Goal: Task Accomplishment & Management: Use online tool/utility

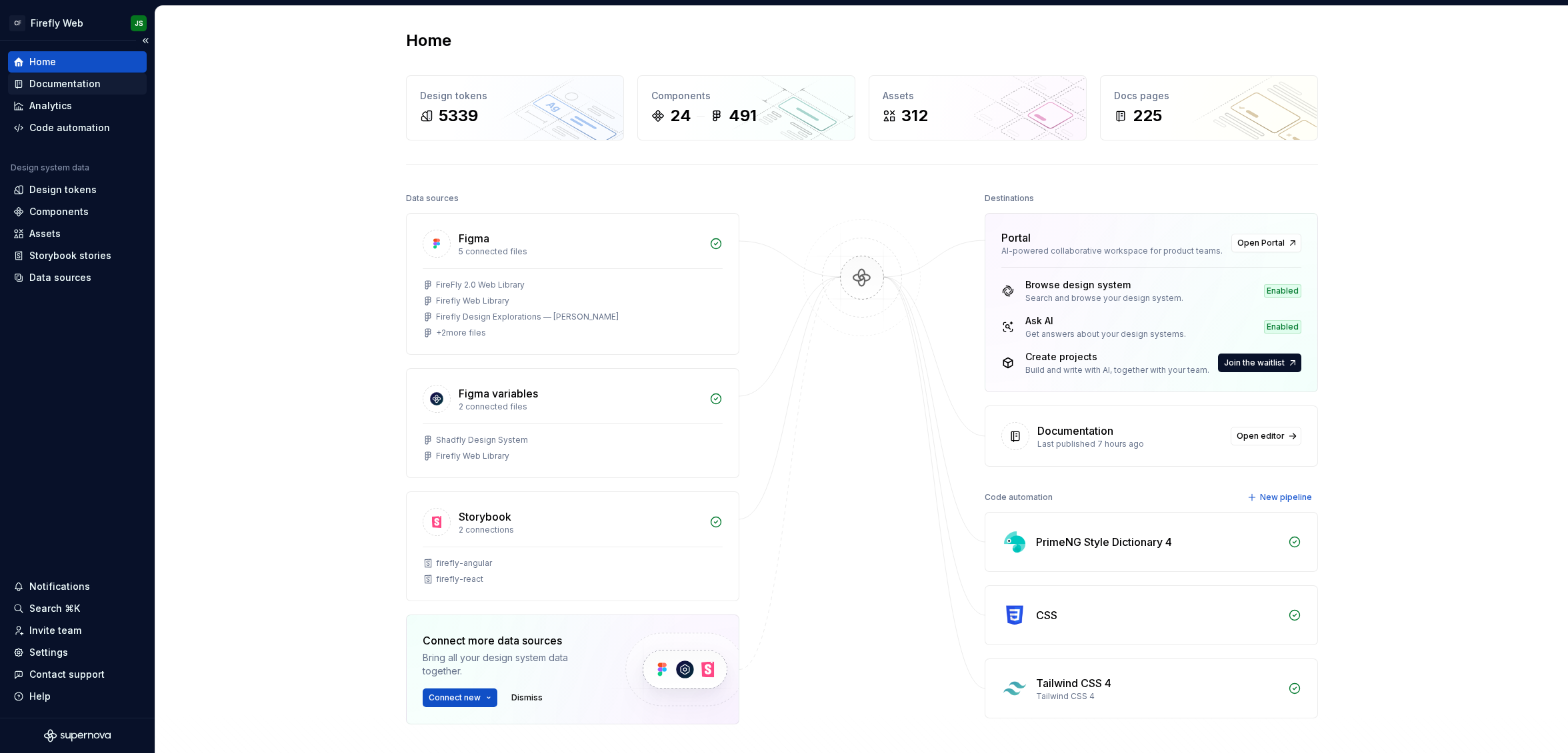
click at [45, 94] on div "Documentation" at bounding box center [78, 83] width 139 height 21
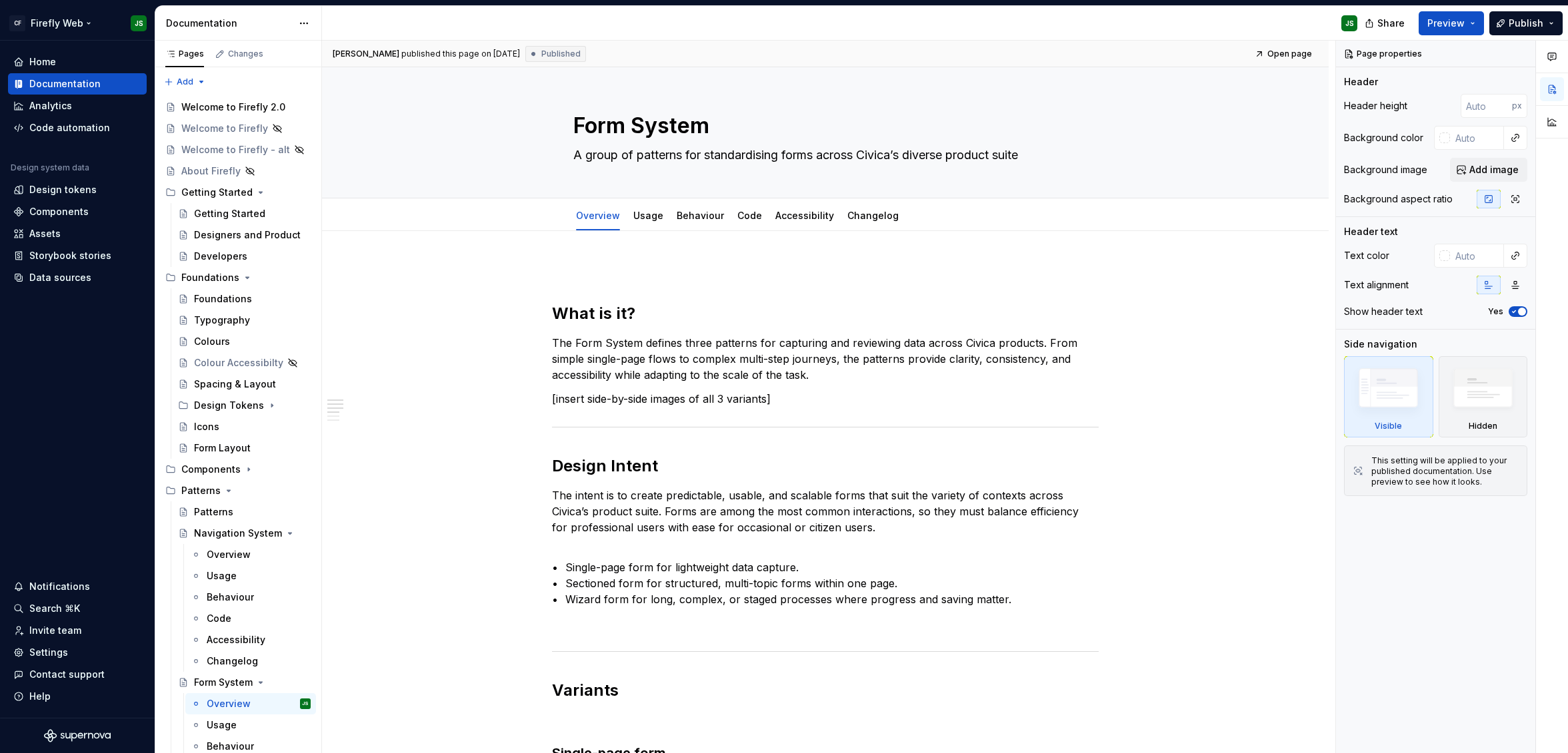
click at [84, 23] on html "CF Firefly Web JS Home Documentation Analytics Code automation Design system da…" at bounding box center [784, 376] width 1568 height 753
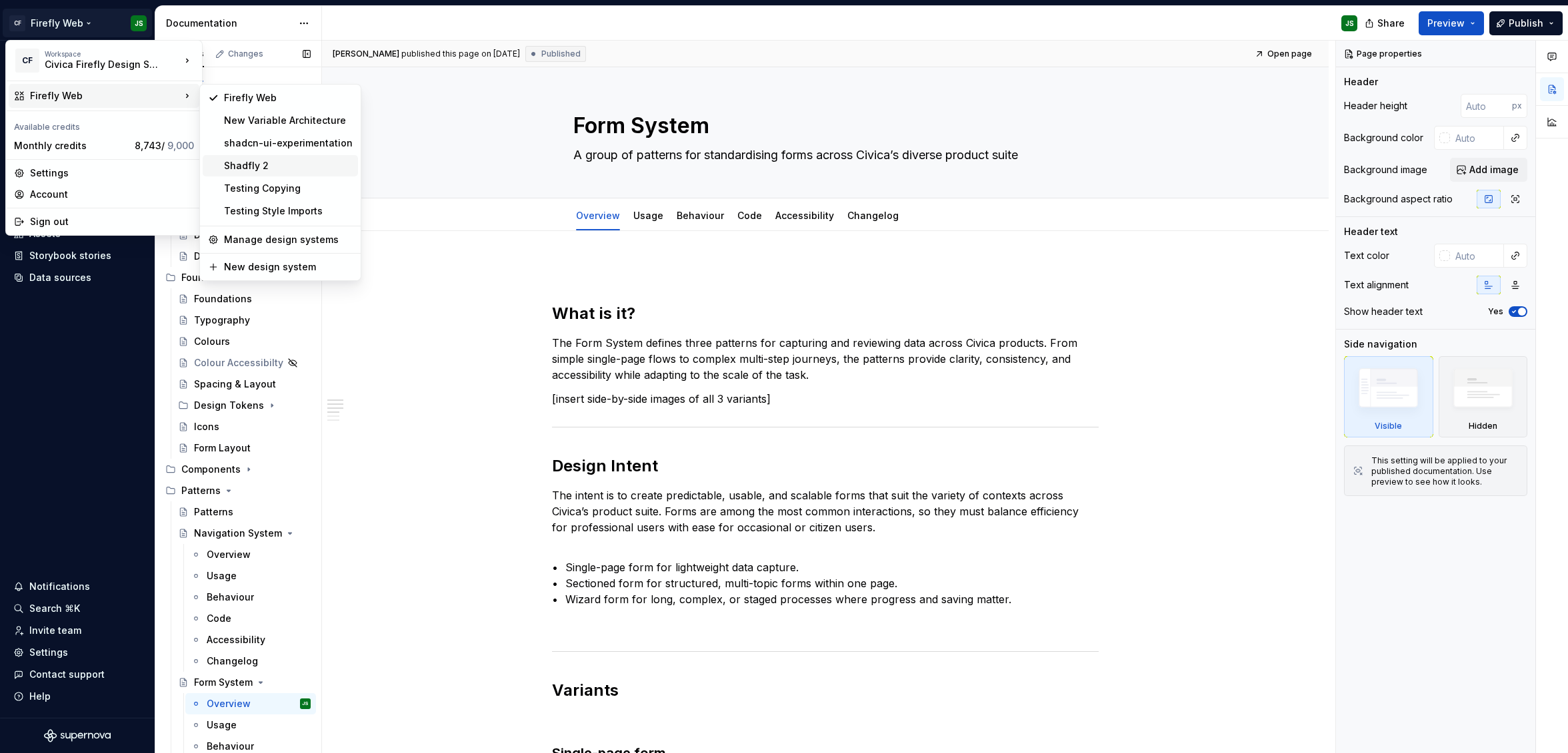
click at [243, 166] on div "Shadfly 2" at bounding box center [288, 165] width 129 height 13
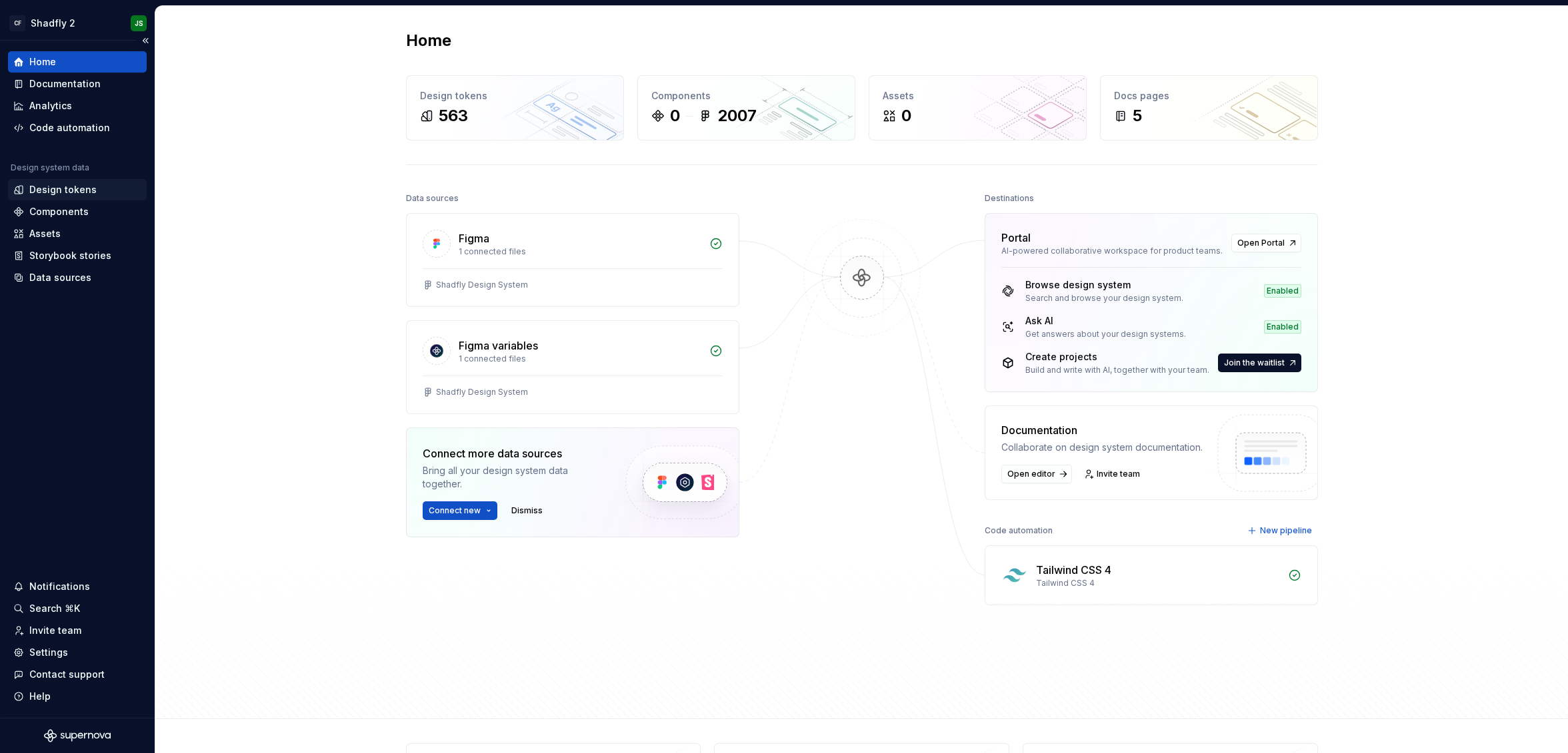
click at [66, 188] on div "Design tokens" at bounding box center [63, 189] width 67 height 13
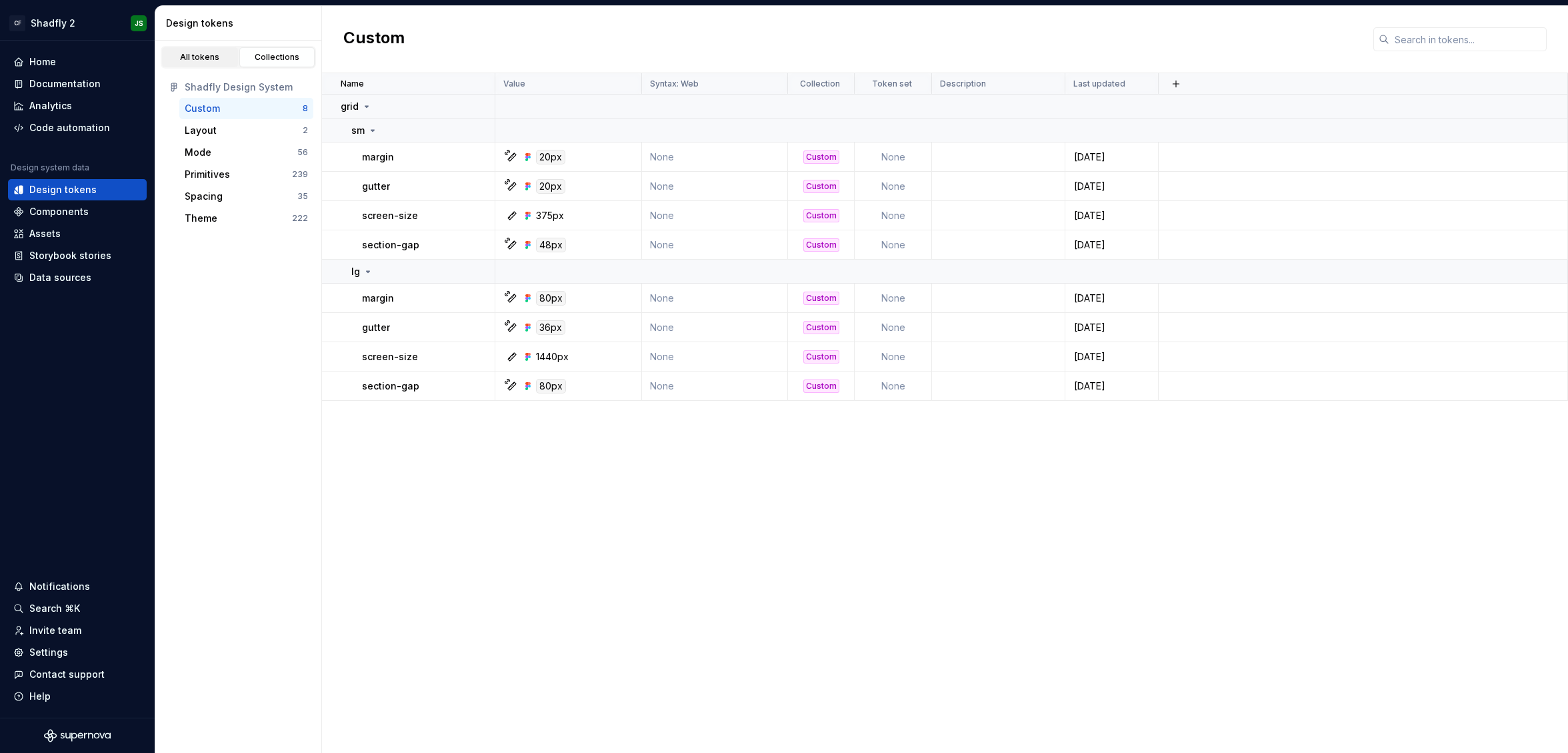
click at [204, 53] on div "All tokens" at bounding box center [200, 57] width 67 height 11
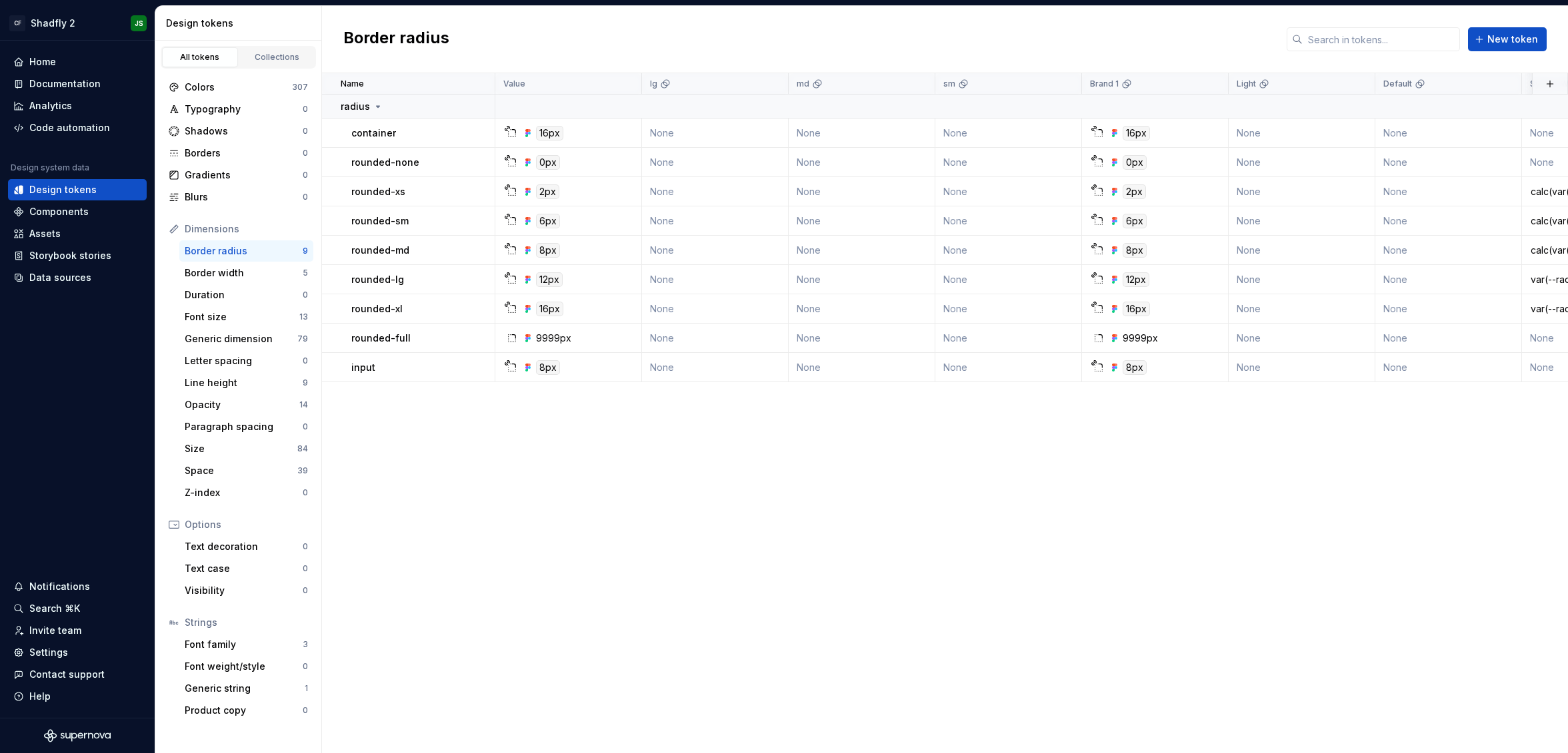
scroll to position [0, 6]
click at [276, 58] on div "Collections" at bounding box center [277, 57] width 67 height 11
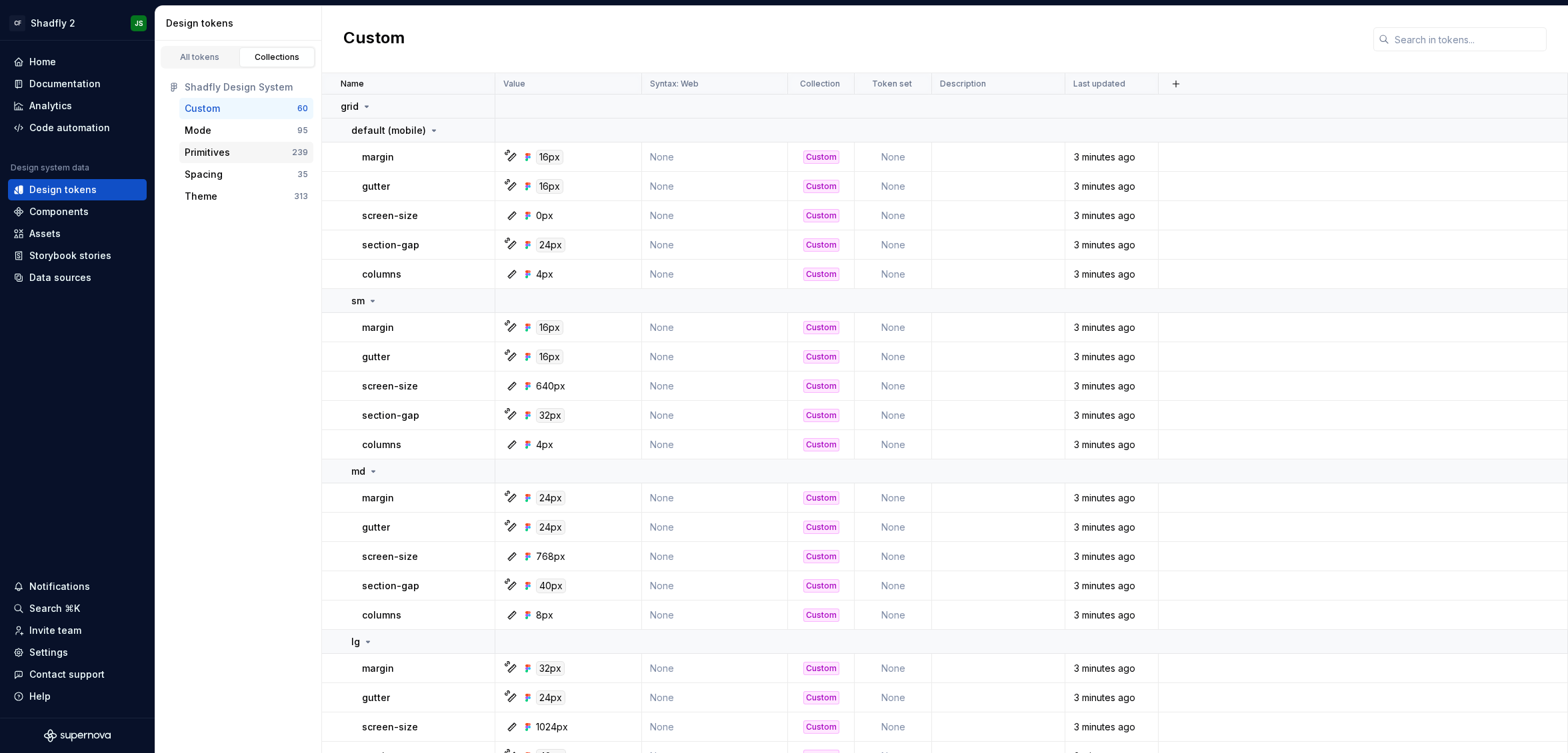
click at [248, 154] on div "Primitives" at bounding box center [239, 152] width 107 height 13
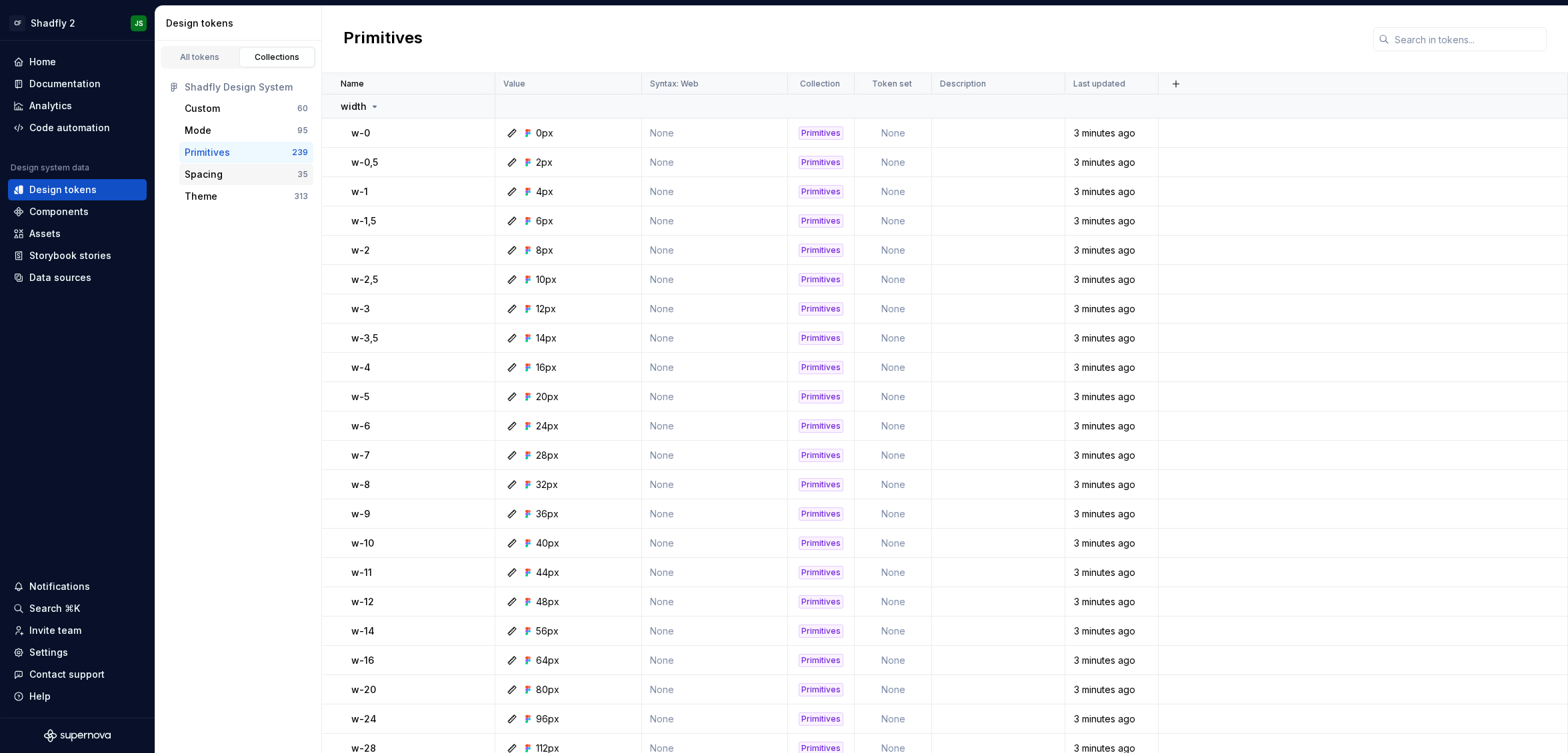
click at [235, 175] on div "Spacing" at bounding box center [241, 175] width 113 height 13
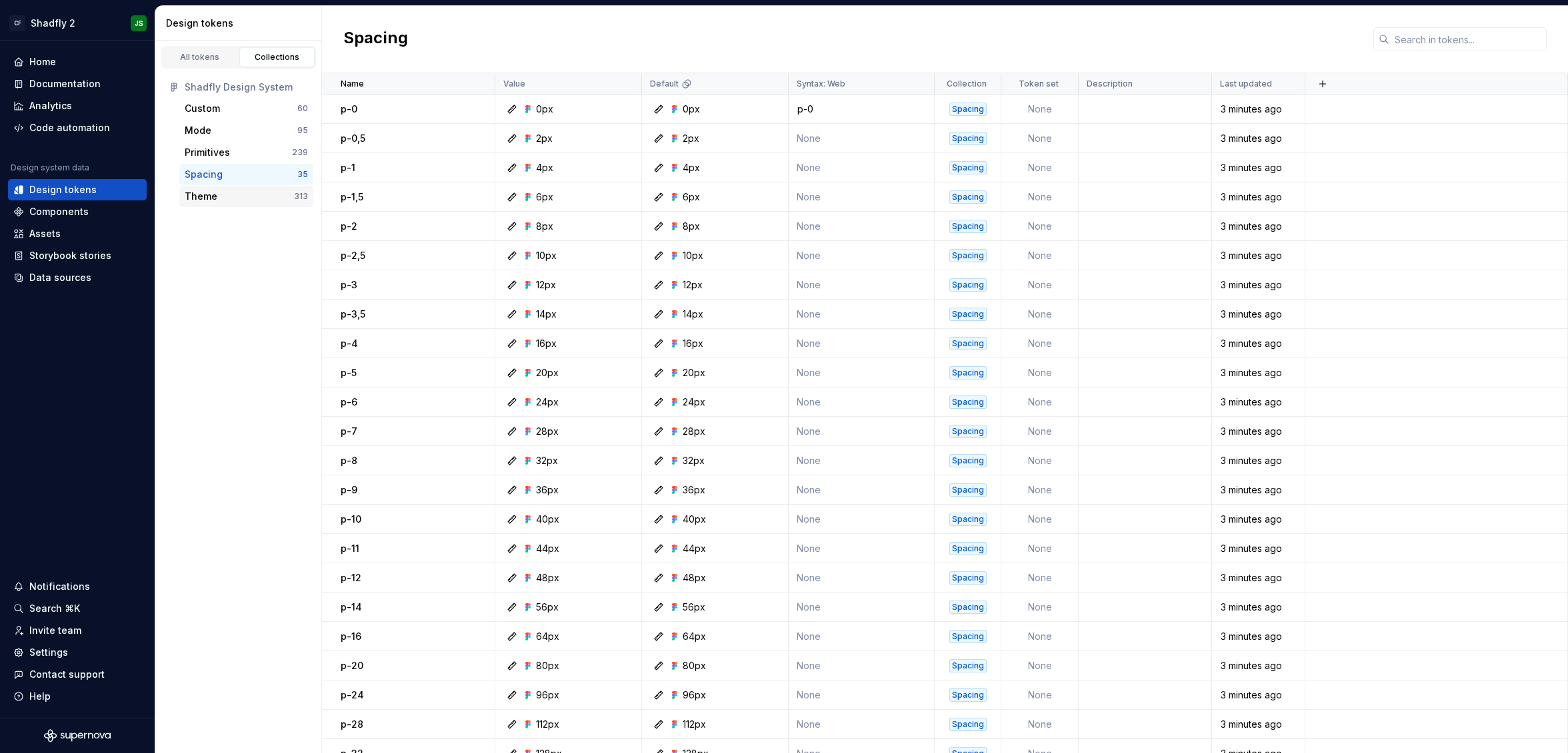
click at [230, 189] on div "Theme" at bounding box center [239, 196] width 109 height 13
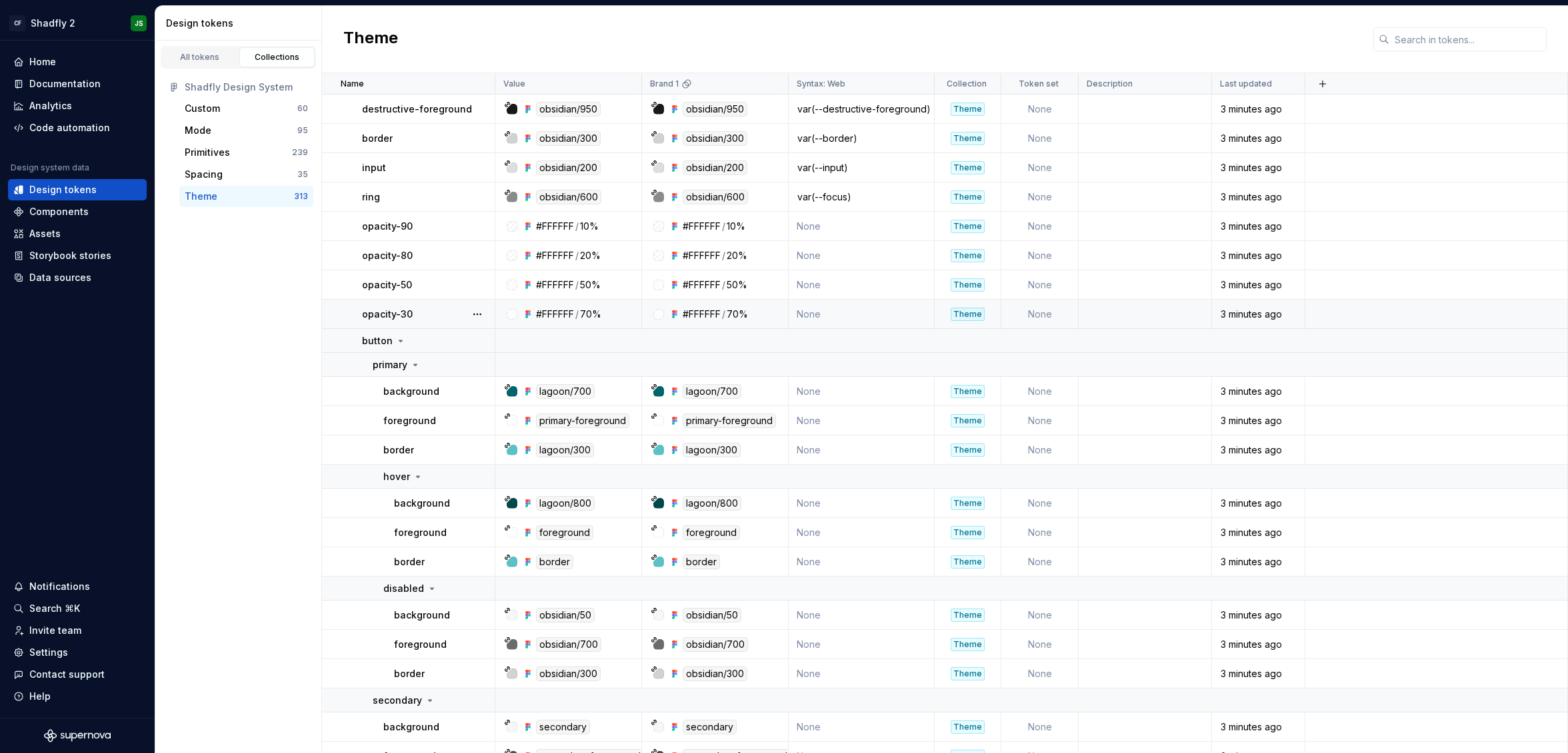
scroll to position [622, 0]
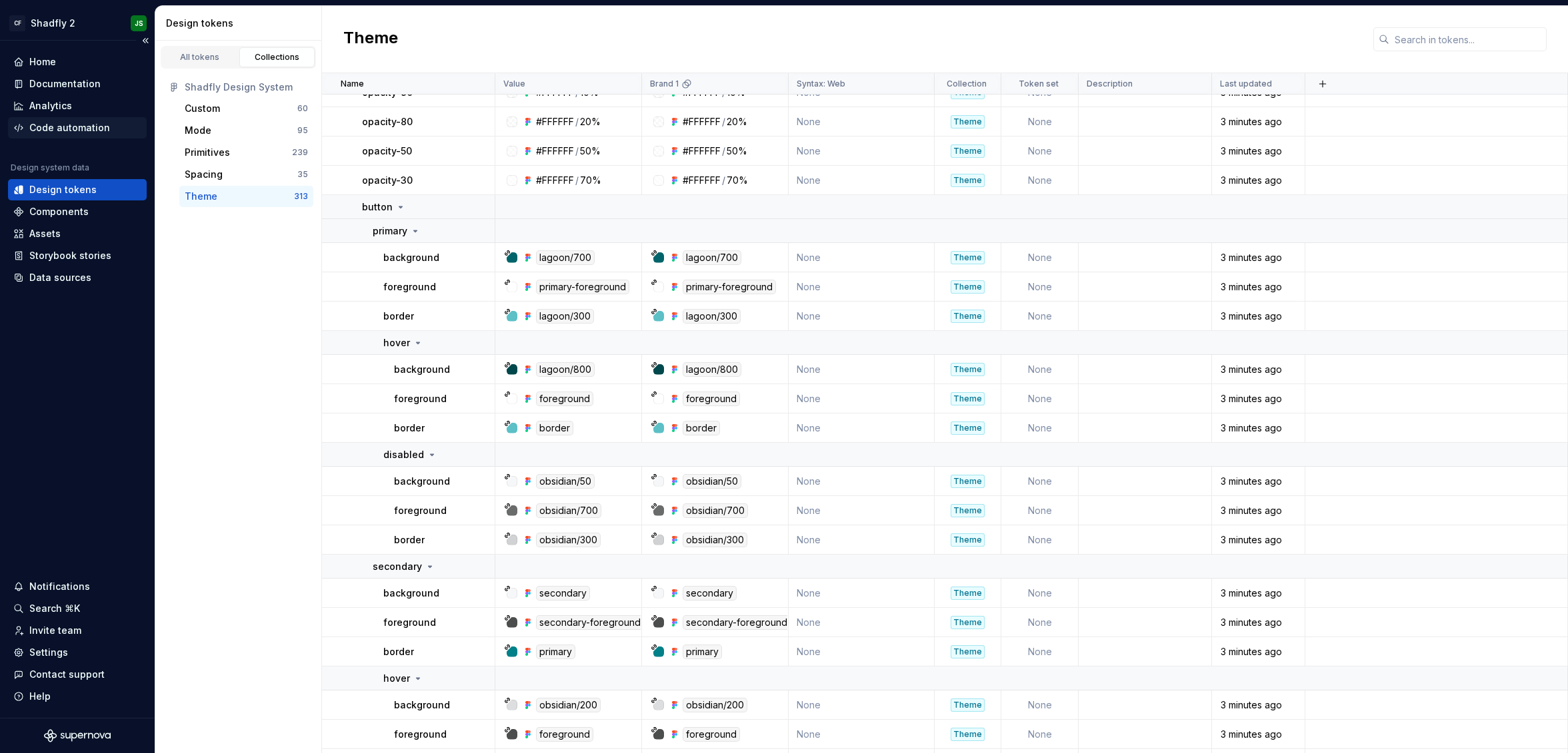
click at [92, 130] on div "Code automation" at bounding box center [69, 128] width 80 height 13
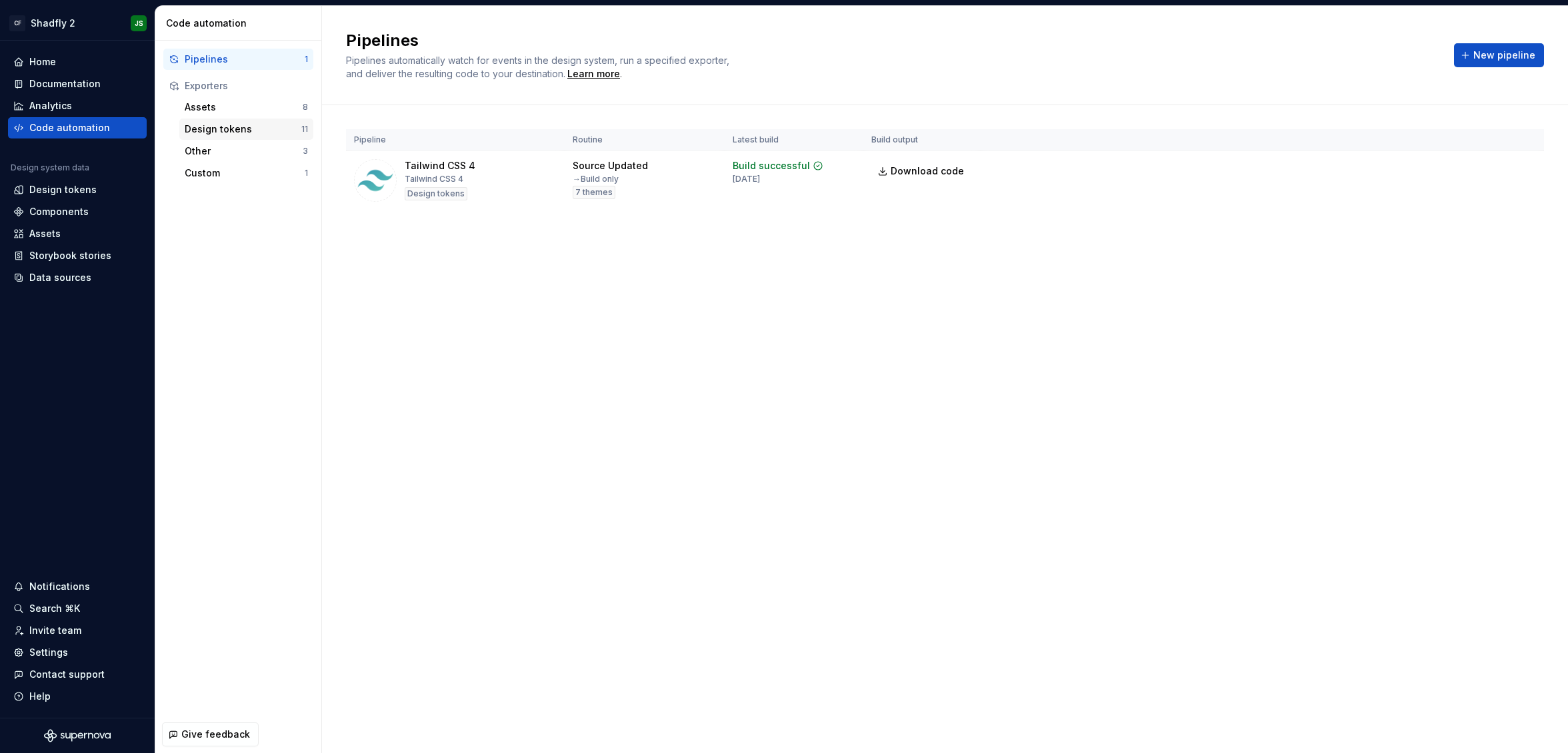
click at [216, 124] on div "Design tokens" at bounding box center [243, 129] width 116 height 13
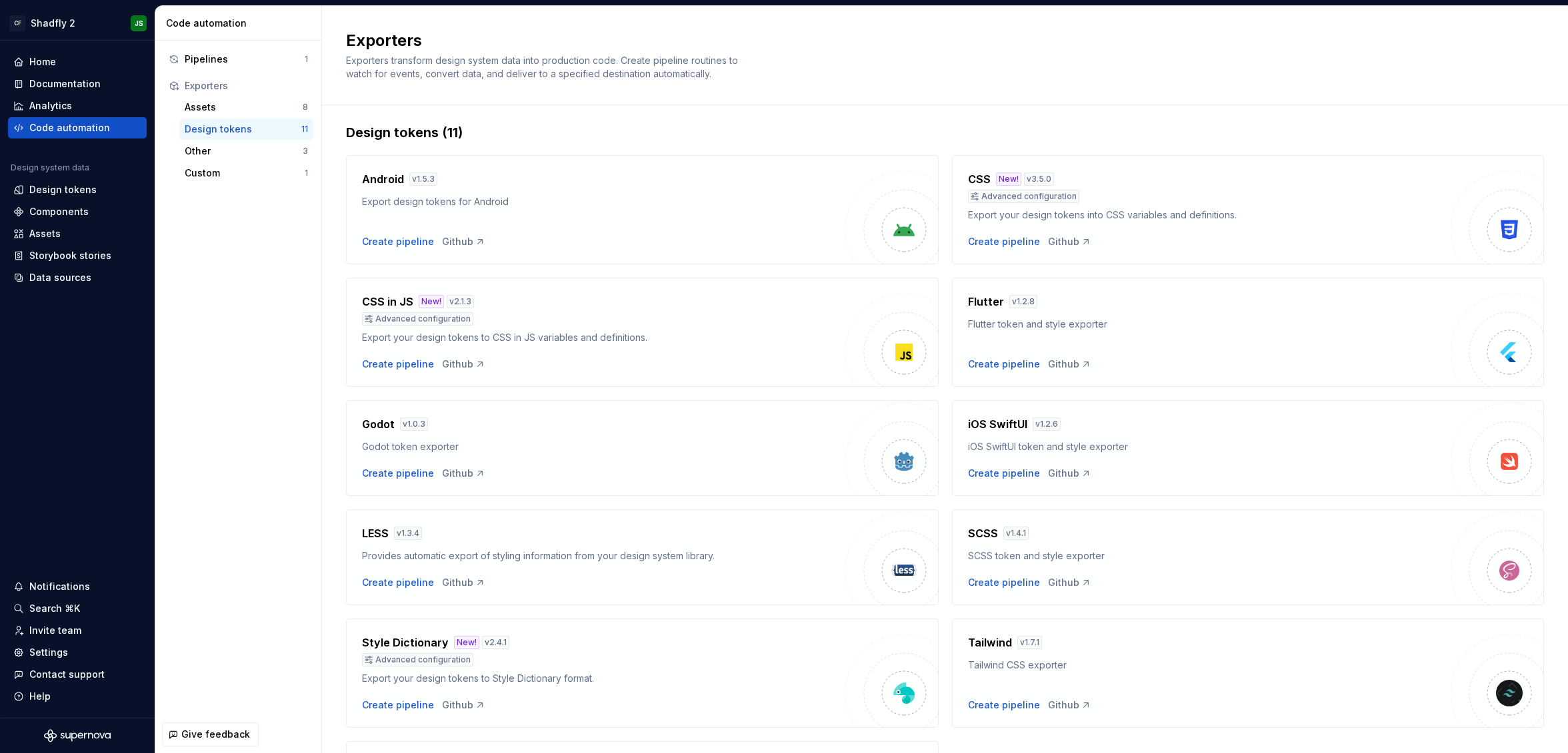
scroll to position [4, 0]
click at [1012, 247] on div "Create pipeline" at bounding box center [1004, 244] width 72 height 13
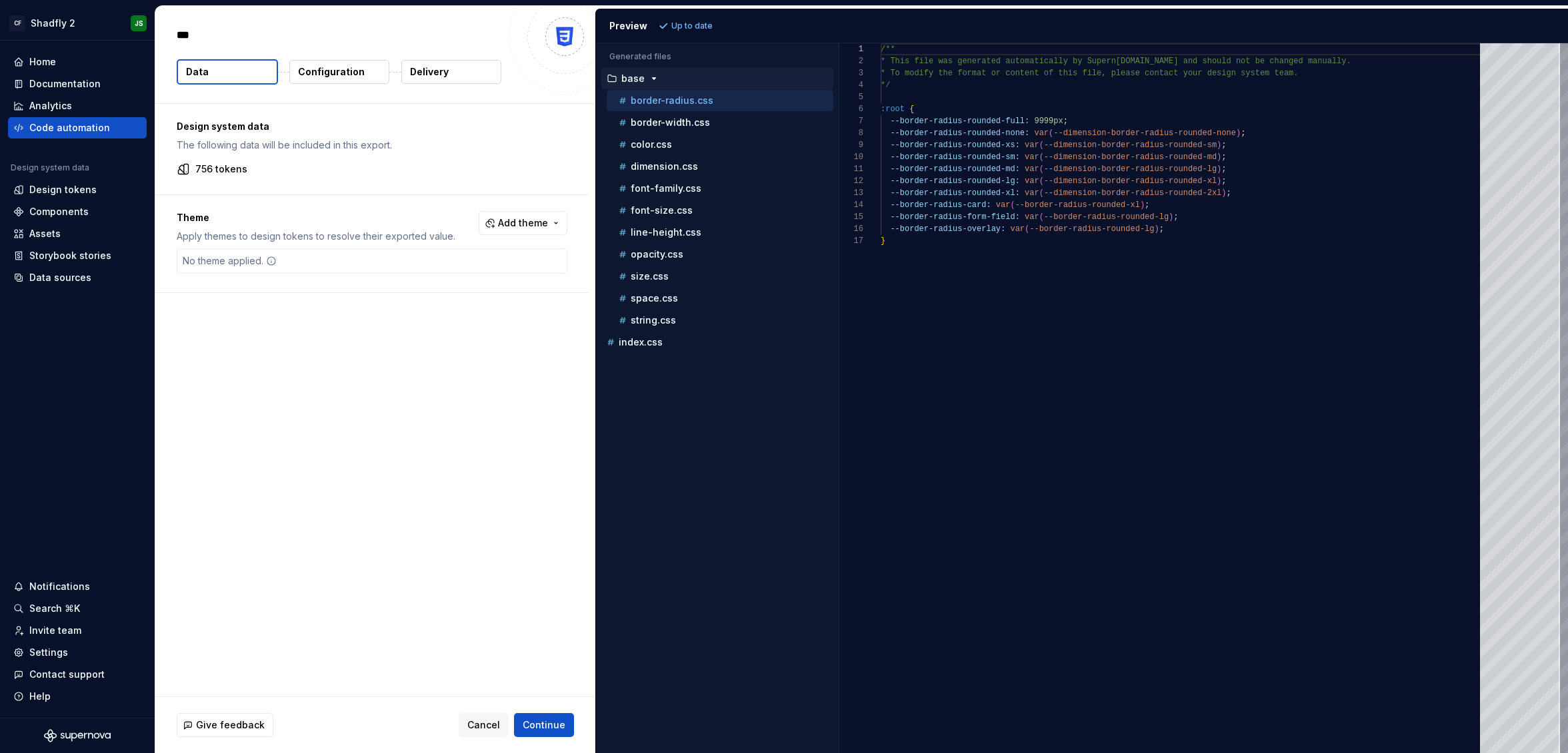
click at [533, 220] on span "Add theme" at bounding box center [523, 223] width 50 height 13
click at [435, 319] on span "Light" at bounding box center [494, 319] width 153 height 21
click at [433, 341] on div "Suggestions" at bounding box center [428, 341] width 11 height 11
click at [428, 299] on div "Suggestions" at bounding box center [428, 298] width 11 height 11
click at [104, 192] on html "CF Shadfly 2 JS Home Documentation Analytics Code automation Design system data…" at bounding box center [784, 376] width 1568 height 753
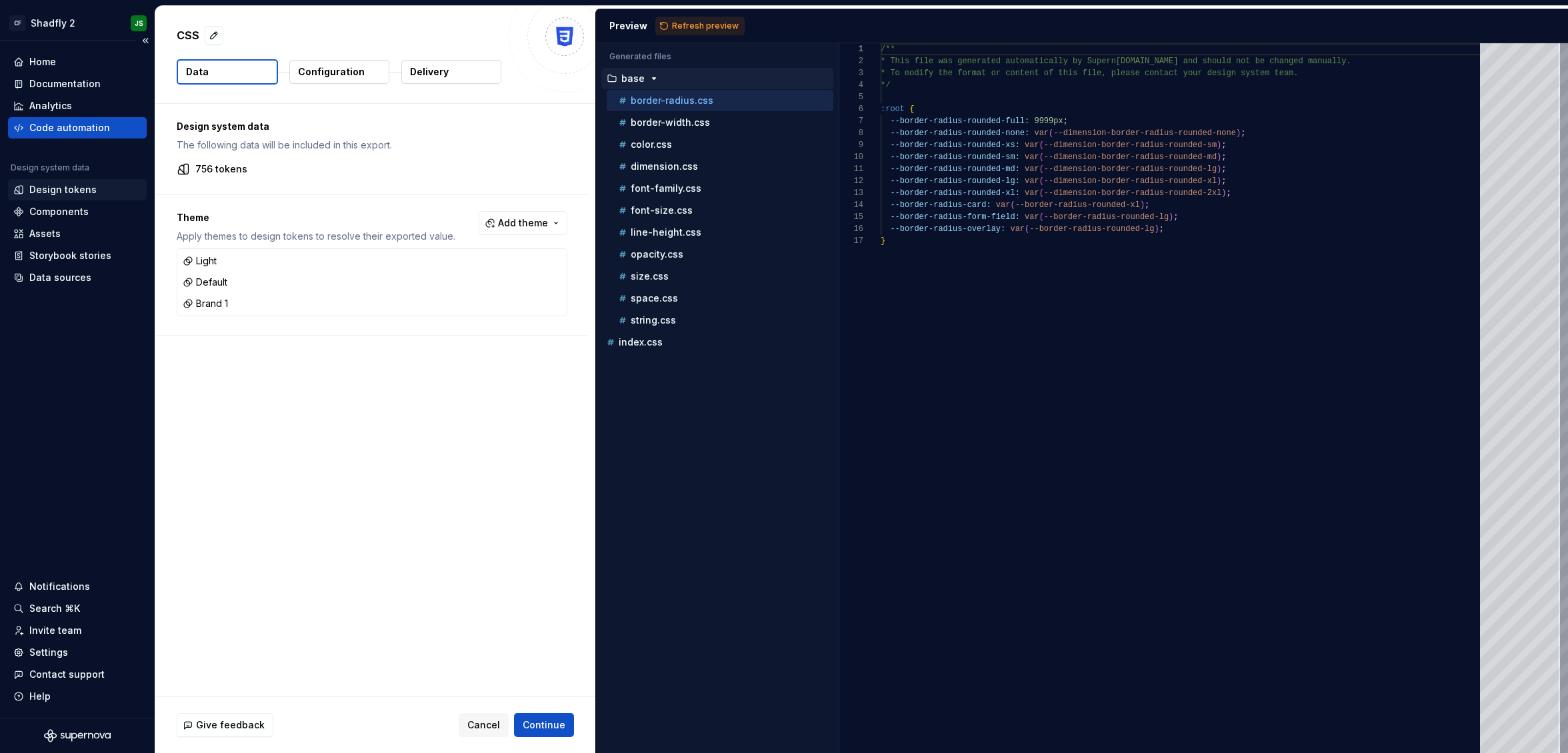
click at [97, 192] on div "Design tokens" at bounding box center [77, 189] width 128 height 13
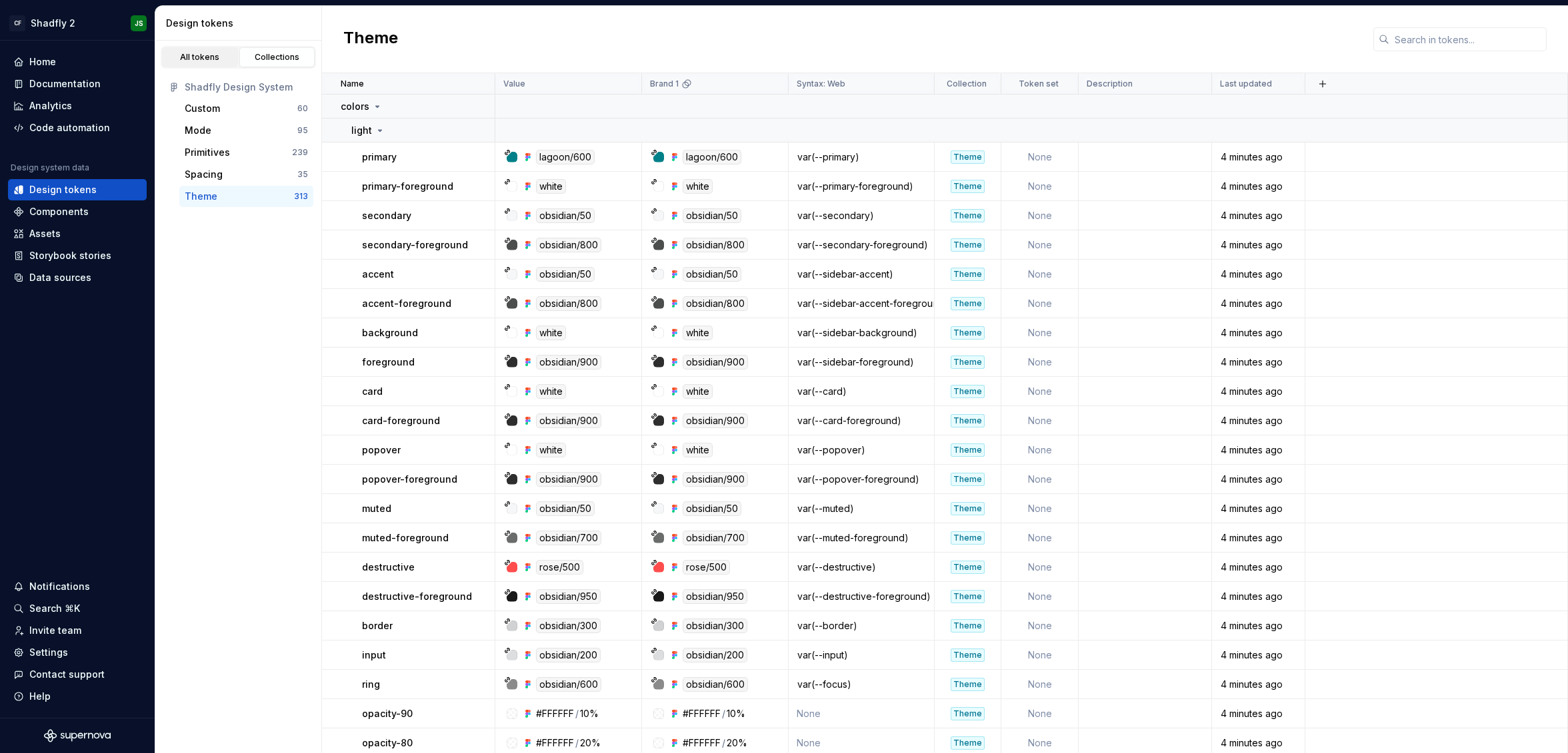
click at [201, 63] on link "All tokens" at bounding box center [200, 57] width 76 height 20
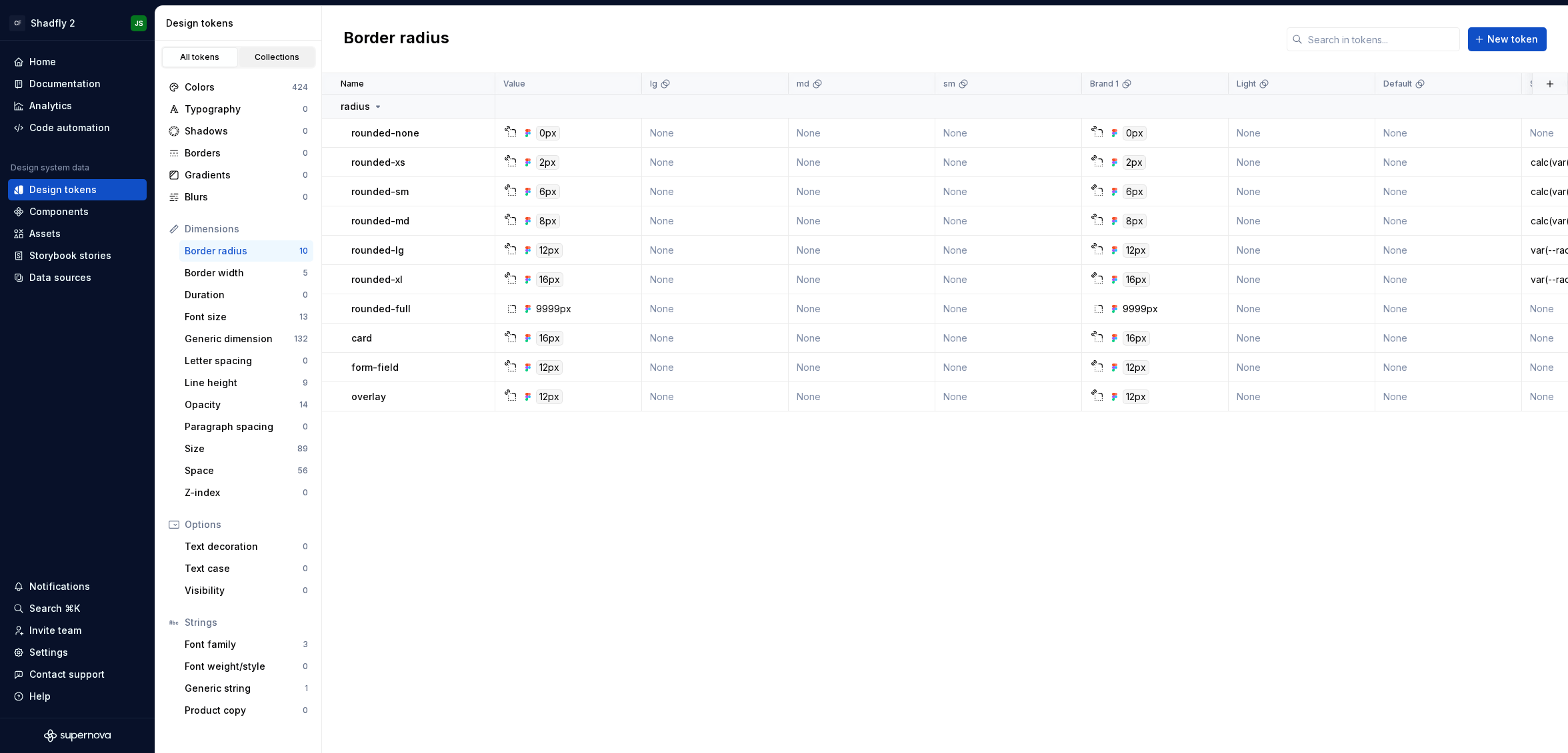
click at [281, 61] on div "Collections" at bounding box center [277, 57] width 67 height 11
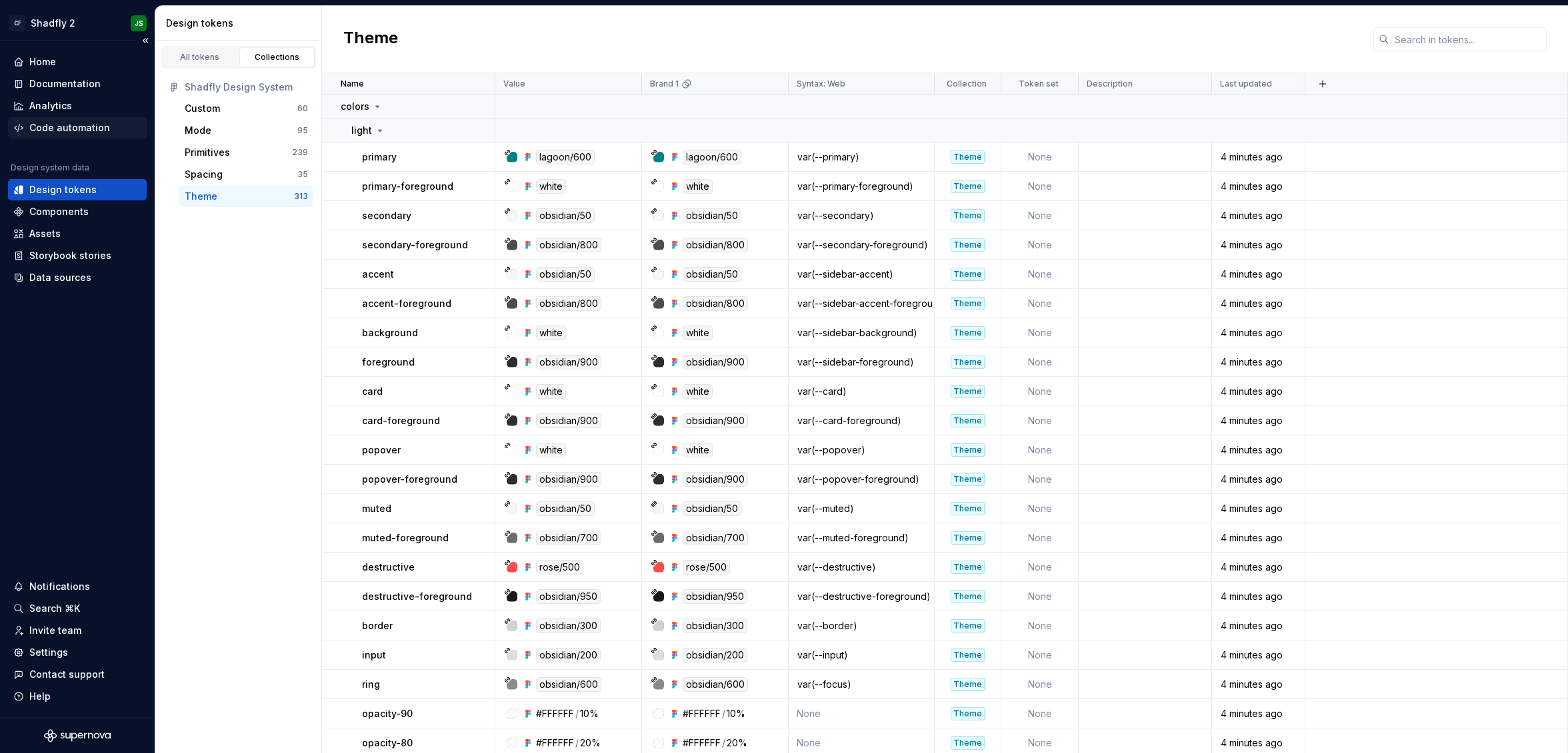
click at [82, 125] on div "Code automation" at bounding box center [69, 128] width 80 height 13
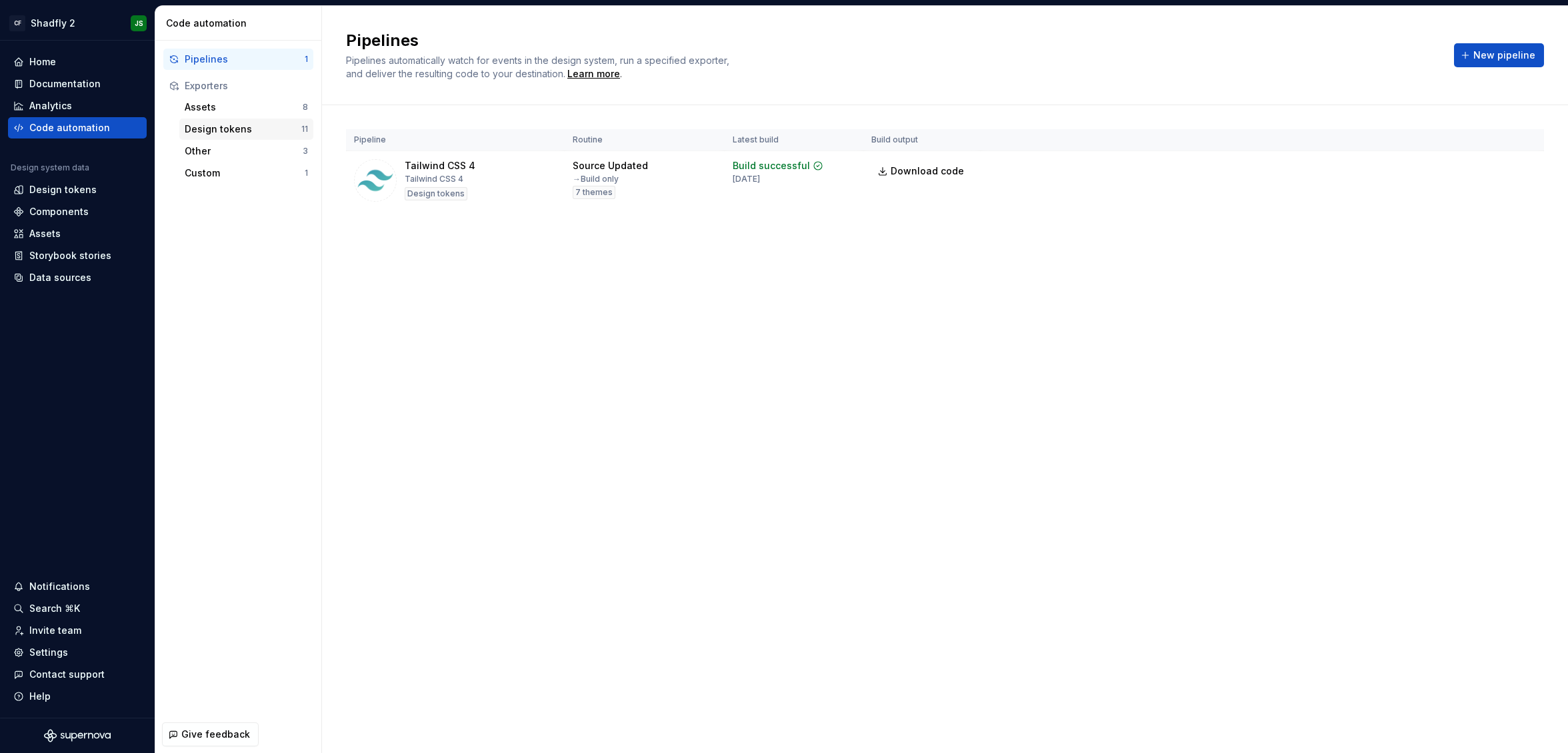
click at [264, 132] on div "Design tokens" at bounding box center [243, 129] width 116 height 13
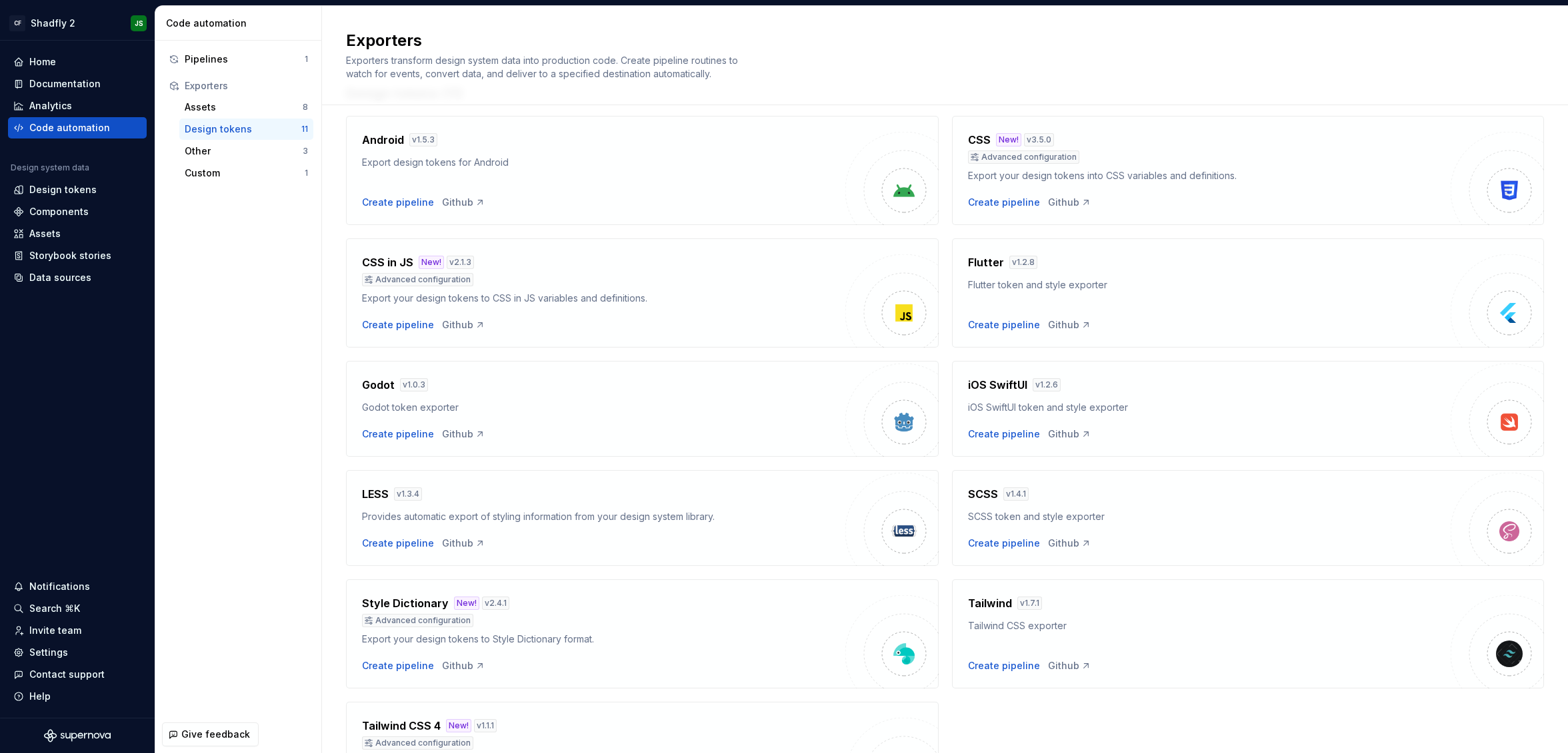
scroll to position [46, 0]
click at [1002, 201] on div "Create pipeline" at bounding box center [1004, 201] width 72 height 13
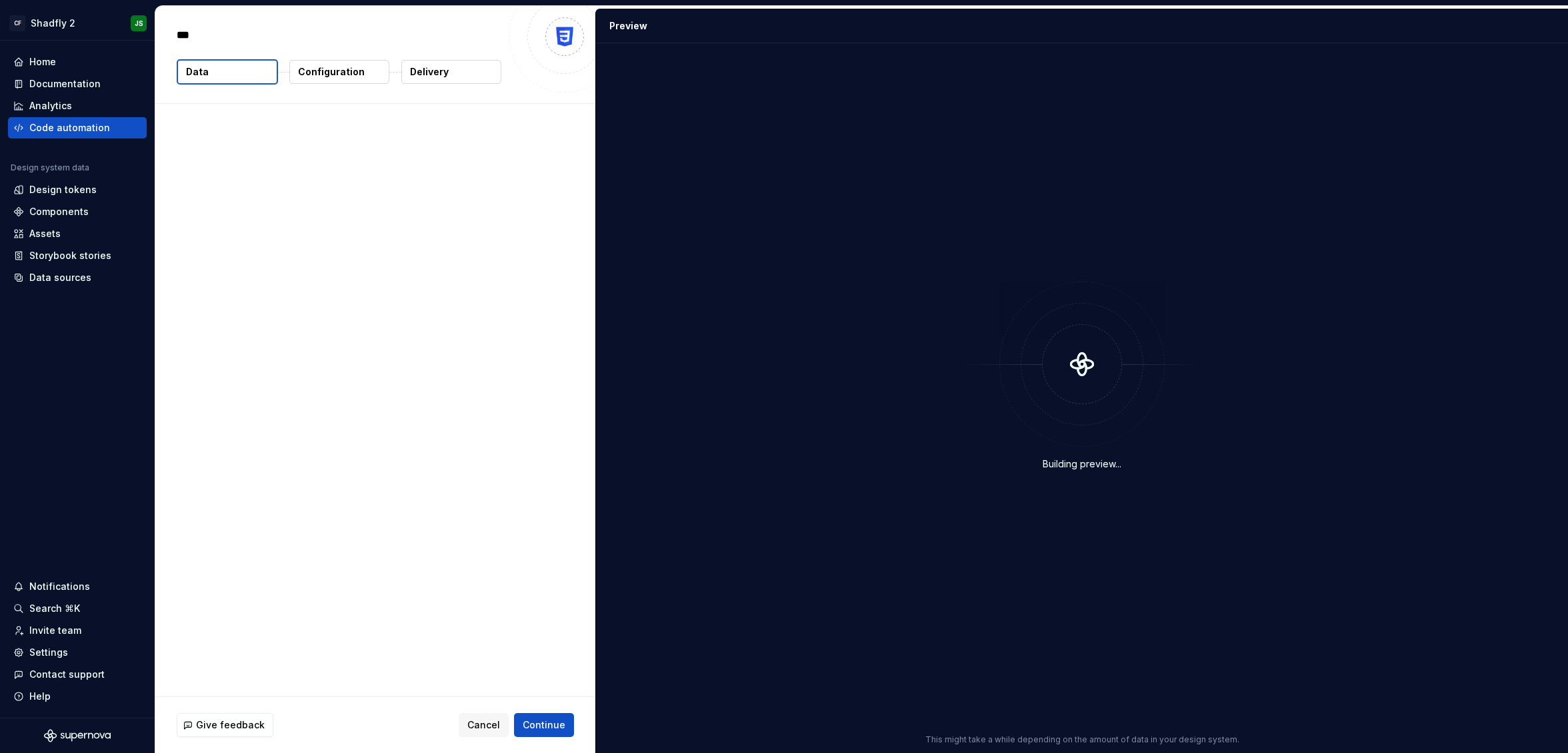
type textarea "*"
click at [536, 228] on span "Add theme" at bounding box center [523, 223] width 50 height 13
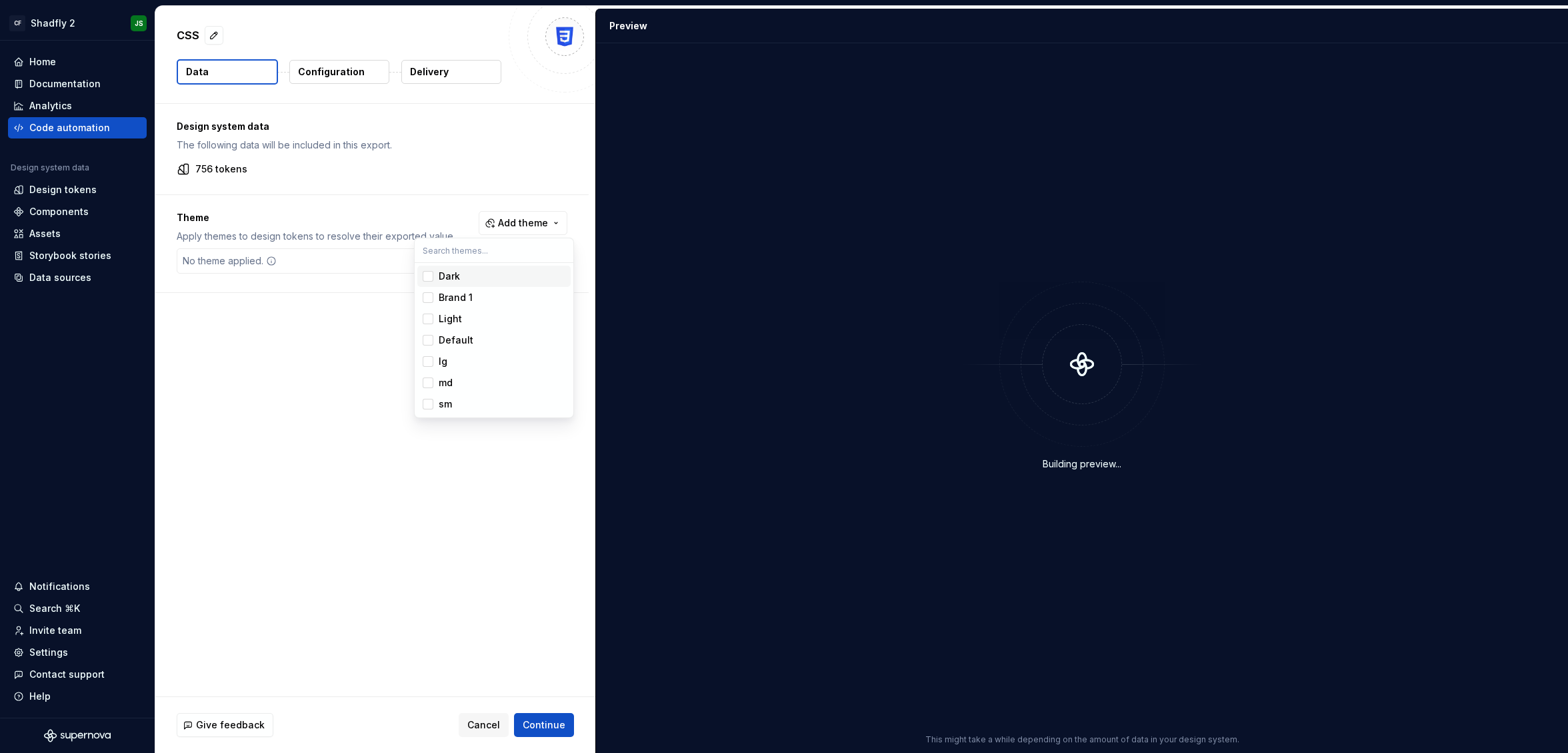
drag, startPoint x: 456, startPoint y: 276, endPoint x: 458, endPoint y: 292, distance: 16.1
click at [456, 276] on div "Dark" at bounding box center [448, 276] width 21 height 13
click at [459, 296] on div "Brand 1" at bounding box center [455, 298] width 34 height 13
click at [458, 314] on div "Light" at bounding box center [449, 319] width 23 height 13
click at [459, 333] on span "Default" at bounding box center [494, 340] width 153 height 21
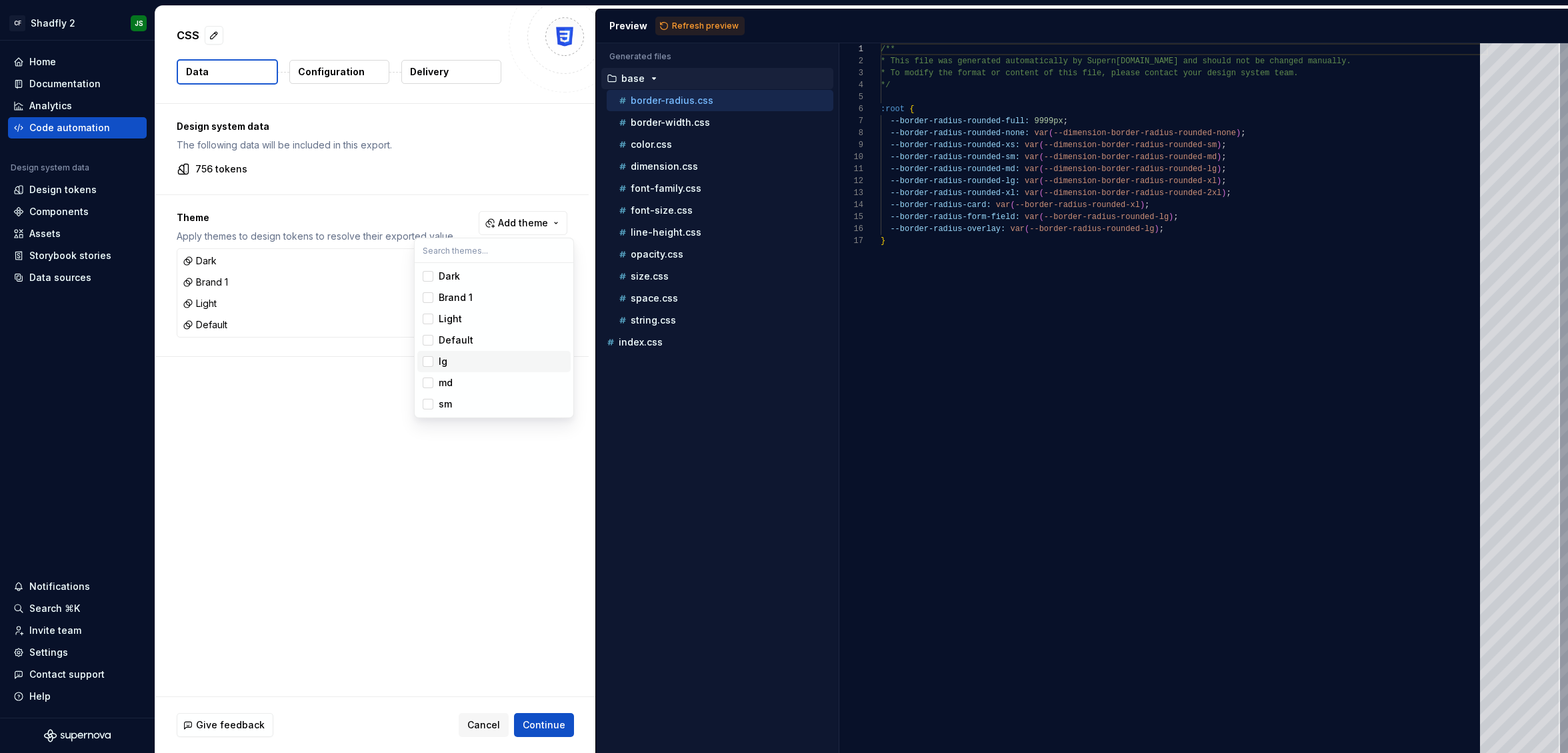
click at [493, 666] on html "CF Shadfly 2 JS Home Documentation Analytics Code automation Design system data…" at bounding box center [784, 376] width 1568 height 753
click at [330, 79] on button "Configuration" at bounding box center [339, 72] width 100 height 24
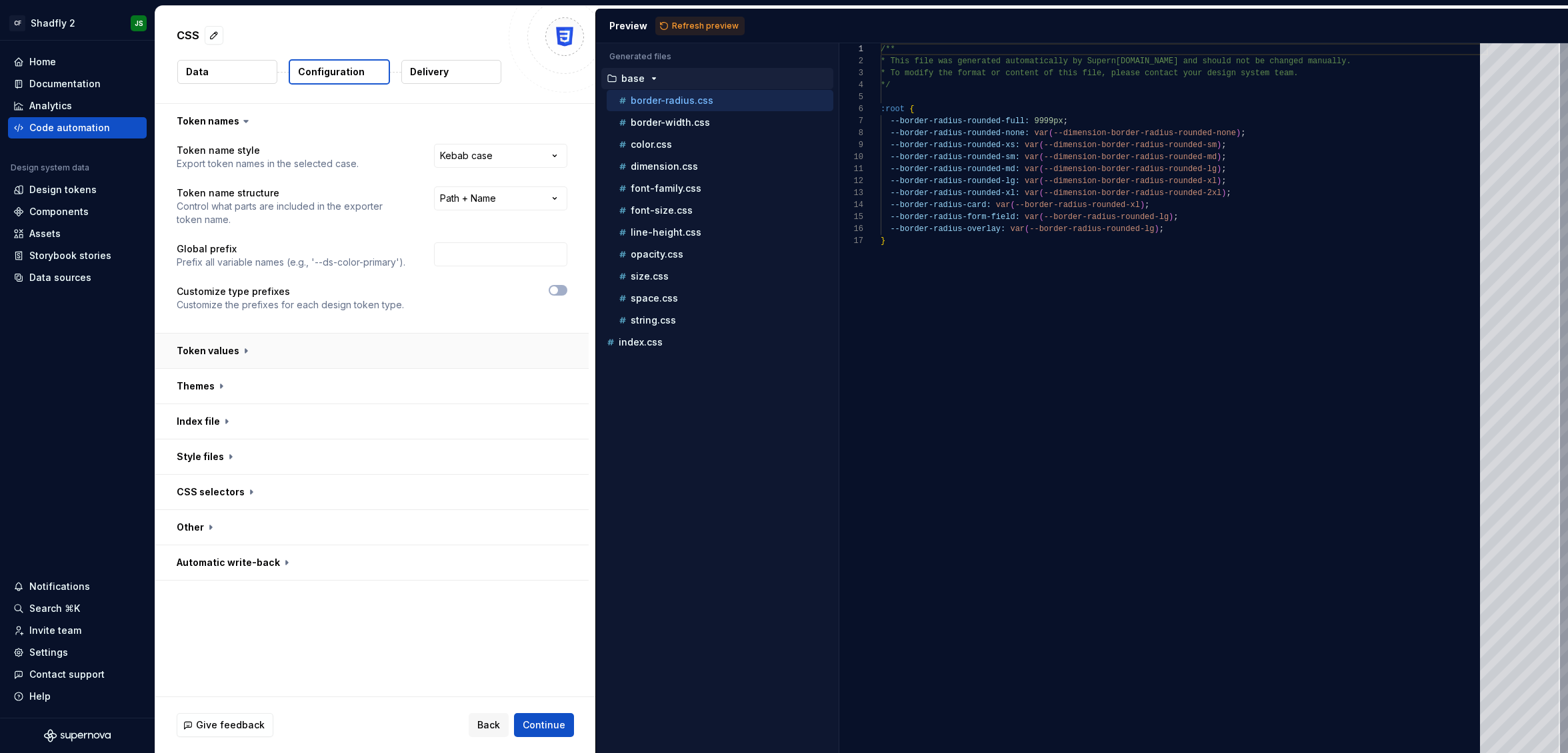
click at [288, 353] on button "button" at bounding box center [372, 350] width 434 height 34
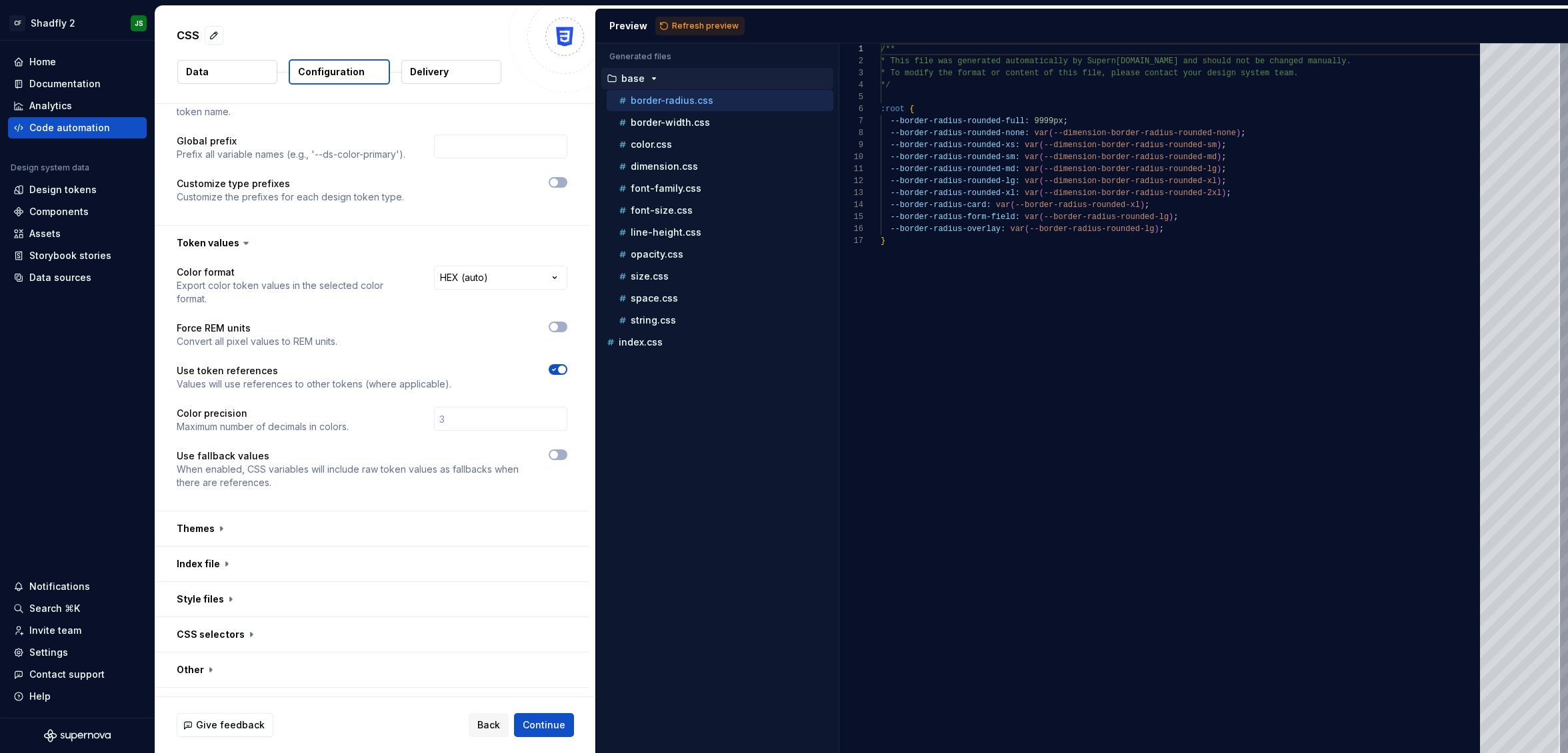
scroll to position [121, 0]
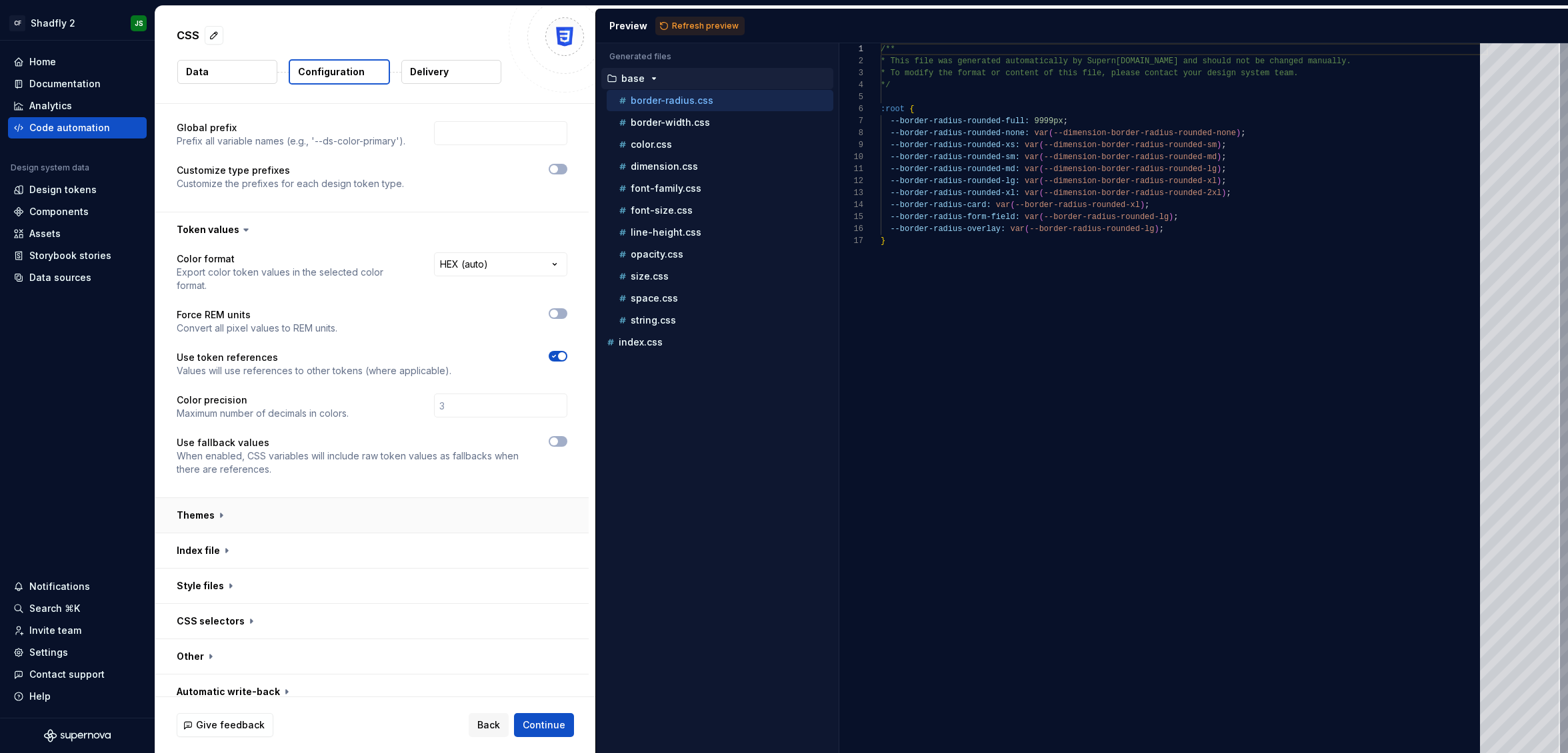
click at [252, 503] on button "button" at bounding box center [372, 515] width 434 height 34
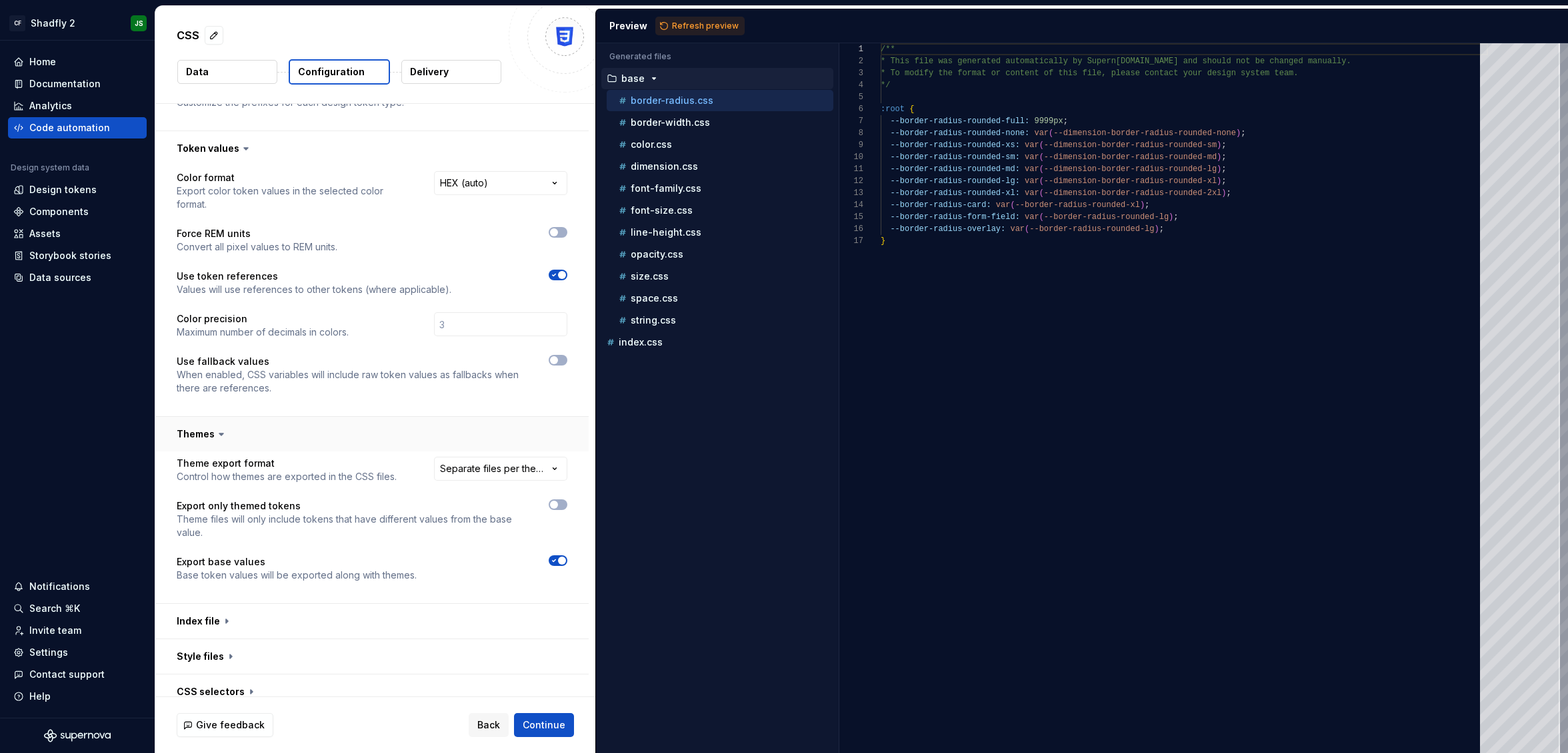
scroll to position [252, 0]
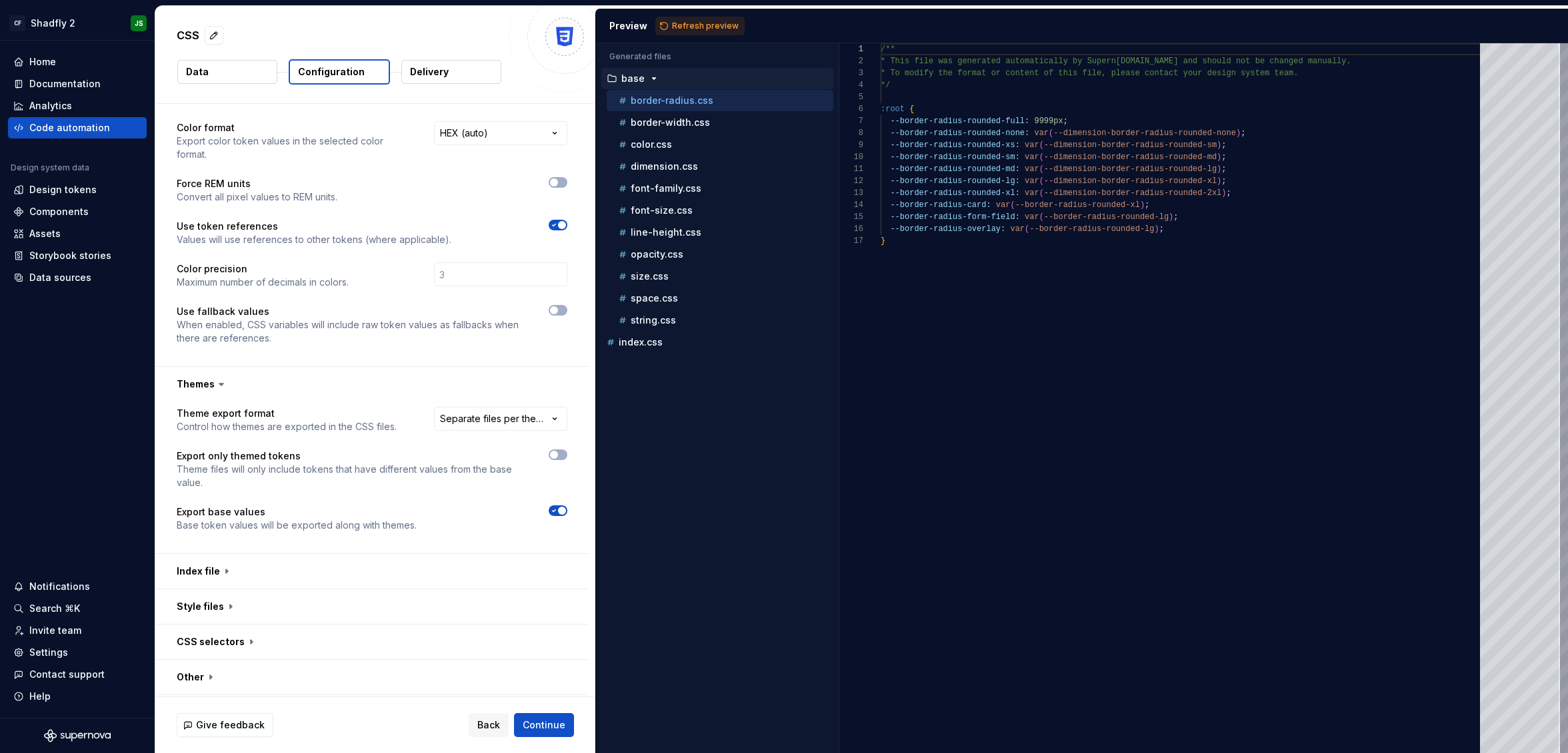
click at [477, 405] on html "**********" at bounding box center [784, 376] width 1568 height 753
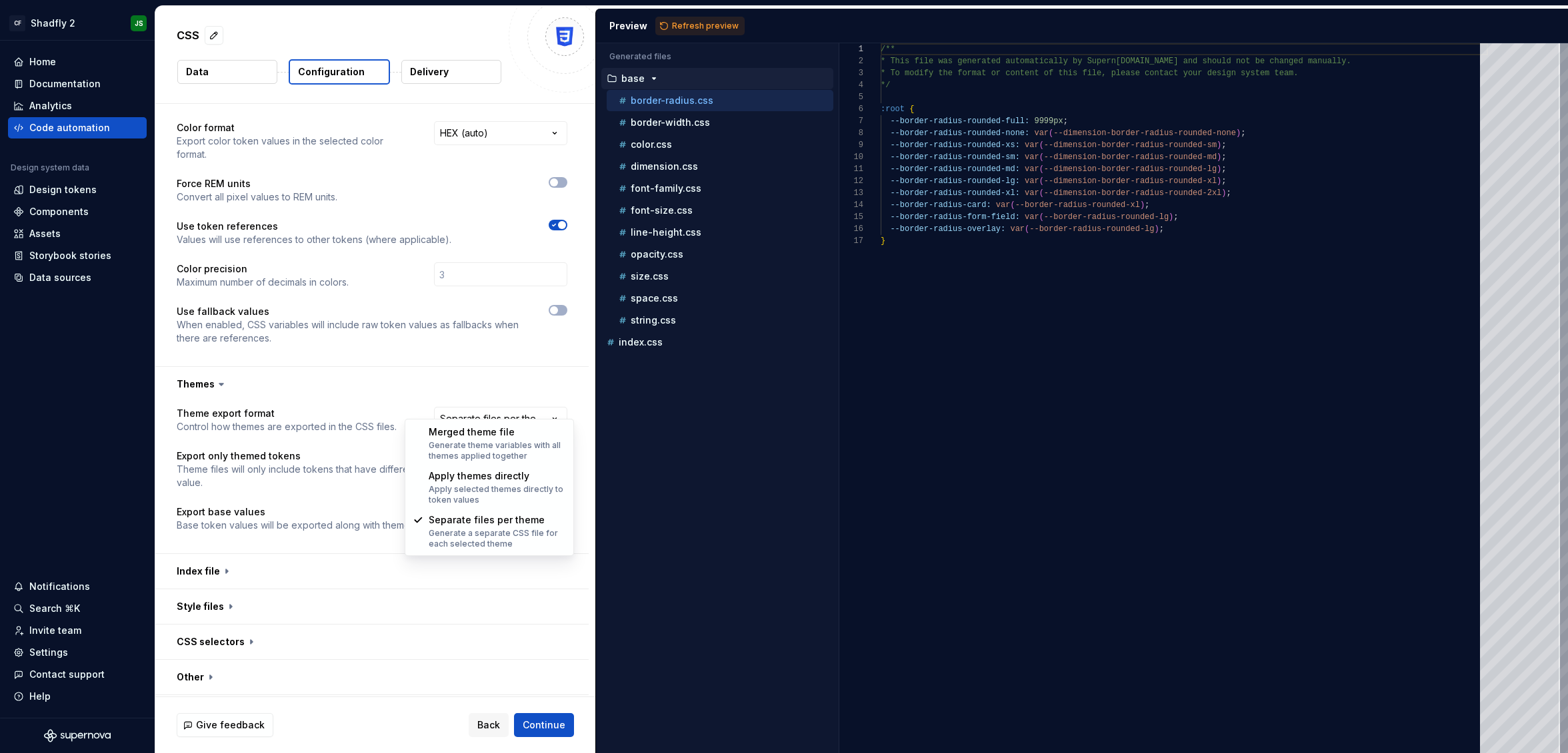
select select "**********"
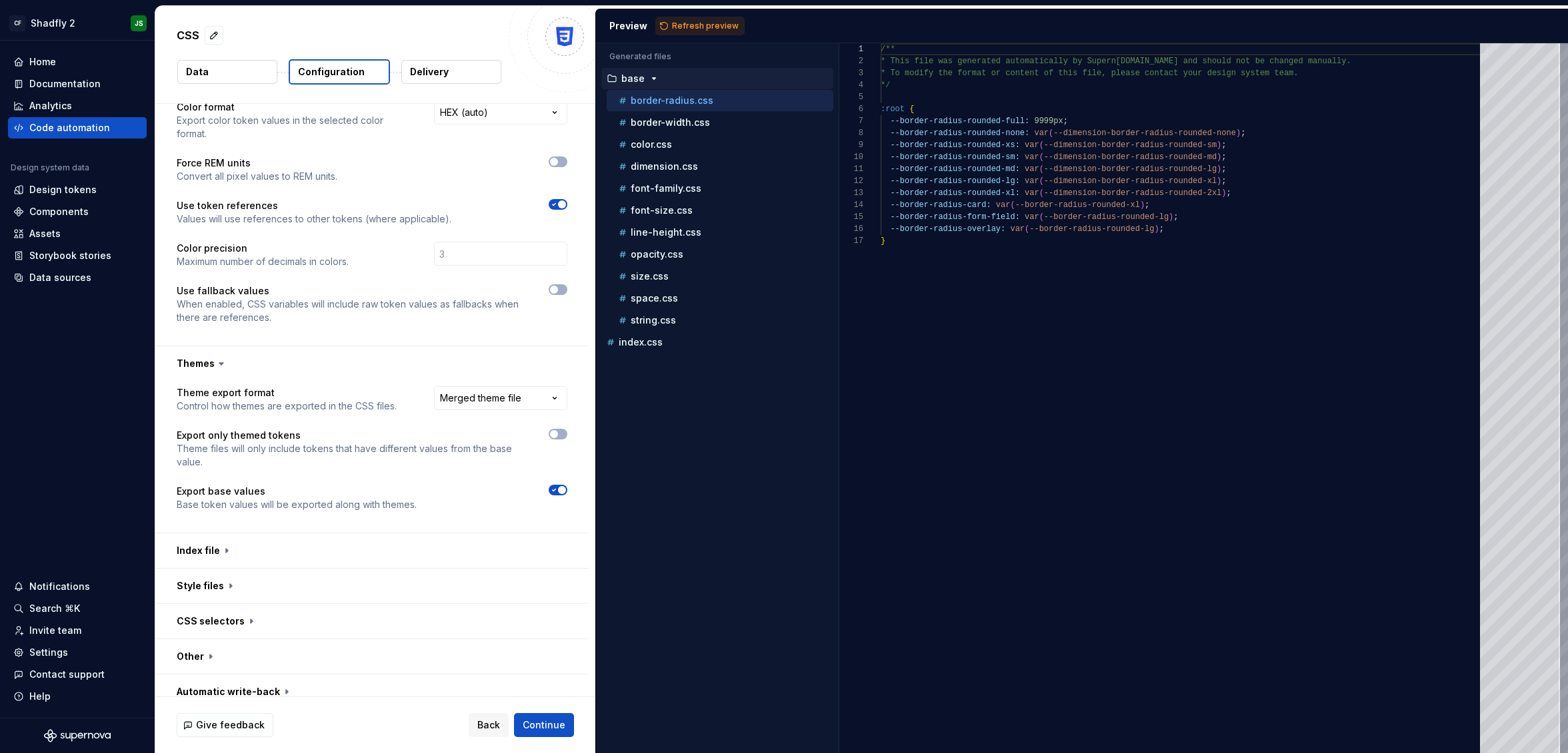
scroll to position [266, 0]
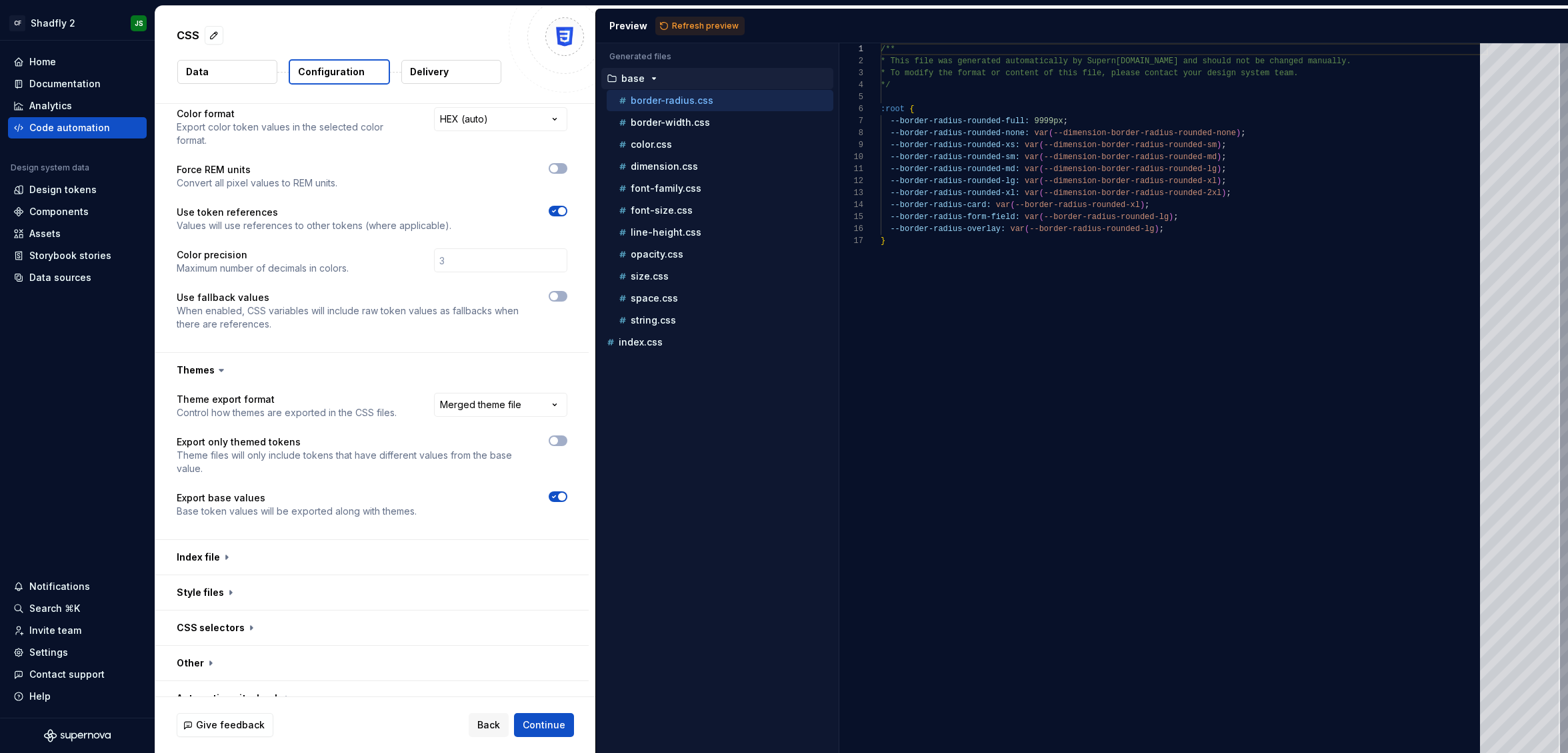
click at [699, 19] on button "Refresh preview" at bounding box center [700, 26] width 90 height 18
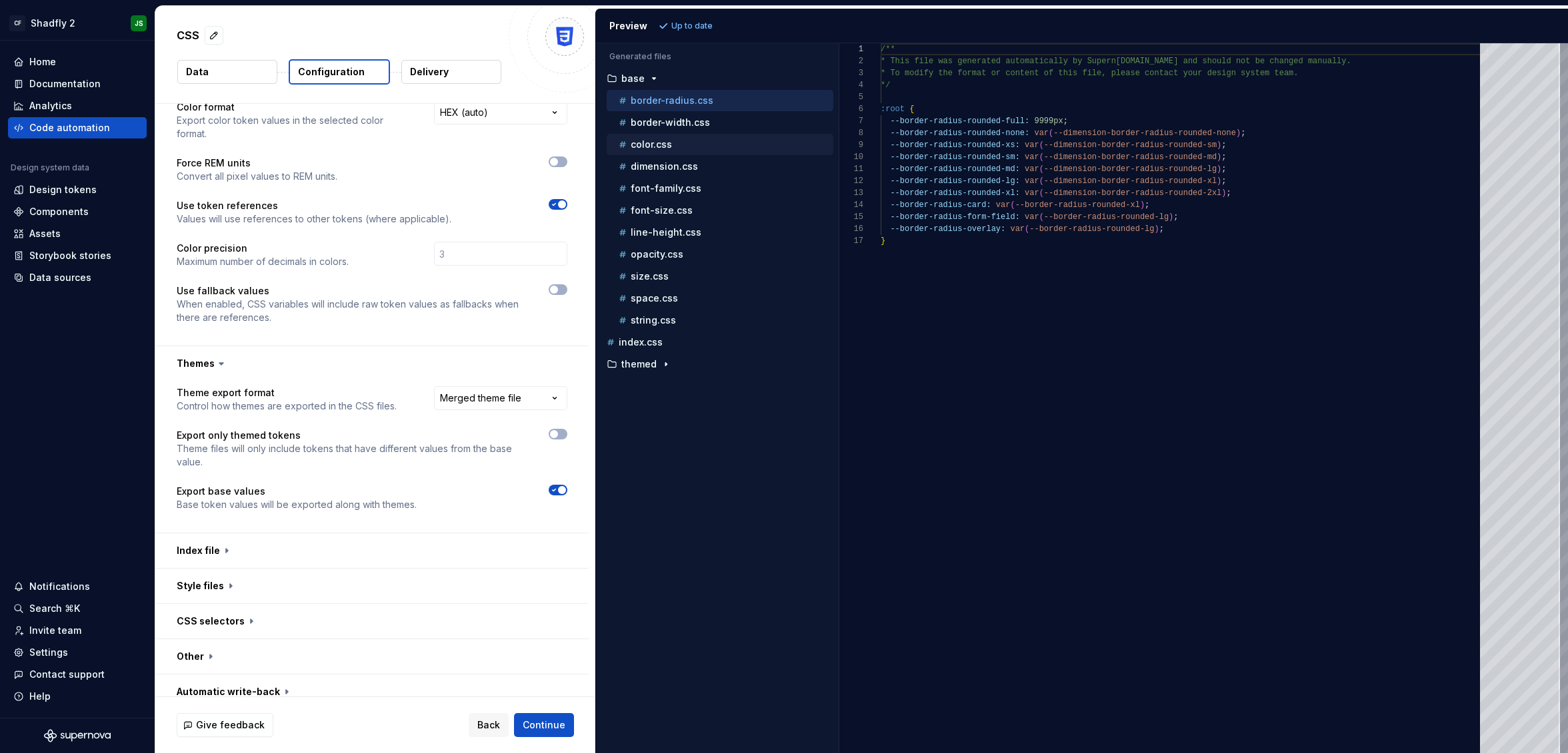
click at [660, 143] on p "color.css" at bounding box center [651, 145] width 42 height 11
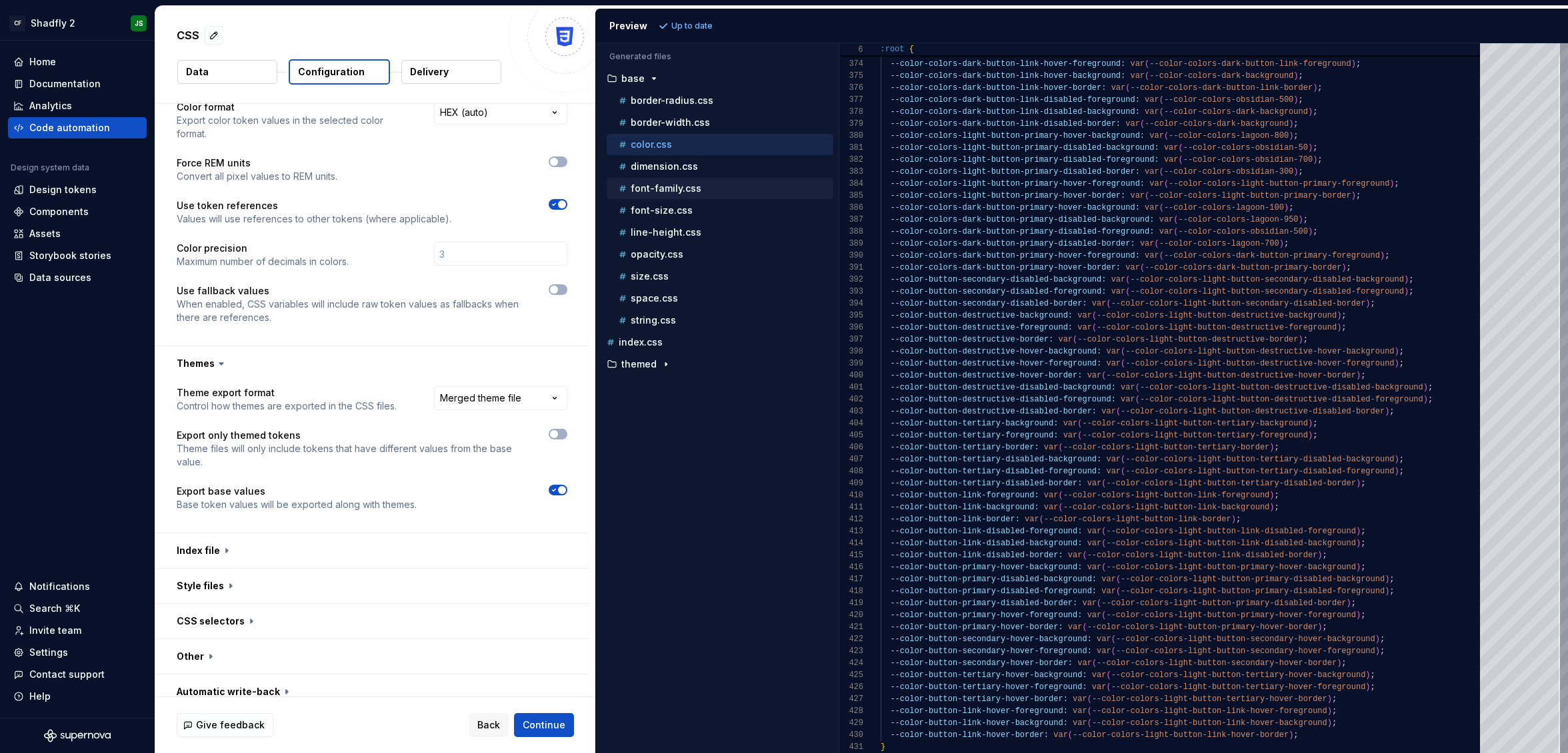
click at [711, 190] on div "font-family.css" at bounding box center [724, 188] width 217 height 13
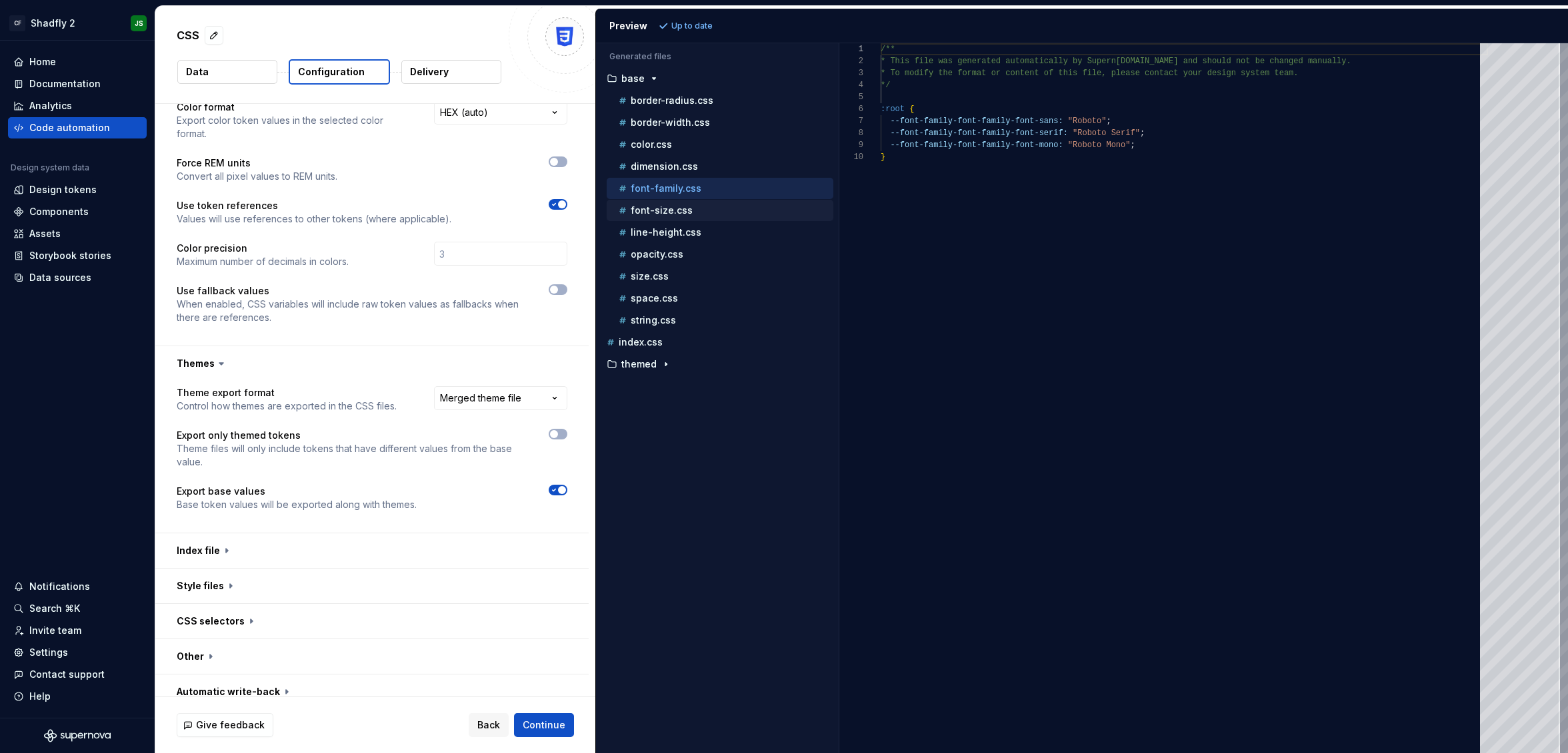
click at [698, 212] on div "font-size.css" at bounding box center [724, 211] width 217 height 13
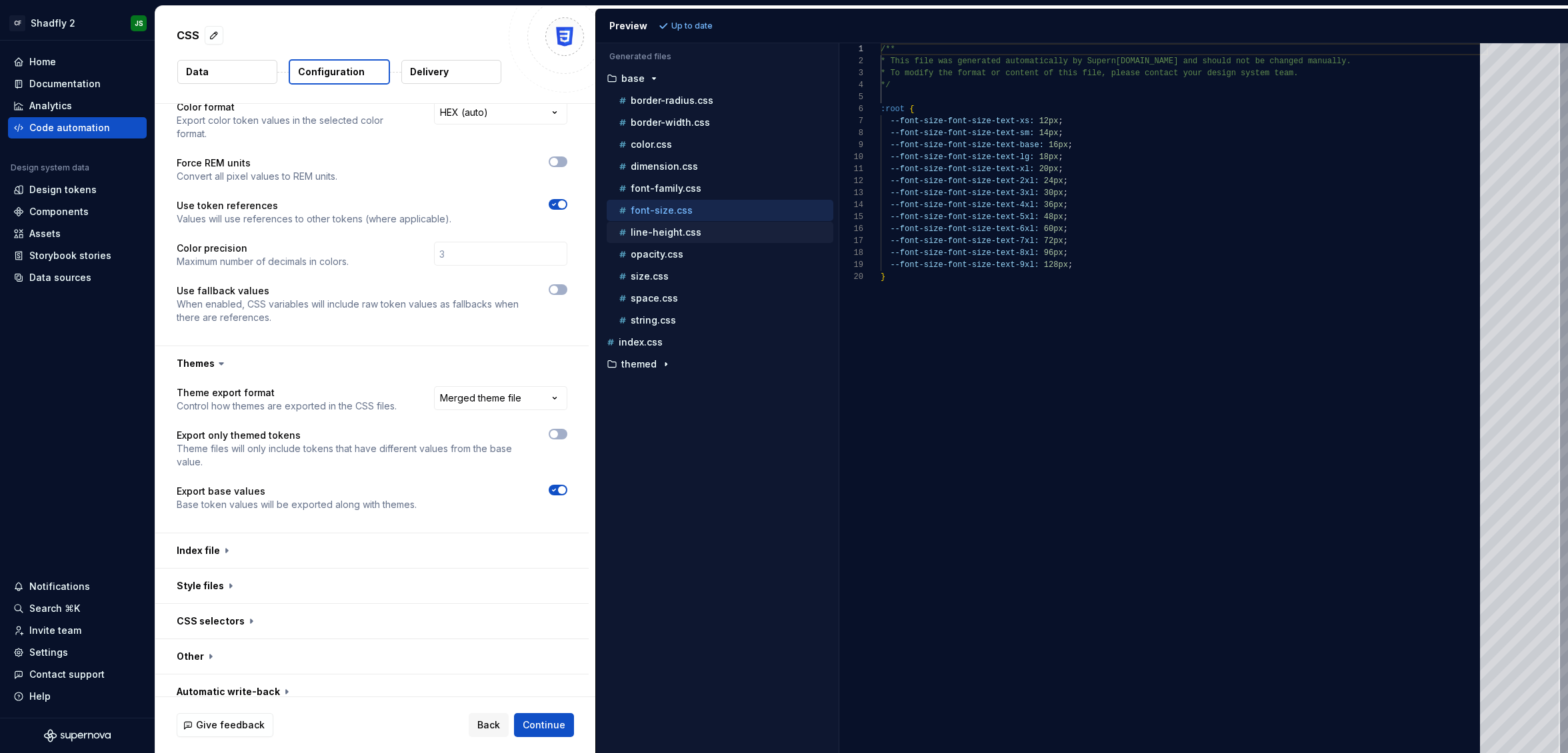
click at [699, 228] on div "line-height.css" at bounding box center [724, 232] width 217 height 13
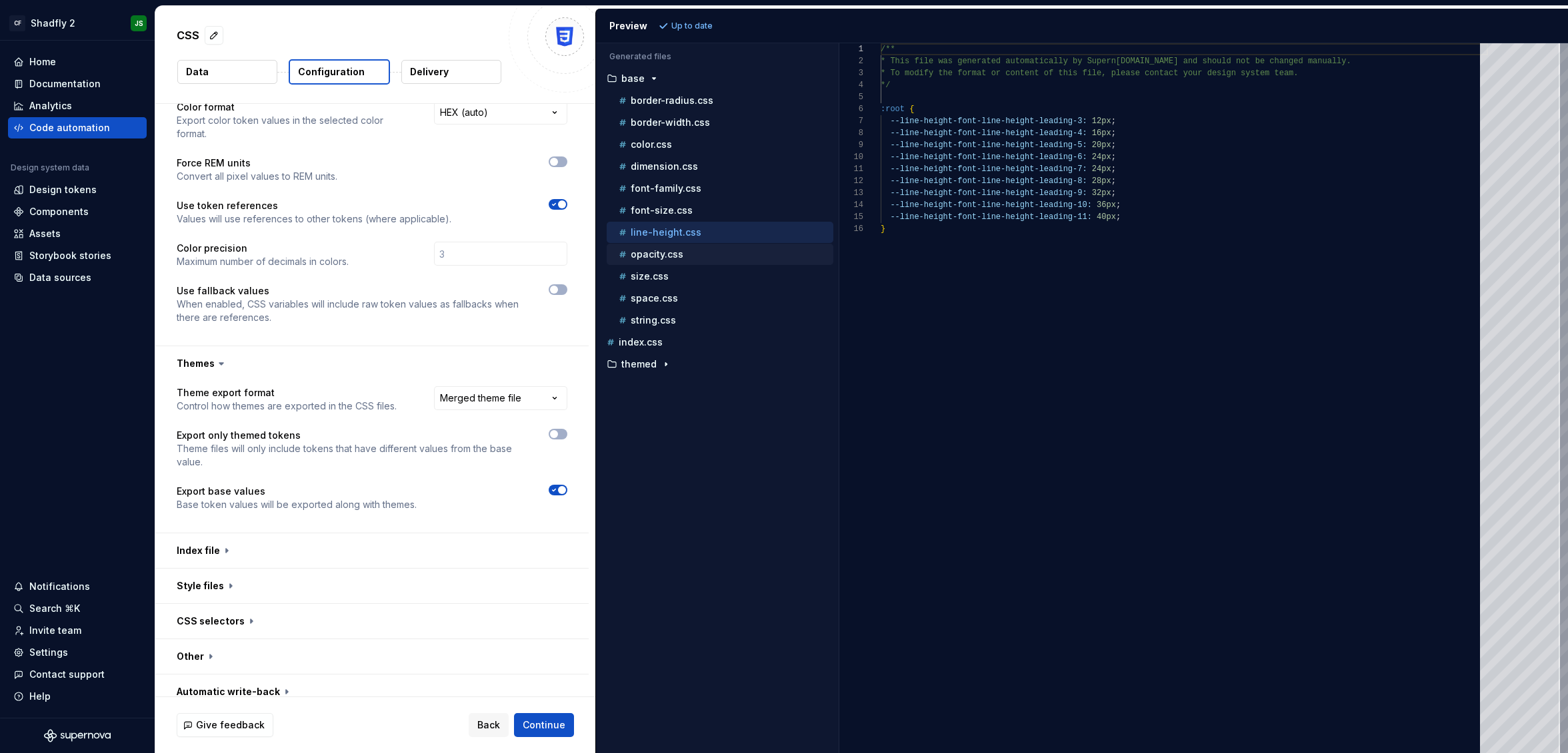
click at [721, 251] on div "opacity.css" at bounding box center [724, 254] width 217 height 13
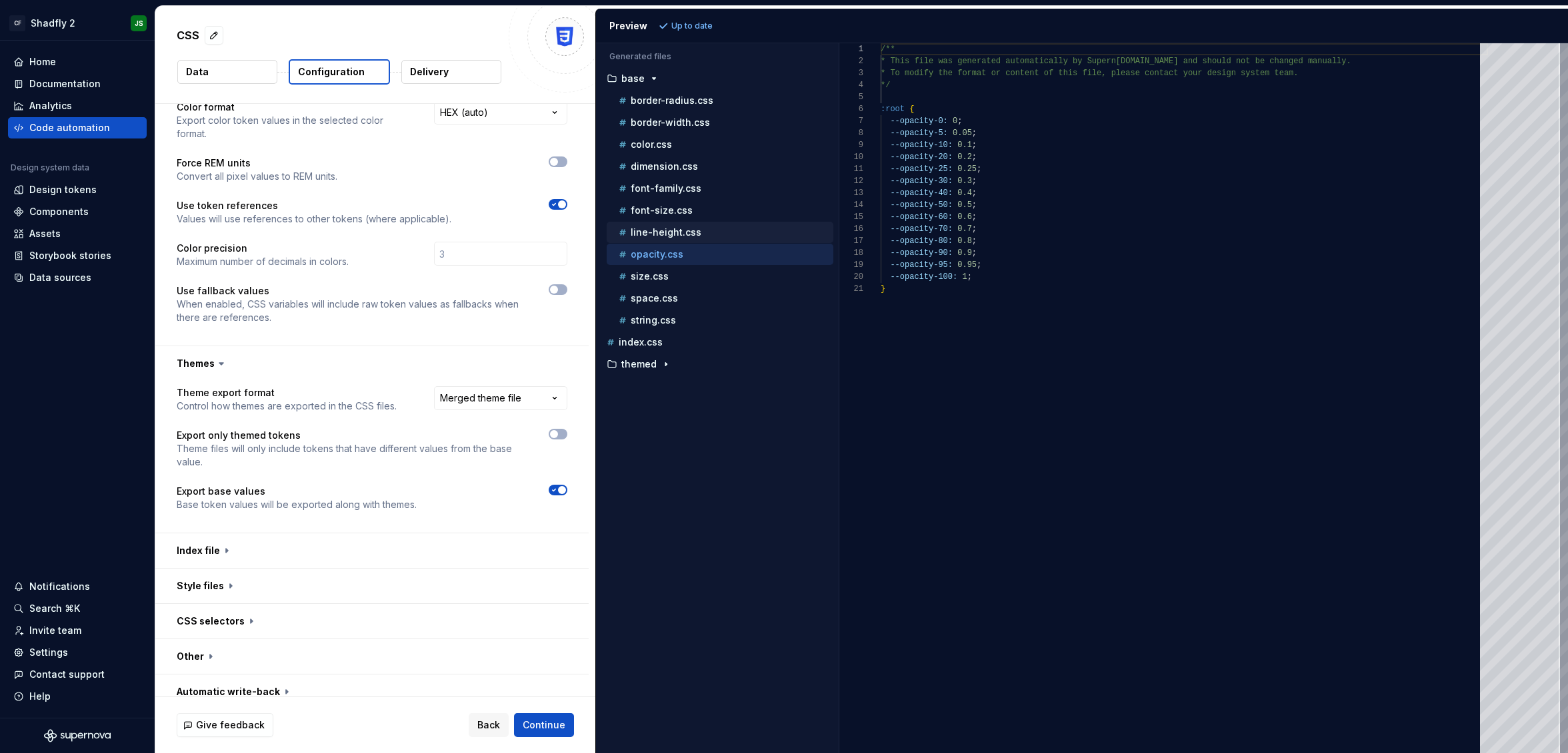
click at [694, 228] on p "line-height.css" at bounding box center [666, 233] width 70 height 11
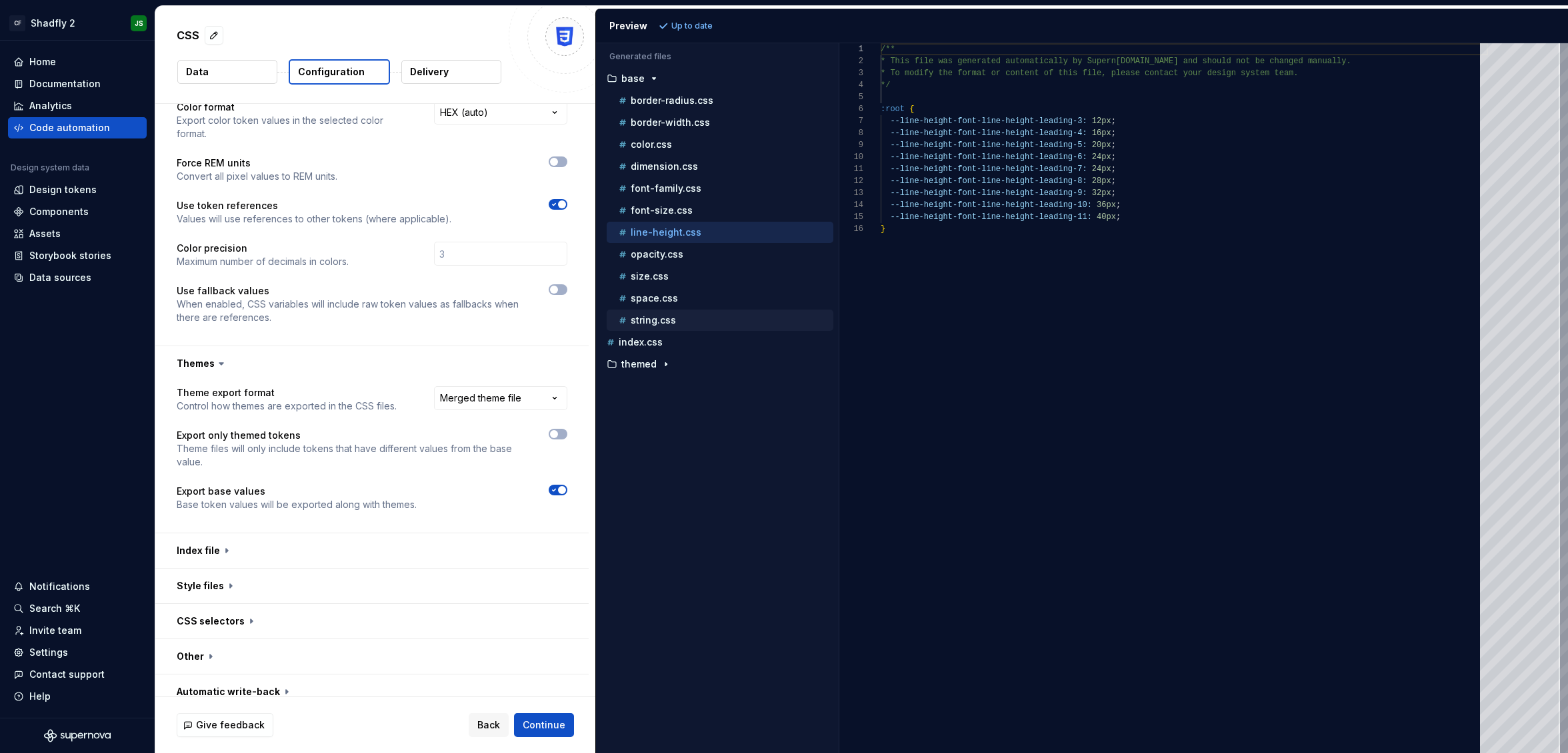
click at [690, 314] on div "string.css" at bounding box center [724, 321] width 217 height 13
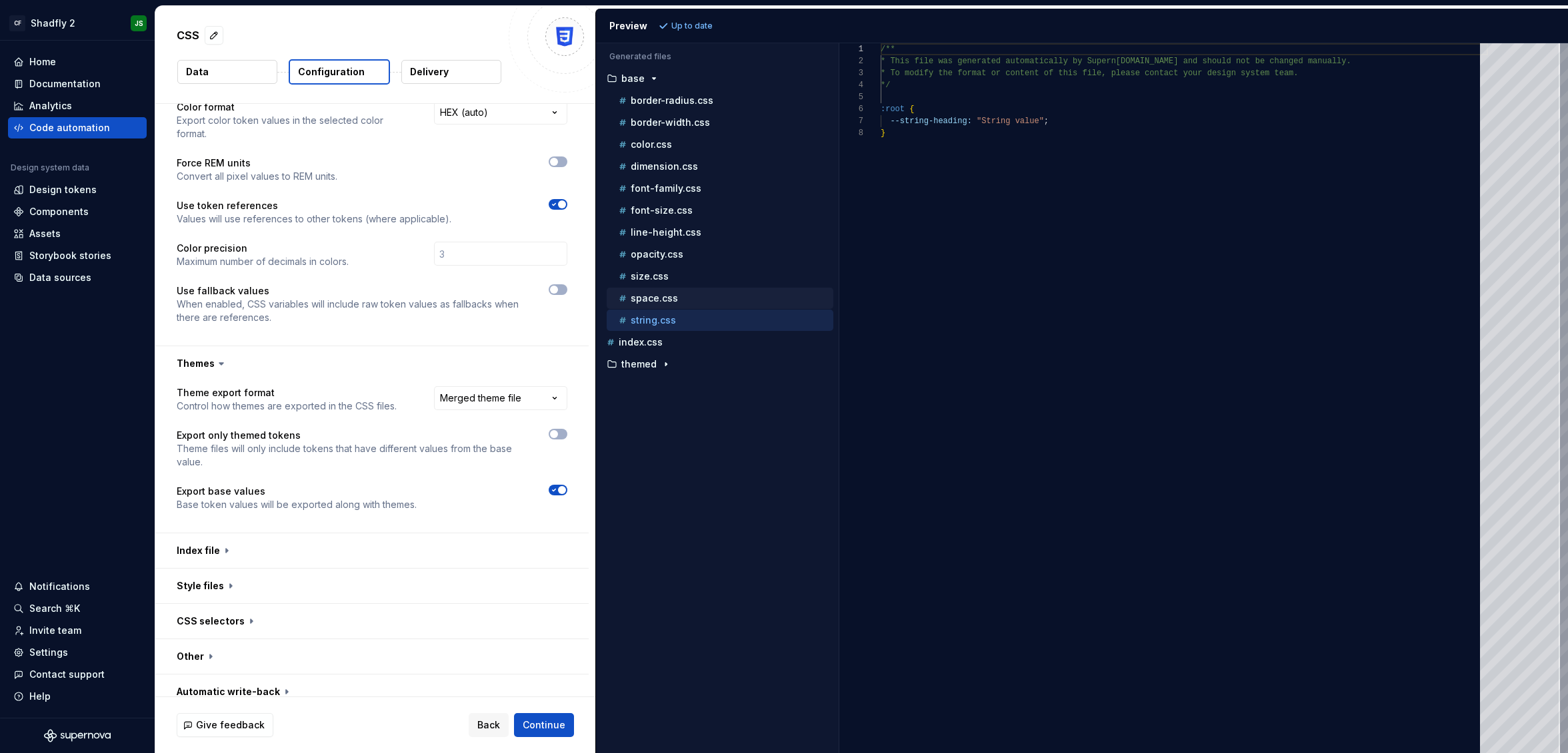
scroll to position [84, 0]
click at [682, 304] on div "space.css" at bounding box center [724, 298] width 217 height 13
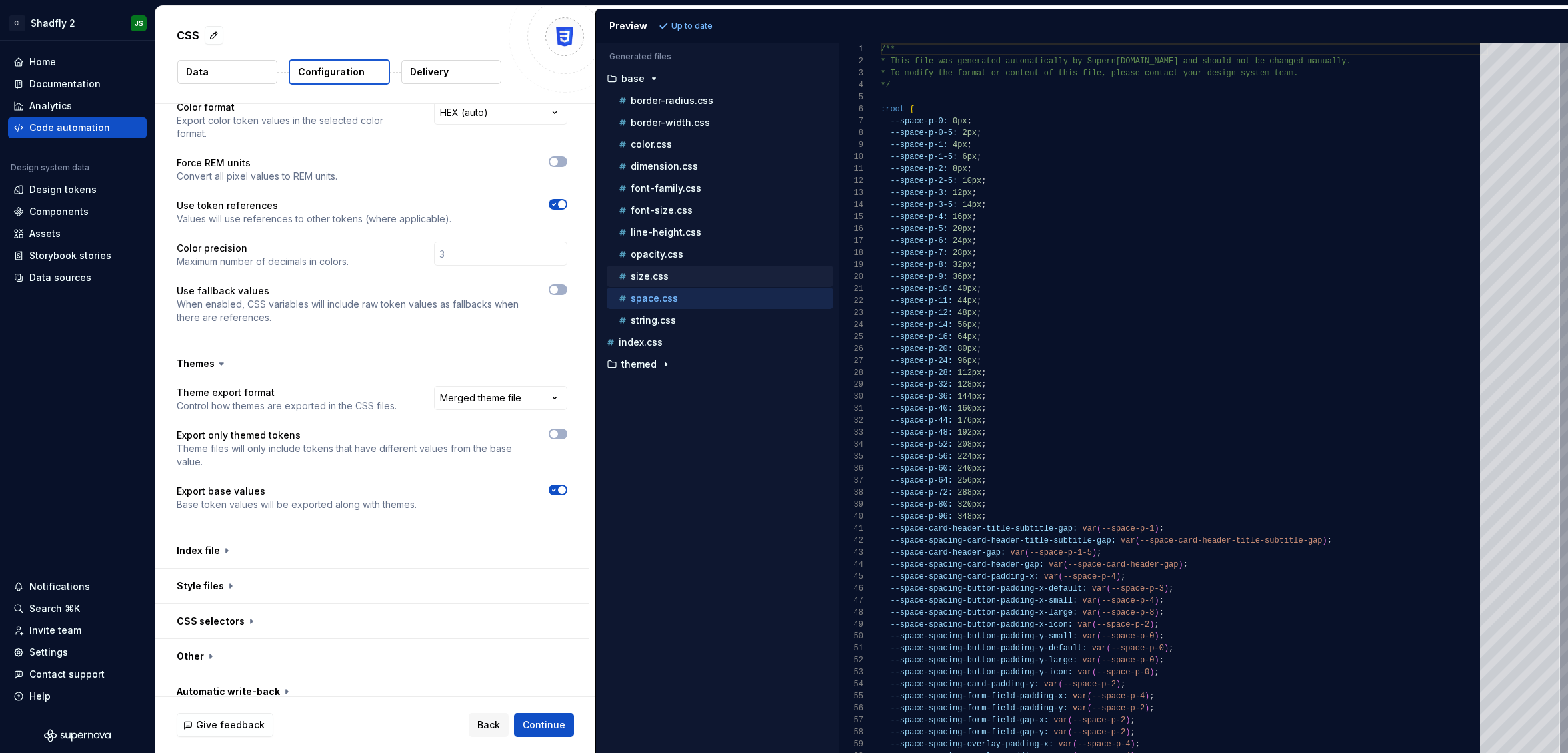
click at [684, 282] on div "size.css" at bounding box center [724, 276] width 217 height 13
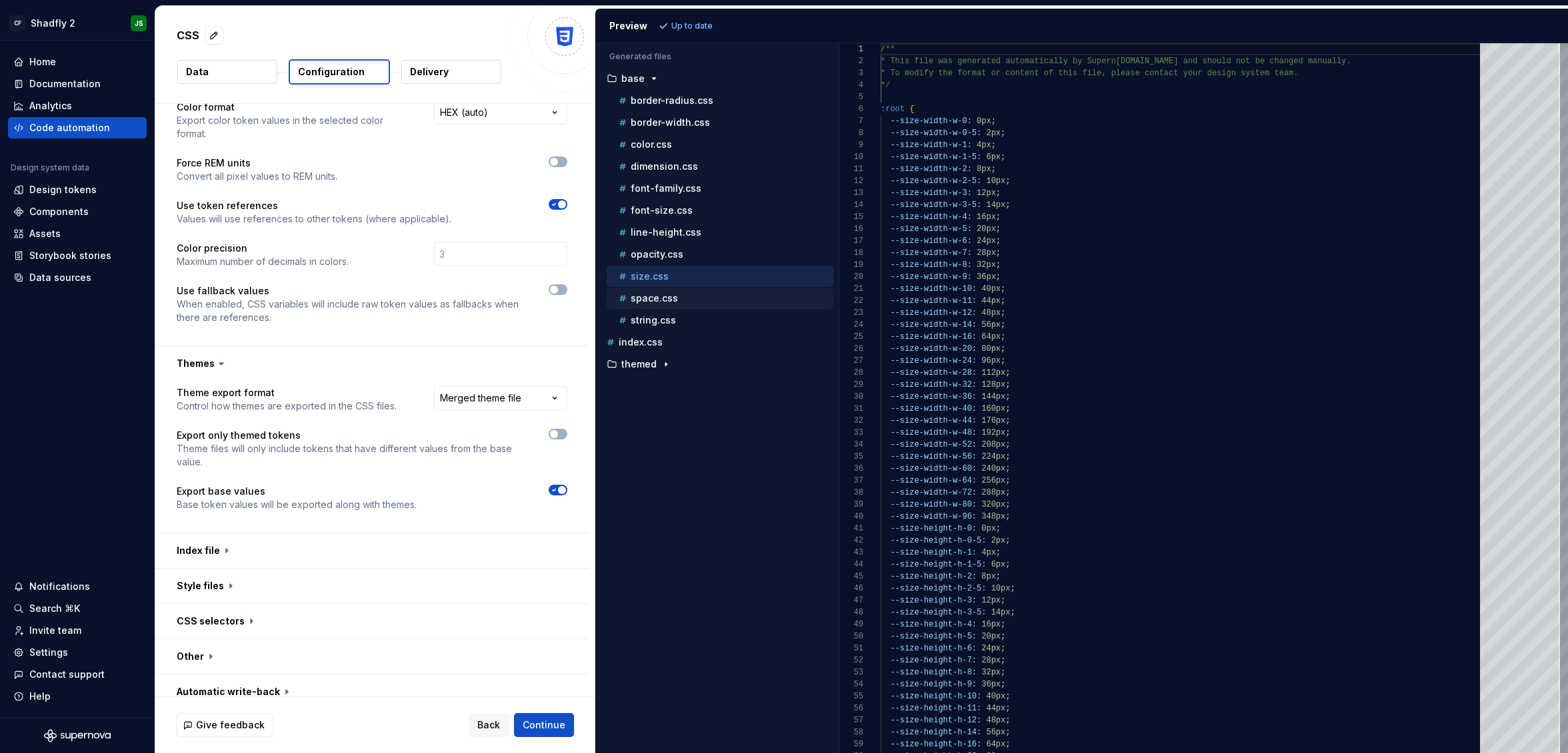
click at [692, 304] on div "space.css" at bounding box center [724, 298] width 217 height 13
type textarea "**********"
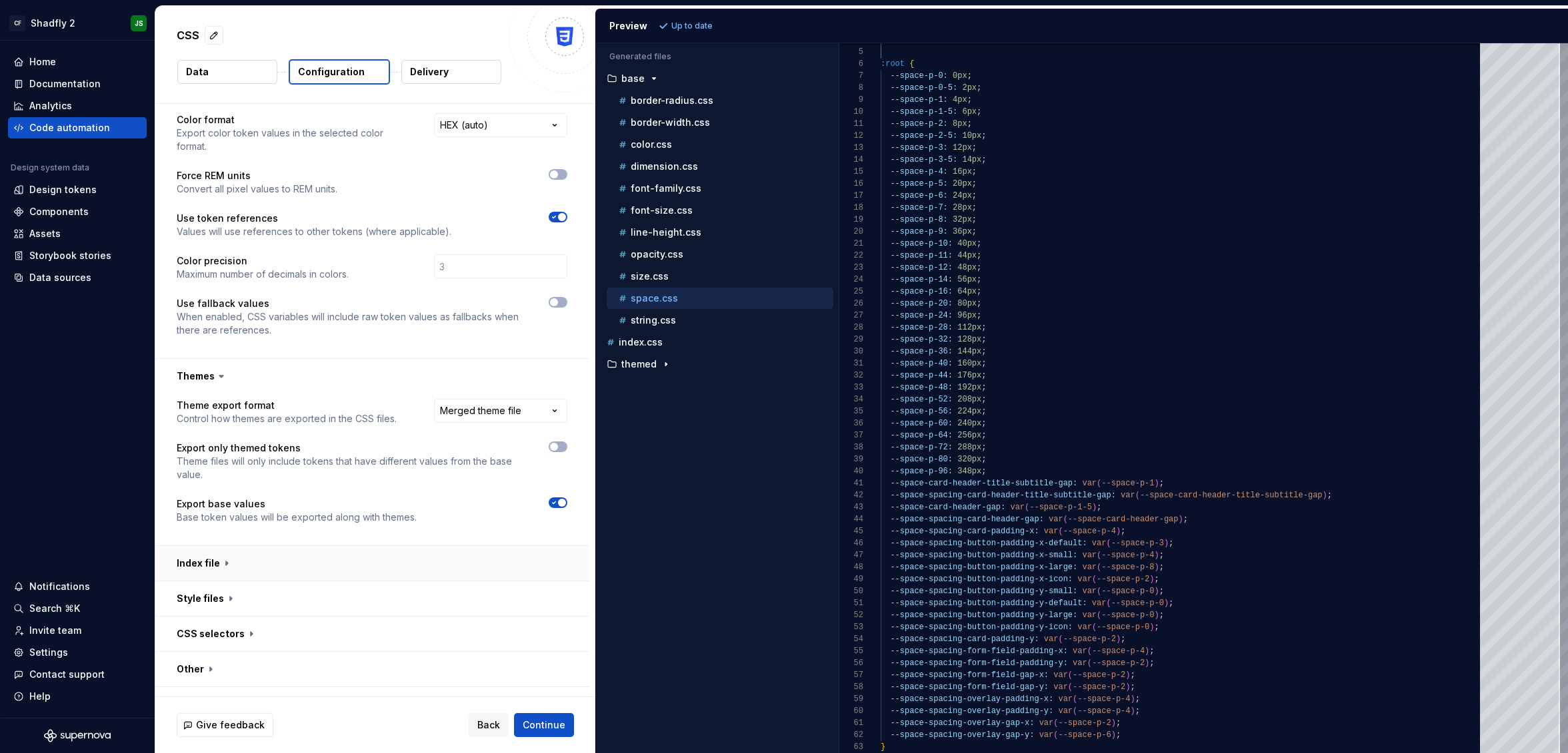
scroll to position [273, 0]
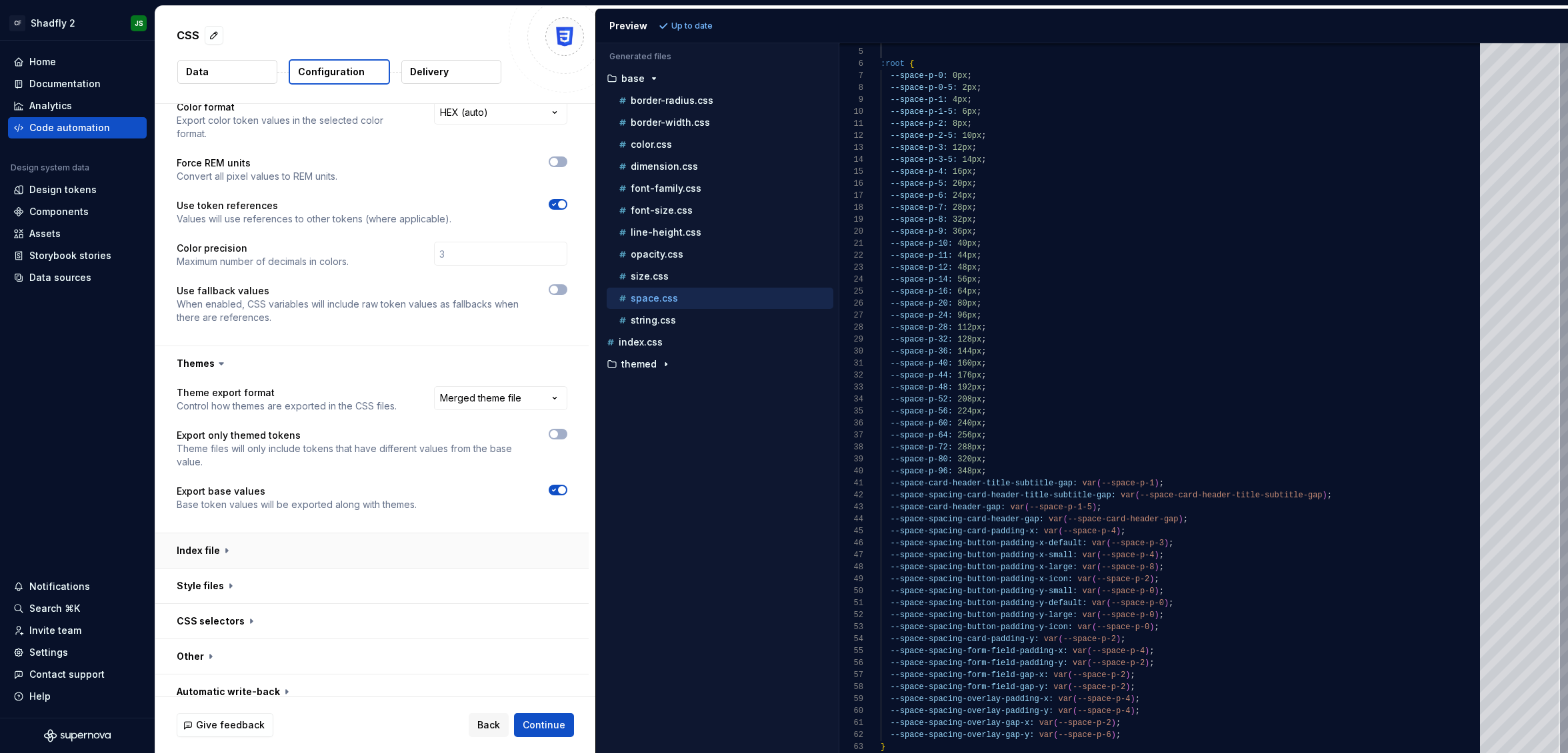
click at [476, 536] on button "button" at bounding box center [372, 551] width 434 height 34
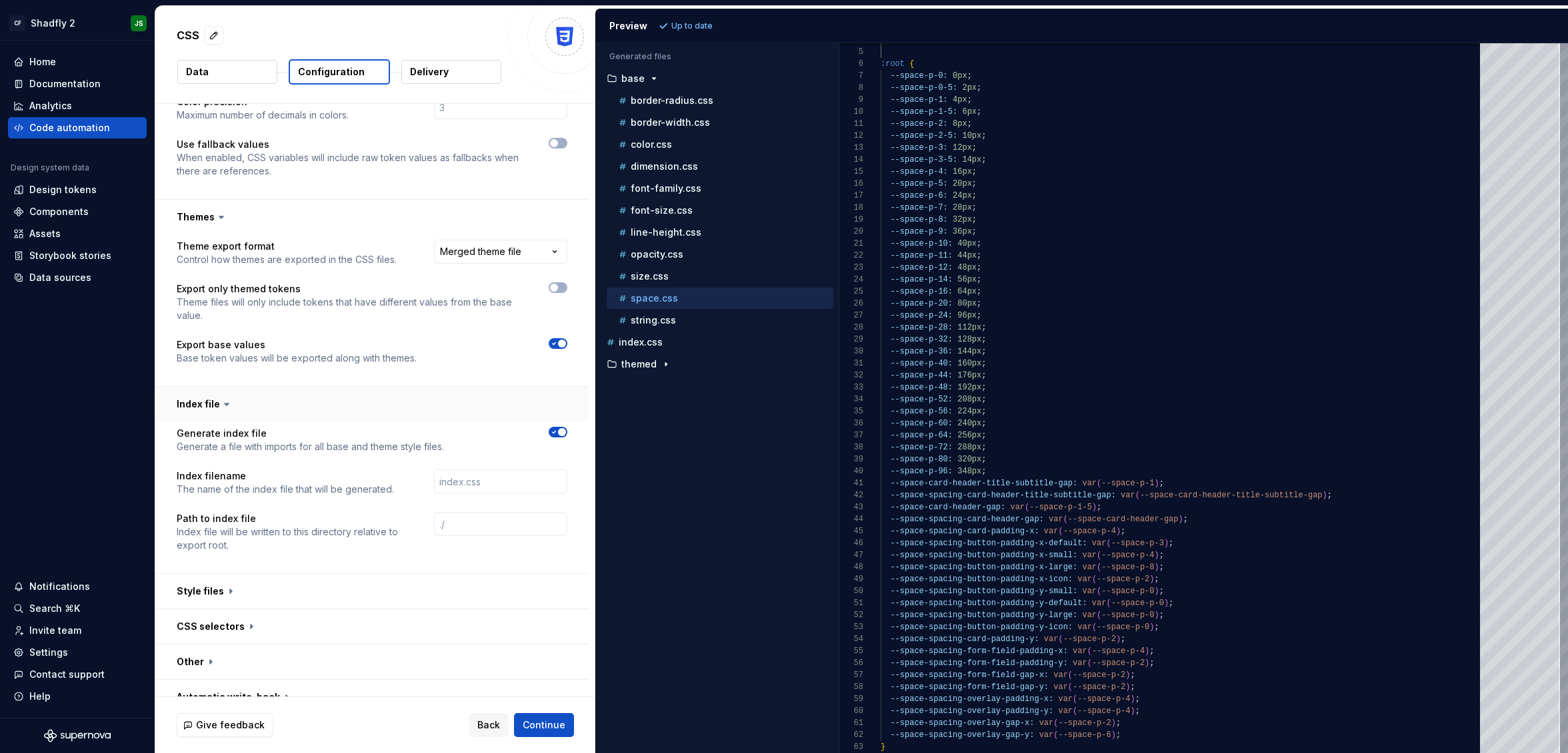
scroll to position [425, 0]
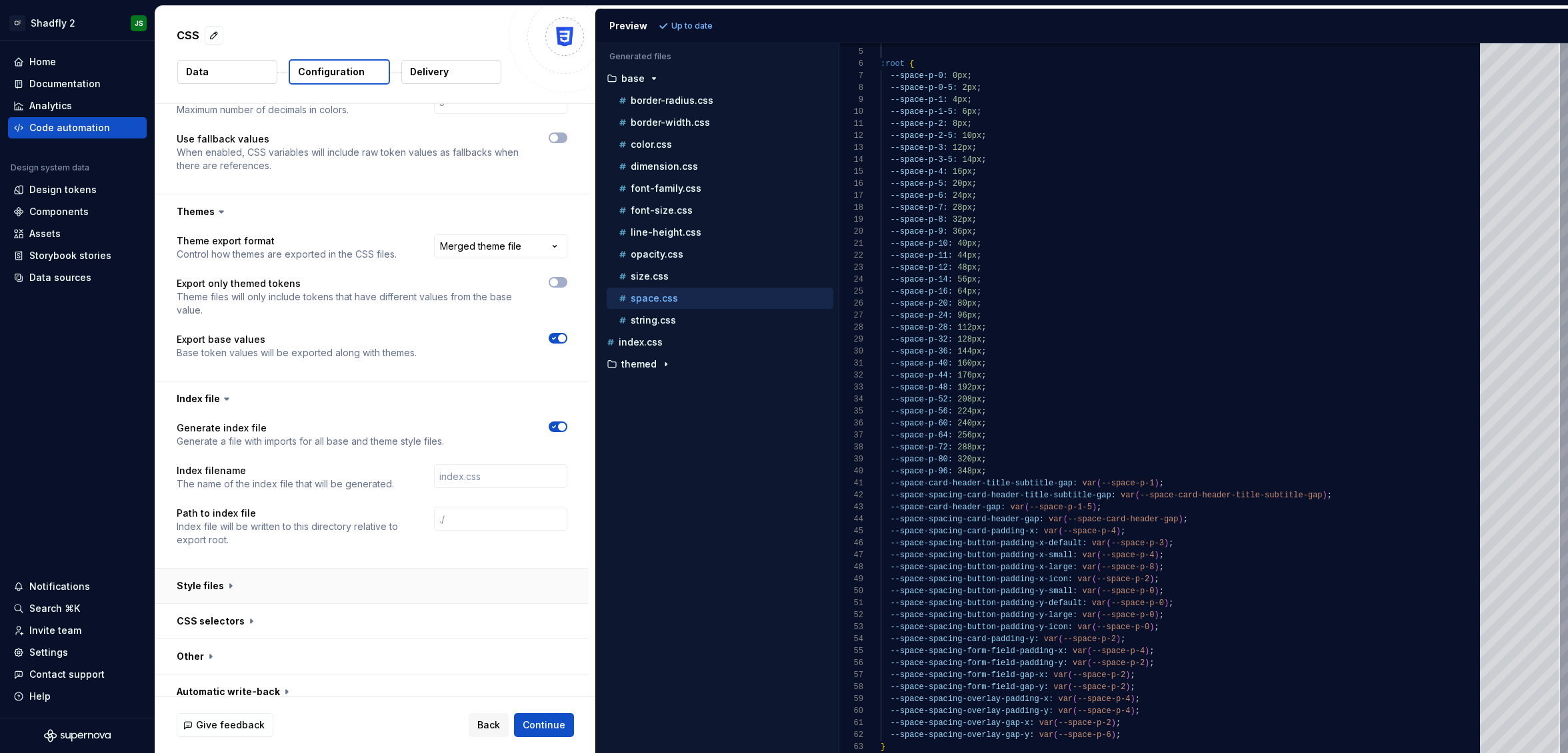
click at [465, 569] on button "button" at bounding box center [372, 586] width 434 height 34
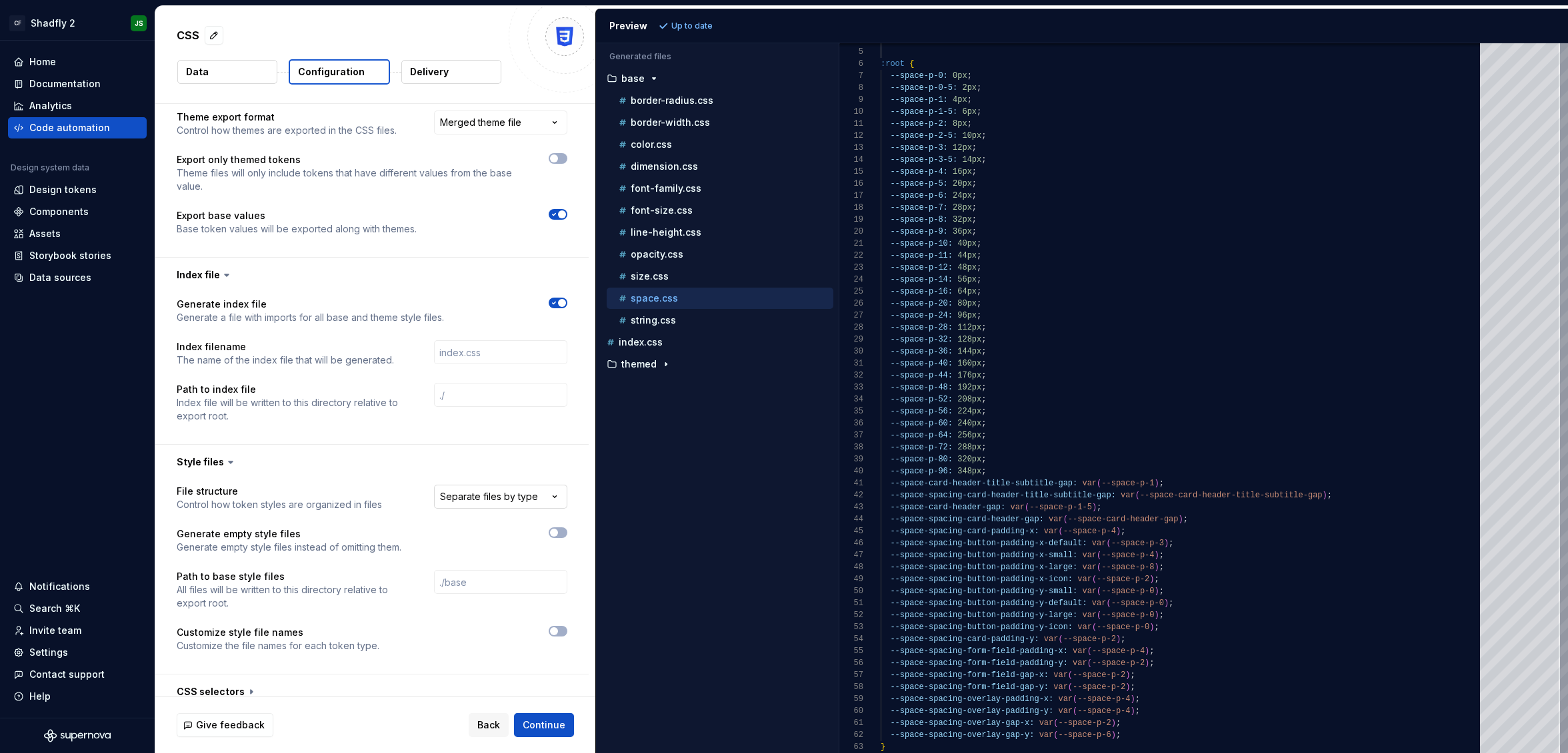
scroll to position [553, 0]
click at [518, 477] on html "**********" at bounding box center [784, 376] width 1568 height 753
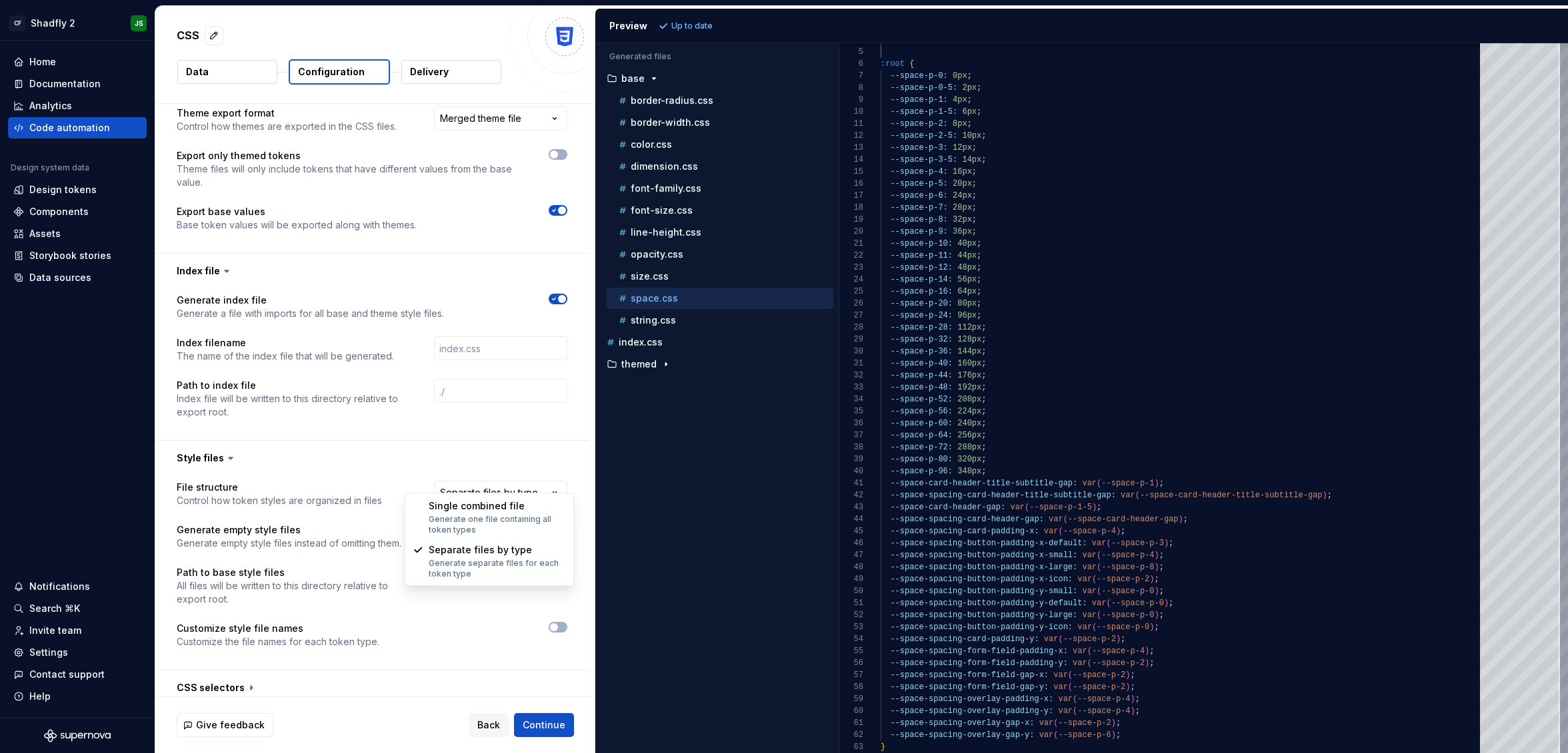
select select "**********"
click at [692, 30] on span "Refresh preview" at bounding box center [705, 26] width 67 height 11
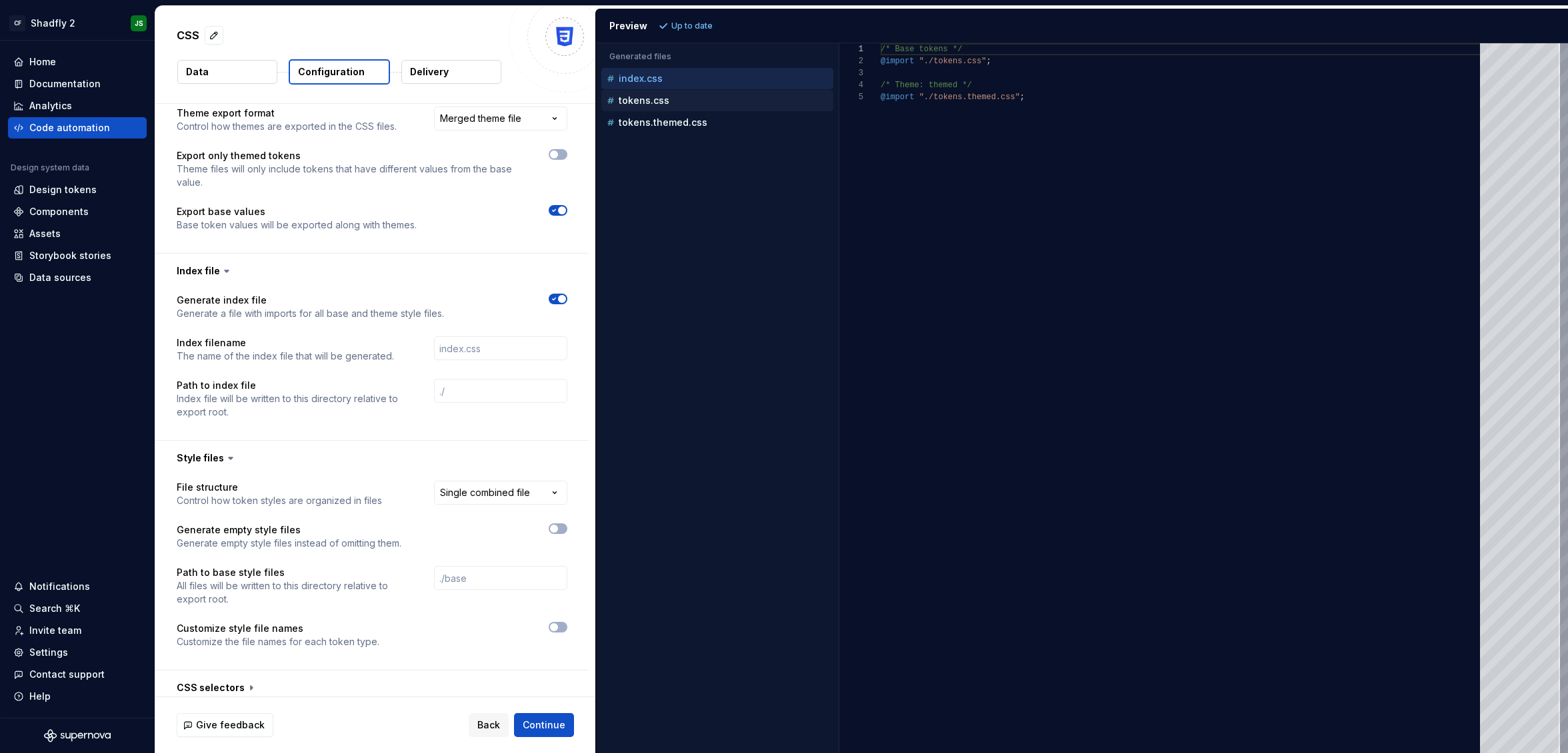
click at [679, 90] on div "tokens.css" at bounding box center [717, 100] width 232 height 21
click at [679, 99] on div "tokens.css" at bounding box center [718, 101] width 229 height 13
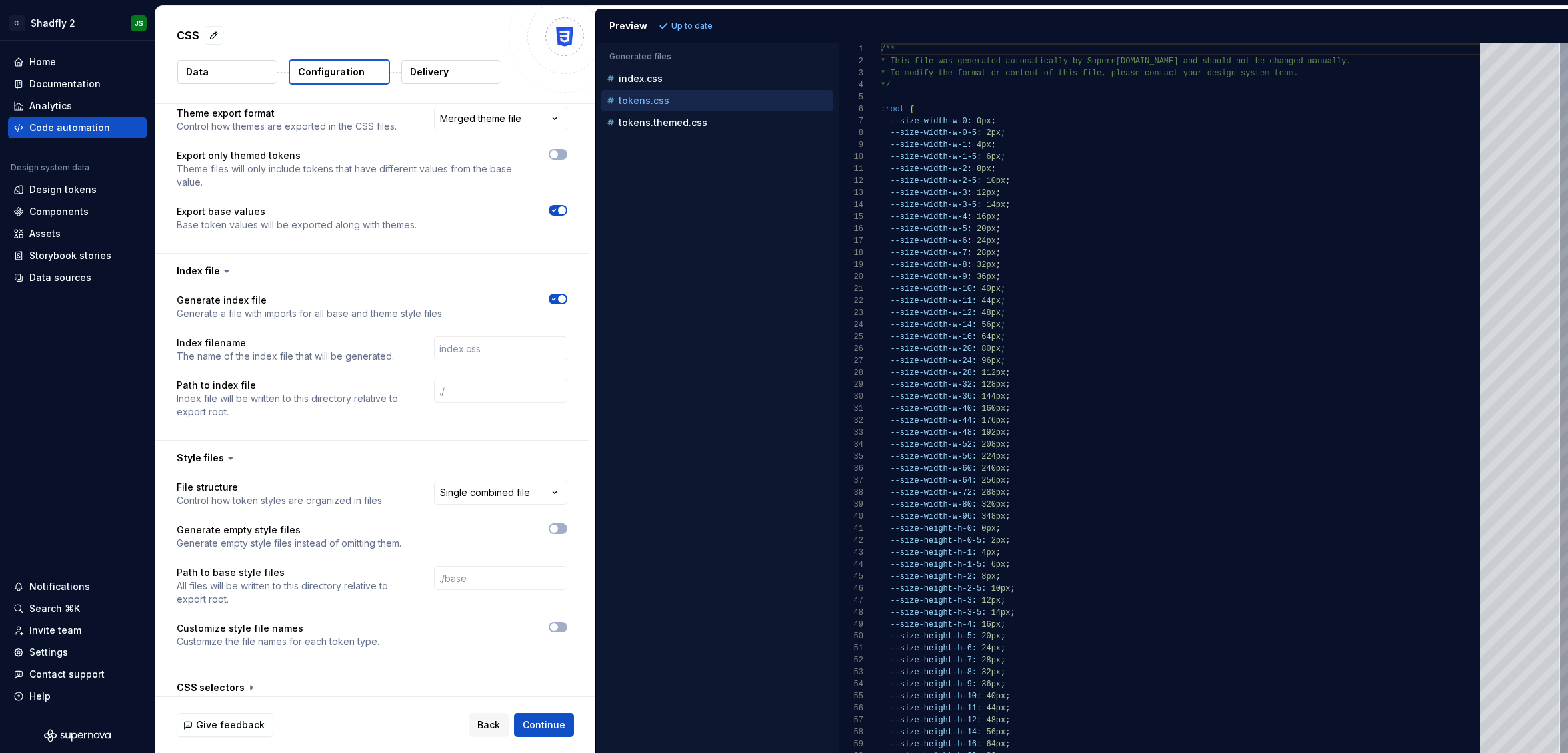
scroll to position [120, 0]
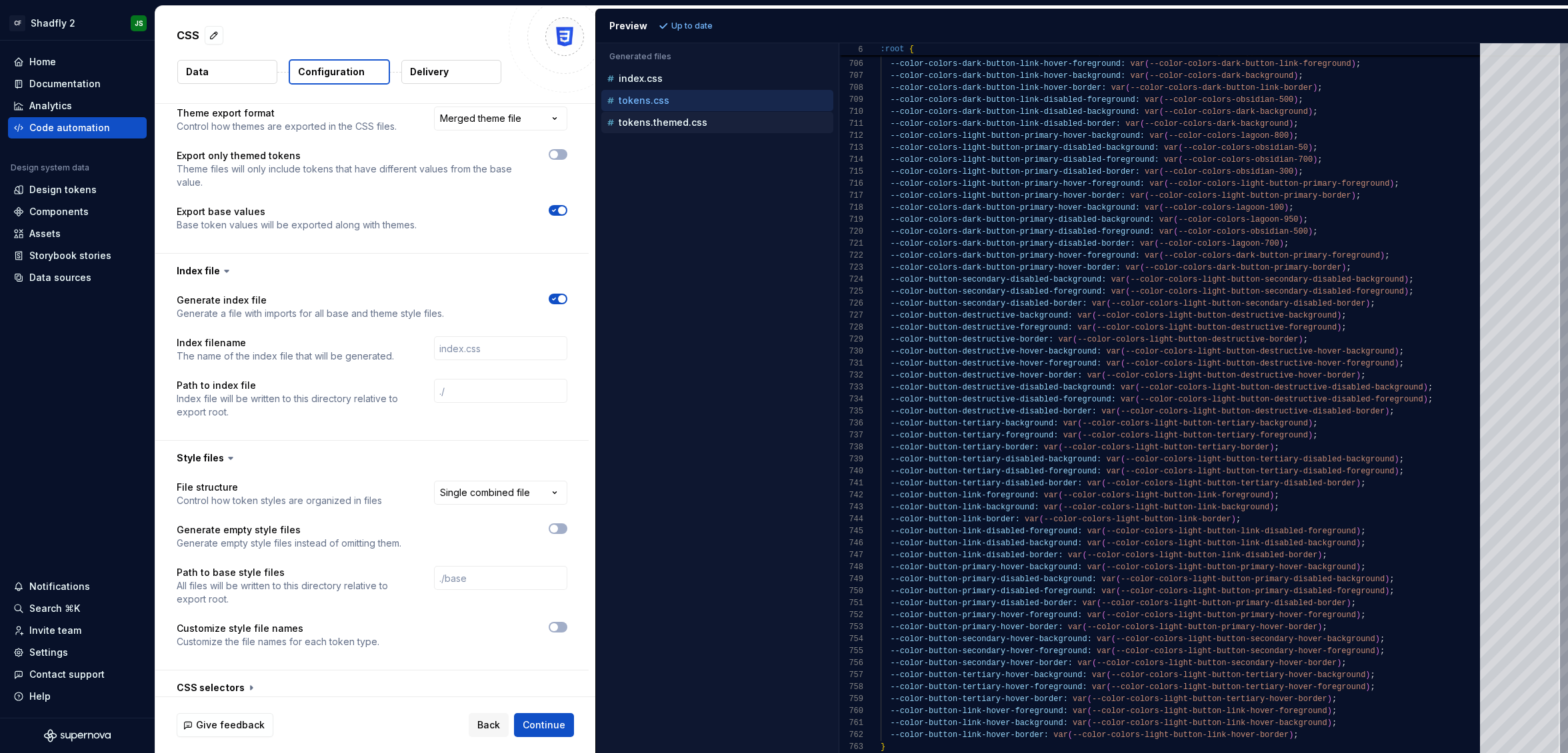
click at [684, 123] on p "tokens.themed.css" at bounding box center [663, 123] width 89 height 11
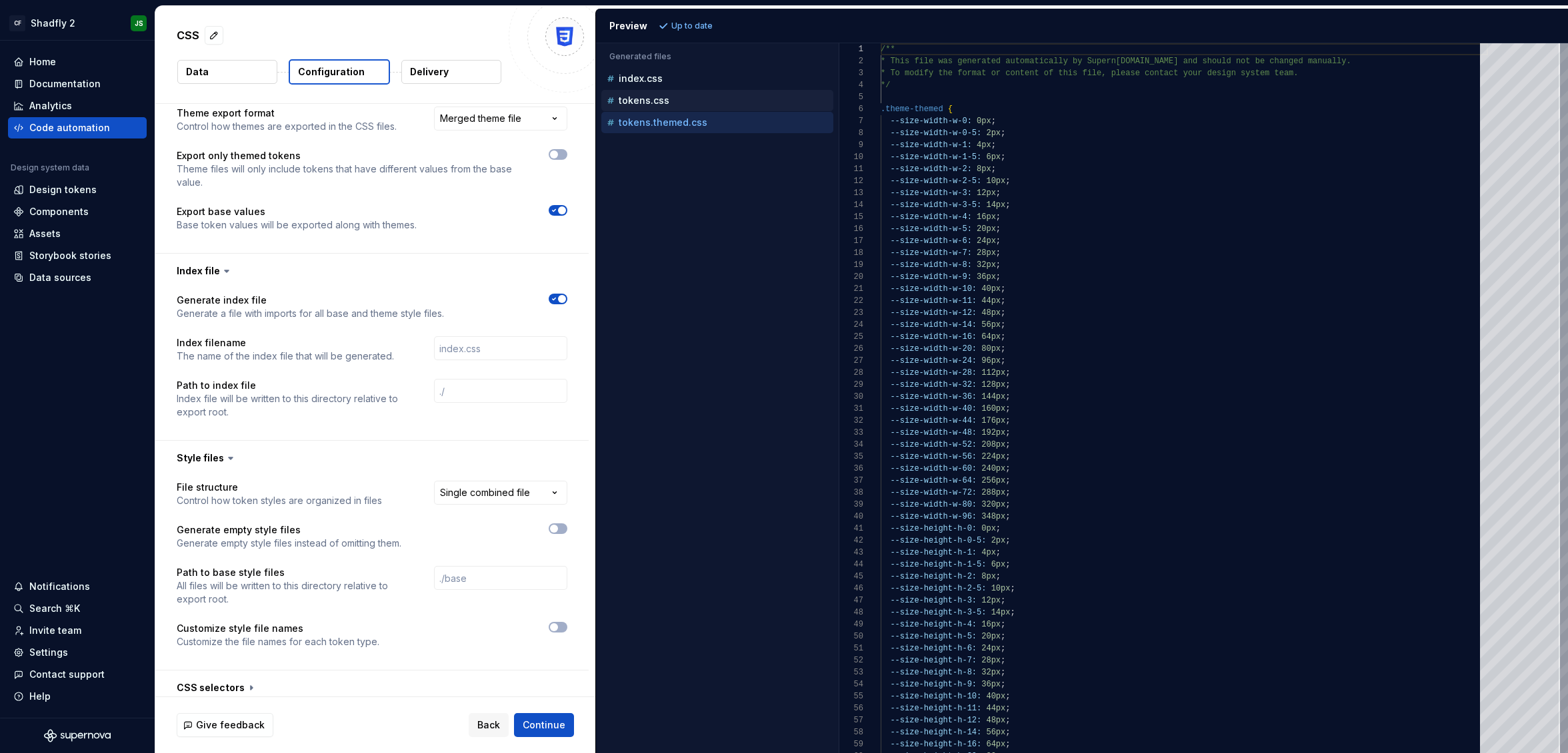
click at [684, 103] on div "tokens.css" at bounding box center [718, 101] width 229 height 13
click at [698, 122] on p "tokens.themed.css" at bounding box center [663, 123] width 89 height 11
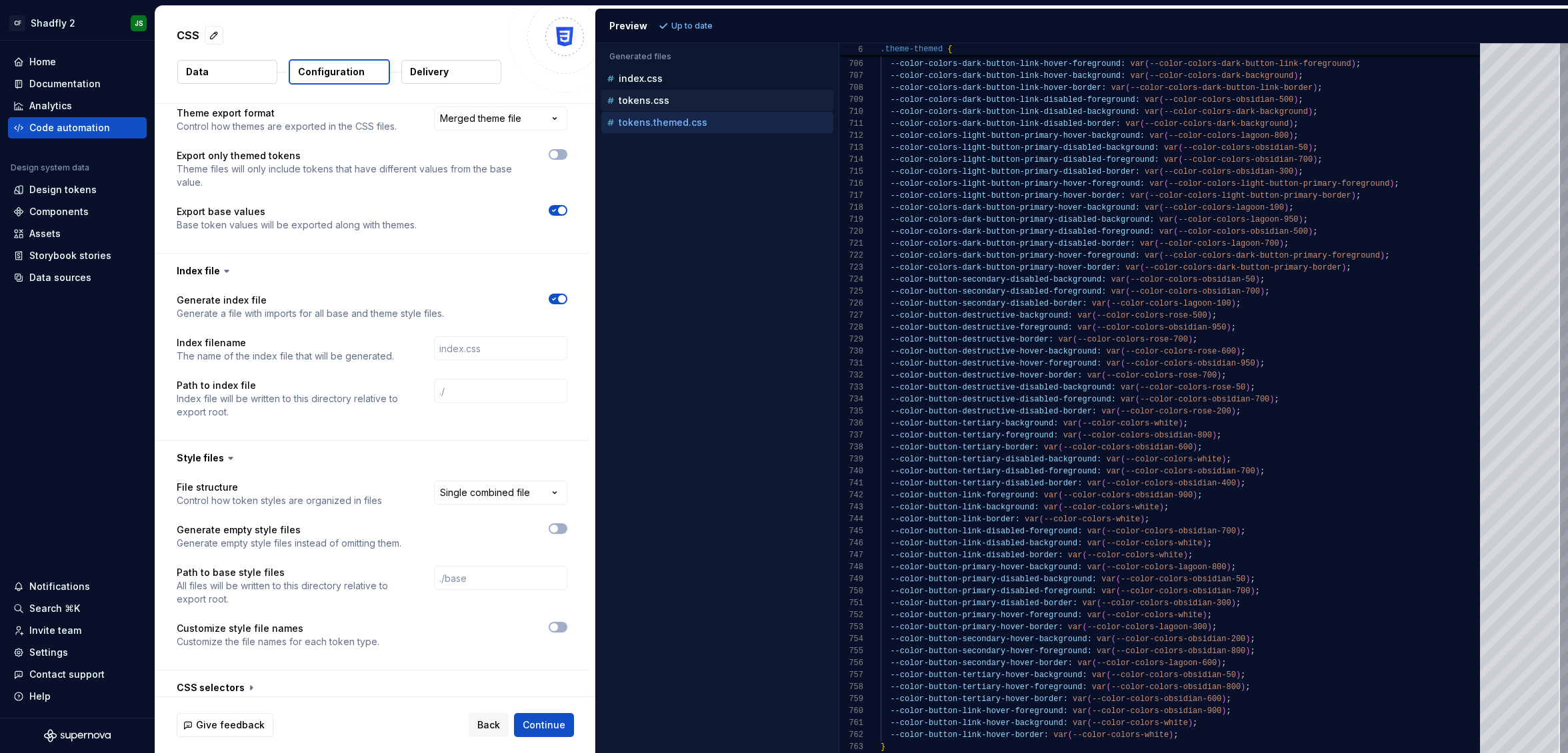
click at [673, 103] on div "tokens.css" at bounding box center [718, 101] width 229 height 13
type textarea "**********"
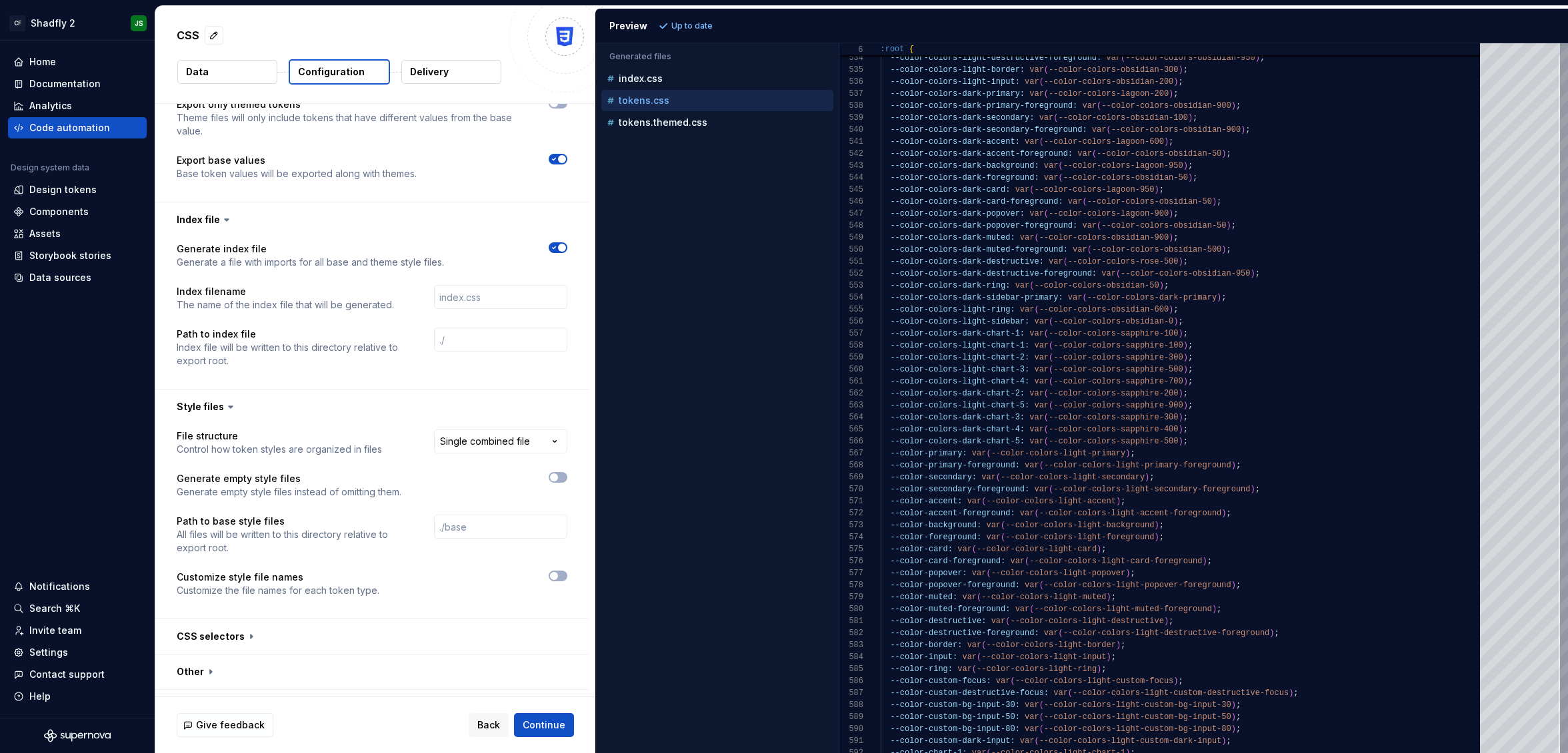
scroll to position [620, 0]
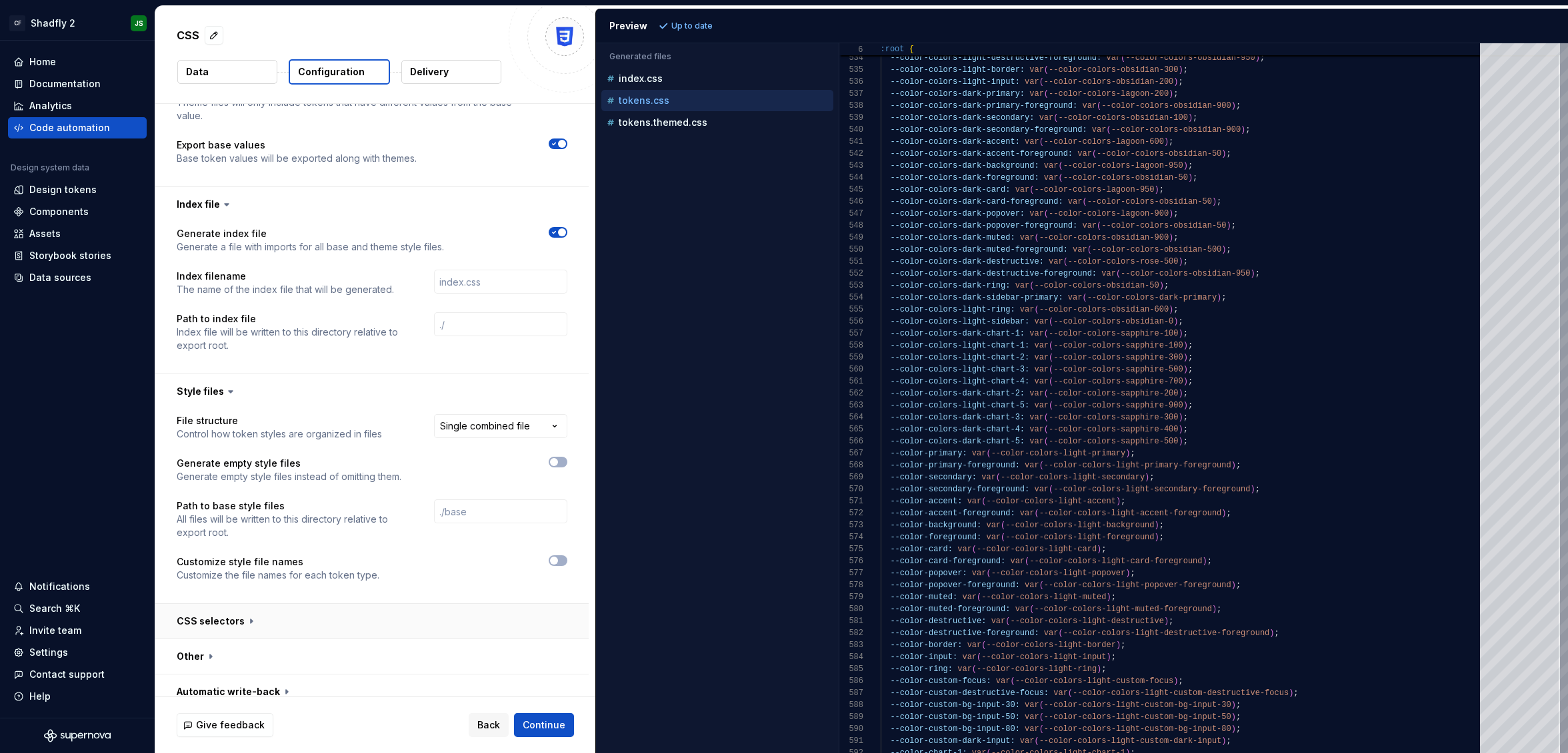
click at [228, 610] on button "button" at bounding box center [372, 621] width 434 height 34
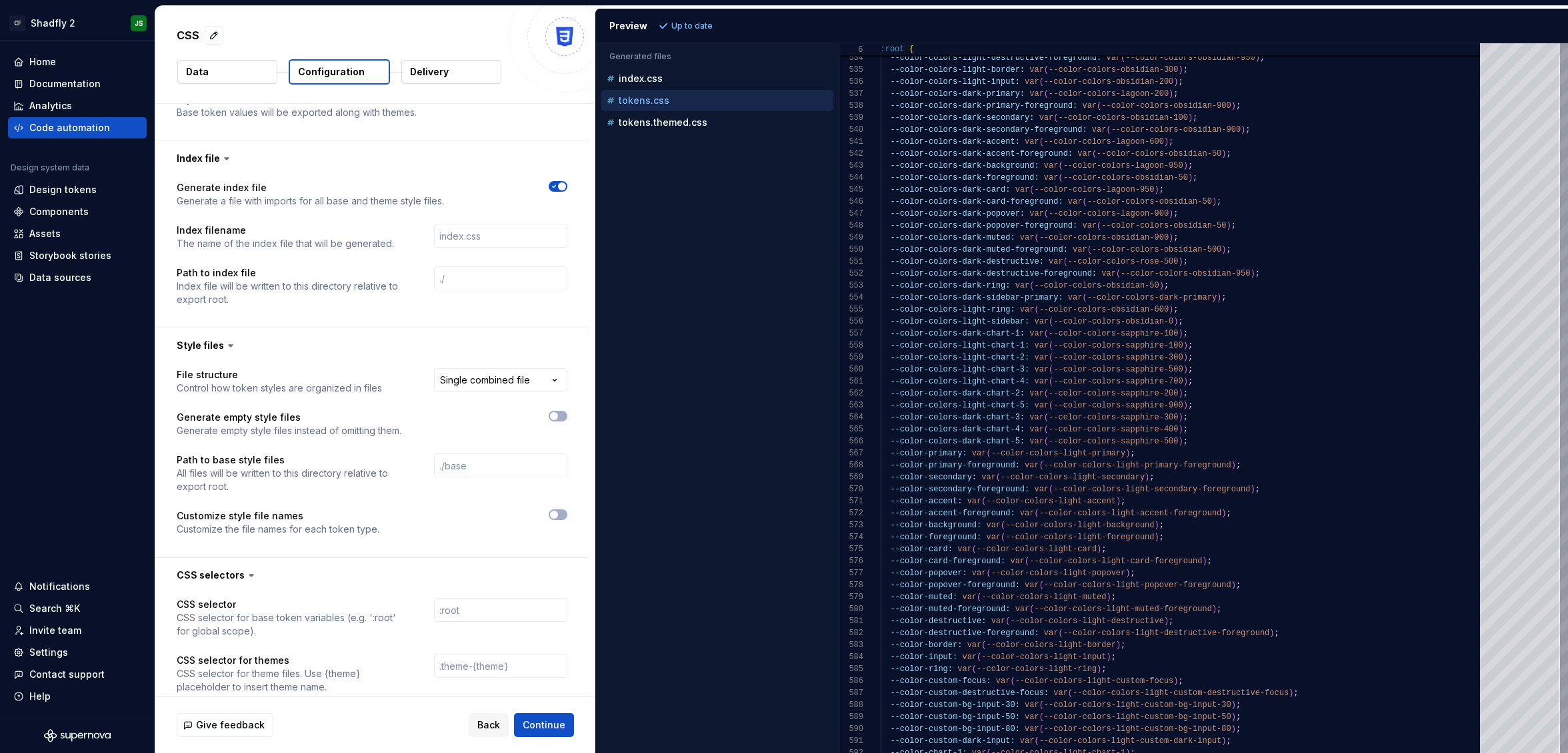
scroll to position [742, 0]
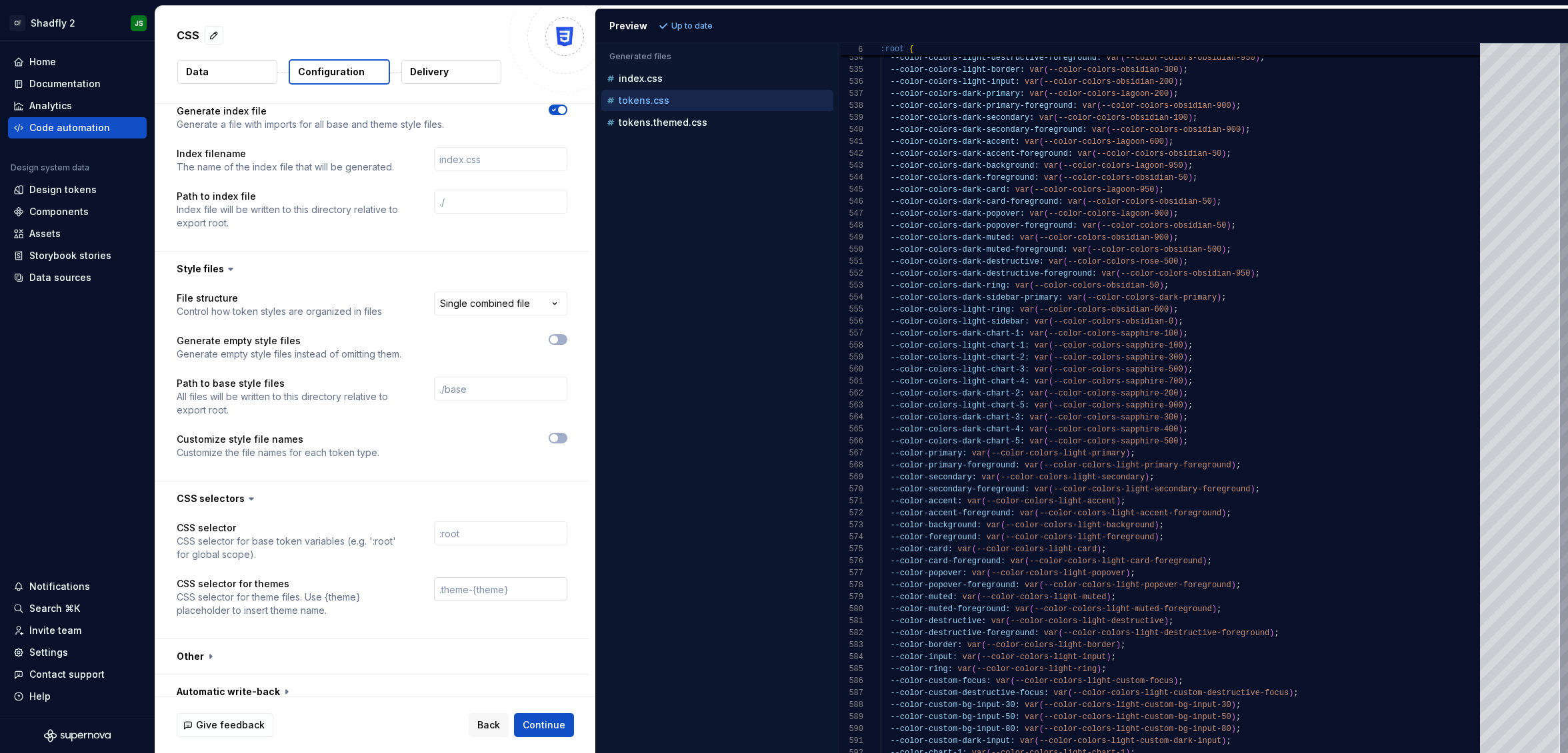
click at [459, 577] on input "text" at bounding box center [500, 589] width 133 height 24
type input "dark"
click at [410, 639] on button "button" at bounding box center [372, 656] width 434 height 34
type input "d"
click at [453, 577] on input "text" at bounding box center [500, 589] width 133 height 24
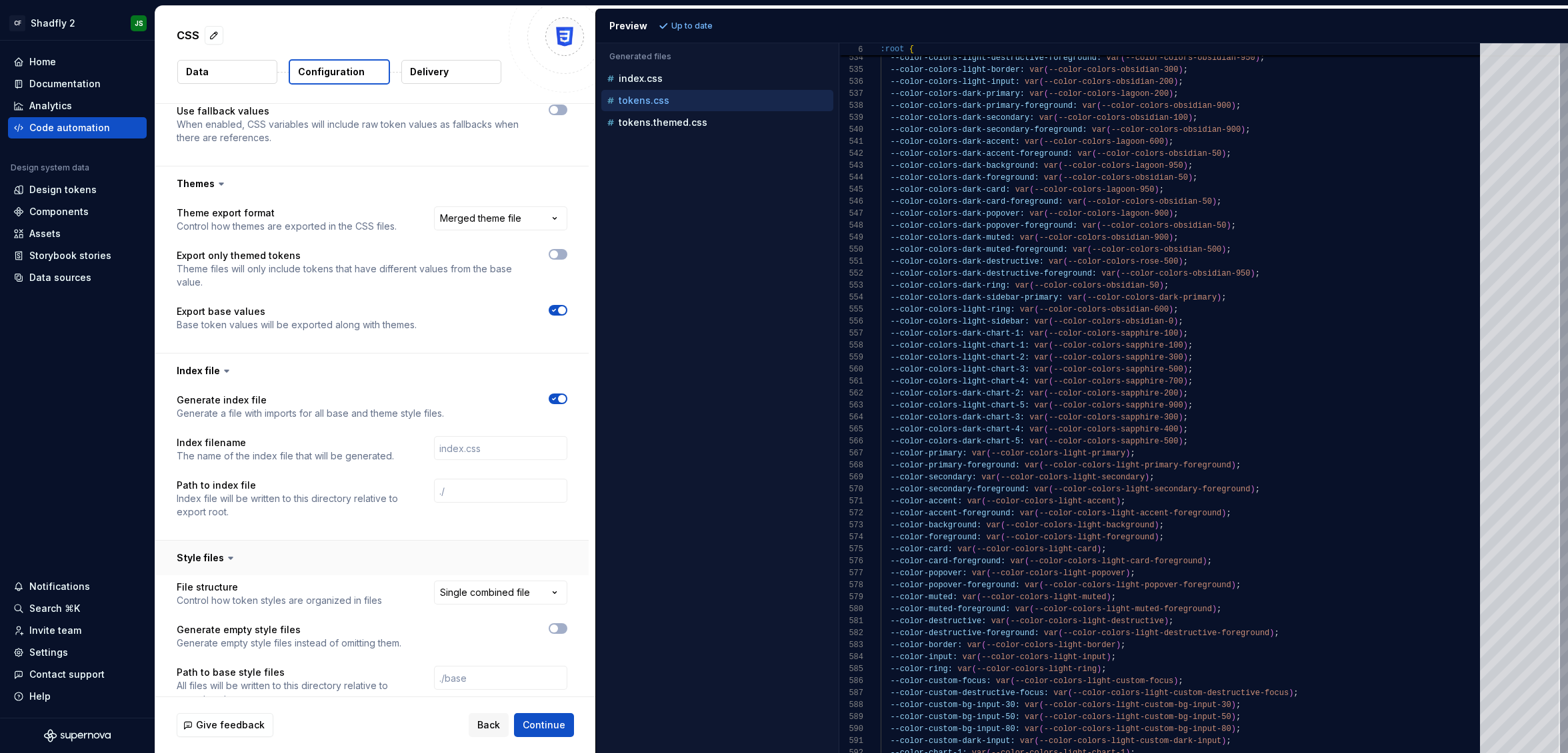
scroll to position [449, 0]
click at [566, 399] on span "button" at bounding box center [561, 403] width 8 height 8
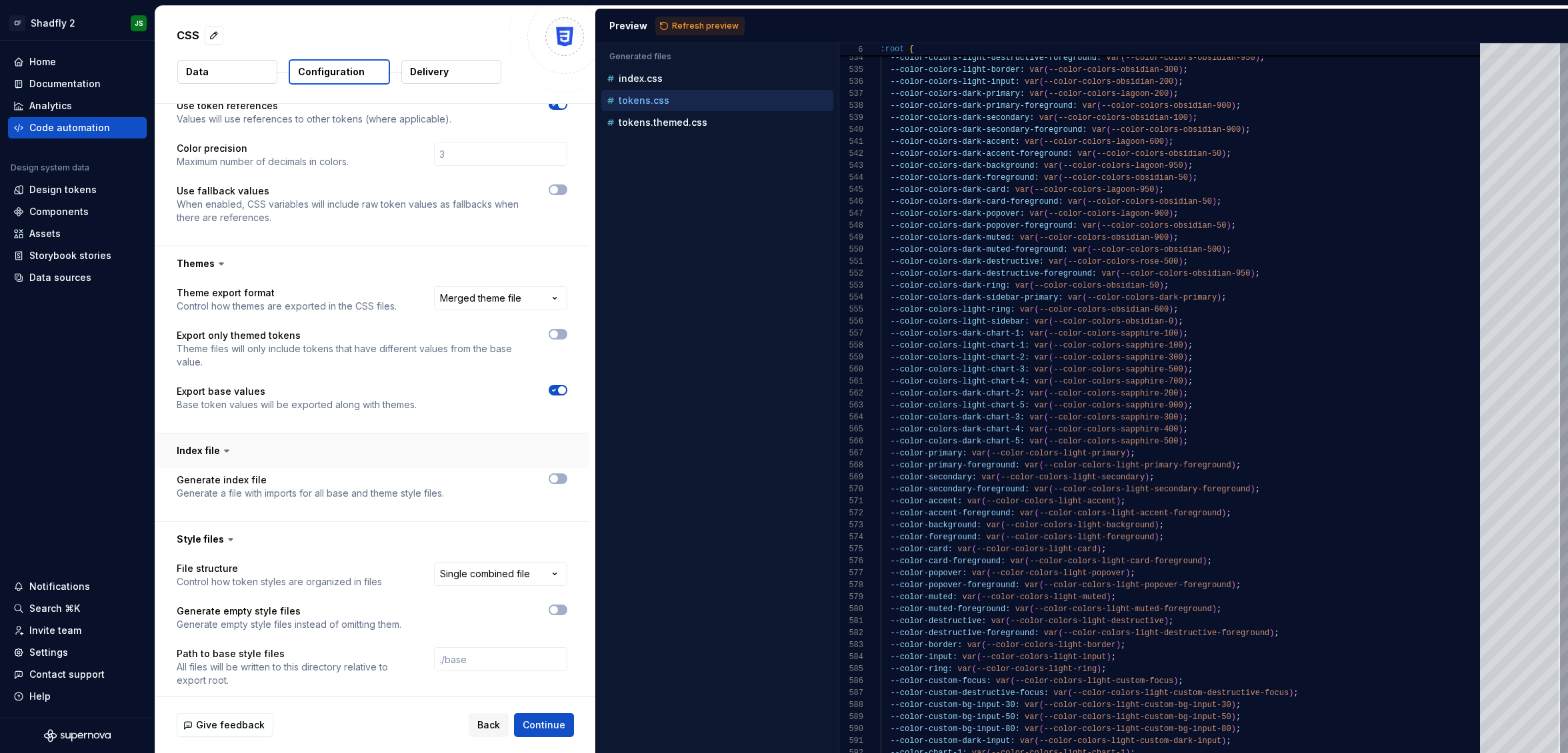
scroll to position [407, 0]
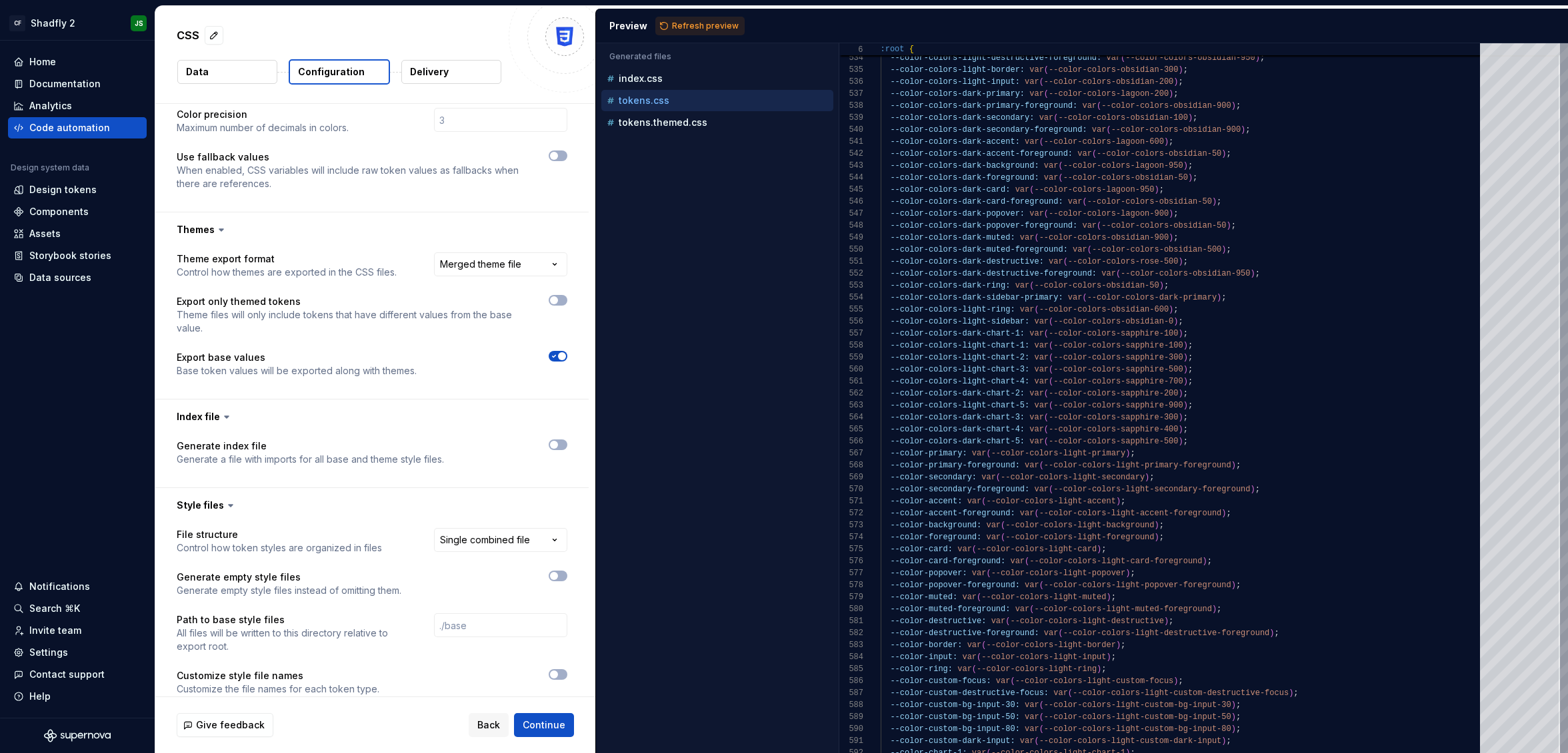
click at [566, 352] on span "button" at bounding box center [561, 356] width 8 height 8
click at [685, 18] on button "Refresh preview" at bounding box center [700, 26] width 90 height 18
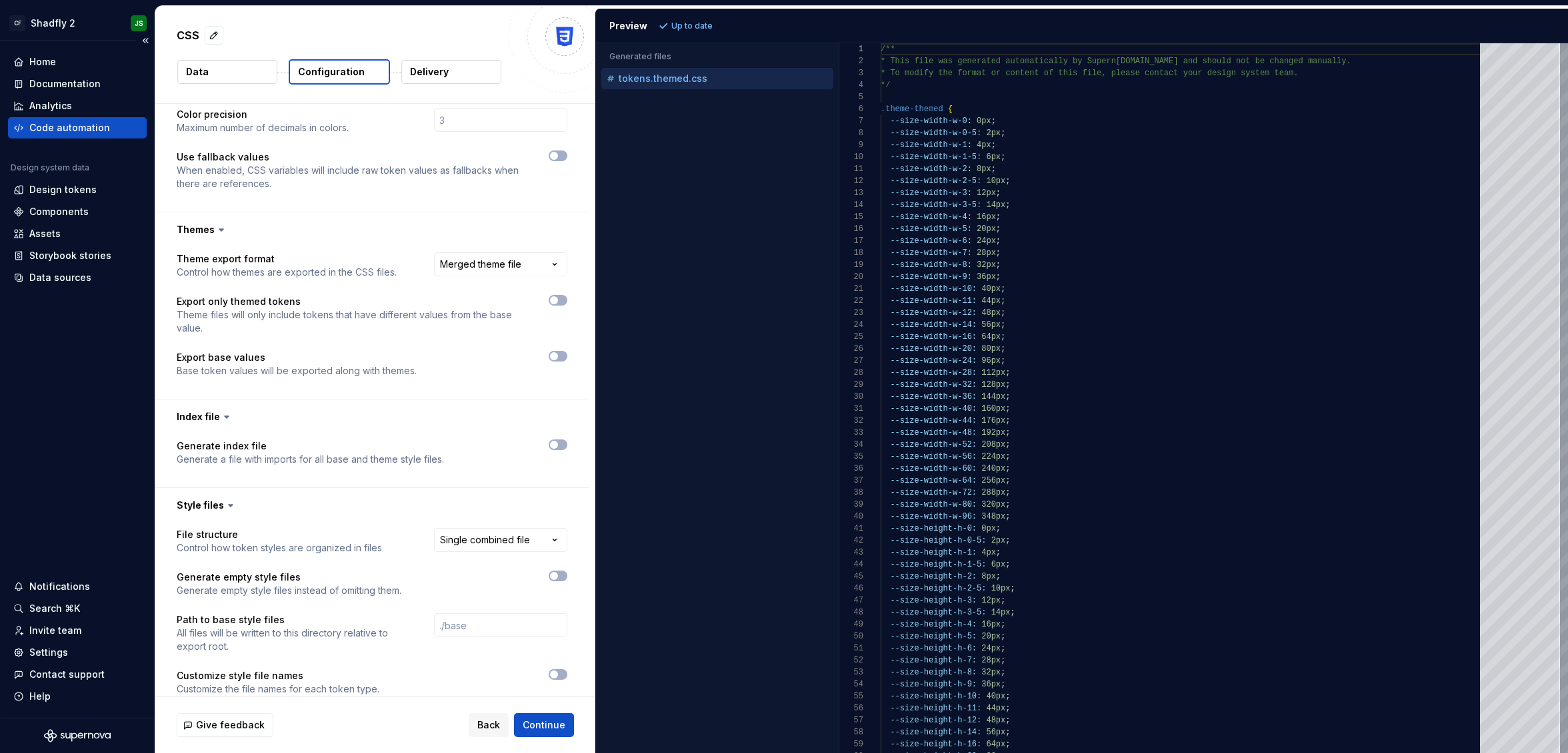
click at [80, 128] on div "Code automation" at bounding box center [69, 128] width 80 height 13
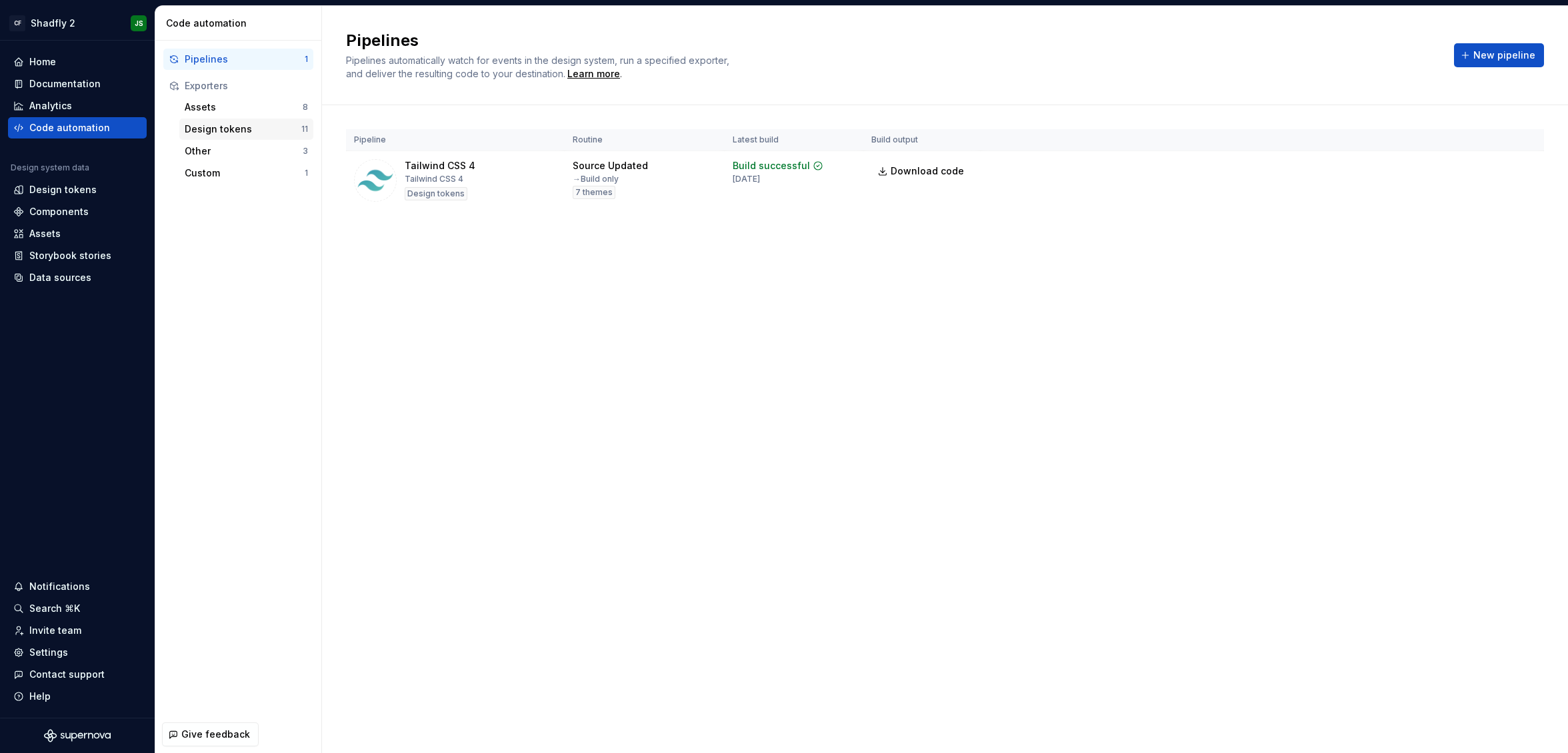
click at [230, 133] on div "Design tokens" at bounding box center [243, 129] width 116 height 13
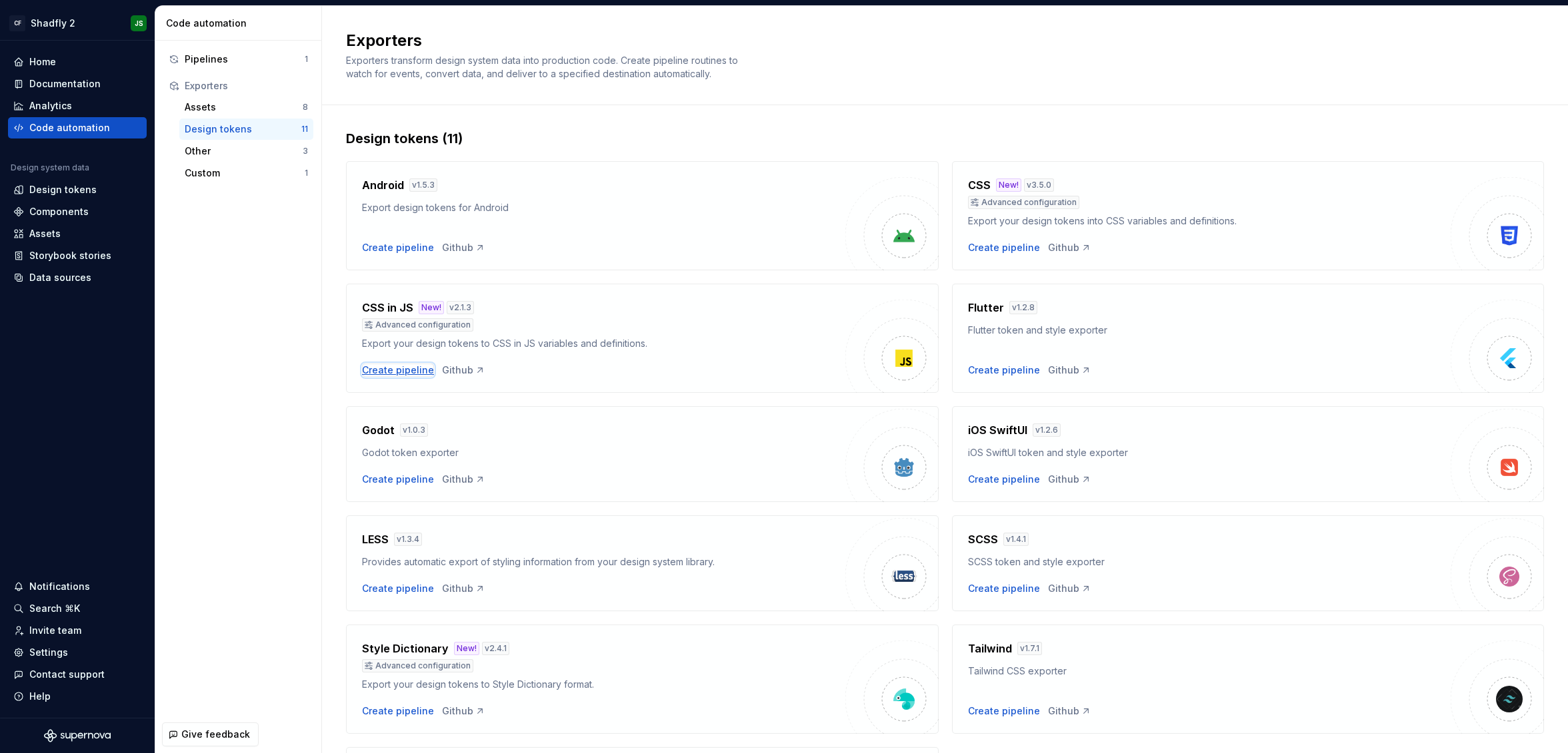
click at [393, 370] on div "Create pipeline" at bounding box center [398, 370] width 72 height 13
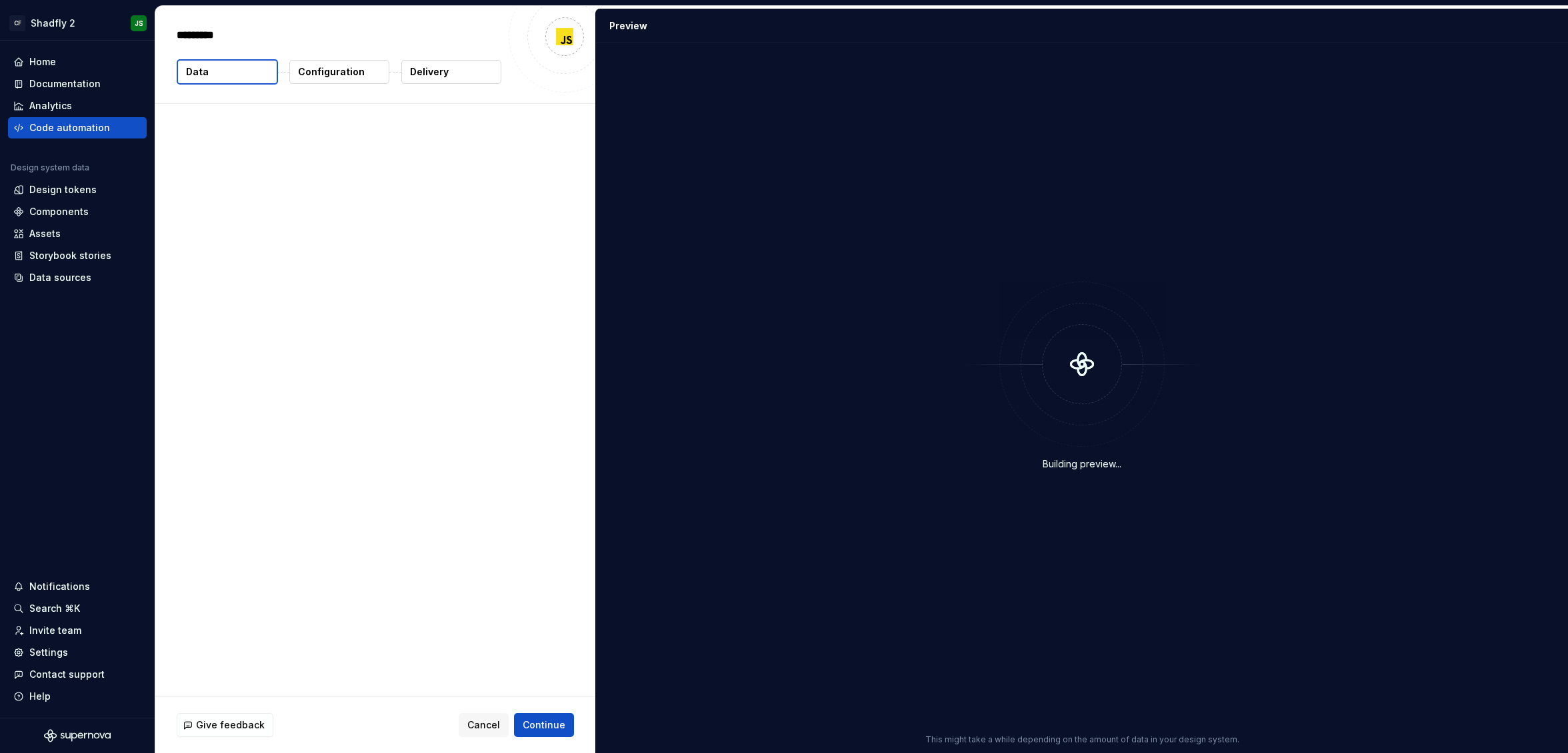
type textarea "*"
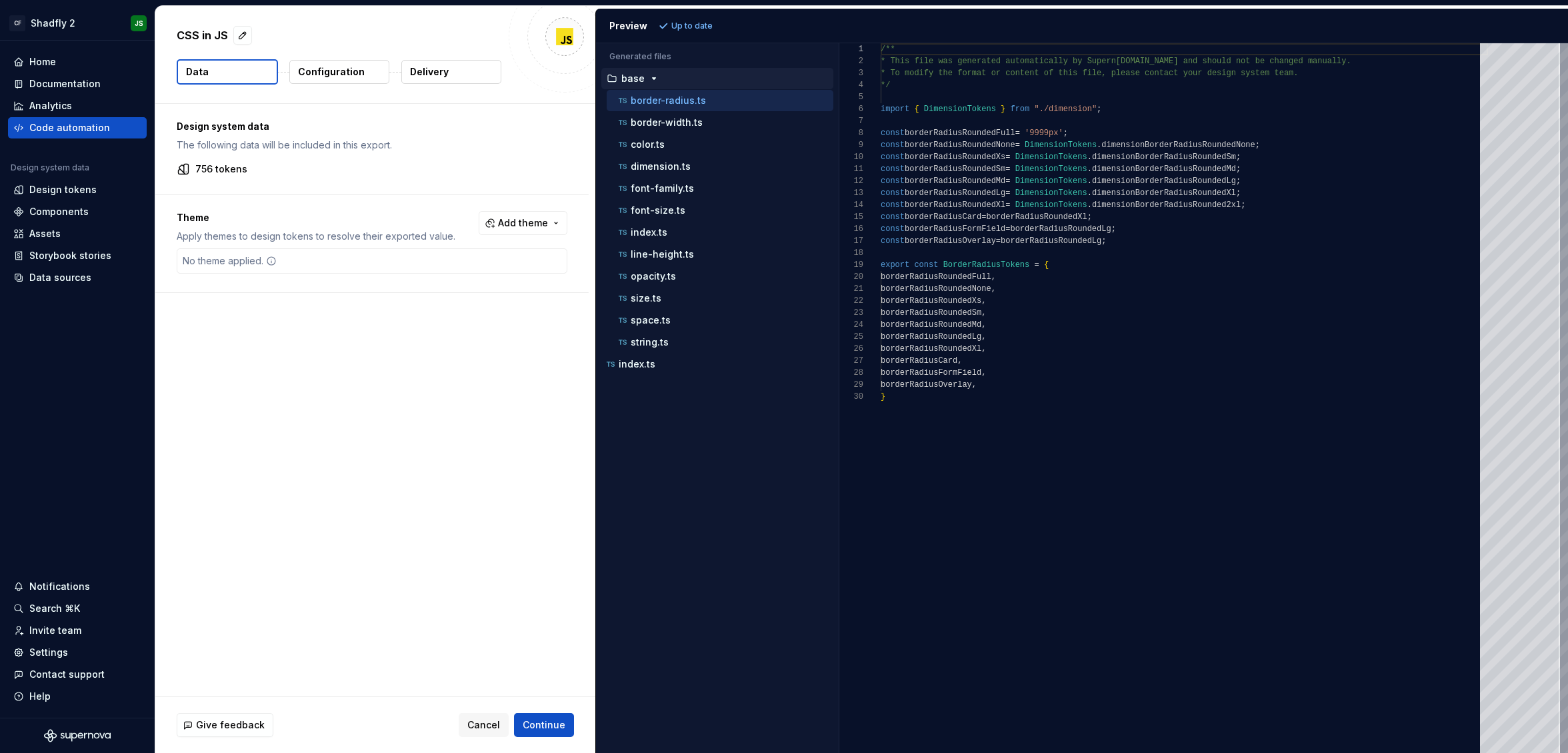
click at [543, 216] on span "Add theme" at bounding box center [523, 223] width 50 height 13
drag, startPoint x: 429, startPoint y: 269, endPoint x: 423, endPoint y: 302, distance: 33.5
click at [429, 271] on span "Dark" at bounding box center [494, 276] width 153 height 21
click at [425, 305] on span "Brand 1" at bounding box center [494, 298] width 153 height 21
click at [426, 318] on div "Suggestions" at bounding box center [428, 320] width 11 height 11
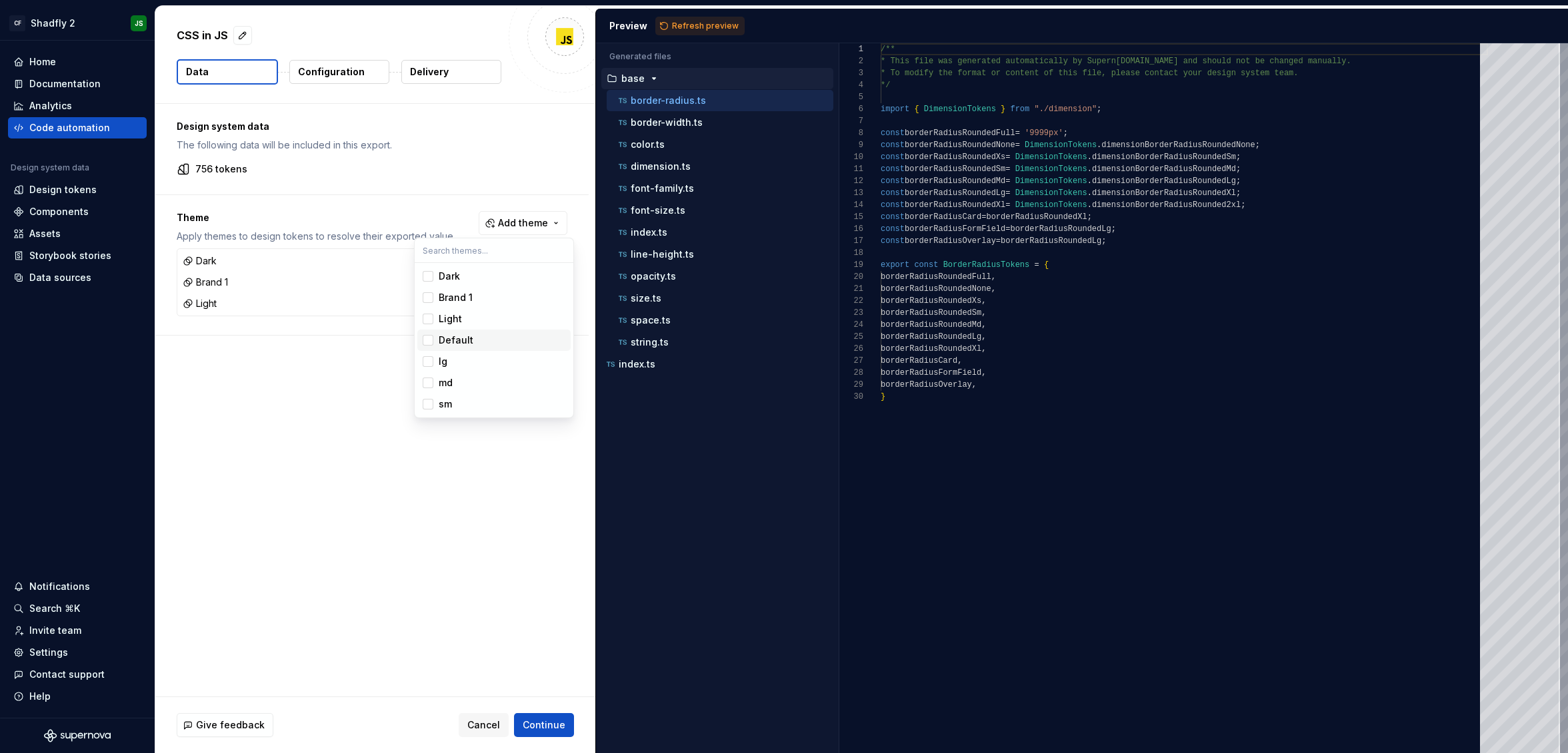
click at [431, 340] on div "Suggestions" at bounding box center [428, 341] width 11 height 11
drag, startPoint x: 431, startPoint y: 340, endPoint x: 436, endPoint y: 350, distance: 11.2
click at [431, 340] on div "Suggestions" at bounding box center [428, 341] width 11 height 11
click at [331, 75] on html "CF Shadfly 2 JS Home Documentation Analytics Code automation Design system data…" at bounding box center [784, 376] width 1568 height 753
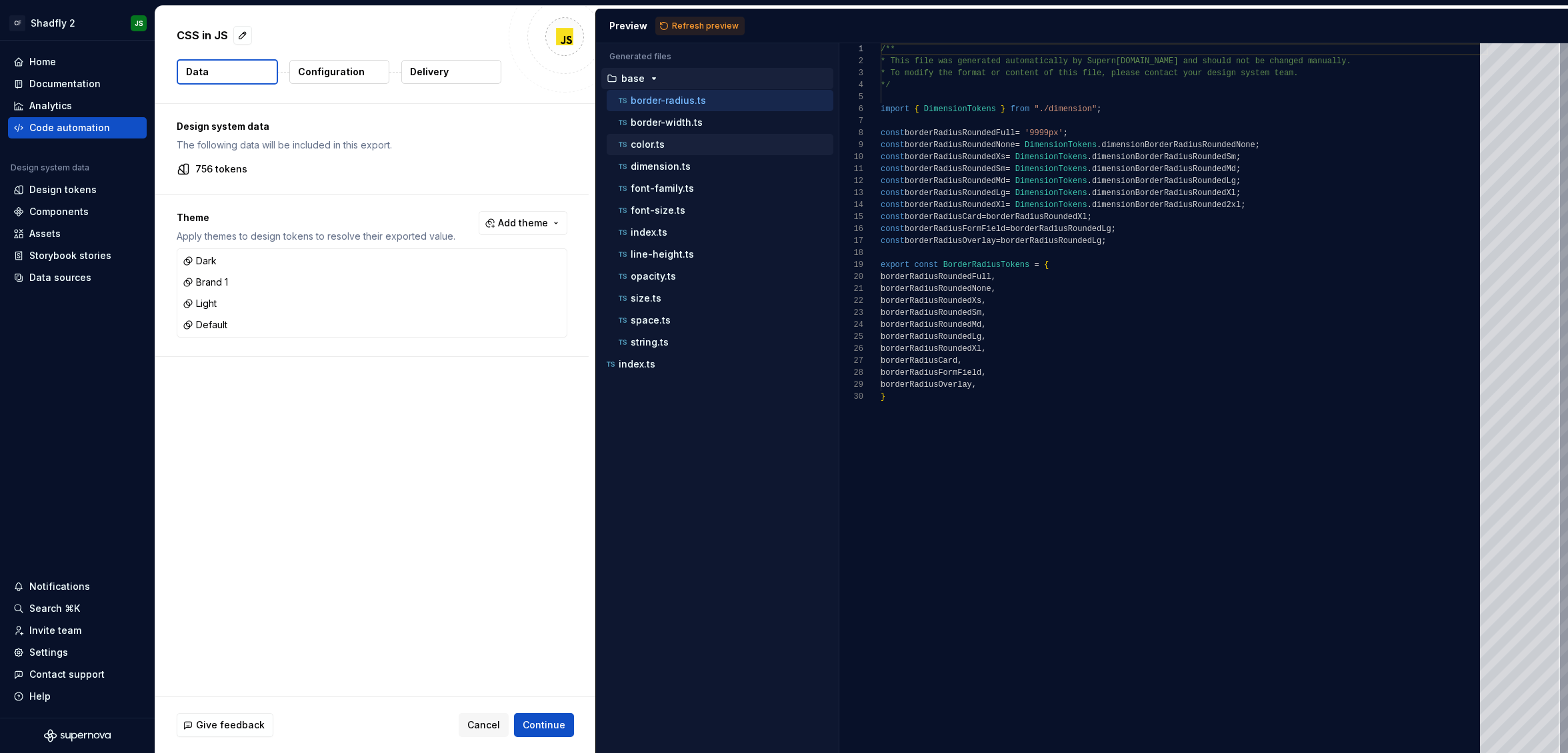
click at [673, 138] on div "color.ts" at bounding box center [724, 144] width 217 height 13
type textarea "**********"
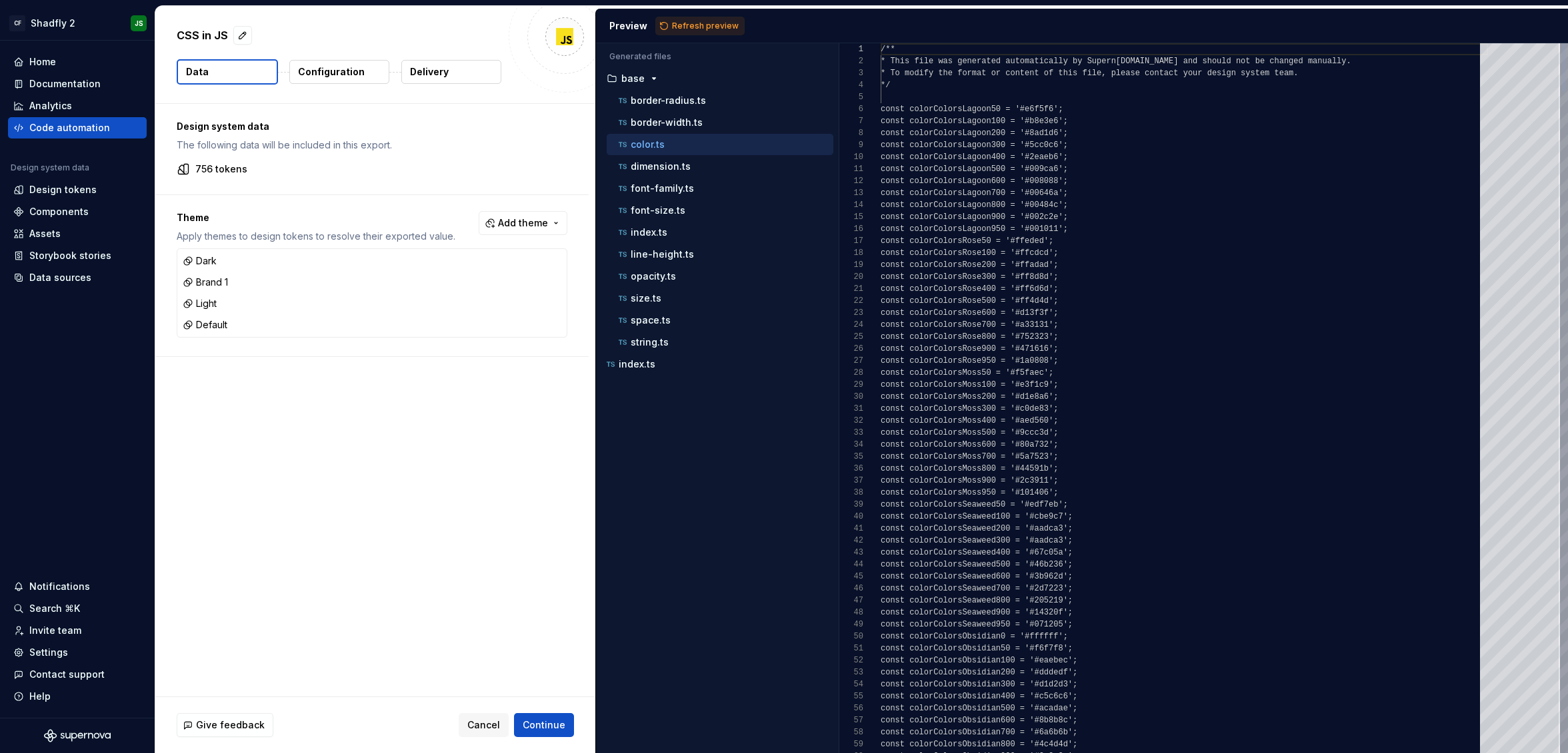
scroll to position [120, 0]
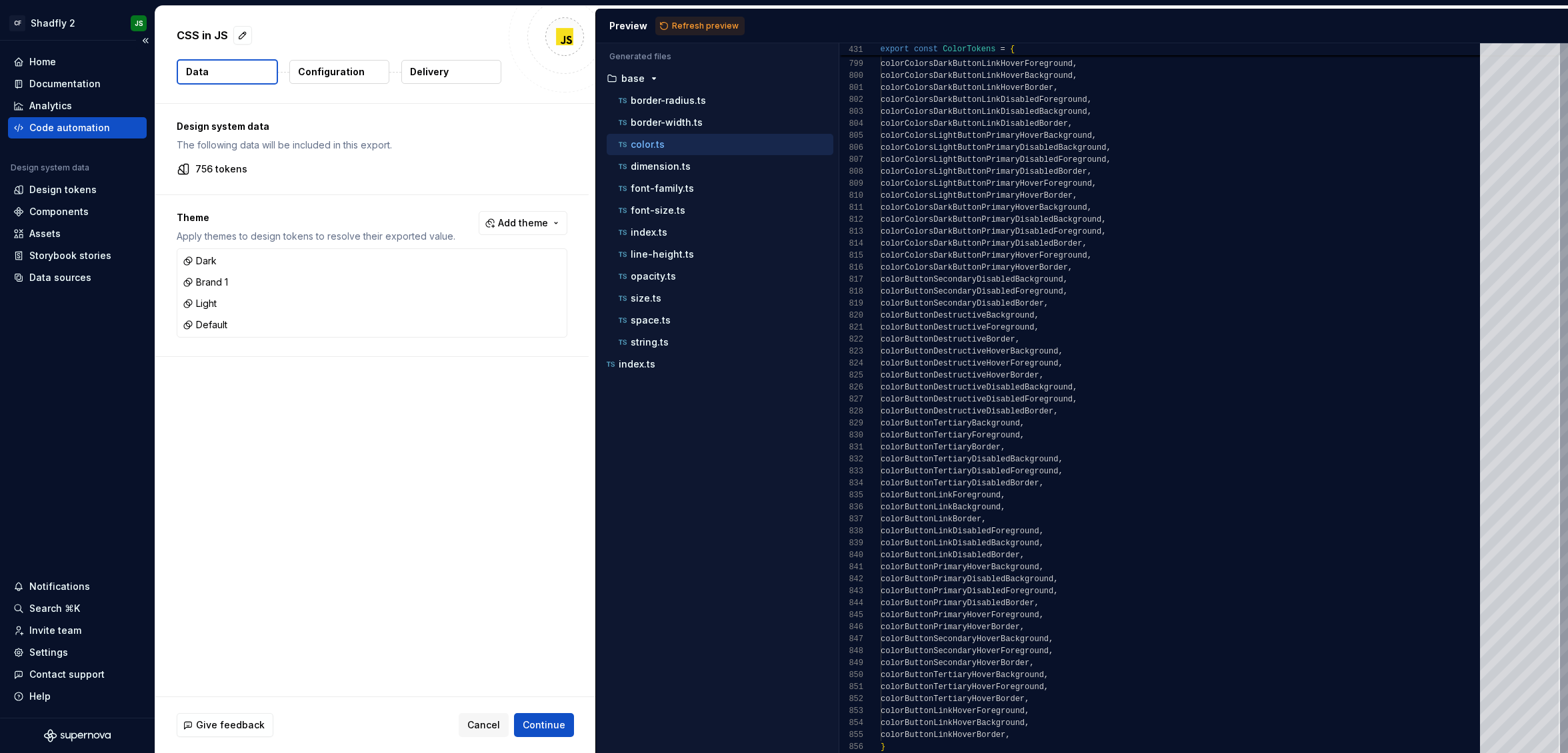
click at [98, 133] on div "Code automation" at bounding box center [78, 128] width 139 height 21
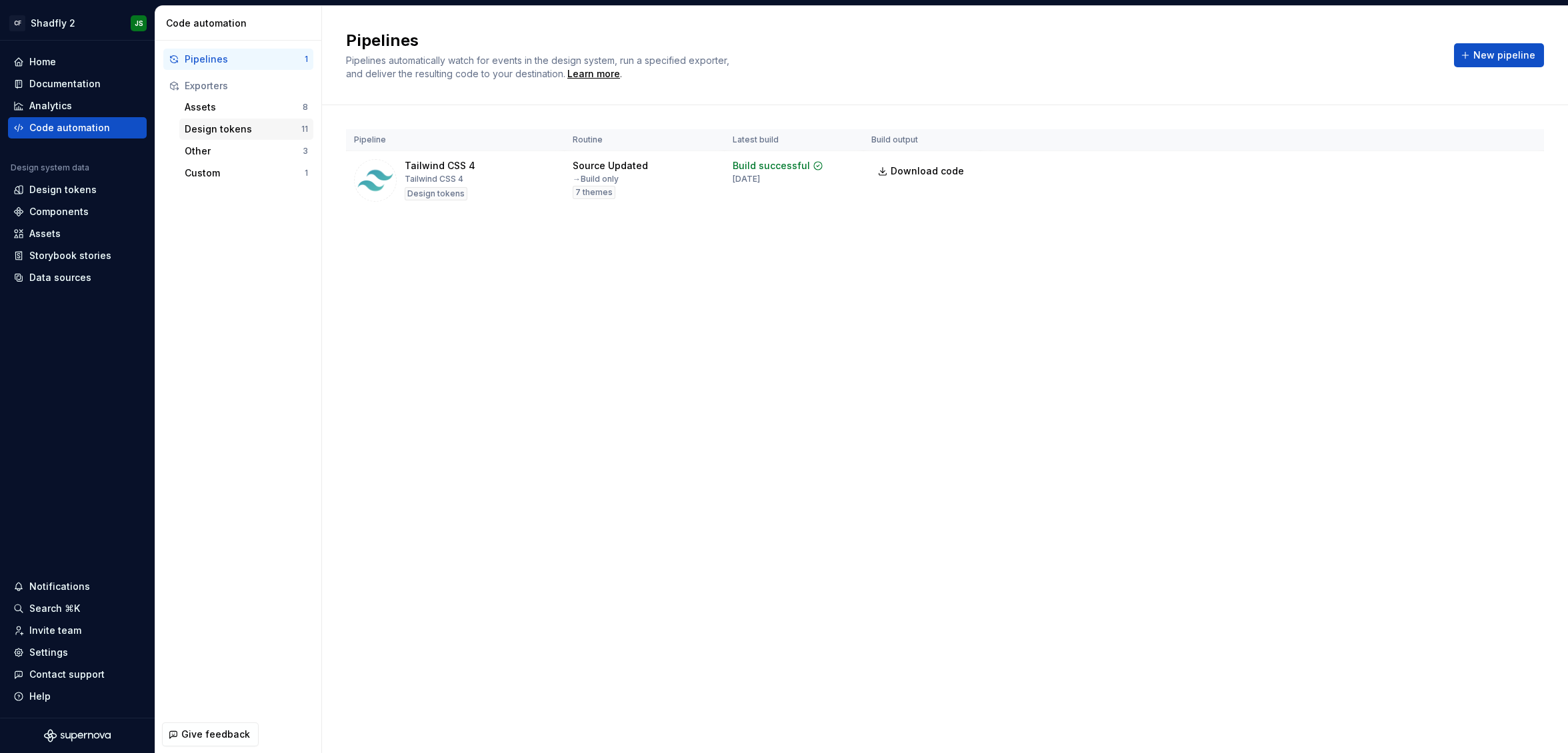
click at [233, 128] on div "Design tokens" at bounding box center [243, 129] width 116 height 13
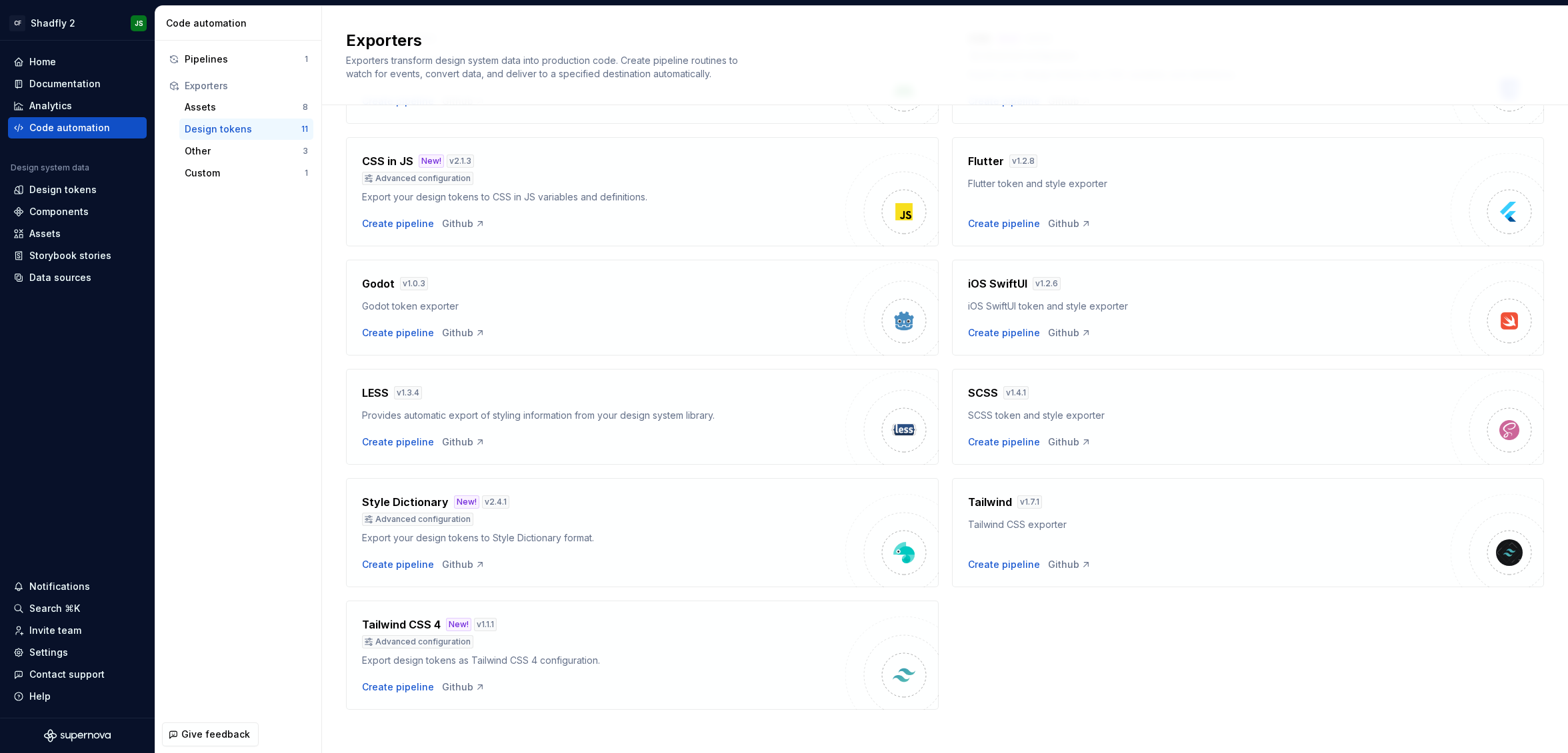
scroll to position [154, 0]
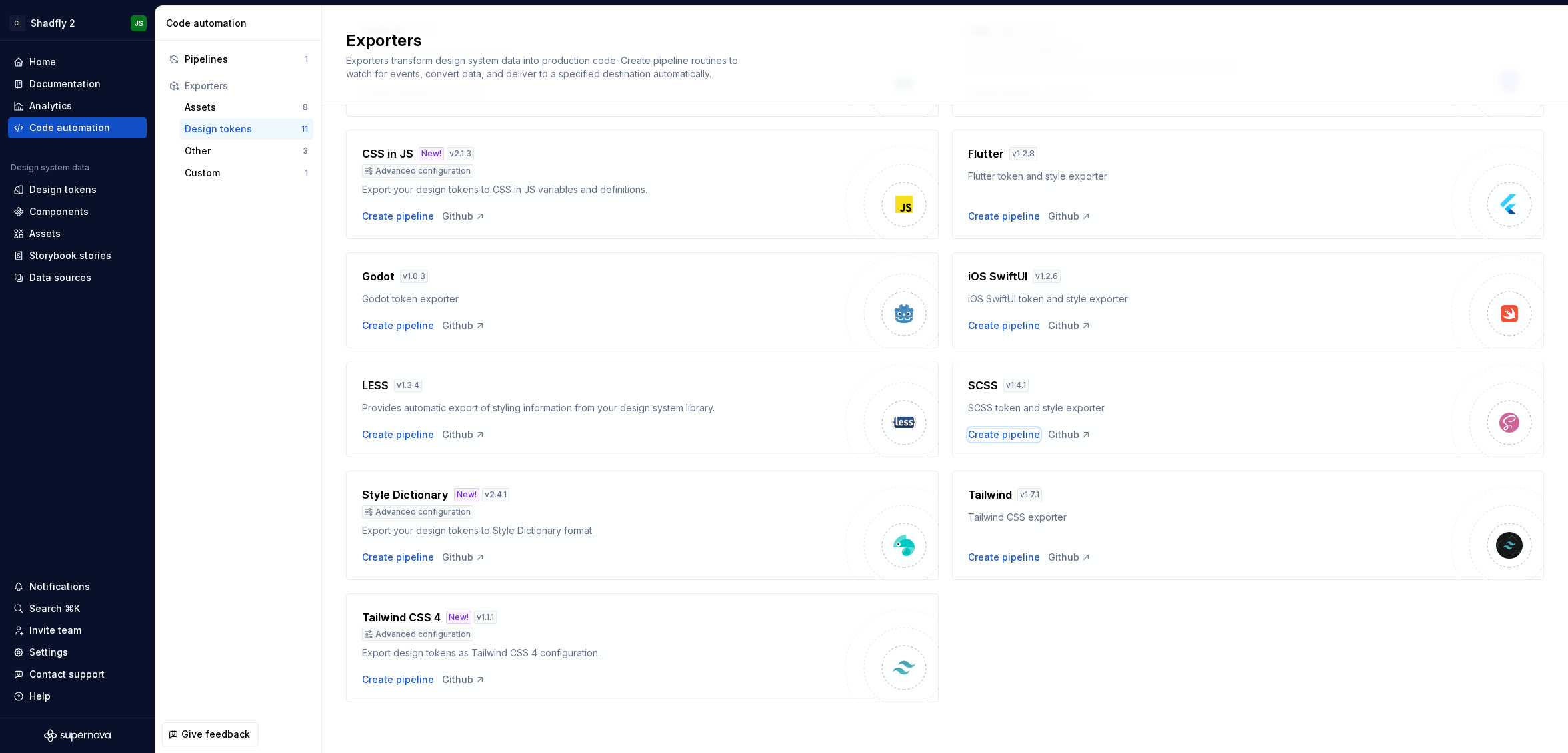
click at [988, 435] on div "Create pipeline" at bounding box center [1004, 435] width 72 height 13
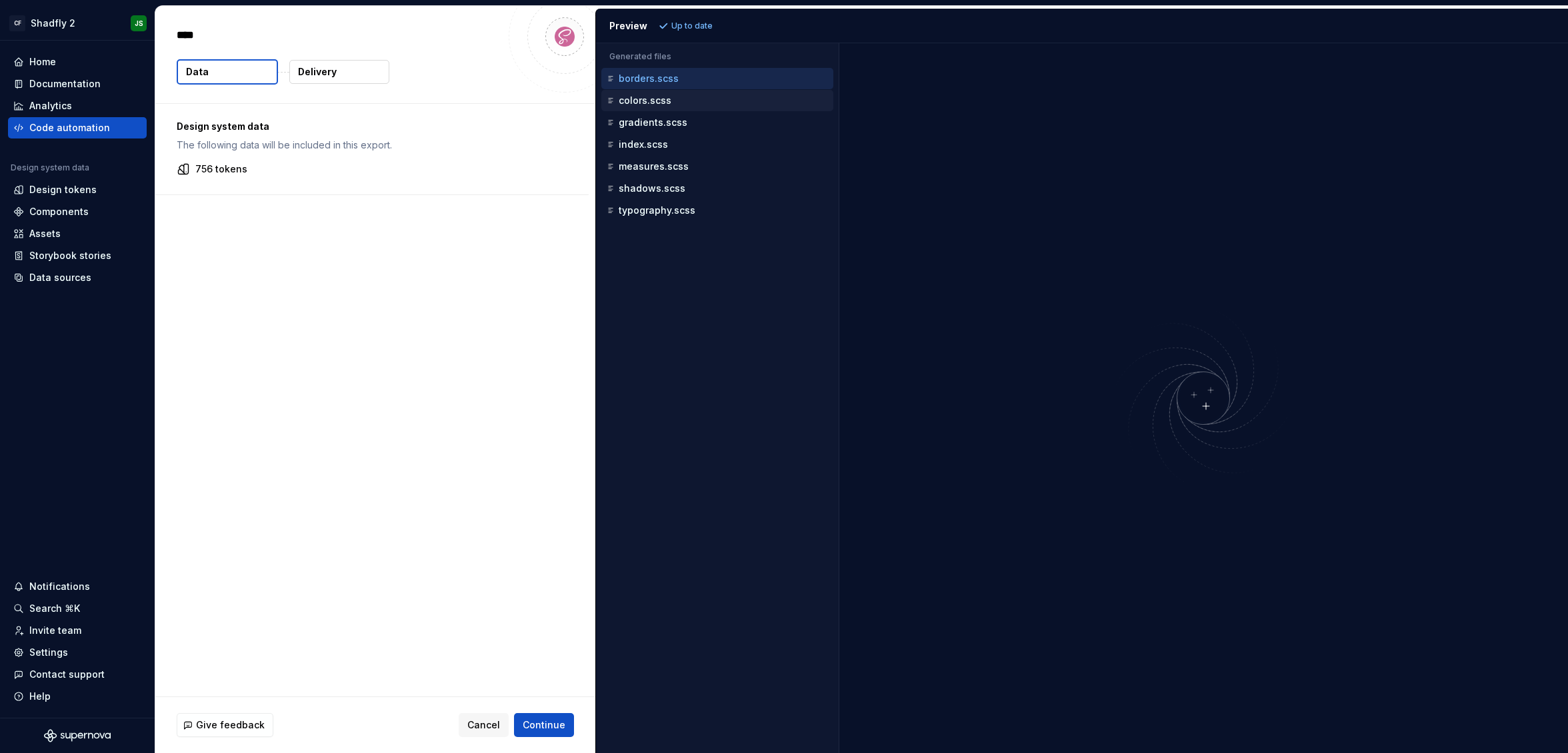
click at [630, 97] on p "colors.scss" at bounding box center [644, 101] width 53 height 11
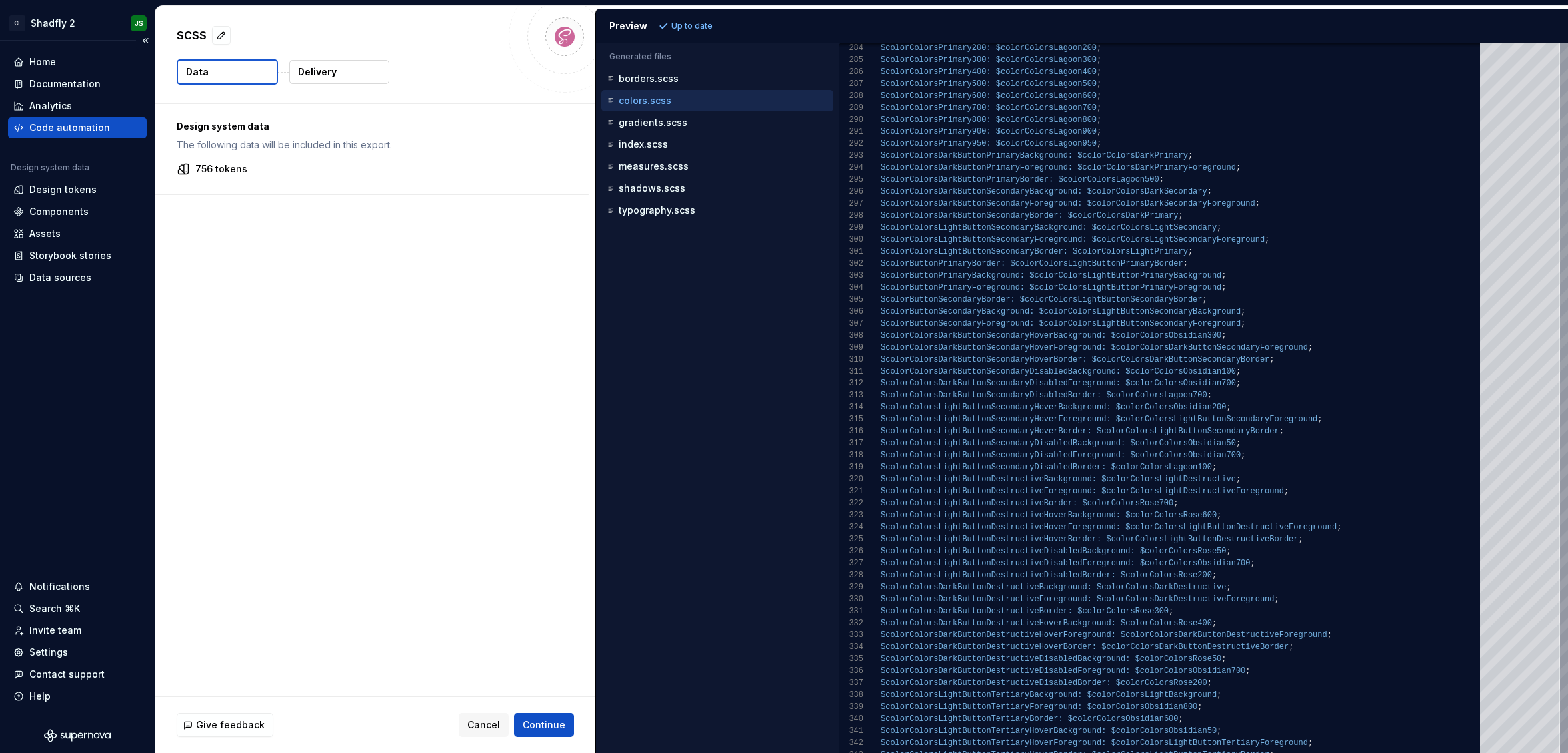
click at [100, 120] on div "Code automation" at bounding box center [78, 128] width 139 height 21
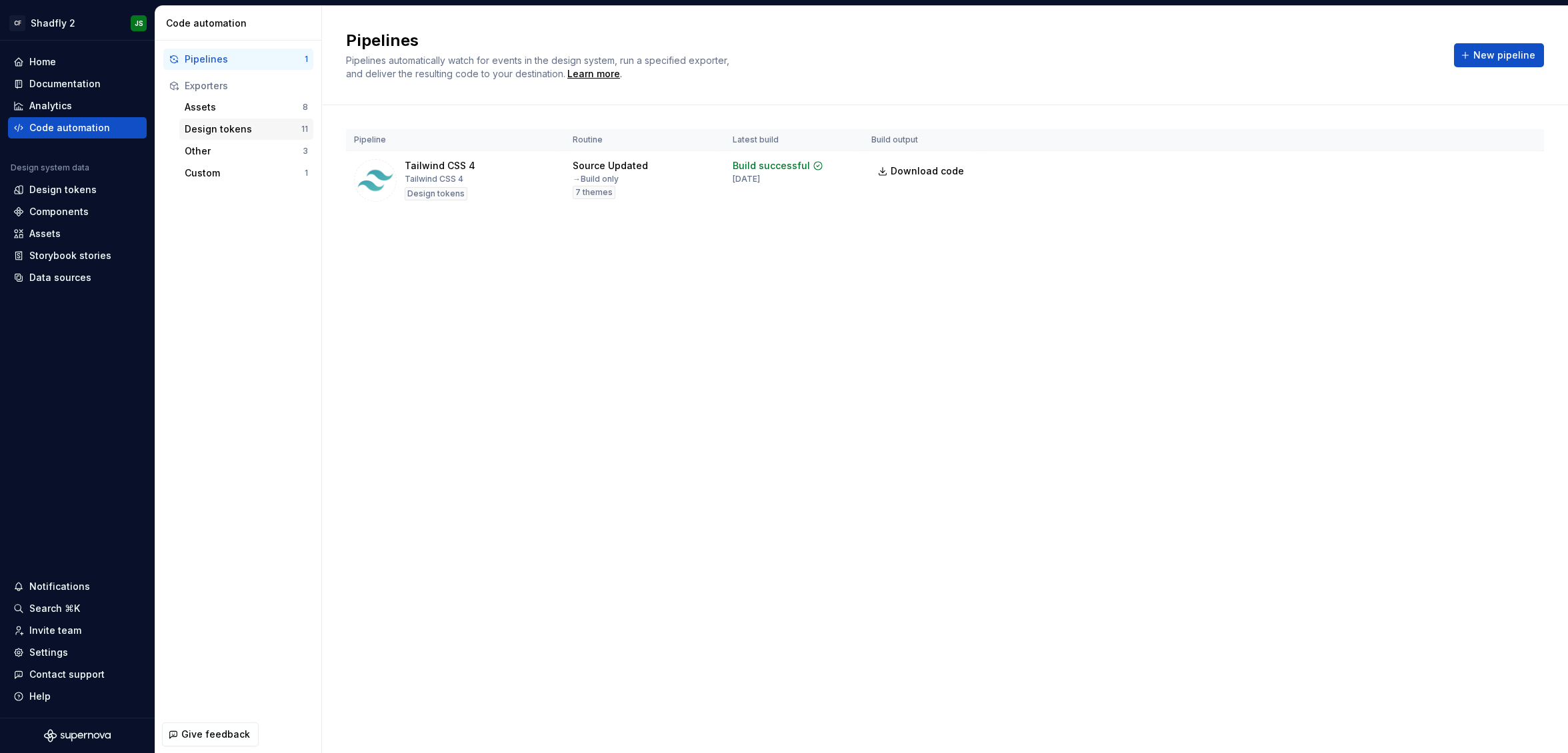
click at [229, 130] on div "Design tokens" at bounding box center [243, 129] width 116 height 13
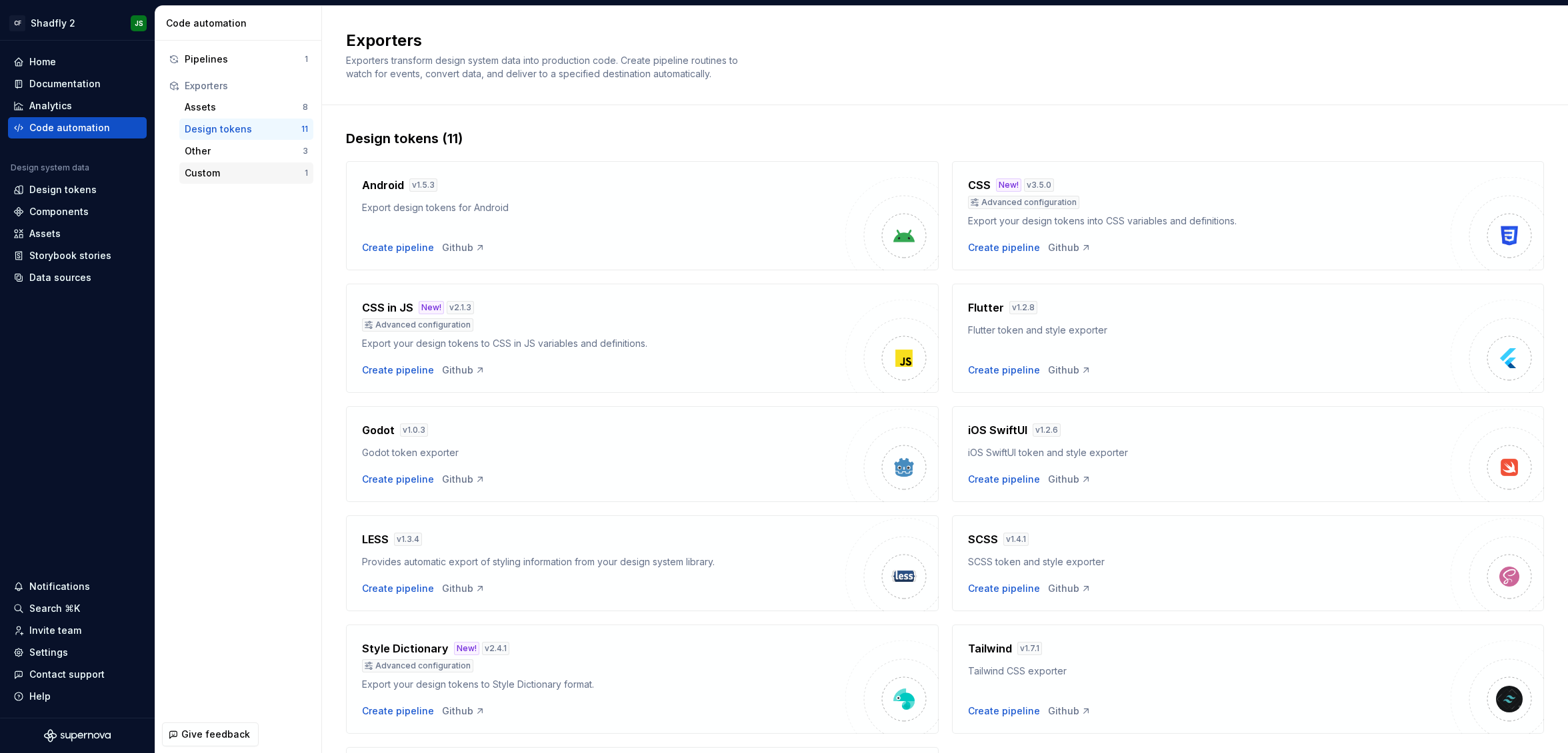
click at [224, 167] on div "Custom" at bounding box center [245, 173] width 120 height 13
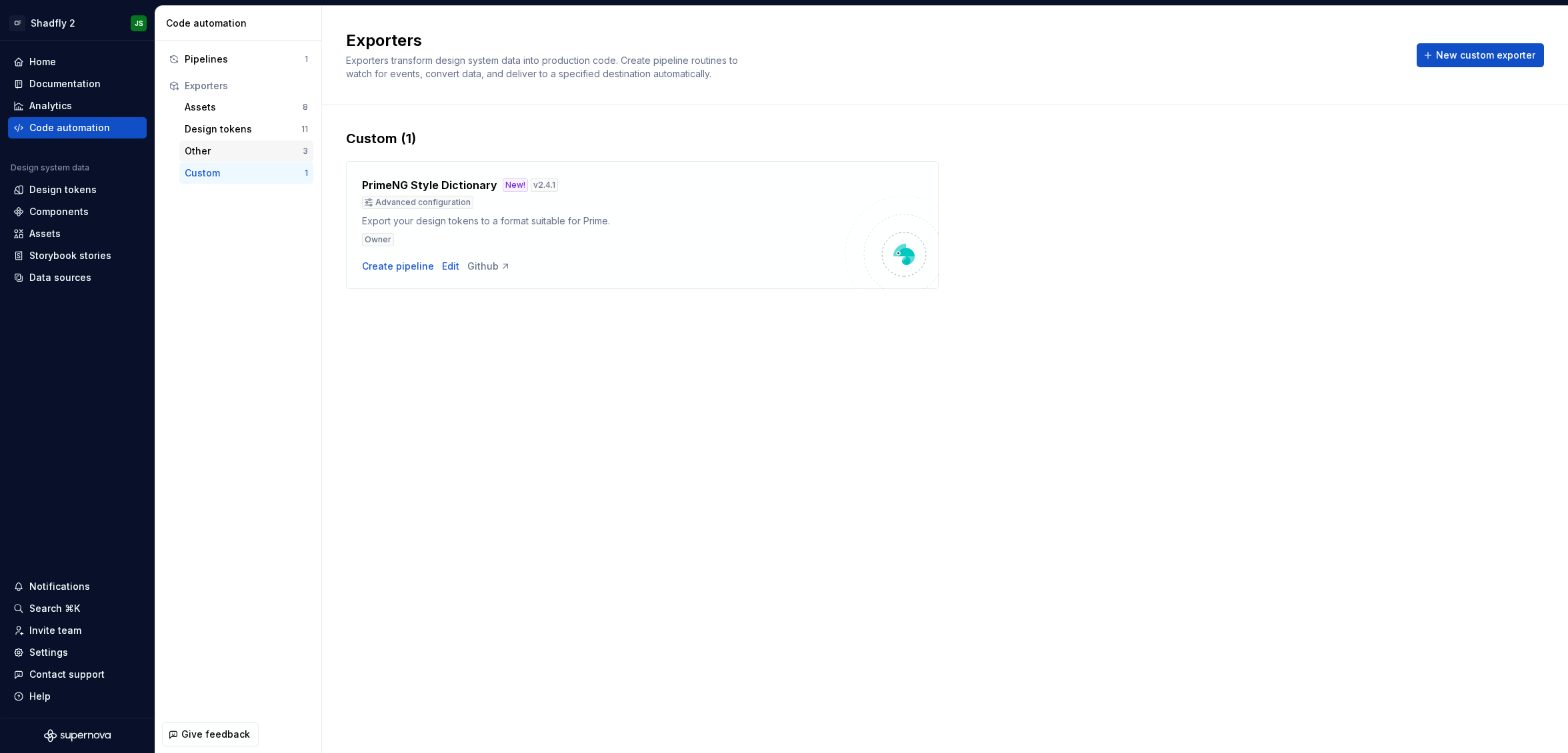
click at [225, 147] on div "Other" at bounding box center [244, 151] width 118 height 13
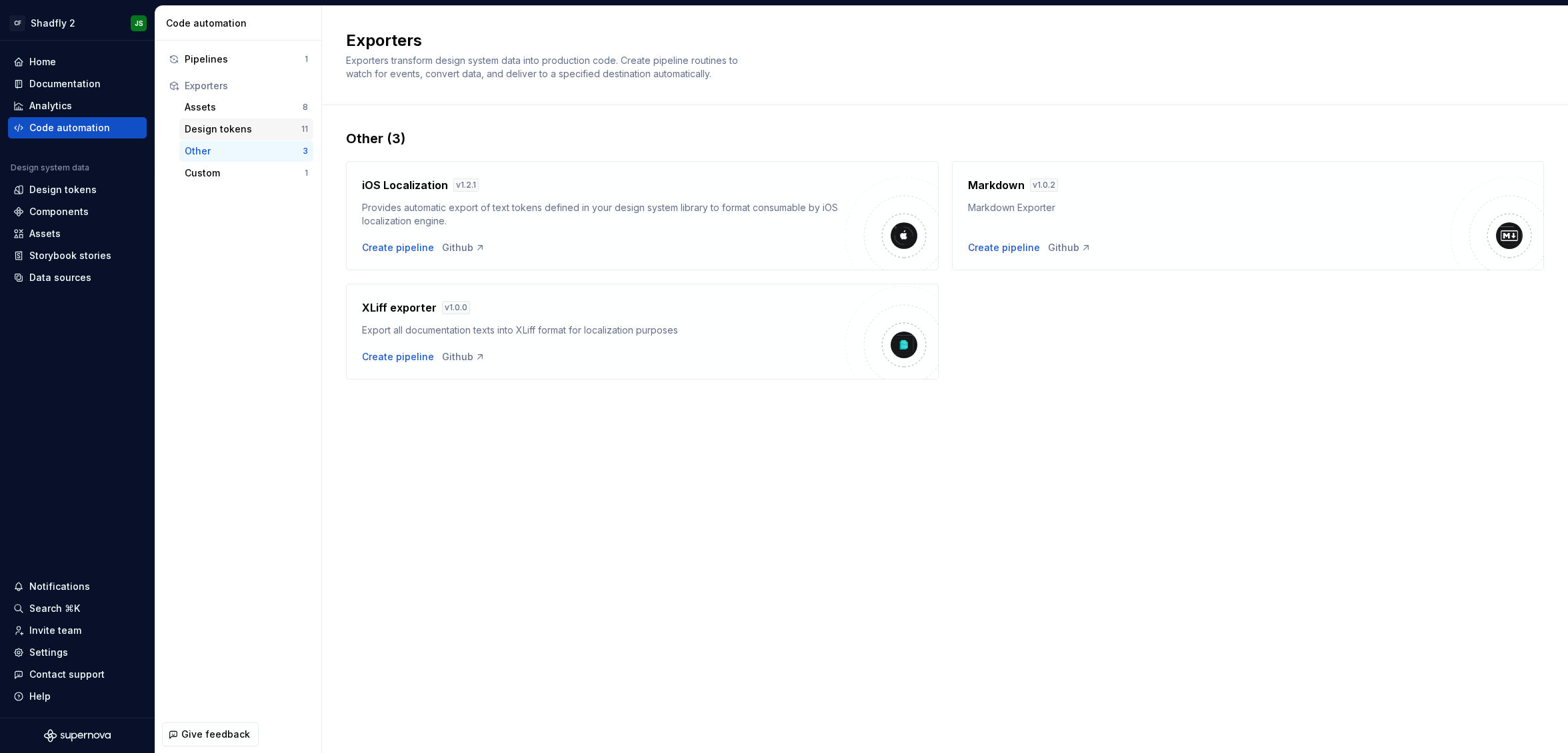
click at [230, 126] on div "Design tokens" at bounding box center [243, 129] width 116 height 13
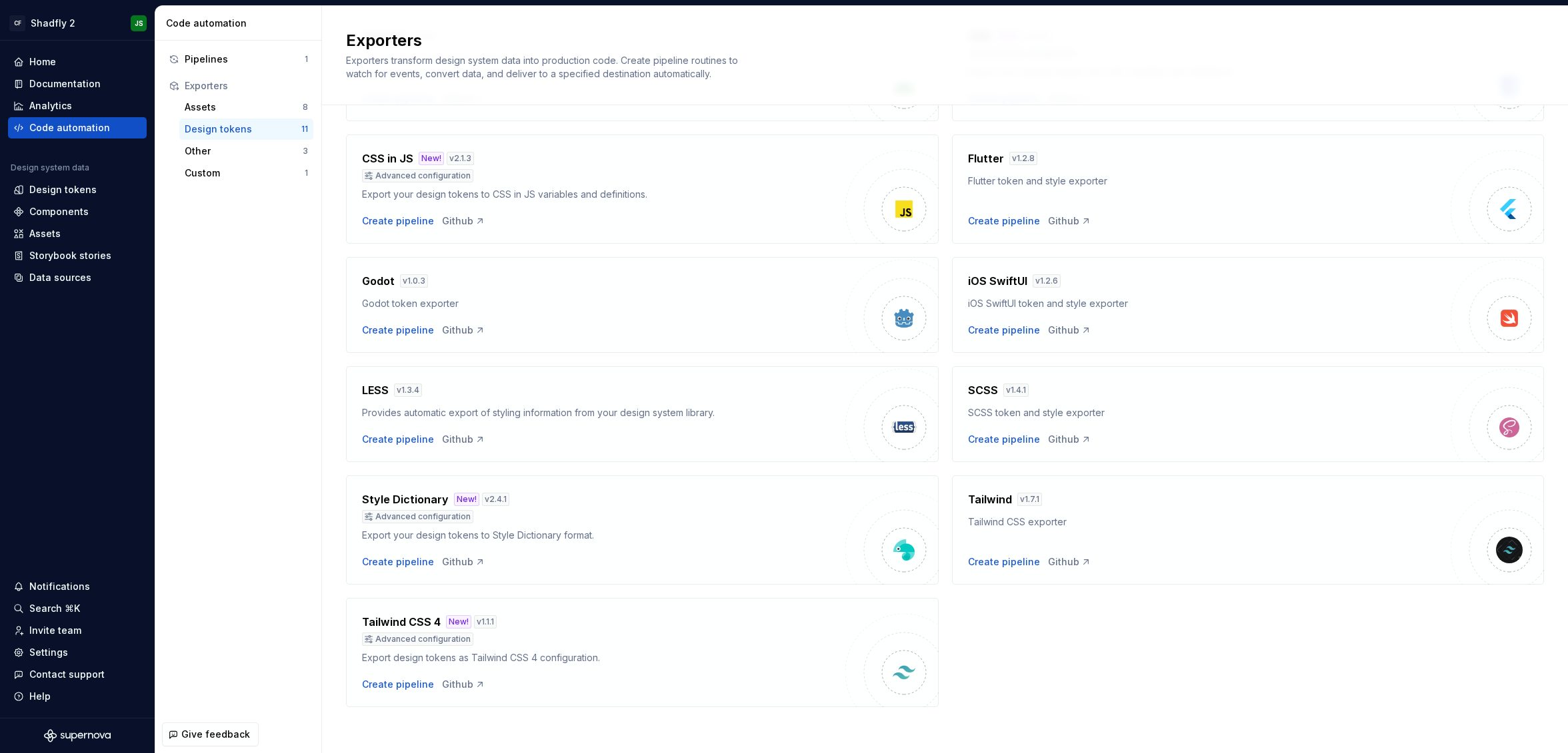
scroll to position [154, 0]
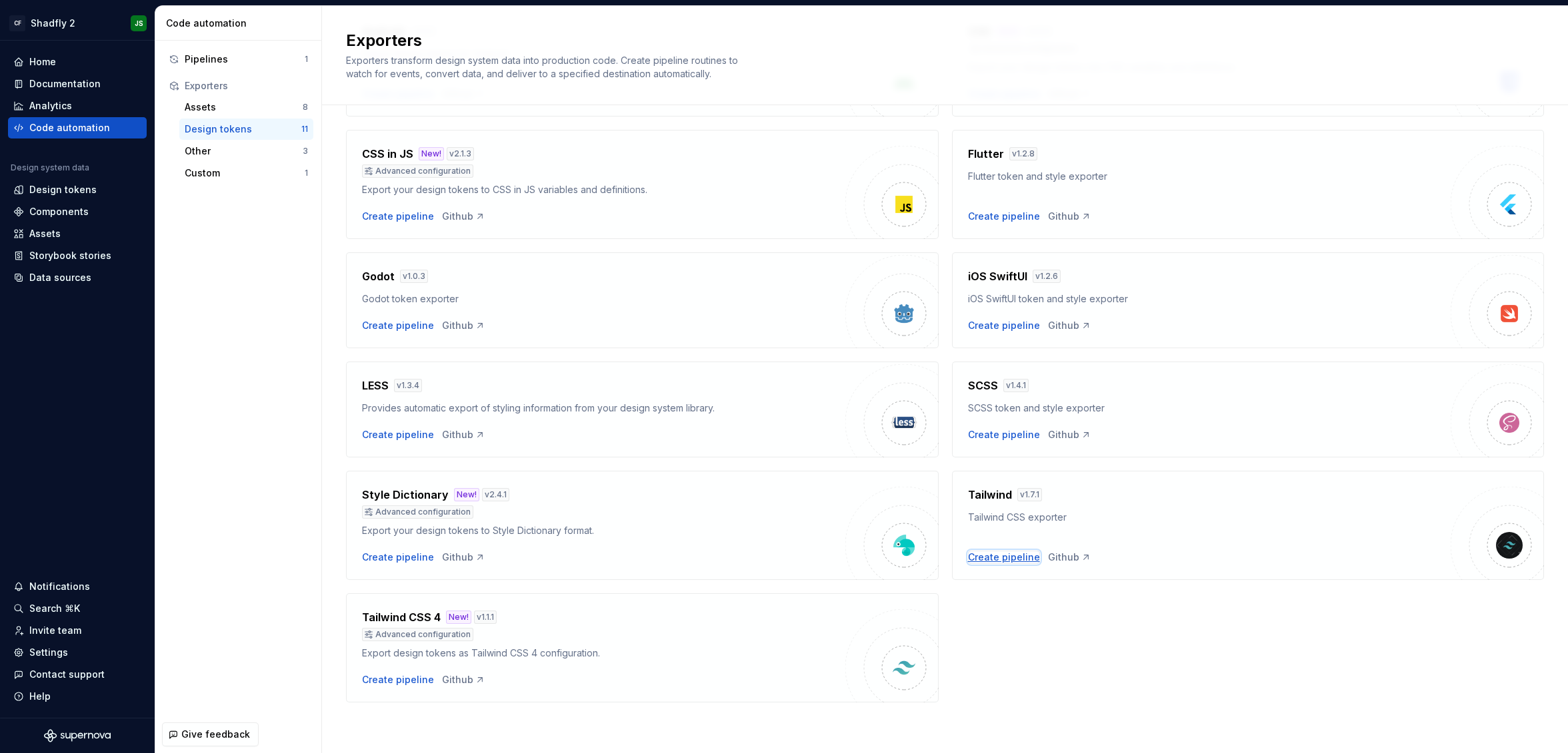
click at [1004, 553] on div "Create pipeline" at bounding box center [1004, 557] width 72 height 13
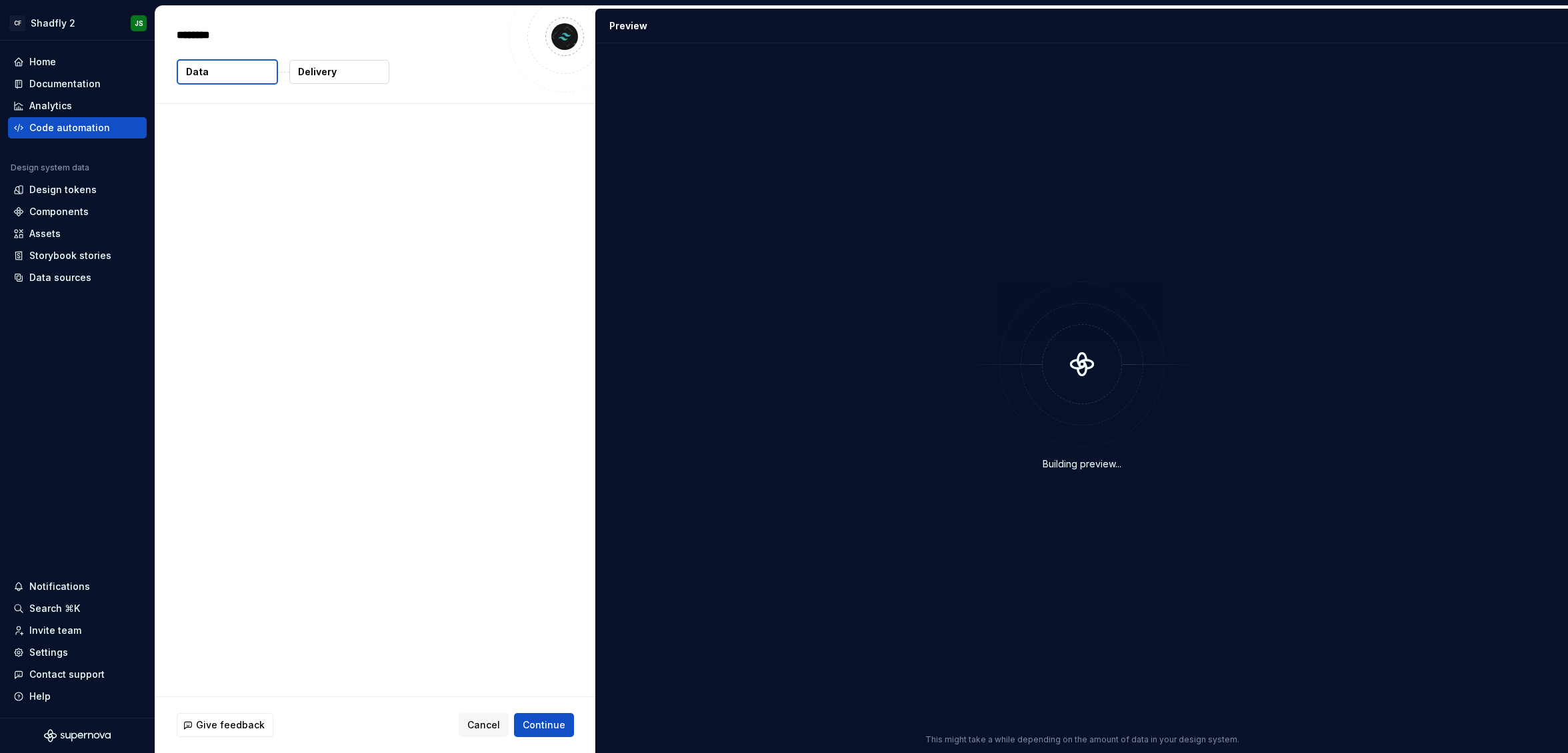
type textarea "*"
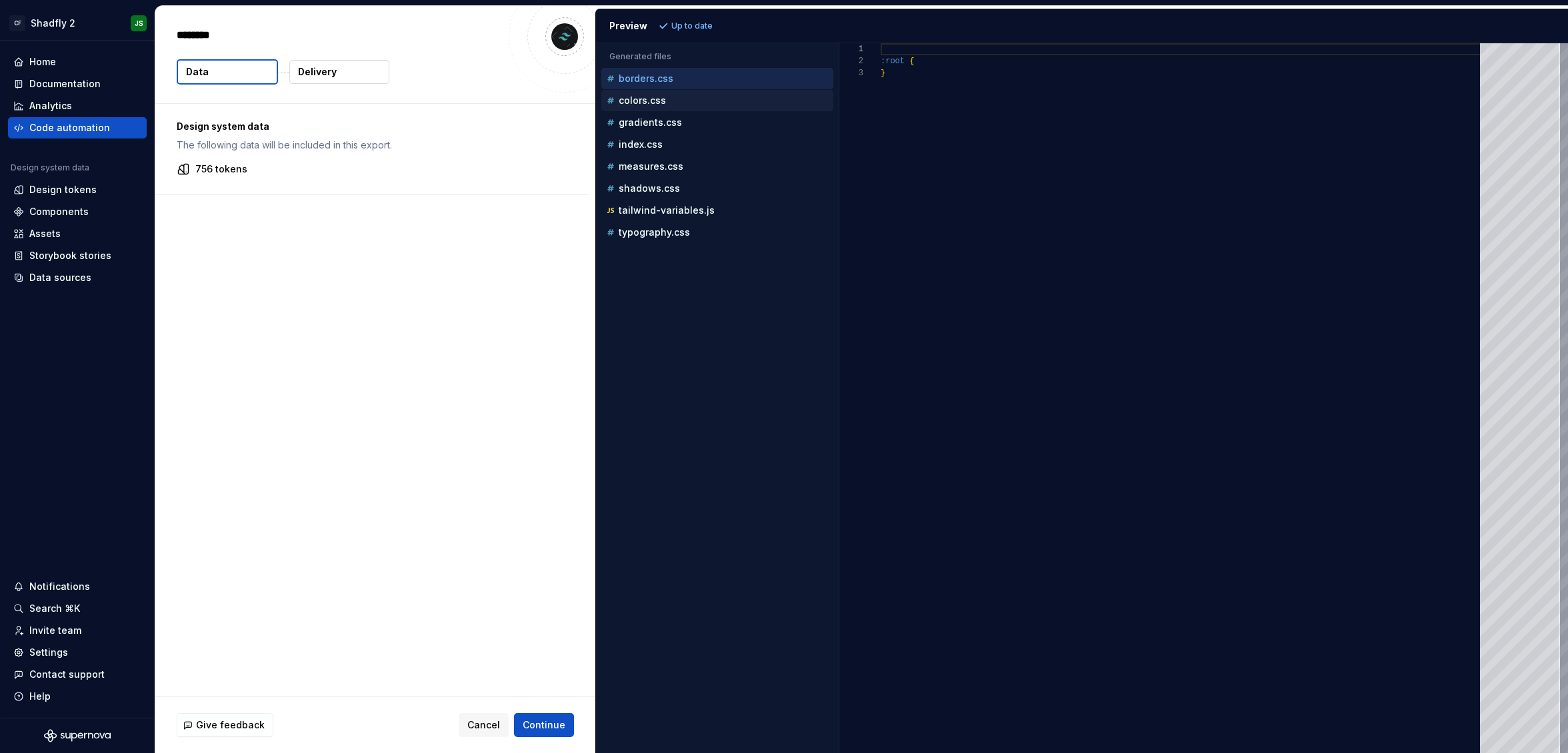
click at [655, 96] on p "colors.css" at bounding box center [642, 101] width 47 height 11
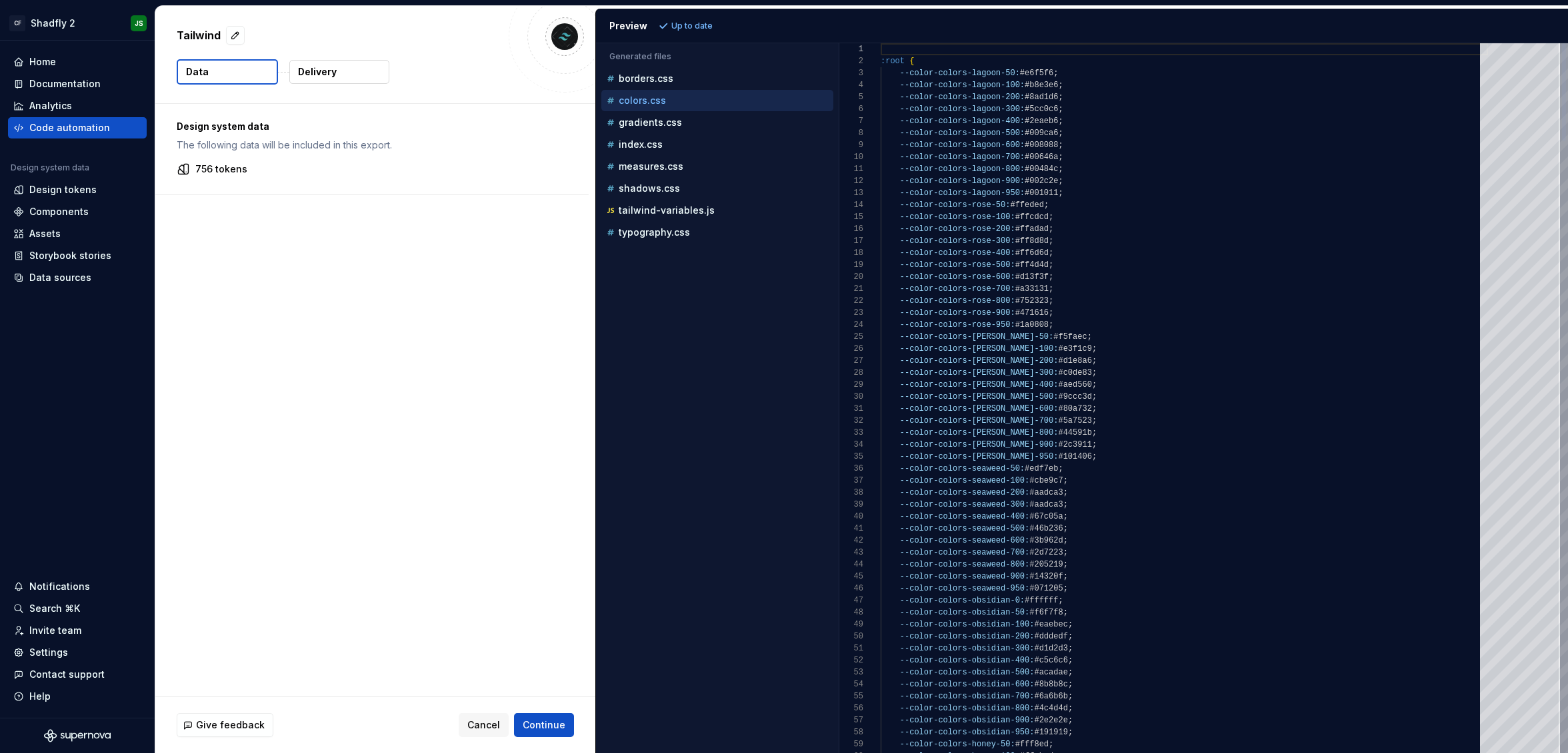
scroll to position [120, 0]
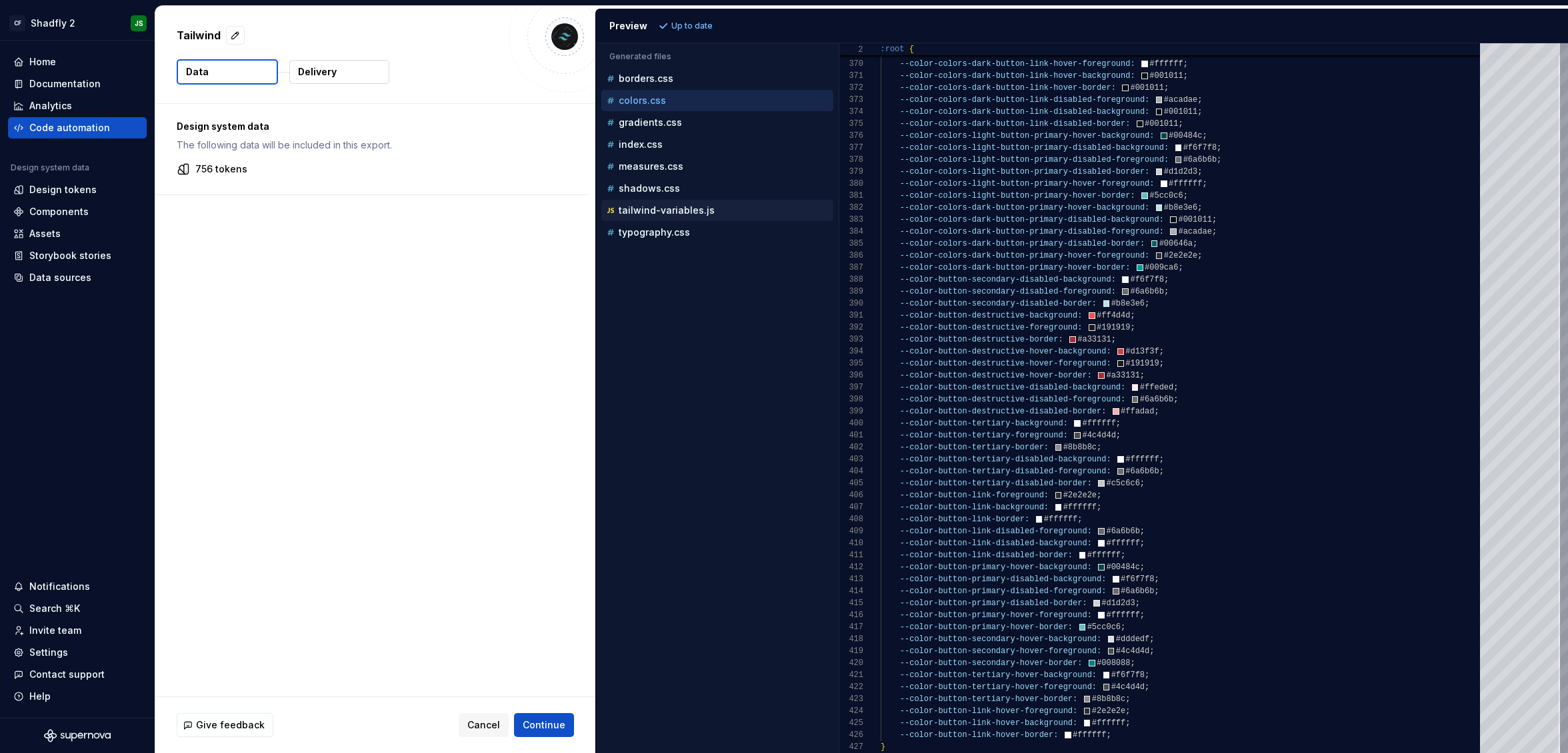
click at [692, 209] on p "tailwind-variables.js" at bounding box center [667, 211] width 96 height 11
type textarea "**********"
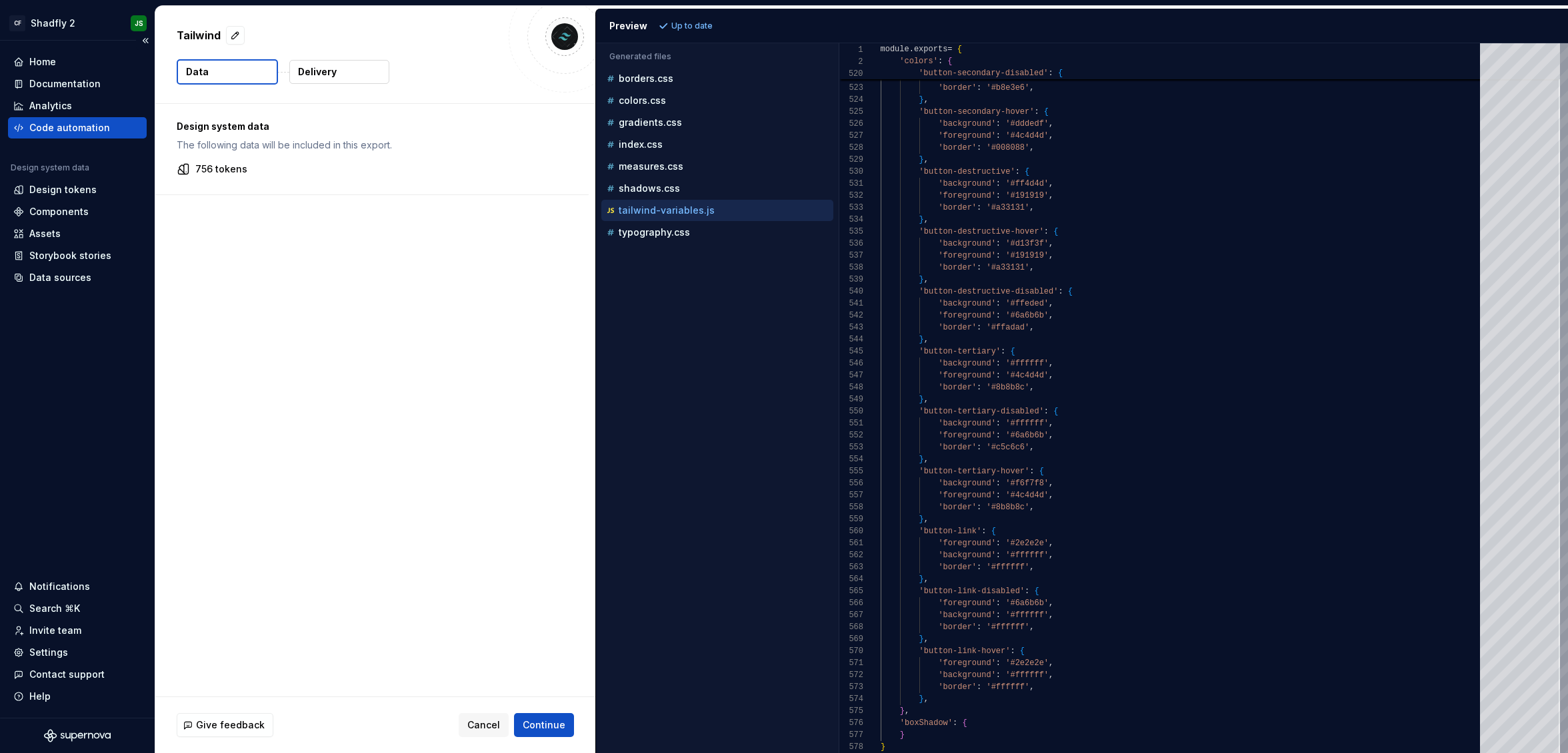
click at [106, 123] on div "Code automation" at bounding box center [77, 128] width 128 height 13
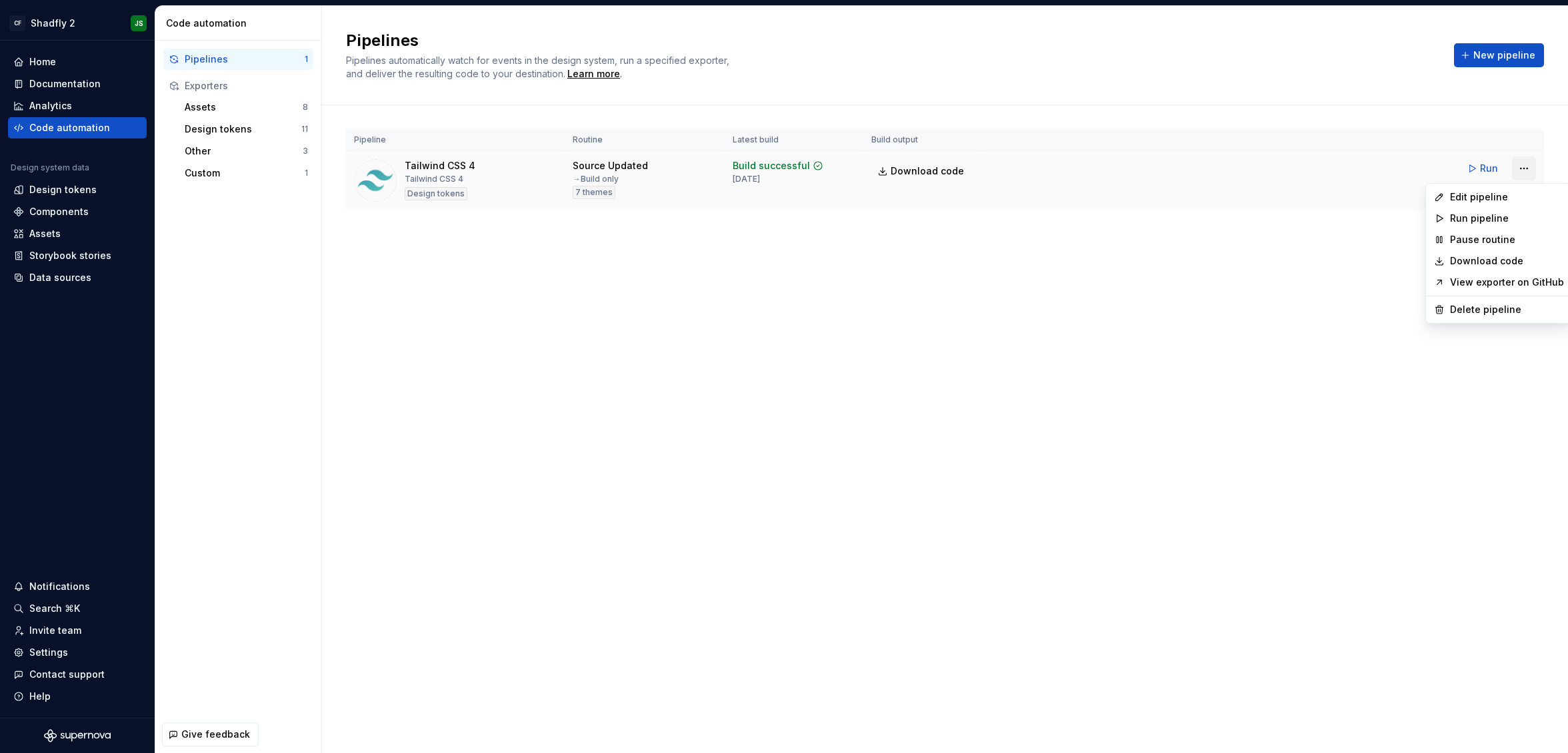
click at [1530, 171] on html "CF Shadfly 2 JS Home Documentation Analytics Code automation Design system data…" at bounding box center [784, 376] width 1568 height 753
click at [1505, 197] on div "Edit pipeline" at bounding box center [1506, 197] width 114 height 13
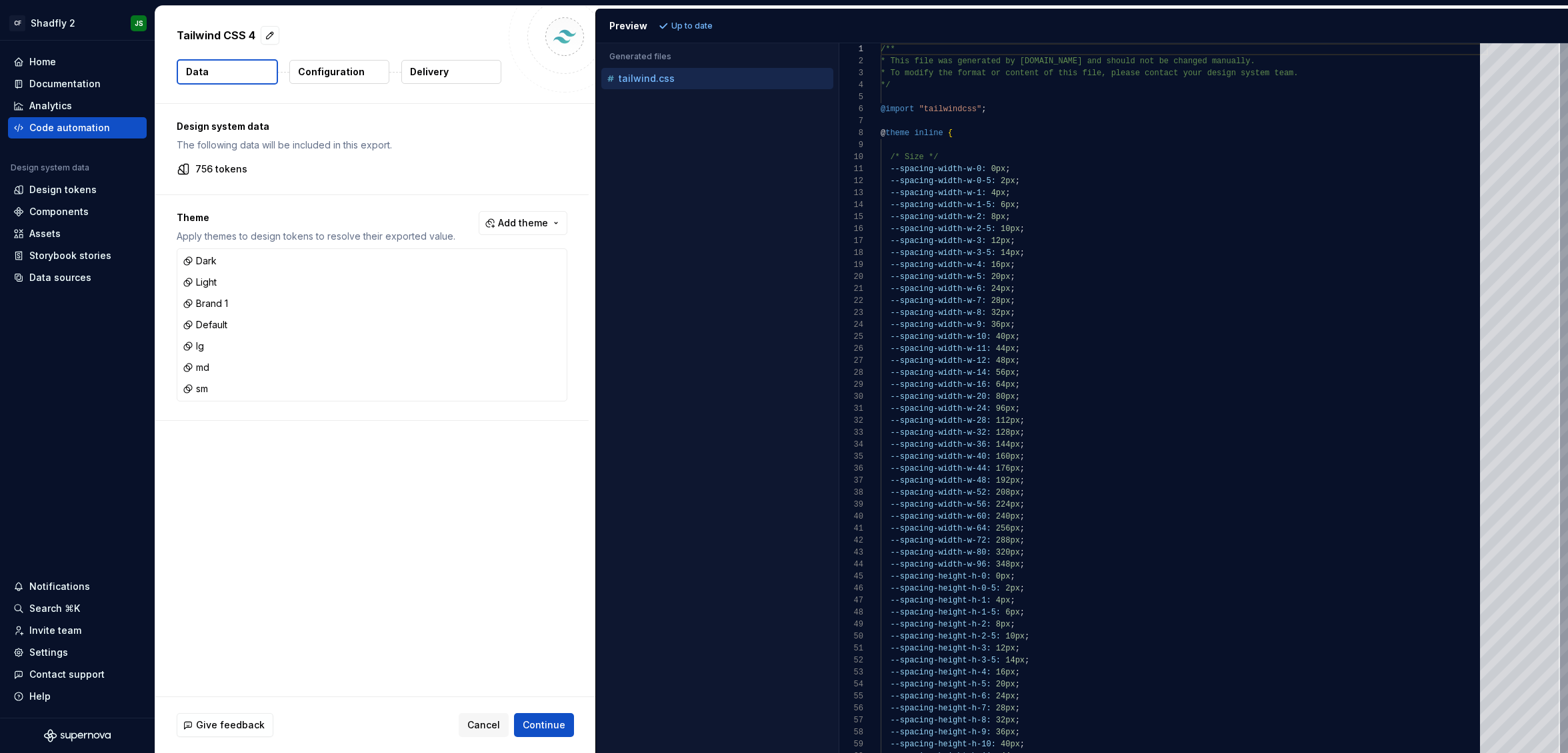
click at [563, 390] on button "button" at bounding box center [555, 389] width 18 height 18
click at [563, 369] on button "button" at bounding box center [555, 368] width 18 height 18
click at [562, 347] on button "button" at bounding box center [555, 346] width 18 height 18
click at [316, 68] on p "Configuration" at bounding box center [331, 72] width 67 height 13
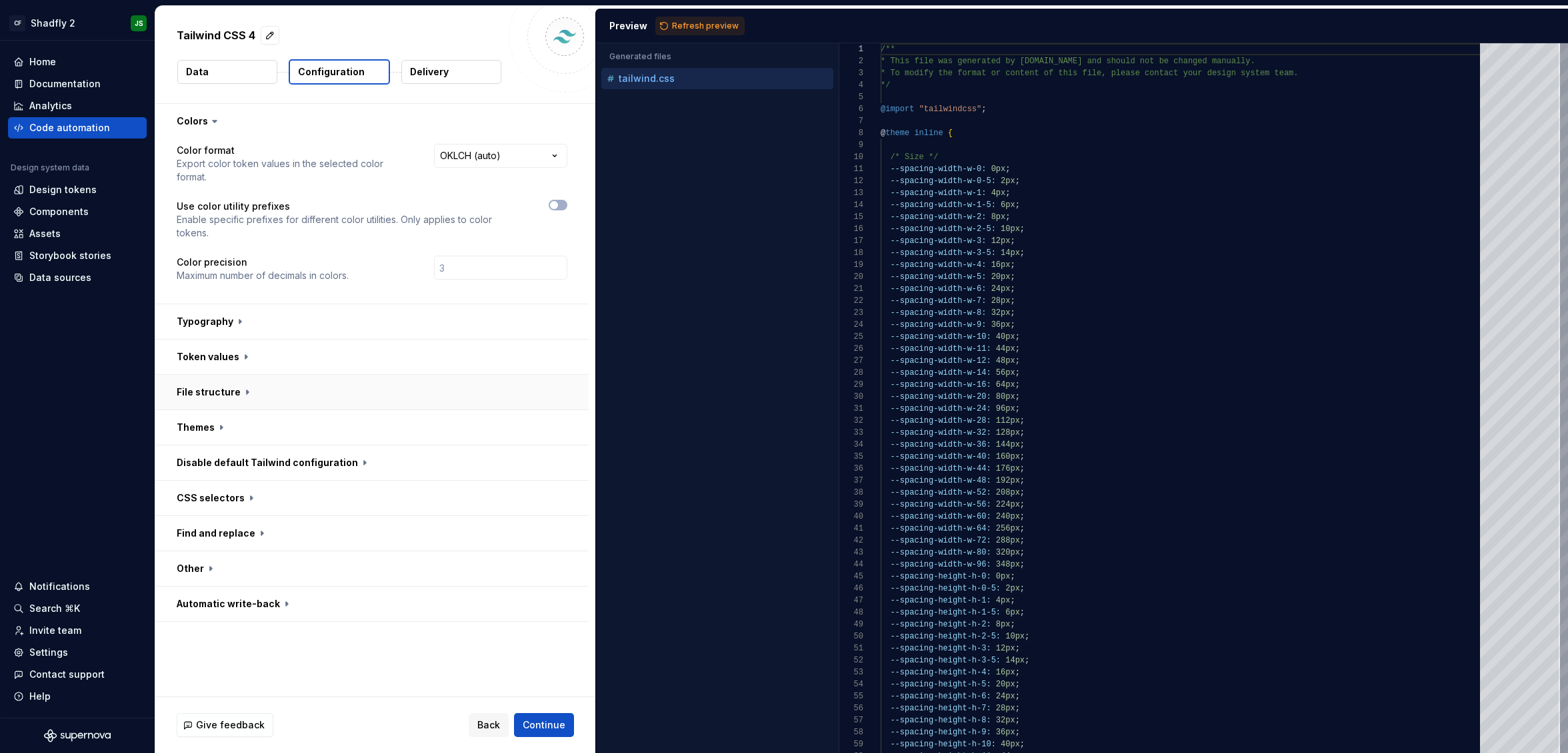
click at [350, 375] on button "button" at bounding box center [372, 392] width 434 height 34
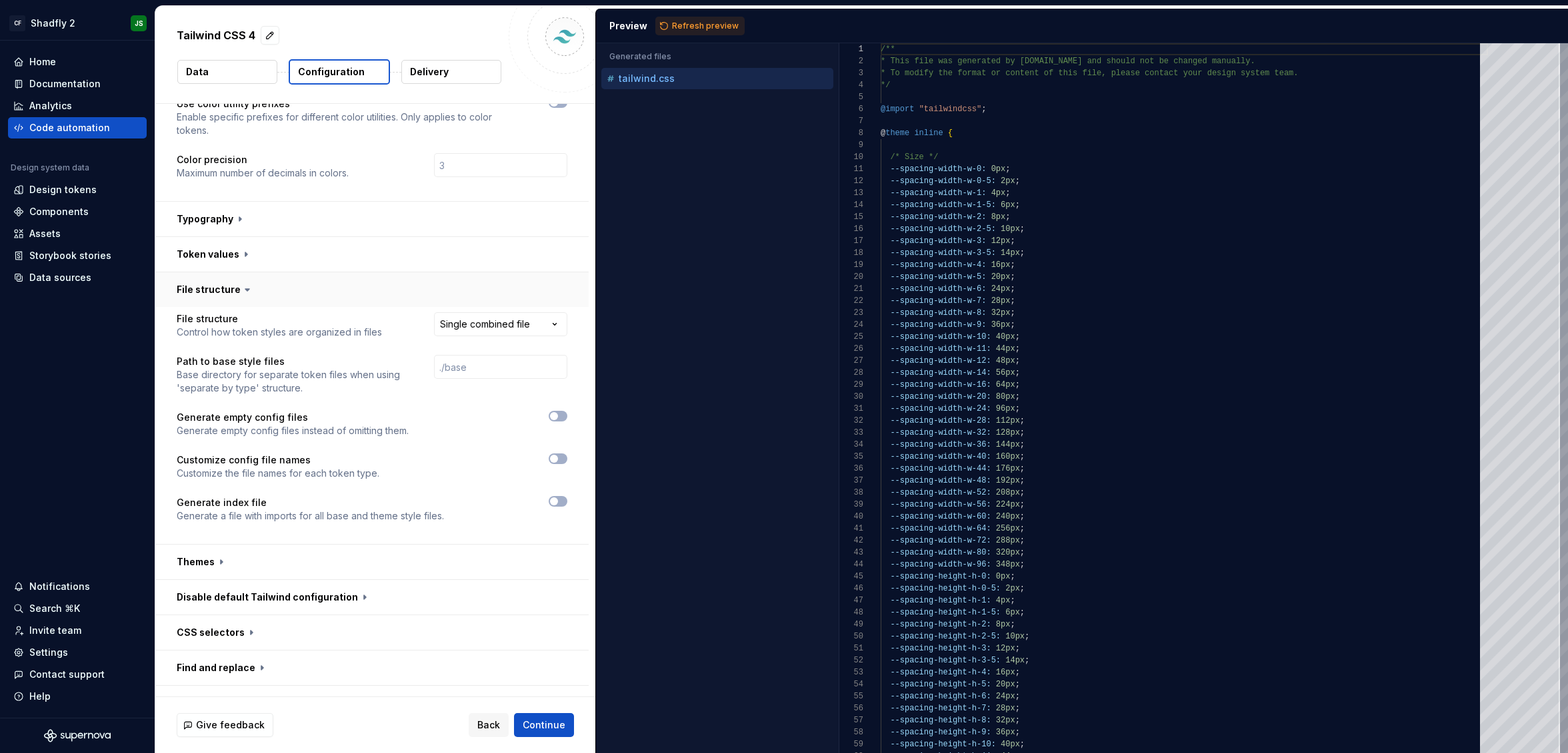
scroll to position [136, 0]
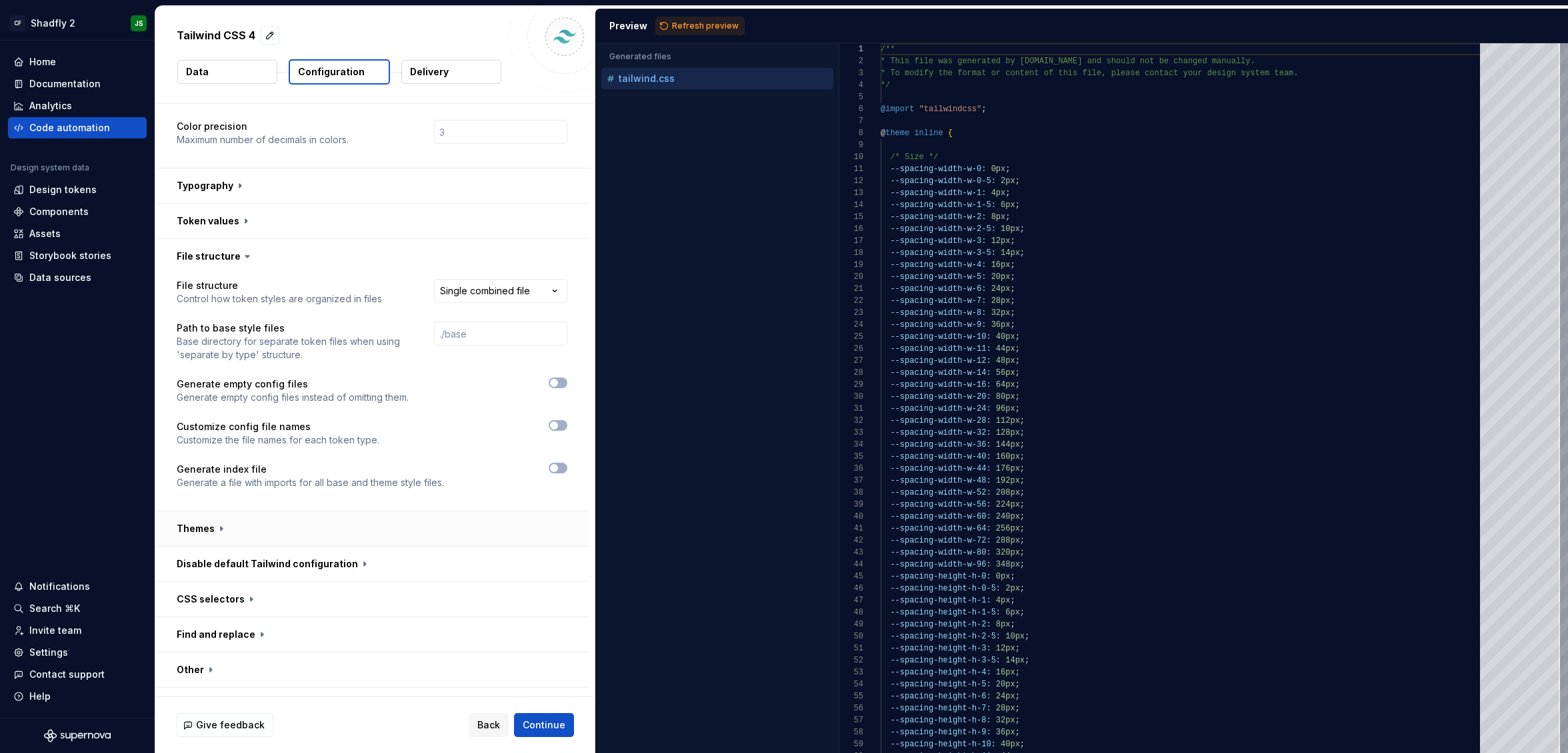
click at [344, 512] on button "button" at bounding box center [372, 528] width 434 height 34
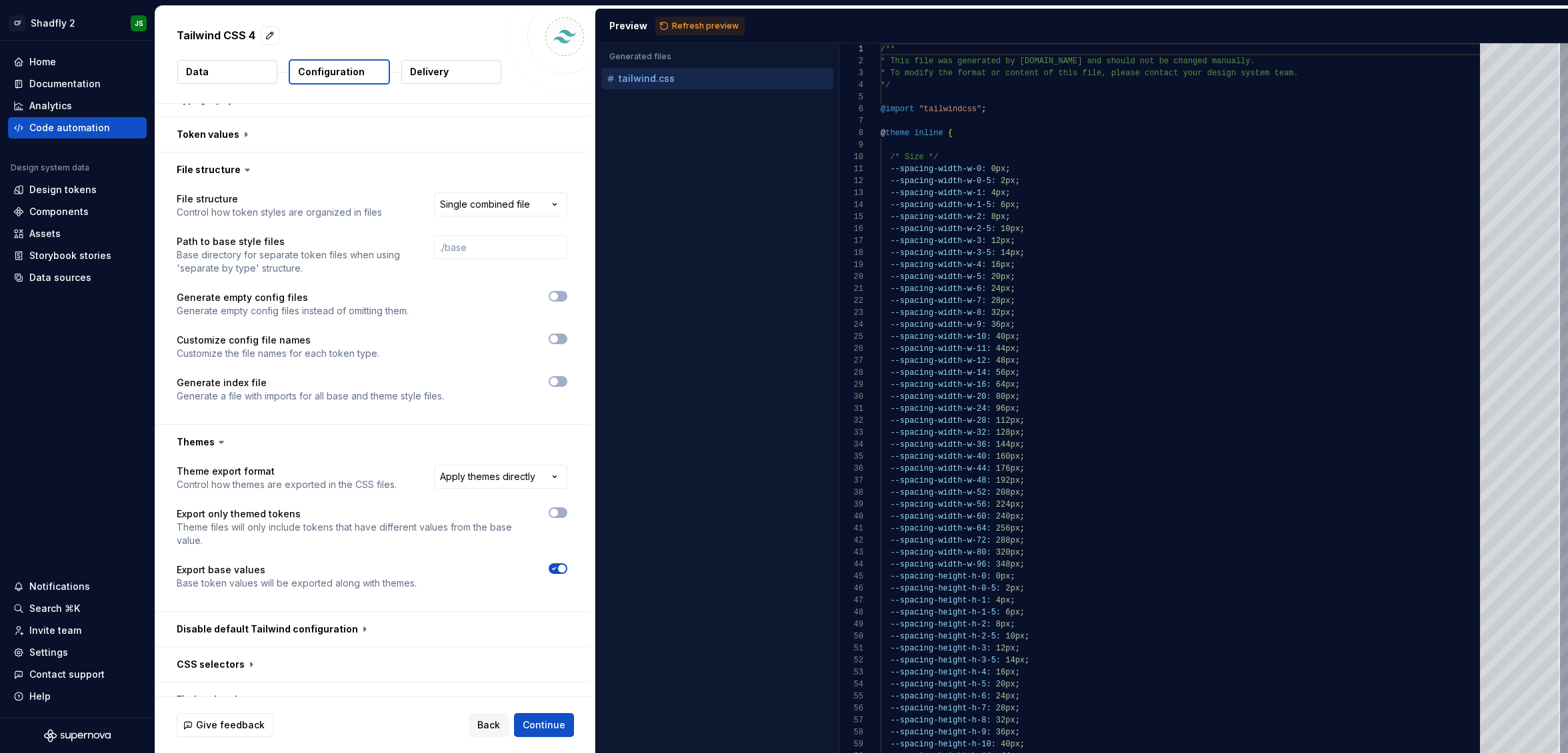
scroll to position [220, 0]
click at [508, 455] on html "**********" at bounding box center [784, 376] width 1568 height 753
select select "**********"
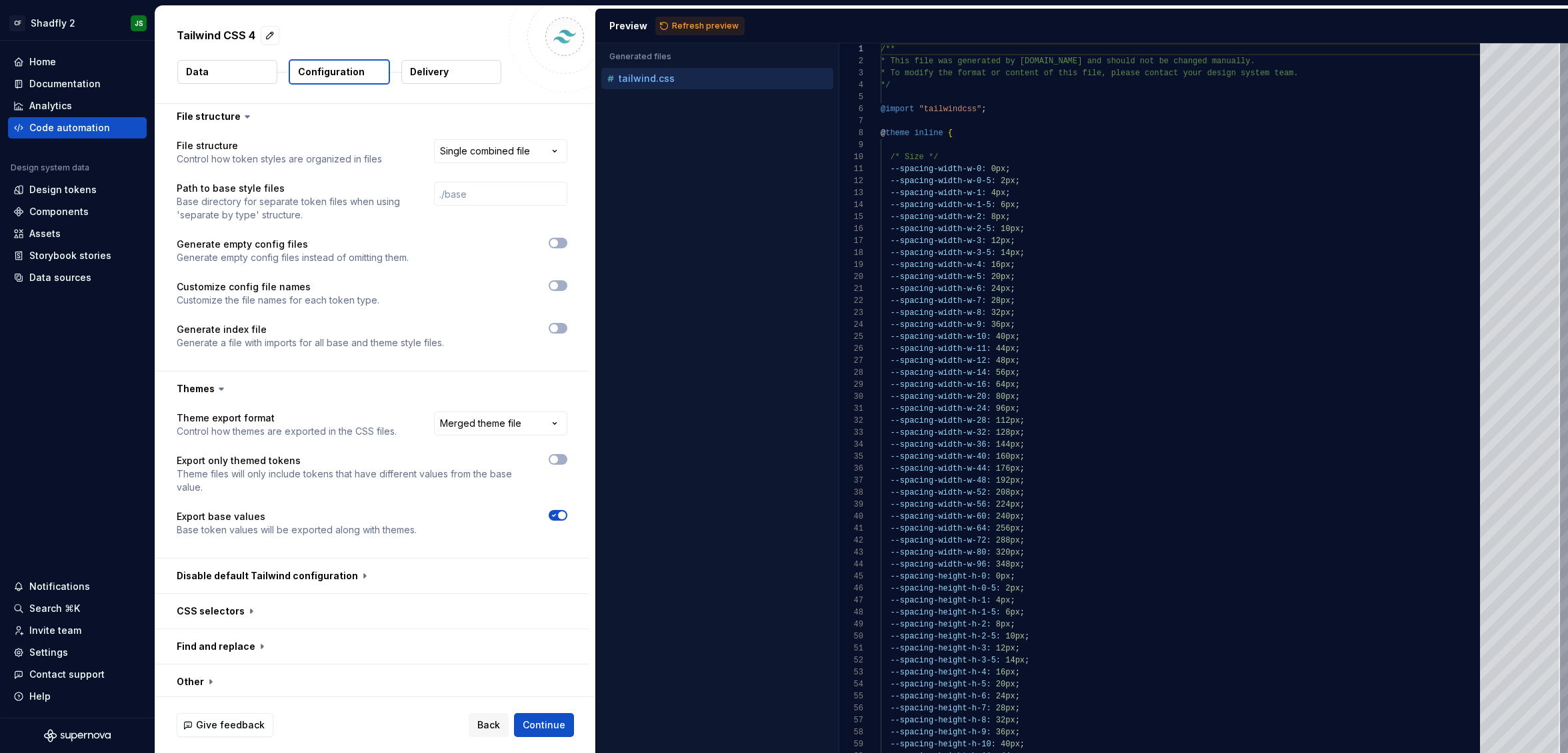
scroll to position [287, 0]
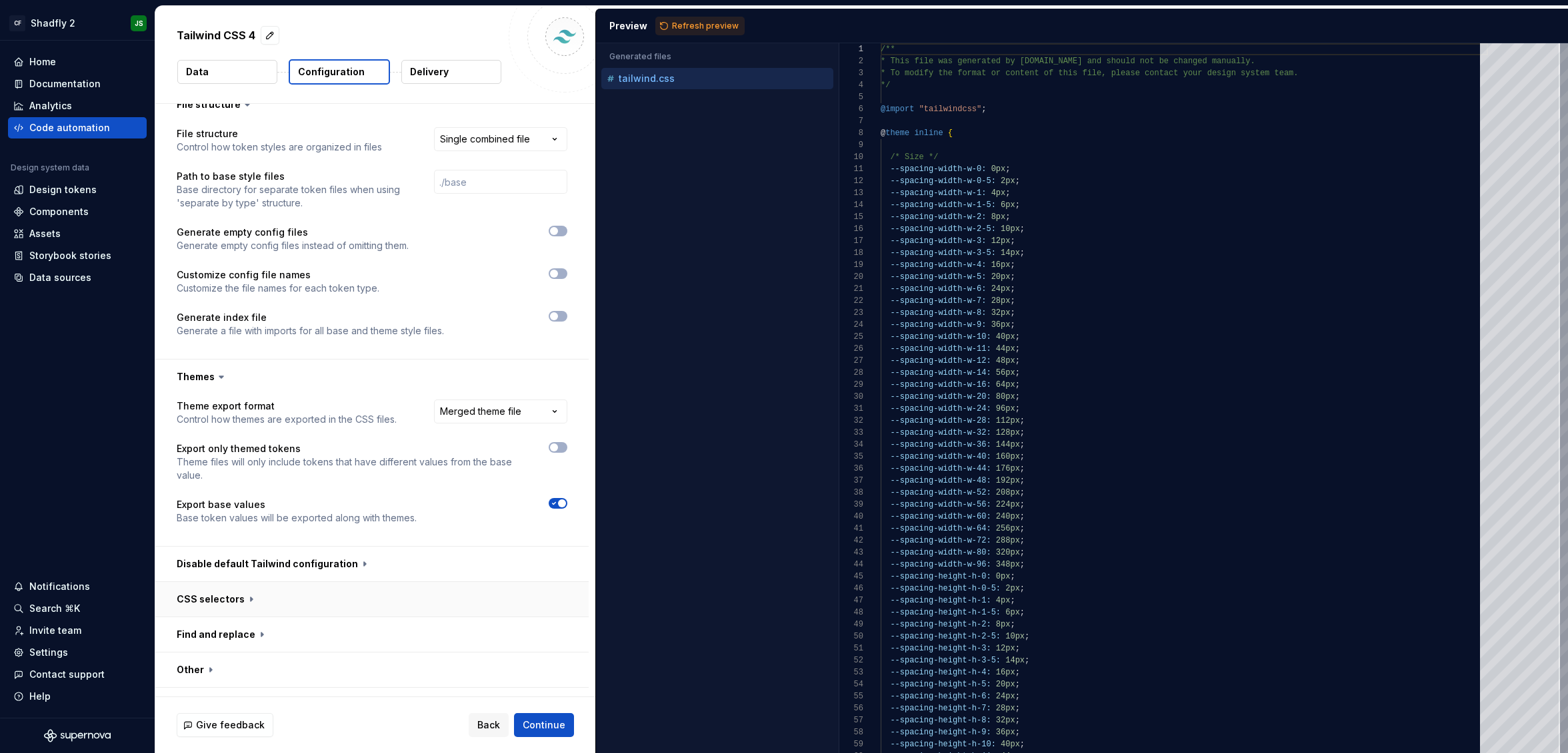
click at [216, 582] on button "button" at bounding box center [372, 599] width 434 height 34
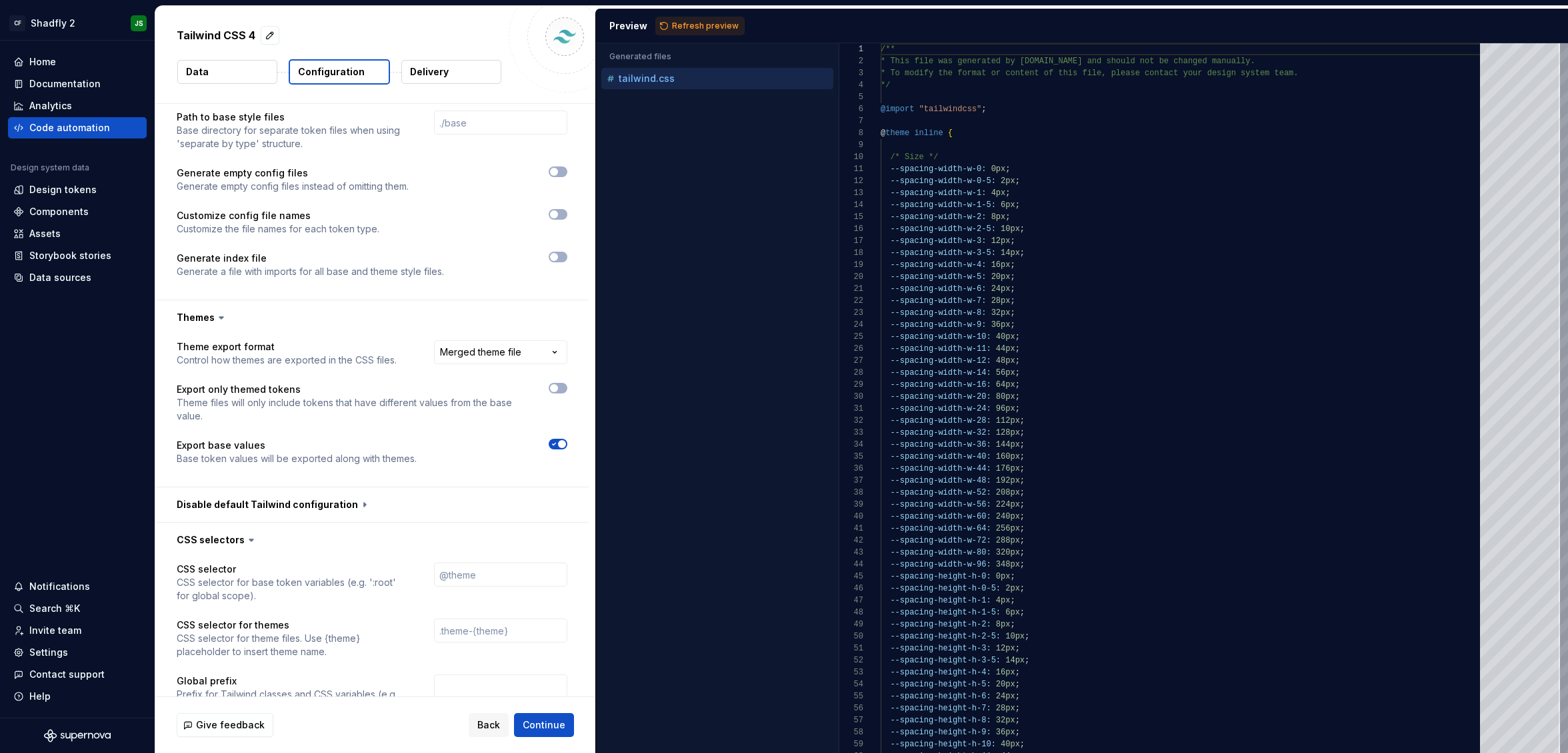
scroll to position [345, 0]
click at [551, 723] on span "Continue" at bounding box center [544, 725] width 43 height 13
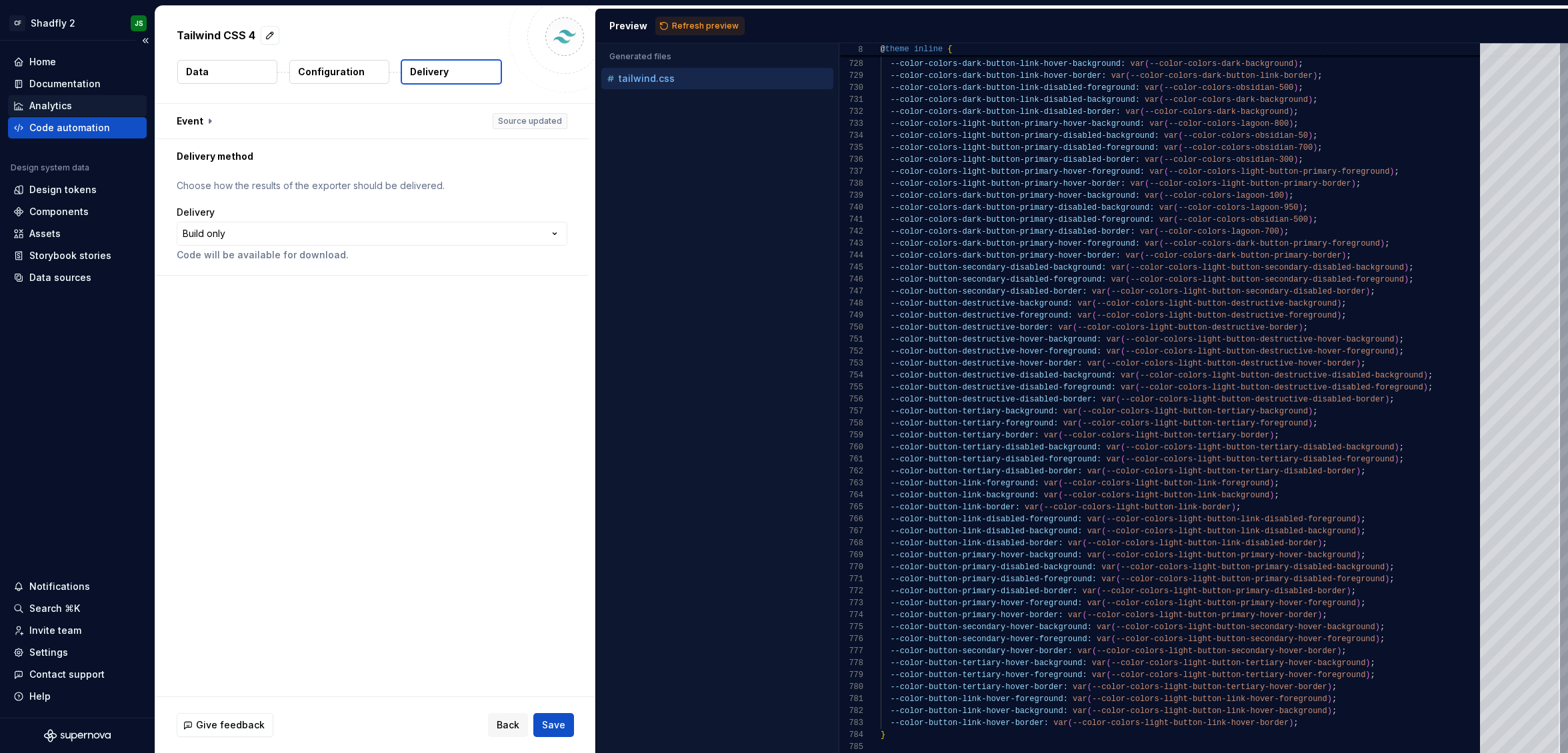
click at [66, 112] on div "Analytics" at bounding box center [51, 105] width 43 height 13
click at [76, 126] on div "Code automation" at bounding box center [69, 128] width 80 height 13
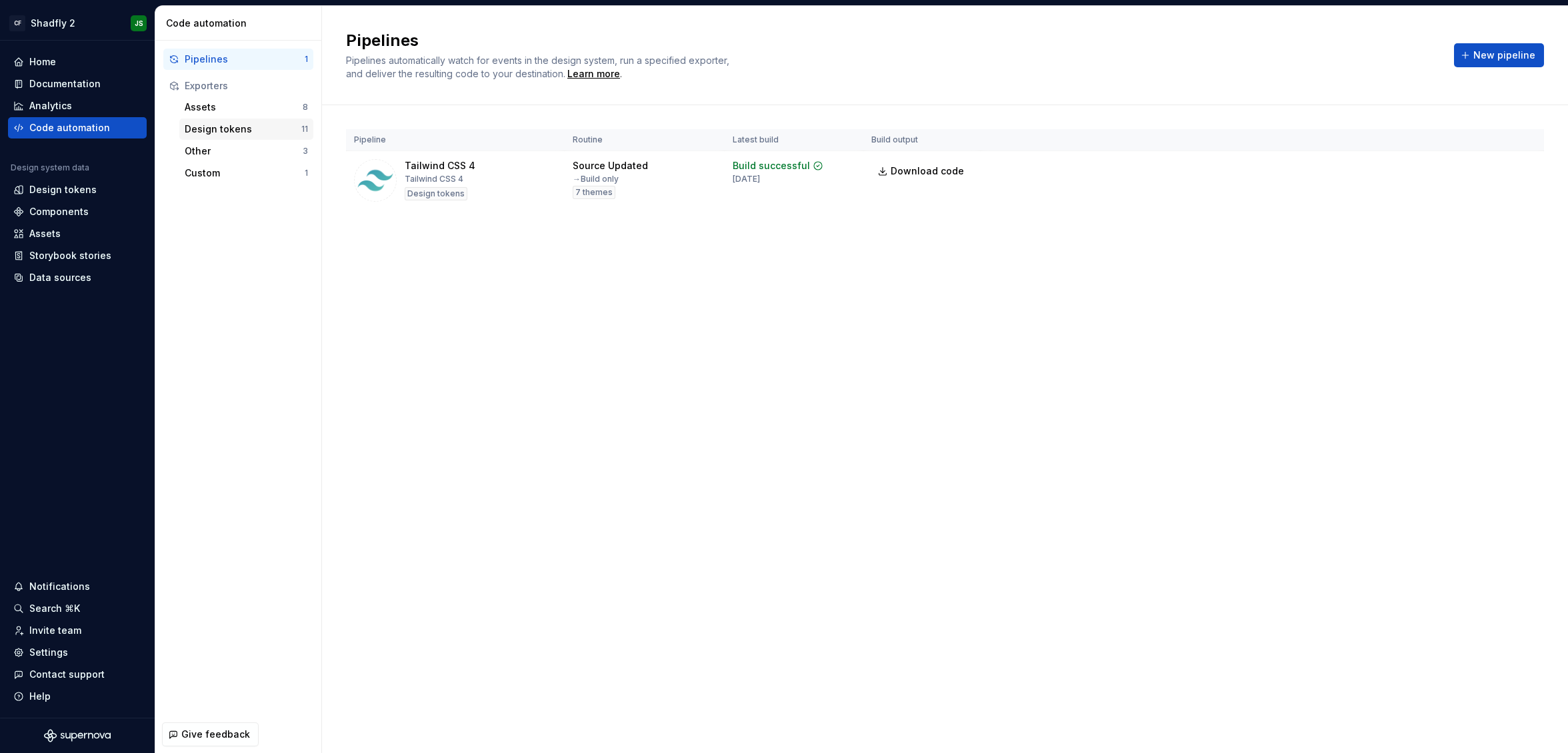
click at [224, 133] on div "Design tokens" at bounding box center [243, 129] width 116 height 13
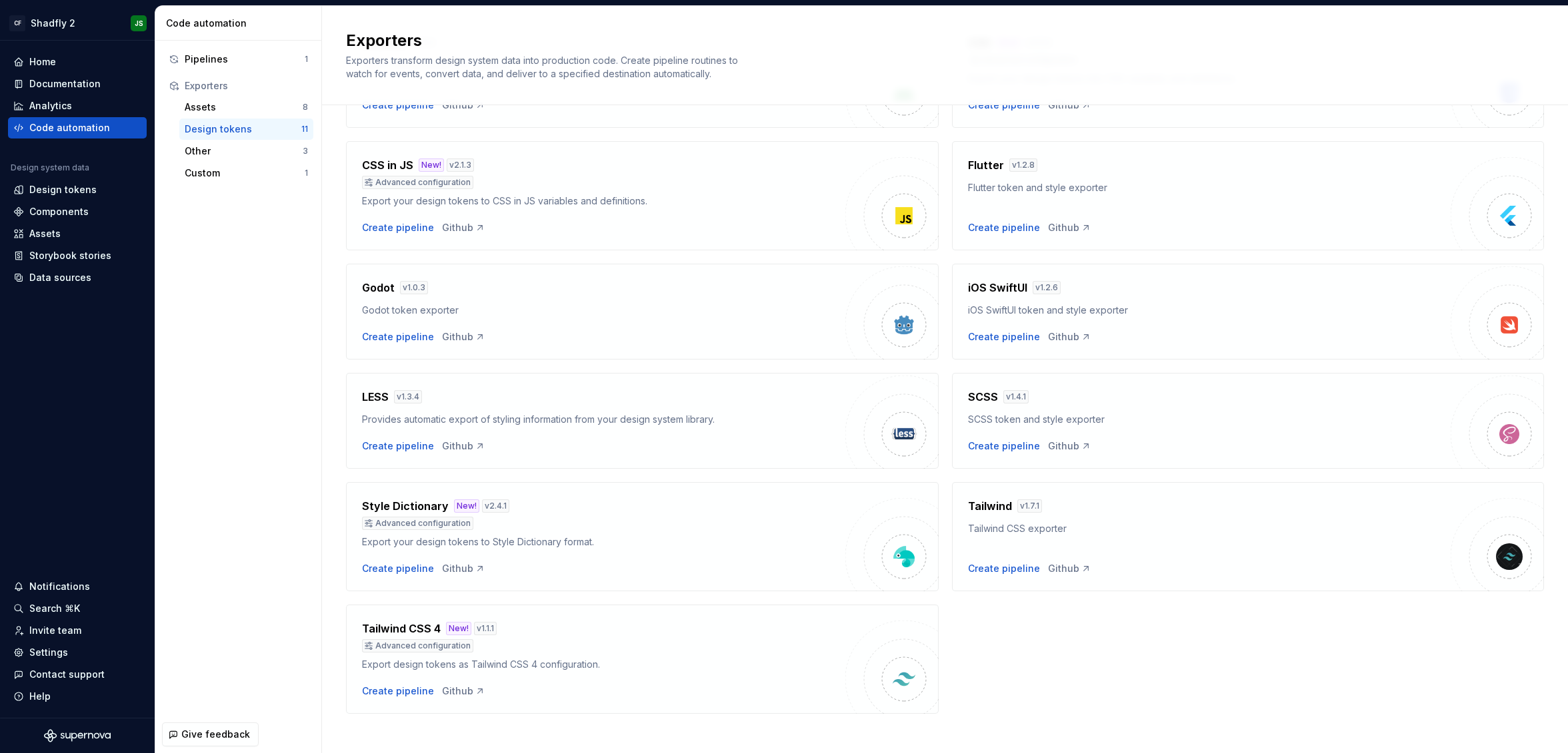
scroll to position [154, 0]
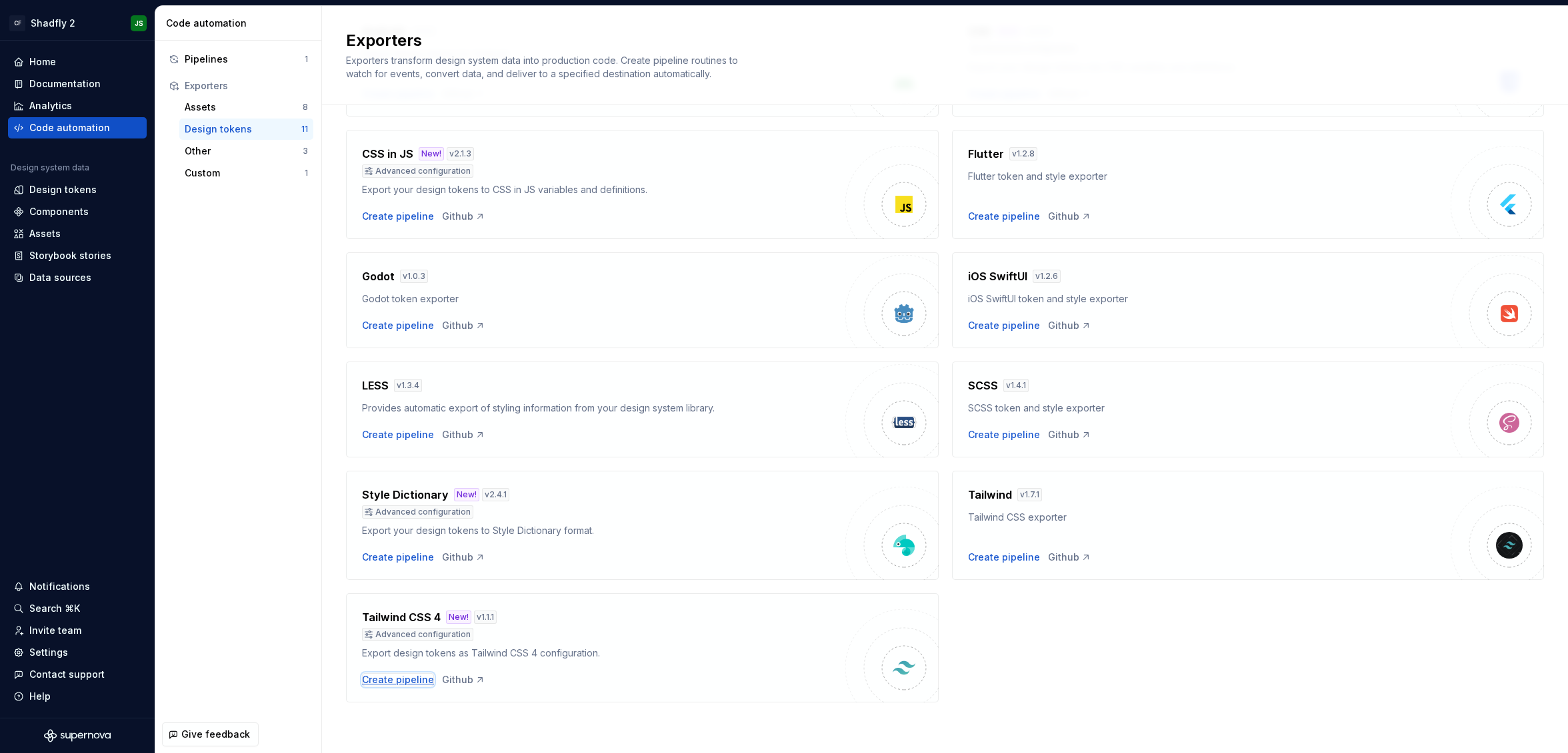
click at [398, 676] on div "Create pipeline" at bounding box center [398, 680] width 72 height 13
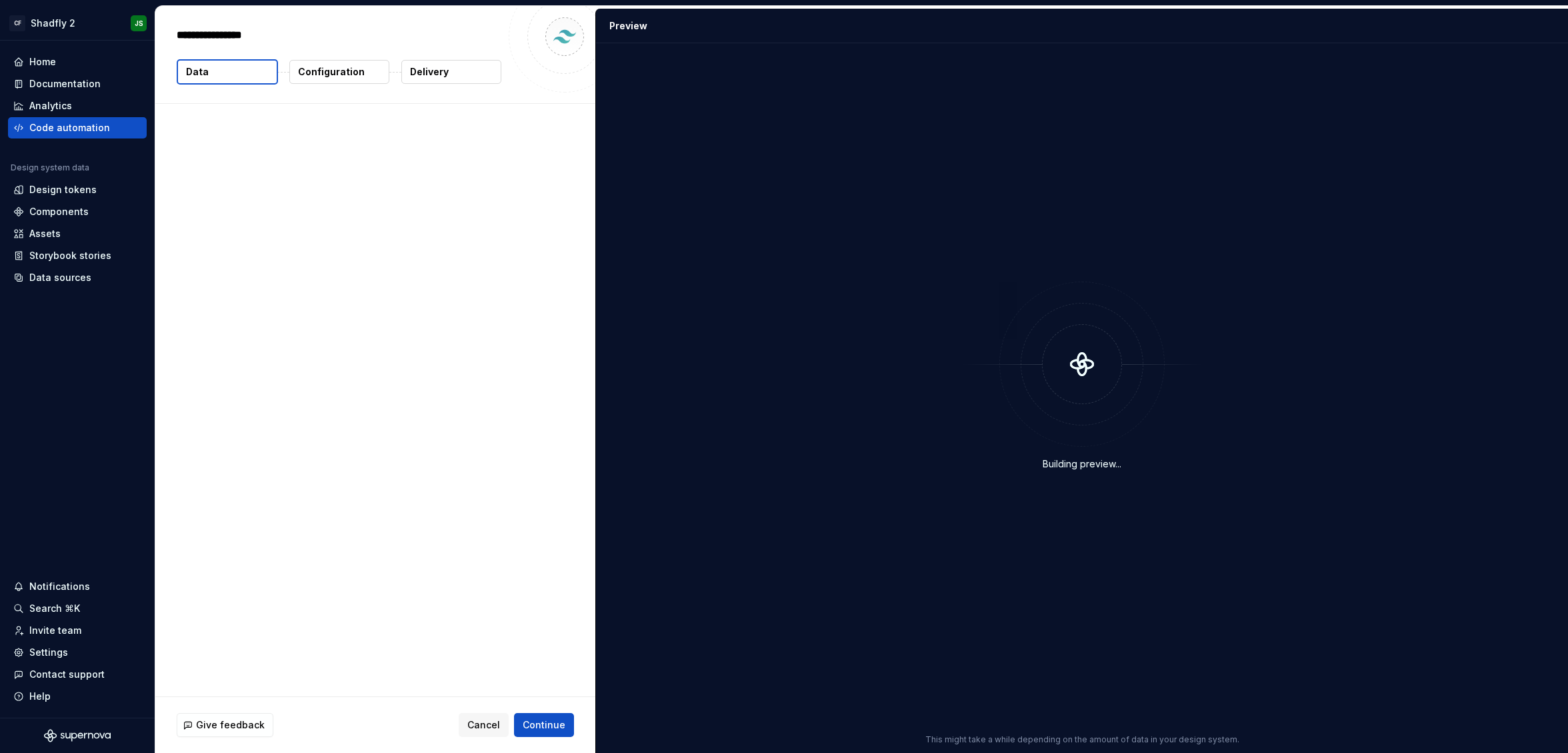
type textarea "*"
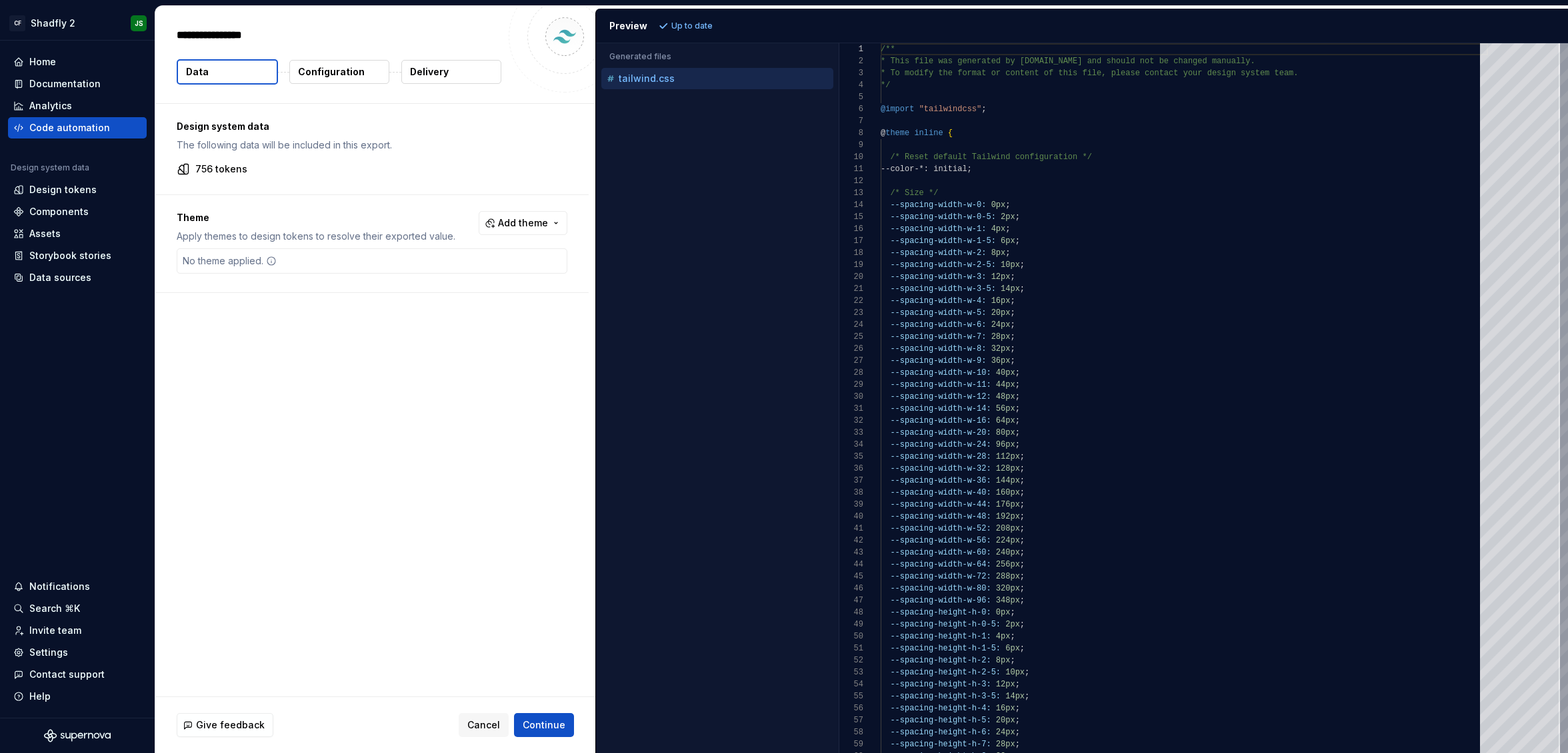
click at [563, 220] on button "Add theme" at bounding box center [523, 224] width 89 height 24
click at [477, 281] on div "Dark" at bounding box center [501, 276] width 127 height 13
click at [451, 301] on div "Brand 1" at bounding box center [455, 298] width 34 height 13
click at [447, 314] on div "Light" at bounding box center [449, 319] width 23 height 13
click at [452, 337] on div "Default" at bounding box center [455, 340] width 34 height 13
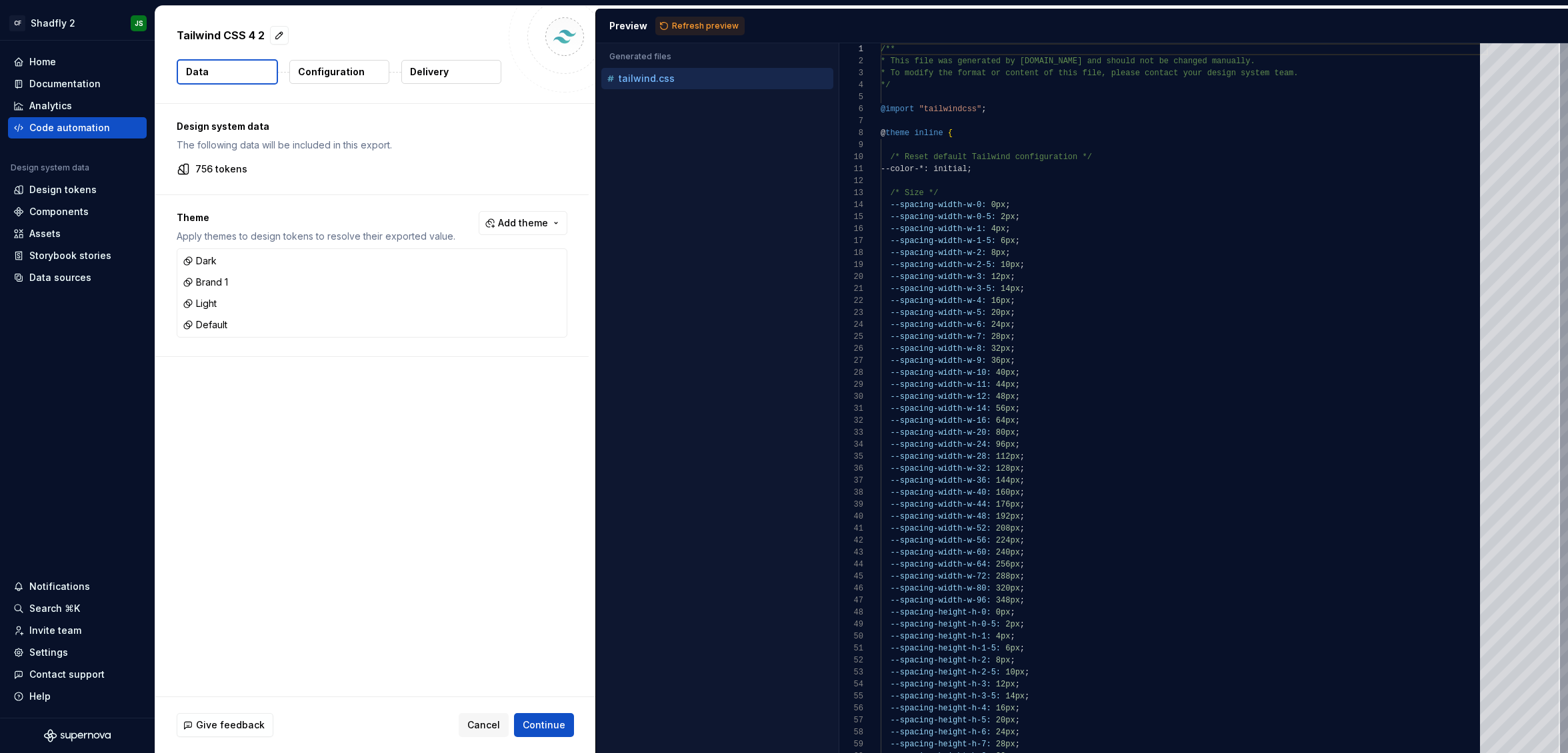
click at [533, 579] on html "CF Shadfly 2 JS Home Documentation Analytics Code automation Design system data…" at bounding box center [784, 376] width 1568 height 753
click at [339, 78] on p "Configuration" at bounding box center [331, 72] width 67 height 13
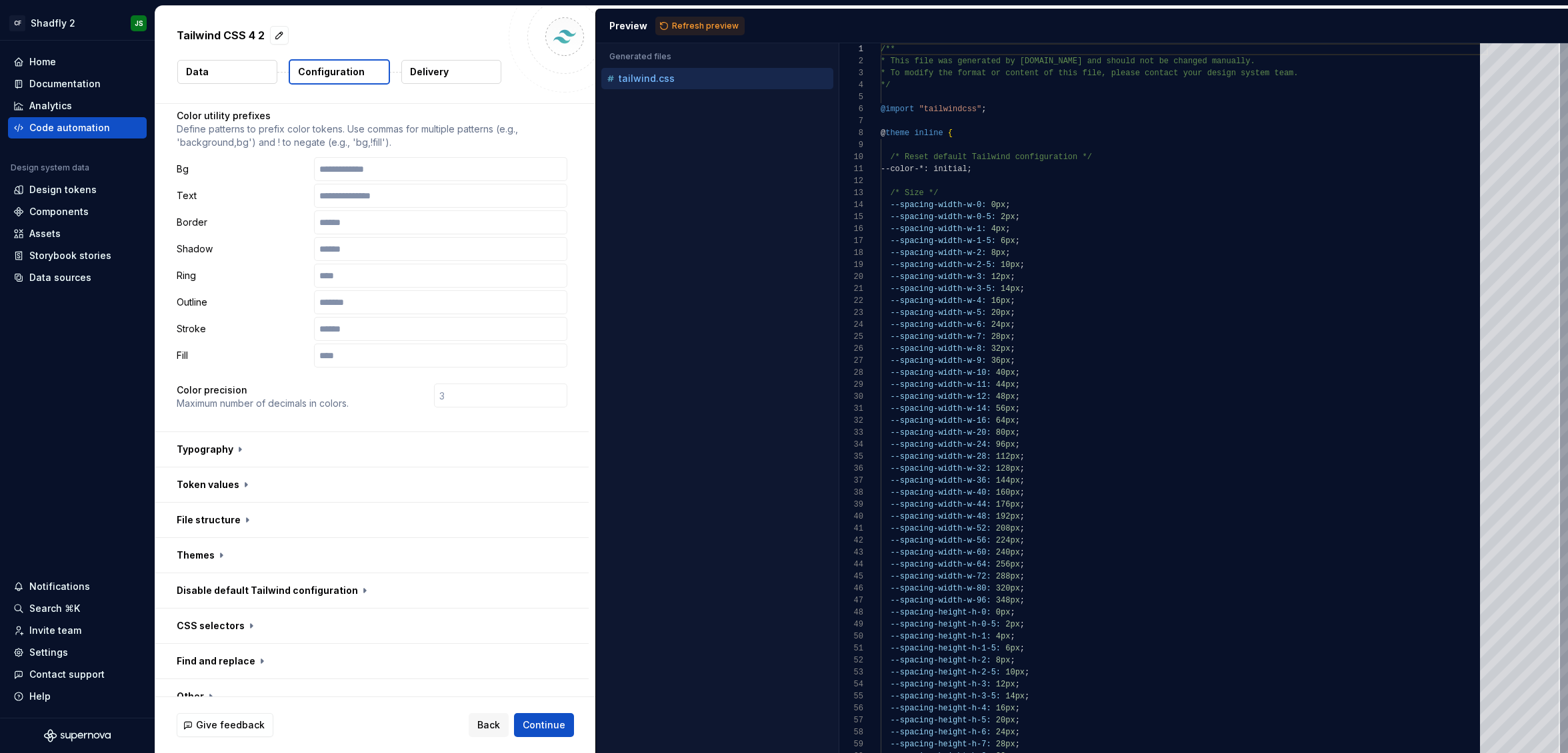
scroll to position [173, 0]
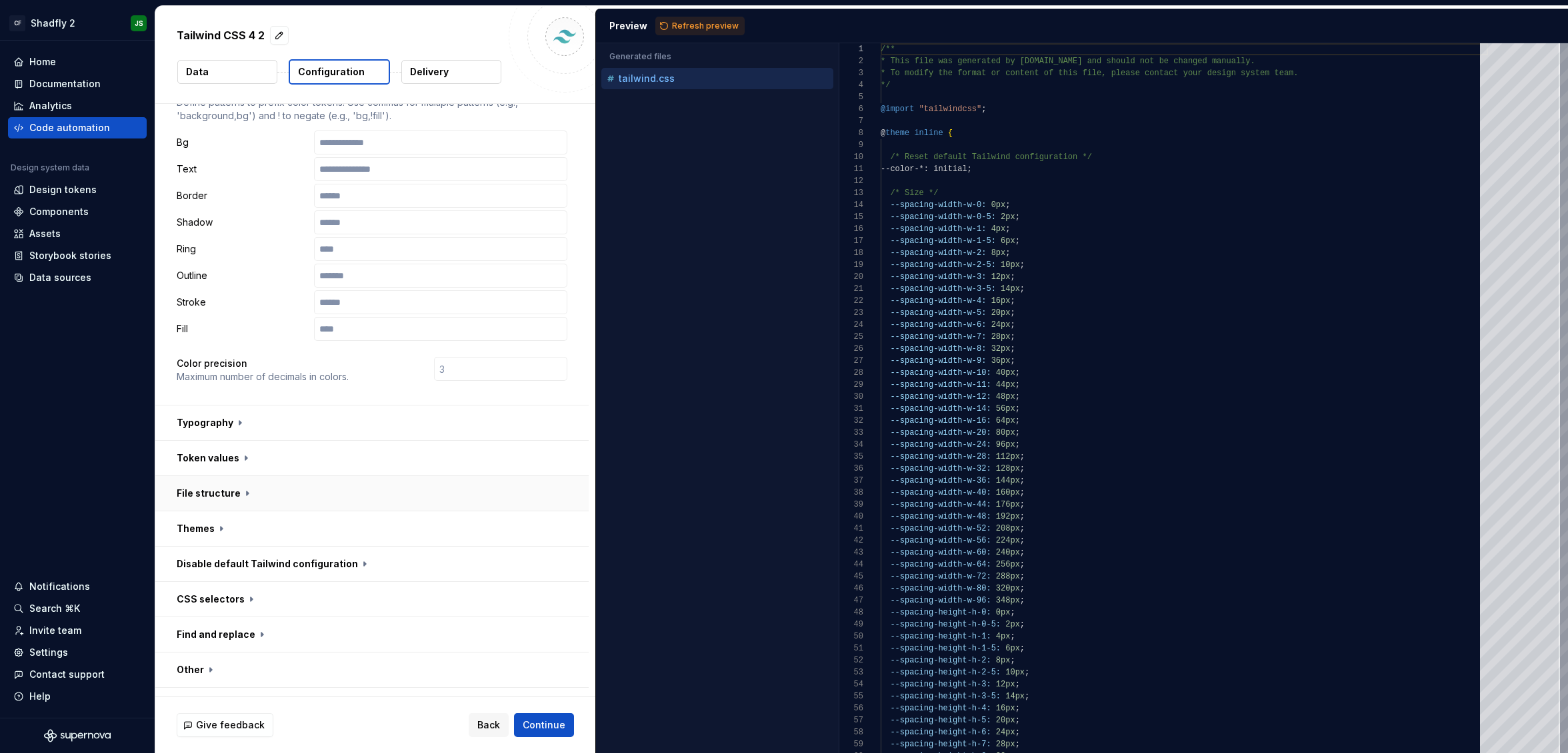
click at [298, 477] on button "button" at bounding box center [372, 493] width 434 height 34
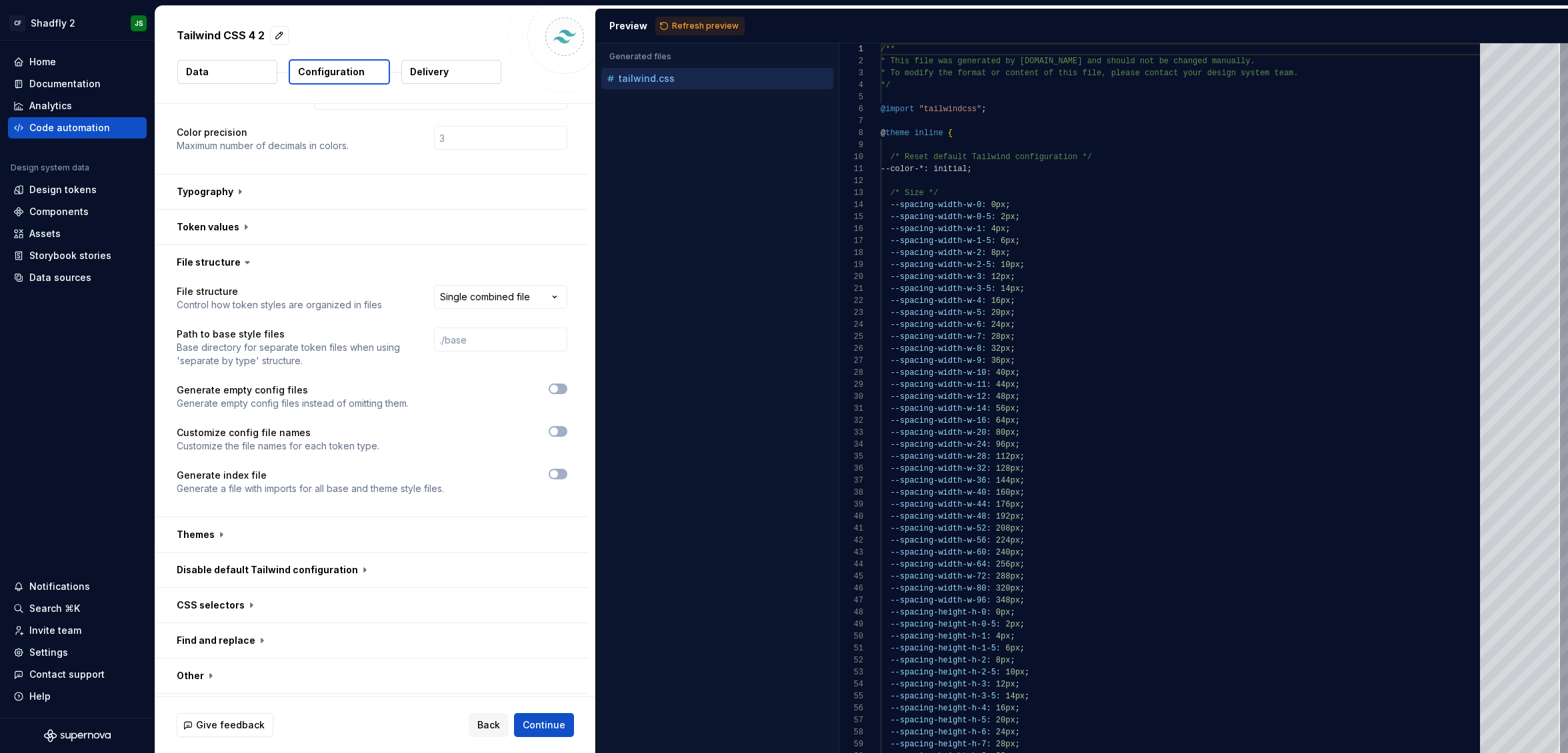
scroll to position [410, 0]
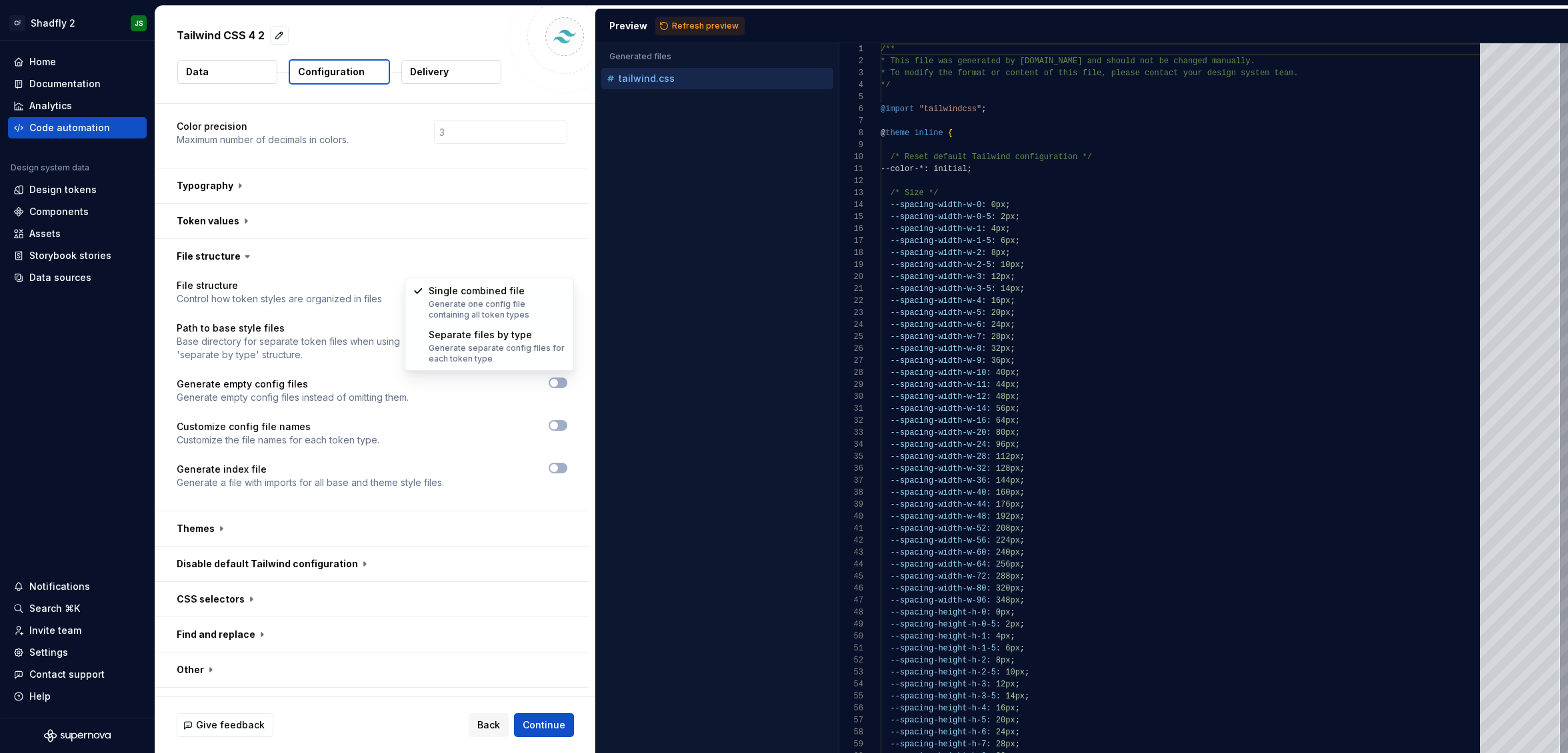
click at [478, 258] on html "**********" at bounding box center [784, 376] width 1568 height 753
click at [440, 224] on html "**********" at bounding box center [784, 376] width 1568 height 753
click at [556, 420] on div at bounding box center [484, 426] width 164 height 11
click at [557, 421] on span "button" at bounding box center [554, 425] width 8 height 8
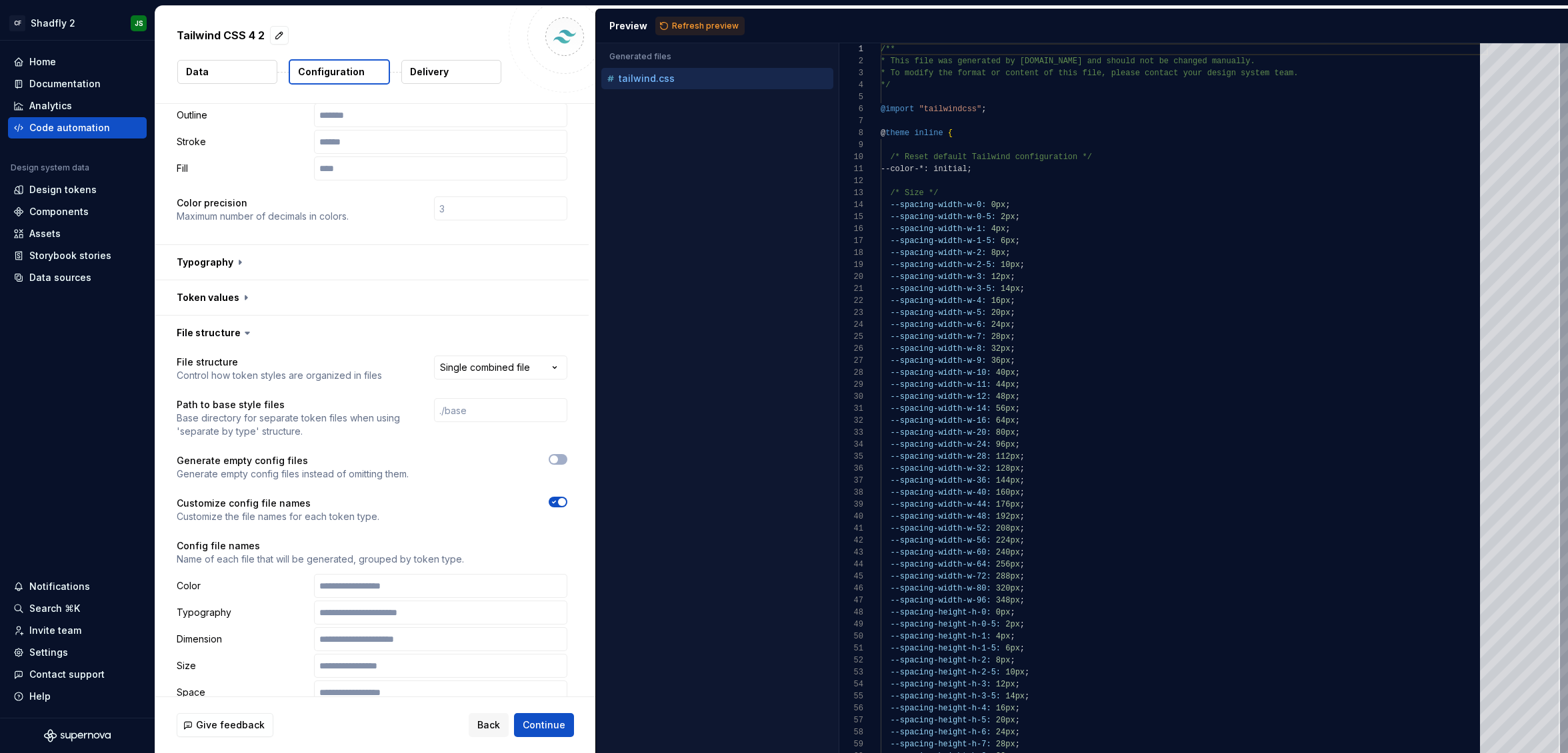
scroll to position [402, 0]
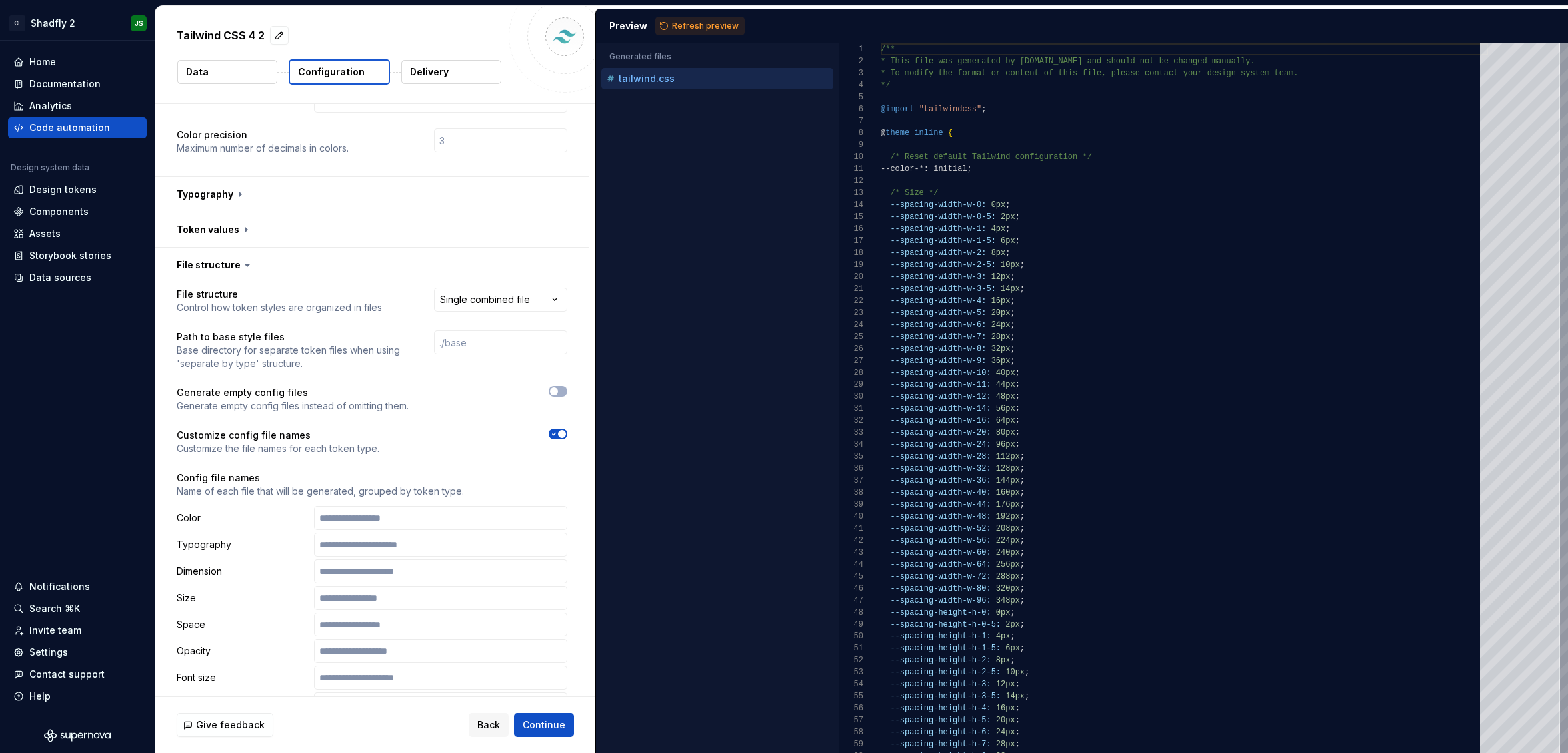
click at [566, 429] on div at bounding box center [484, 442] width 164 height 27
click at [564, 431] on span "button" at bounding box center [561, 434] width 8 height 8
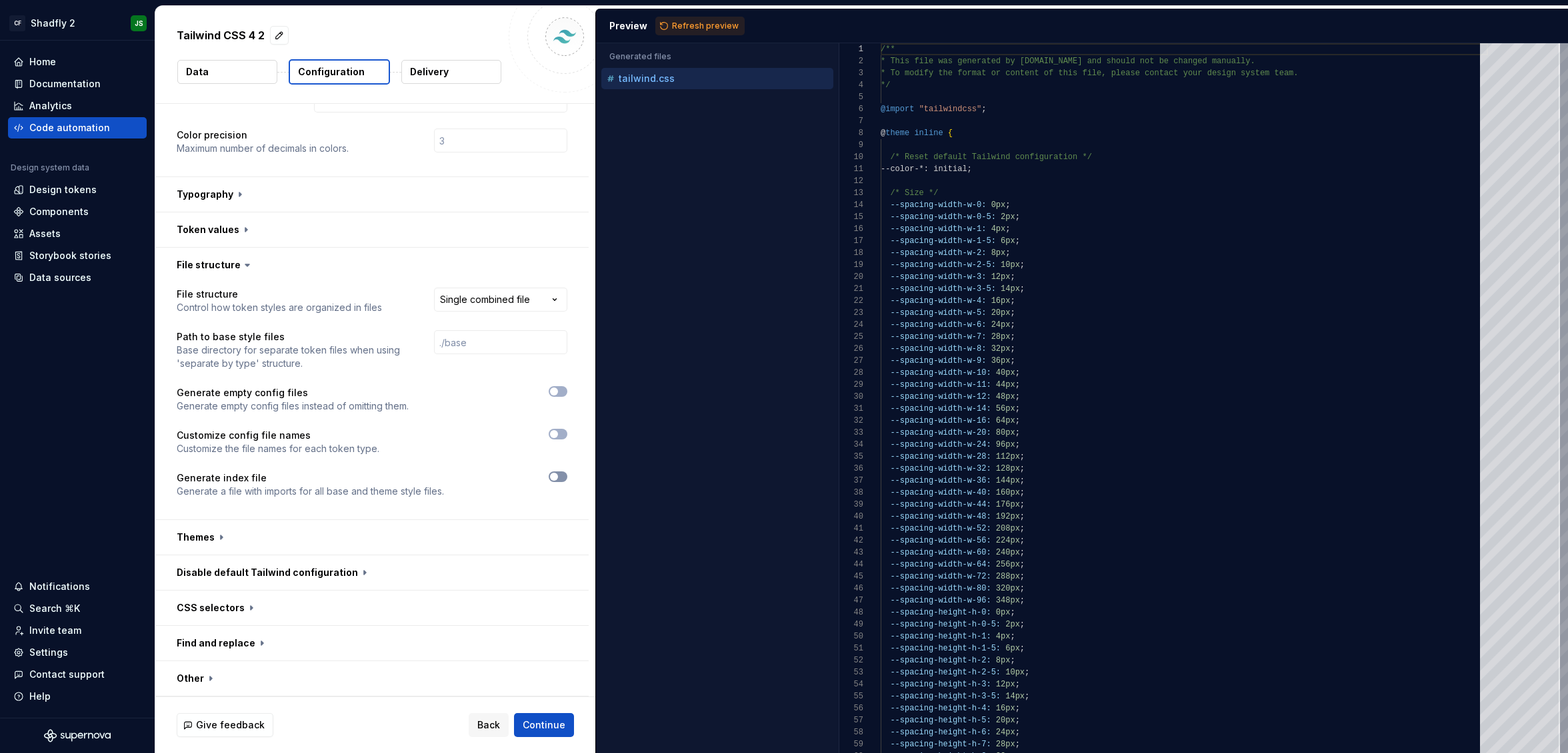
click at [560, 471] on button "button" at bounding box center [557, 477] width 18 height 11
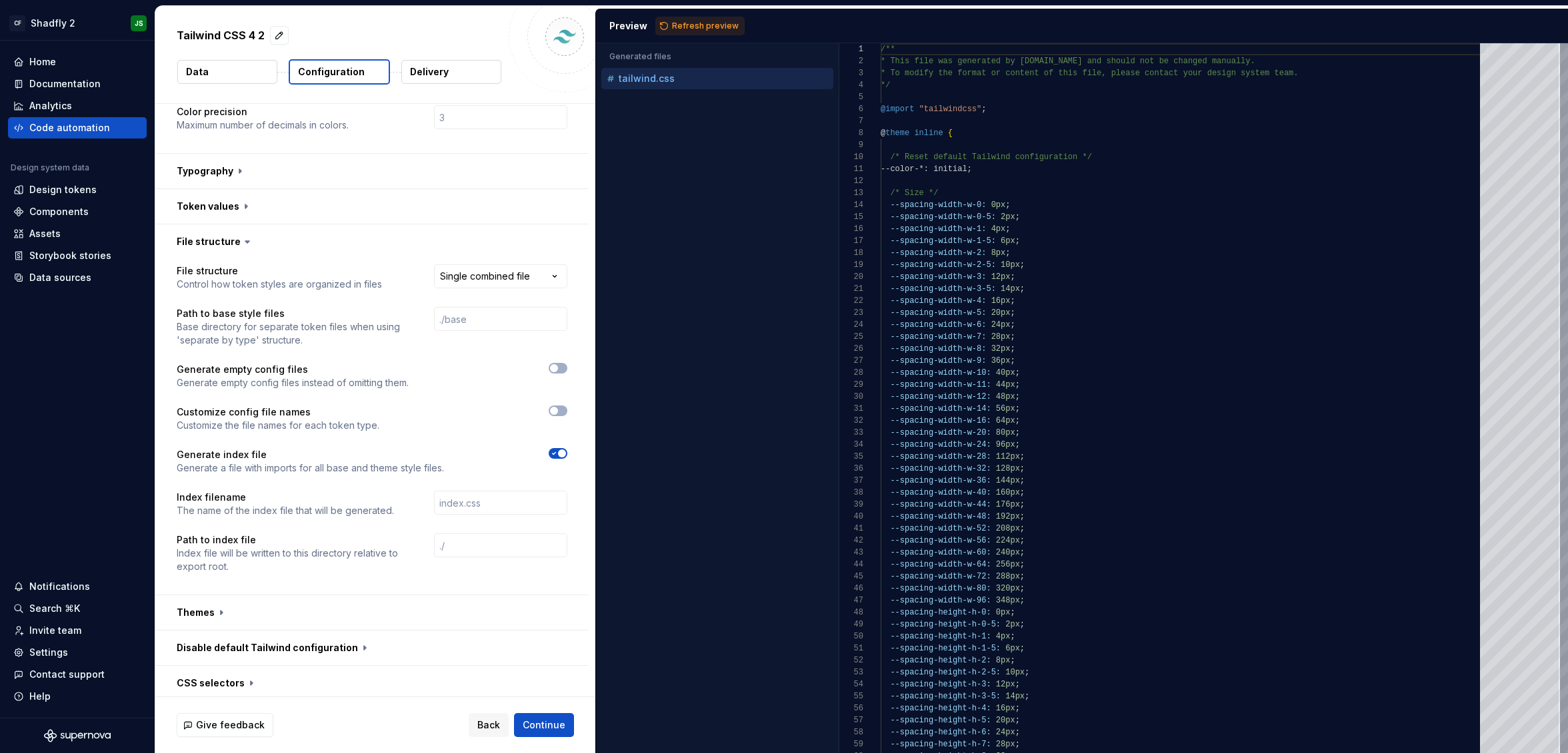
scroll to position [426, 0]
click at [680, 32] on button "Refresh preview" at bounding box center [700, 26] width 90 height 18
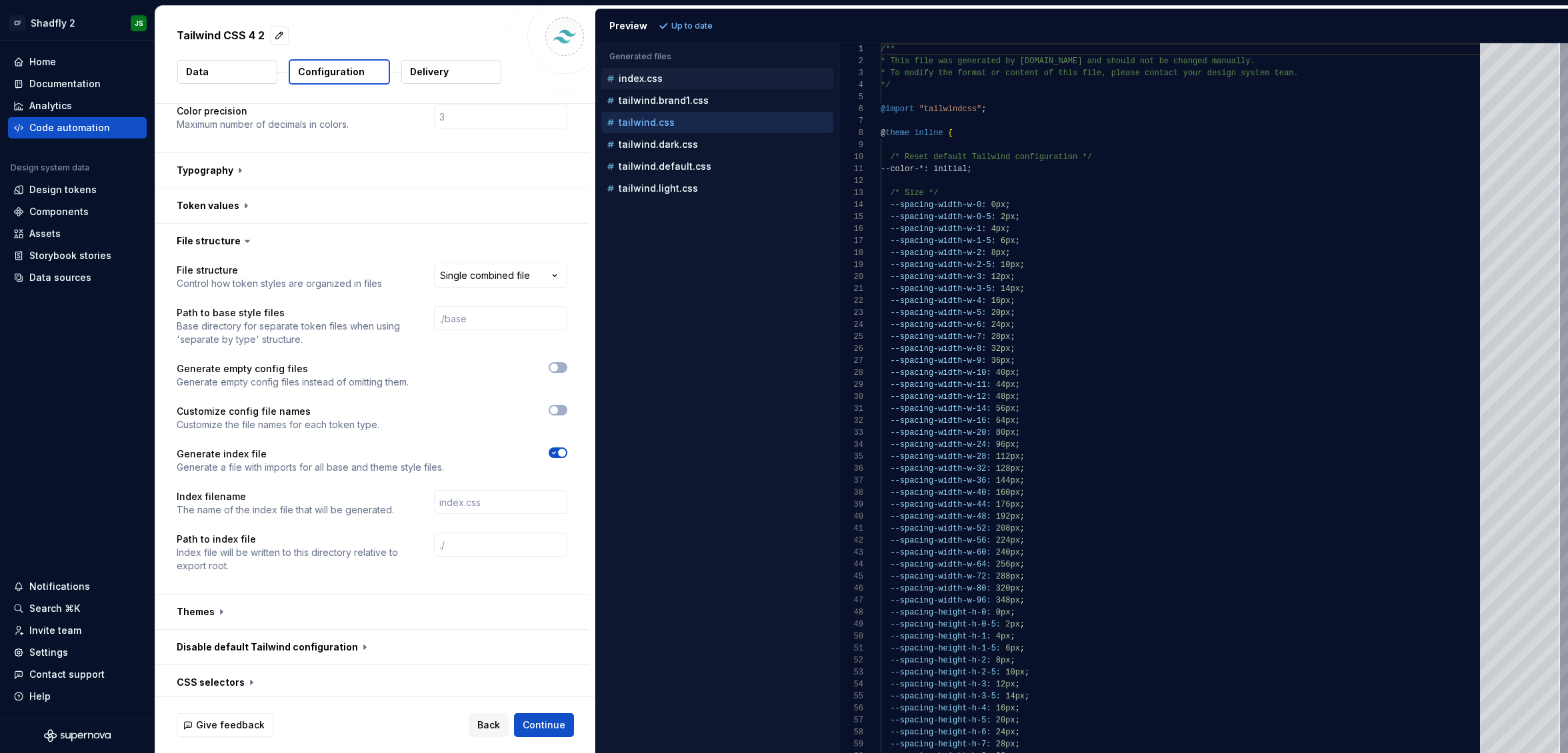
click at [655, 84] on div "index.css" at bounding box center [718, 79] width 229 height 13
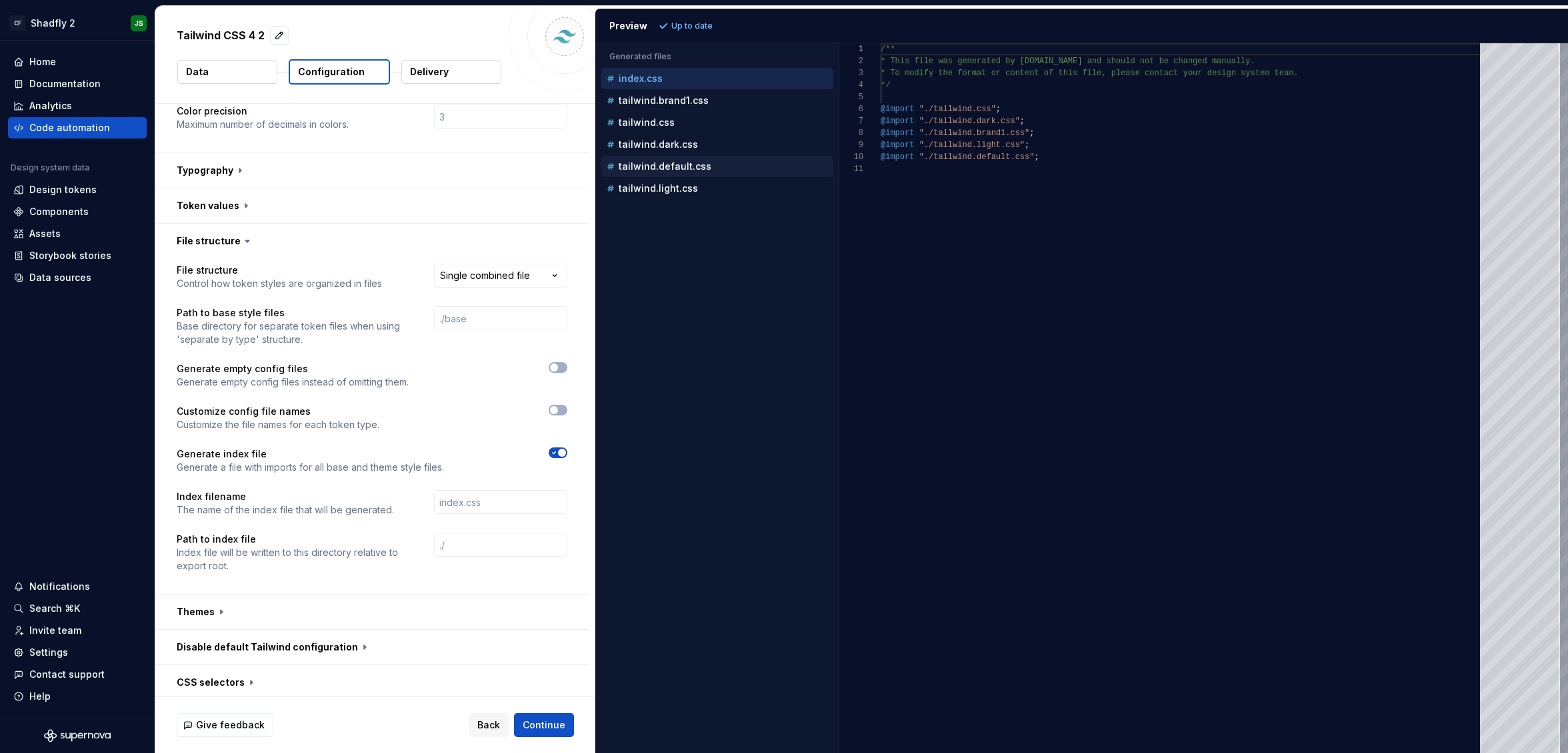
click at [704, 161] on p "tailwind.default.css" at bounding box center [665, 166] width 92 height 11
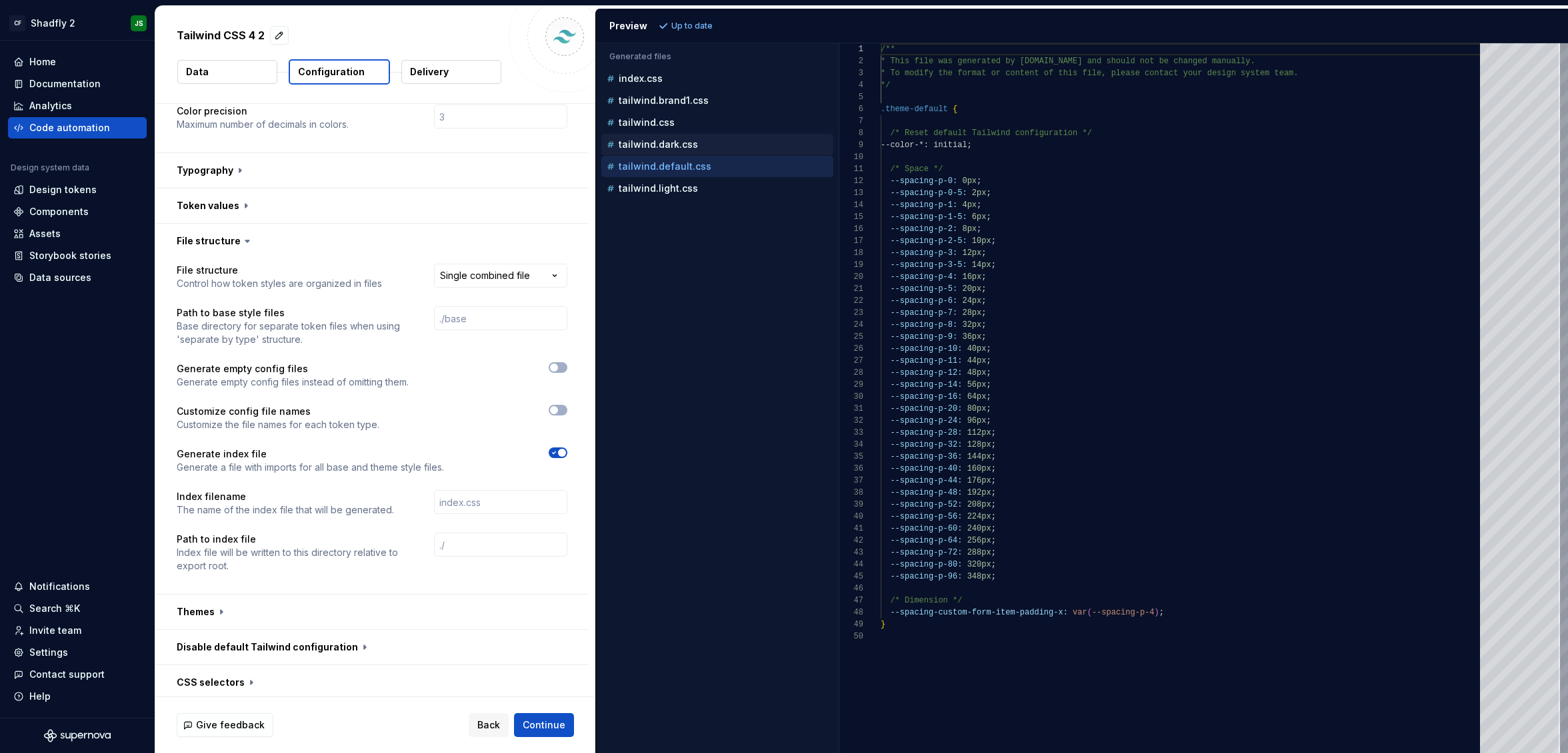
click at [680, 144] on p "tailwind.dark.css" at bounding box center [658, 145] width 80 height 11
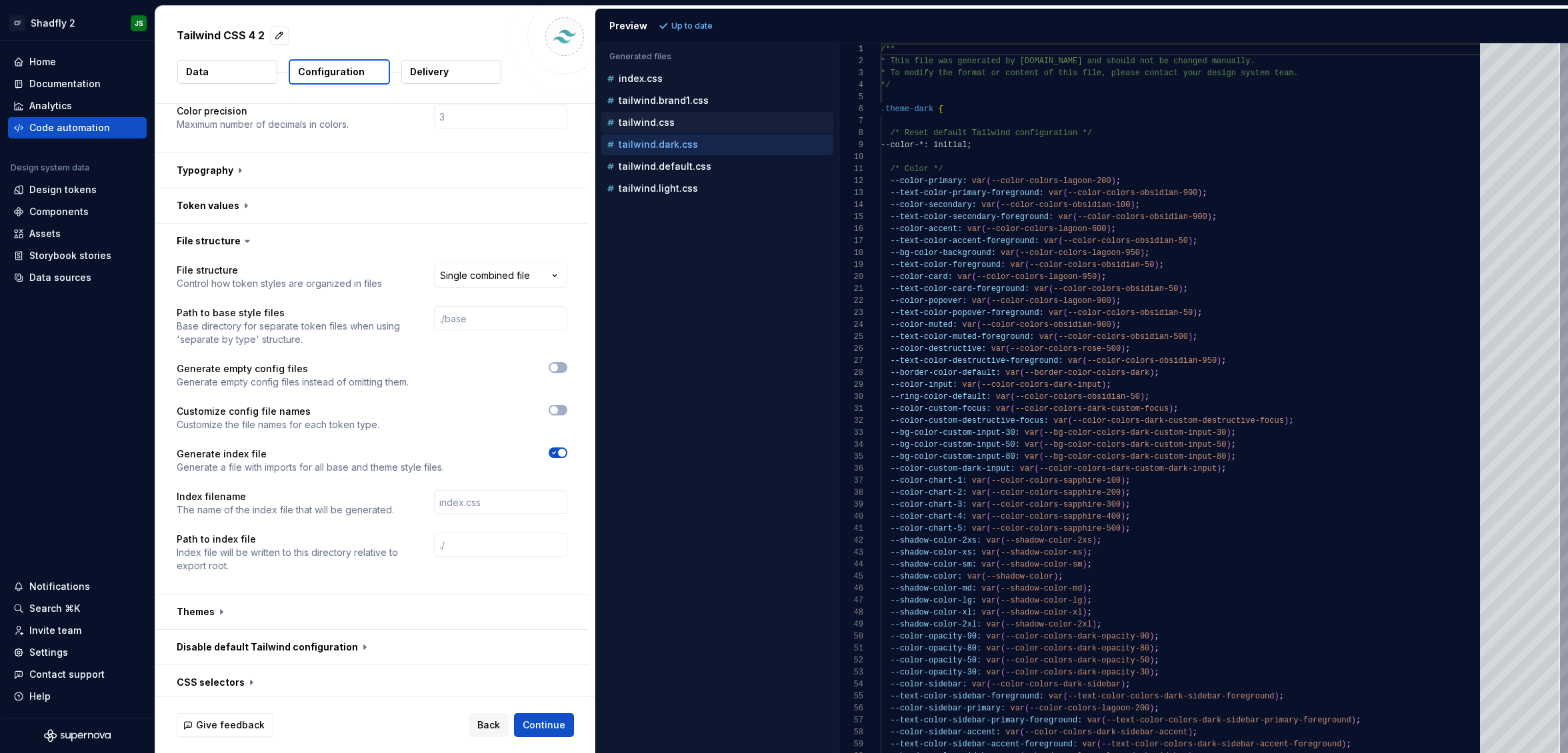
click at [654, 124] on p "tailwind.css" at bounding box center [646, 123] width 56 height 11
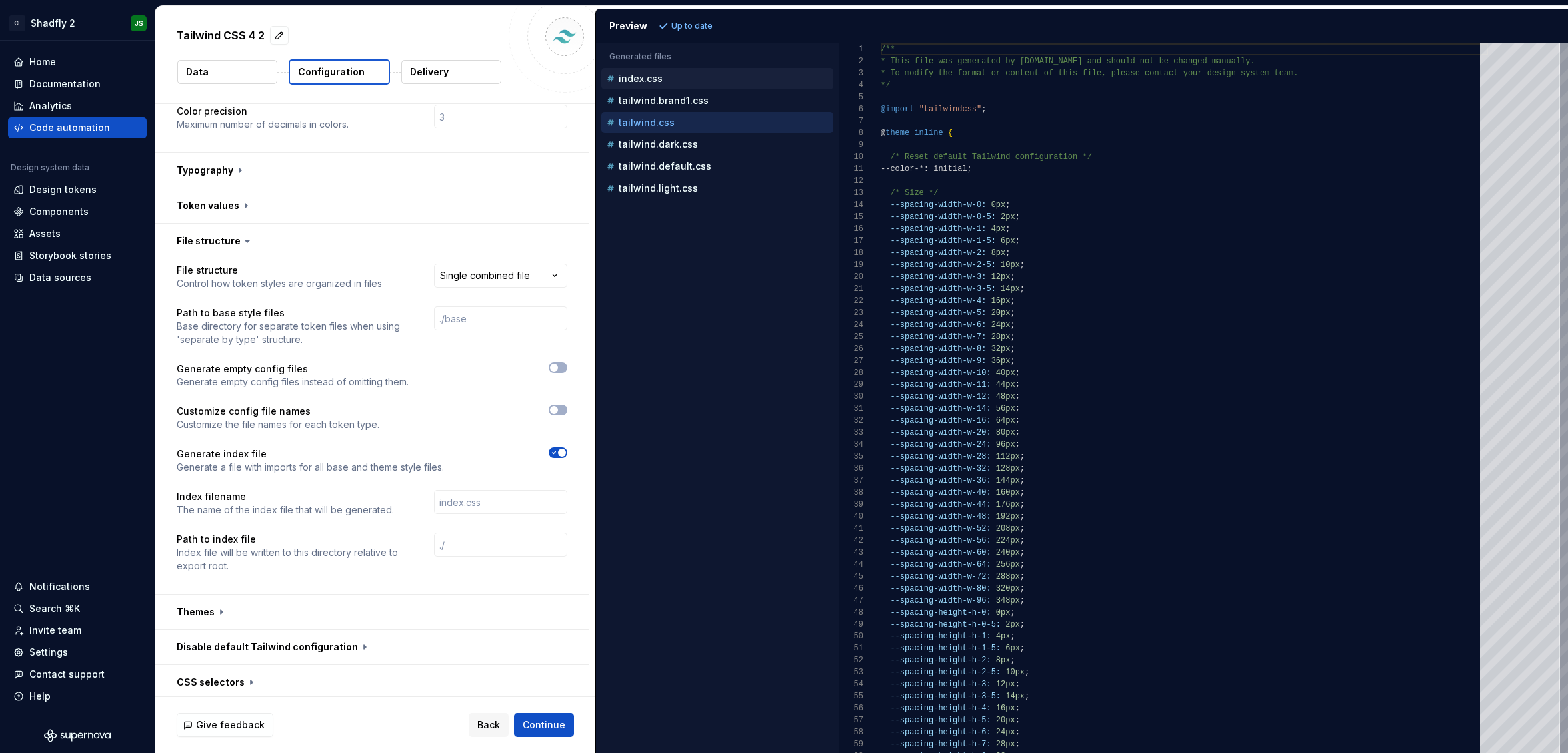
click at [650, 80] on p "index.css" at bounding box center [641, 79] width 44 height 11
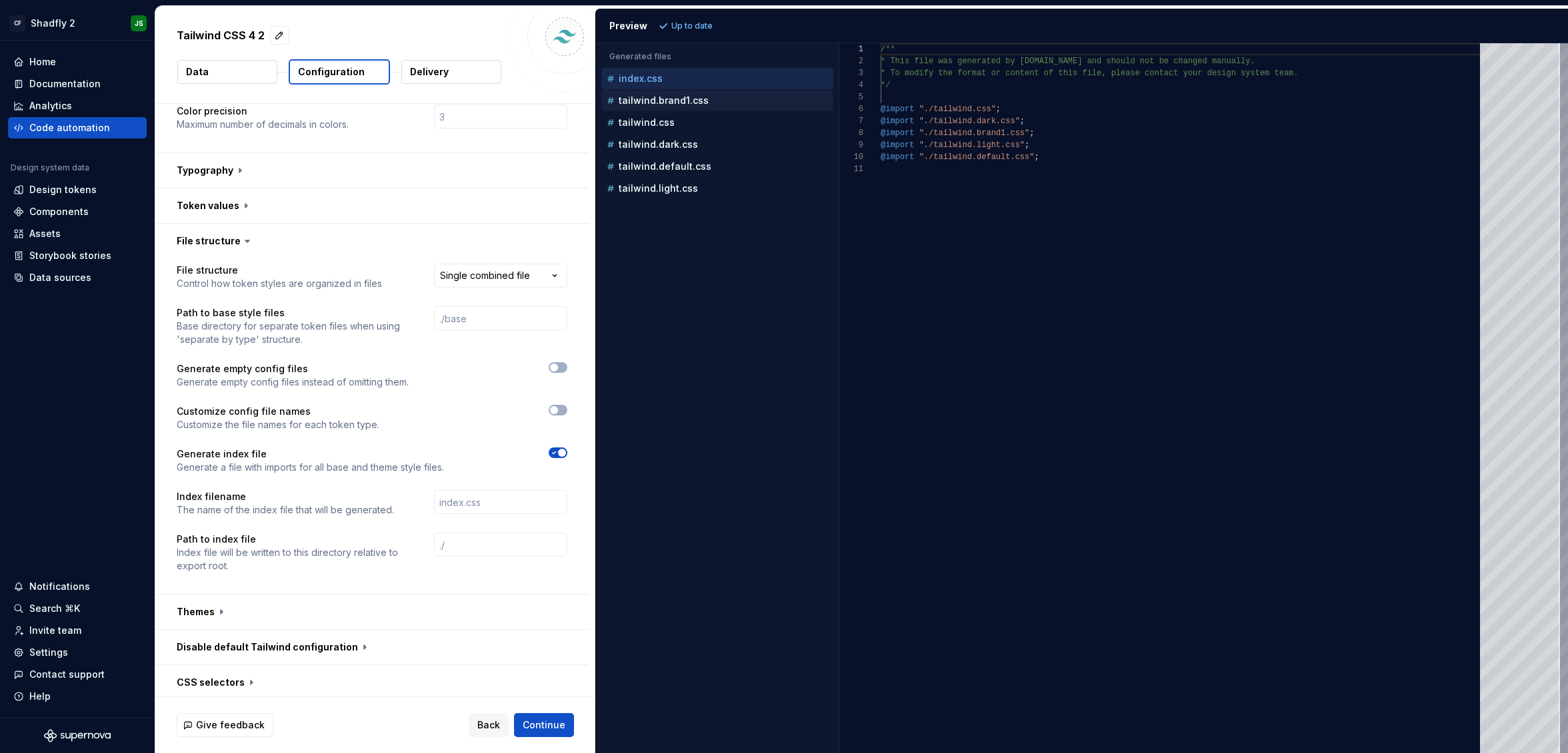
click at [655, 98] on p "tailwind.brand1.css" at bounding box center [663, 101] width 90 height 11
type textarea "**********"
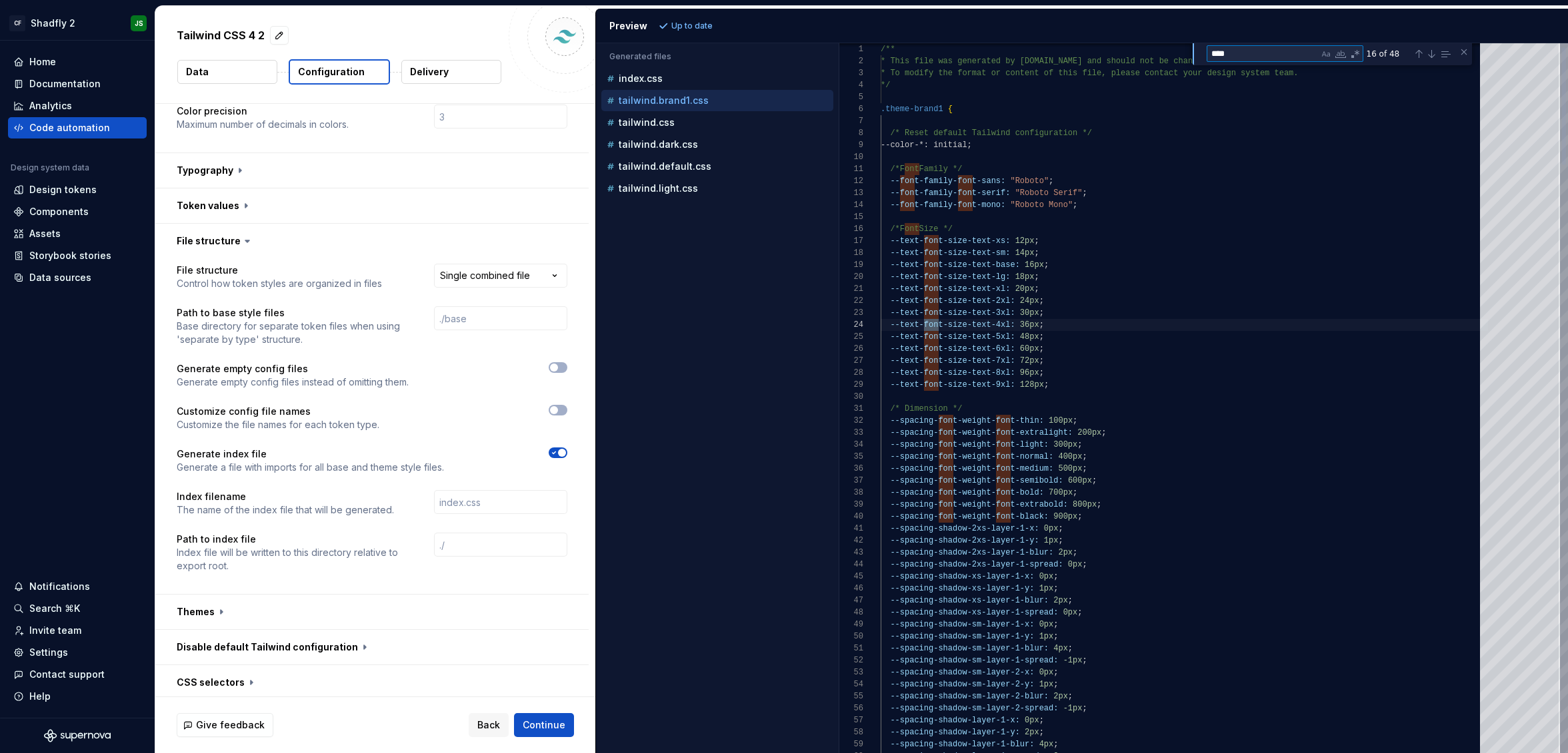
scroll to position [24, 63]
type textarea "*"
type textarea "**********"
type textarea "*"
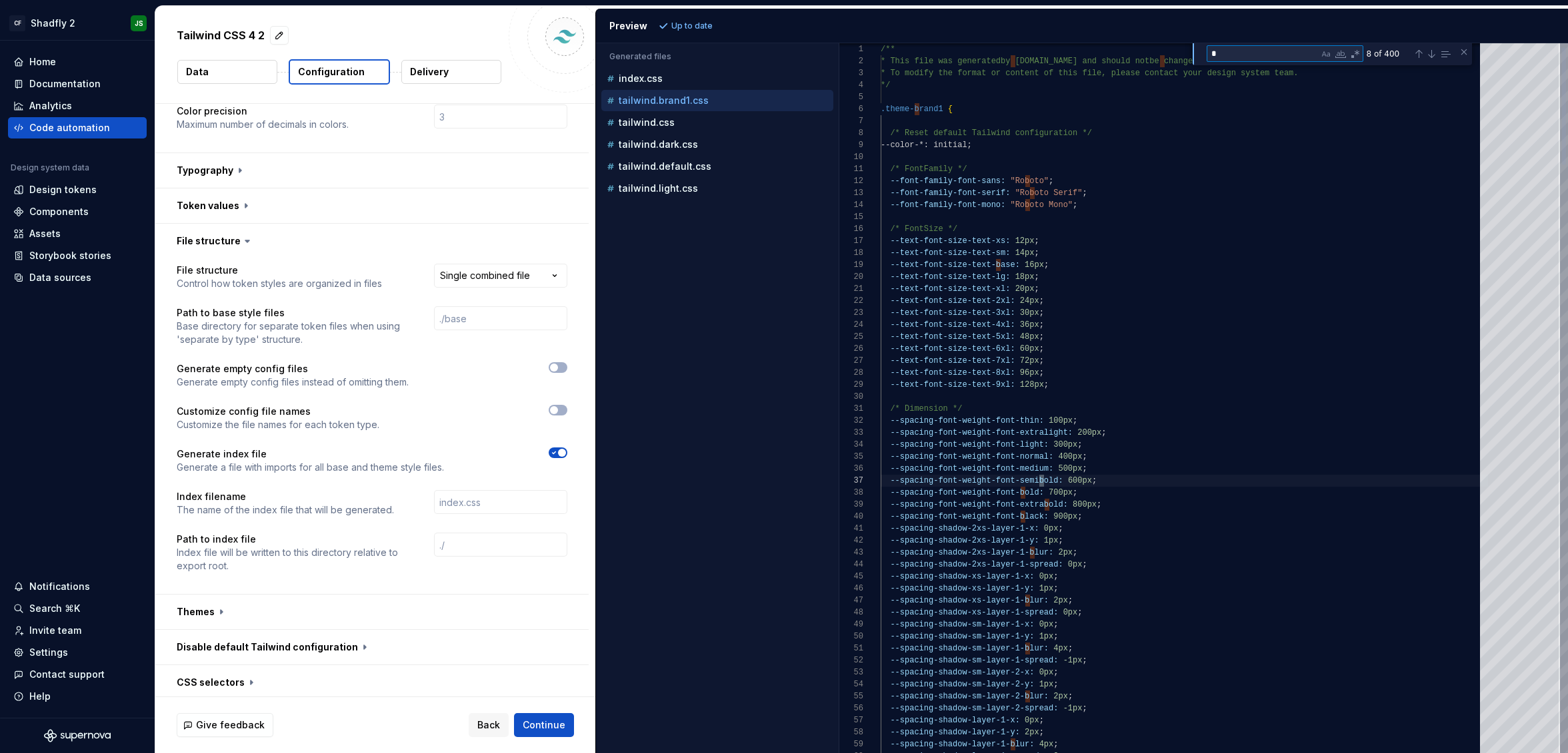
type textarea "**********"
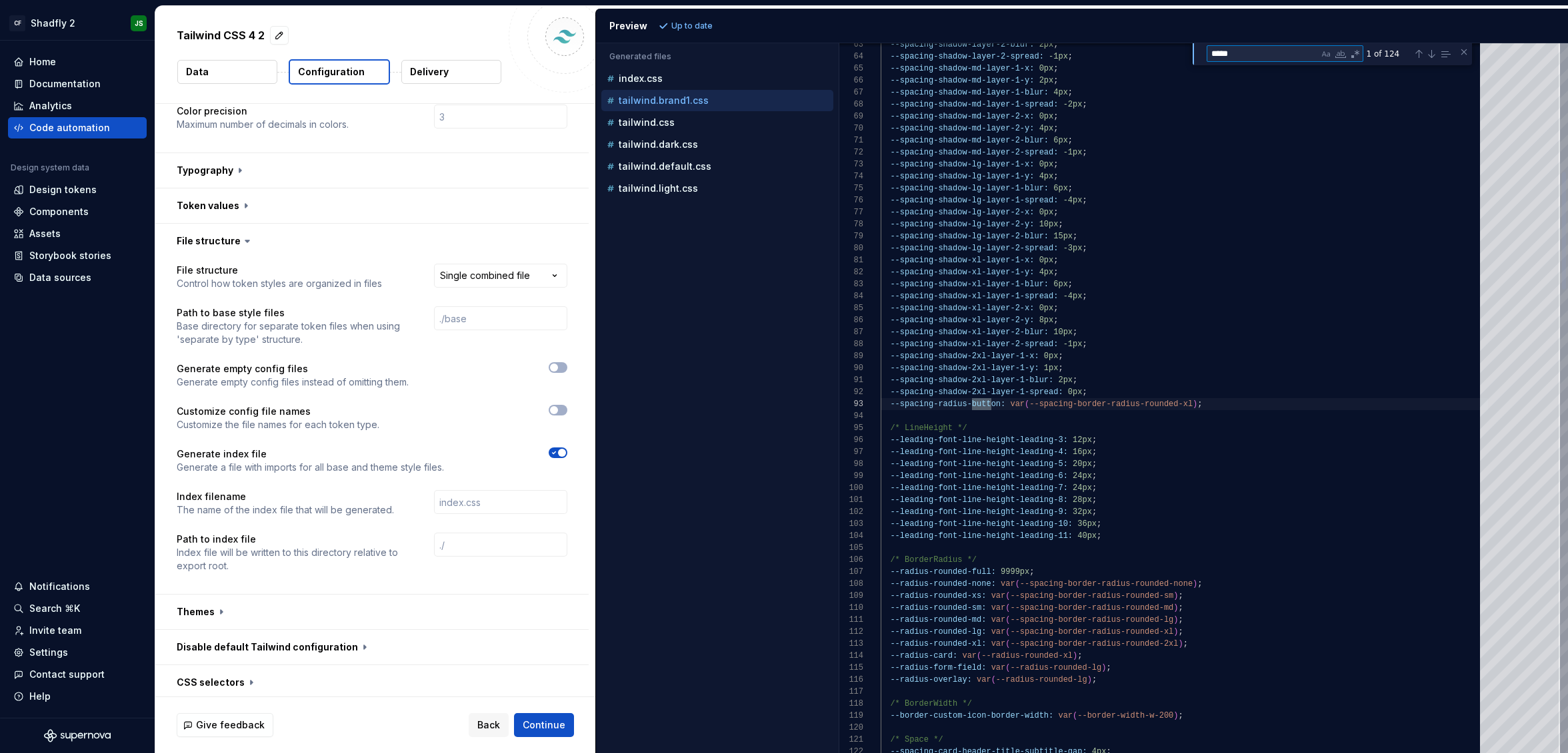
type textarea "******"
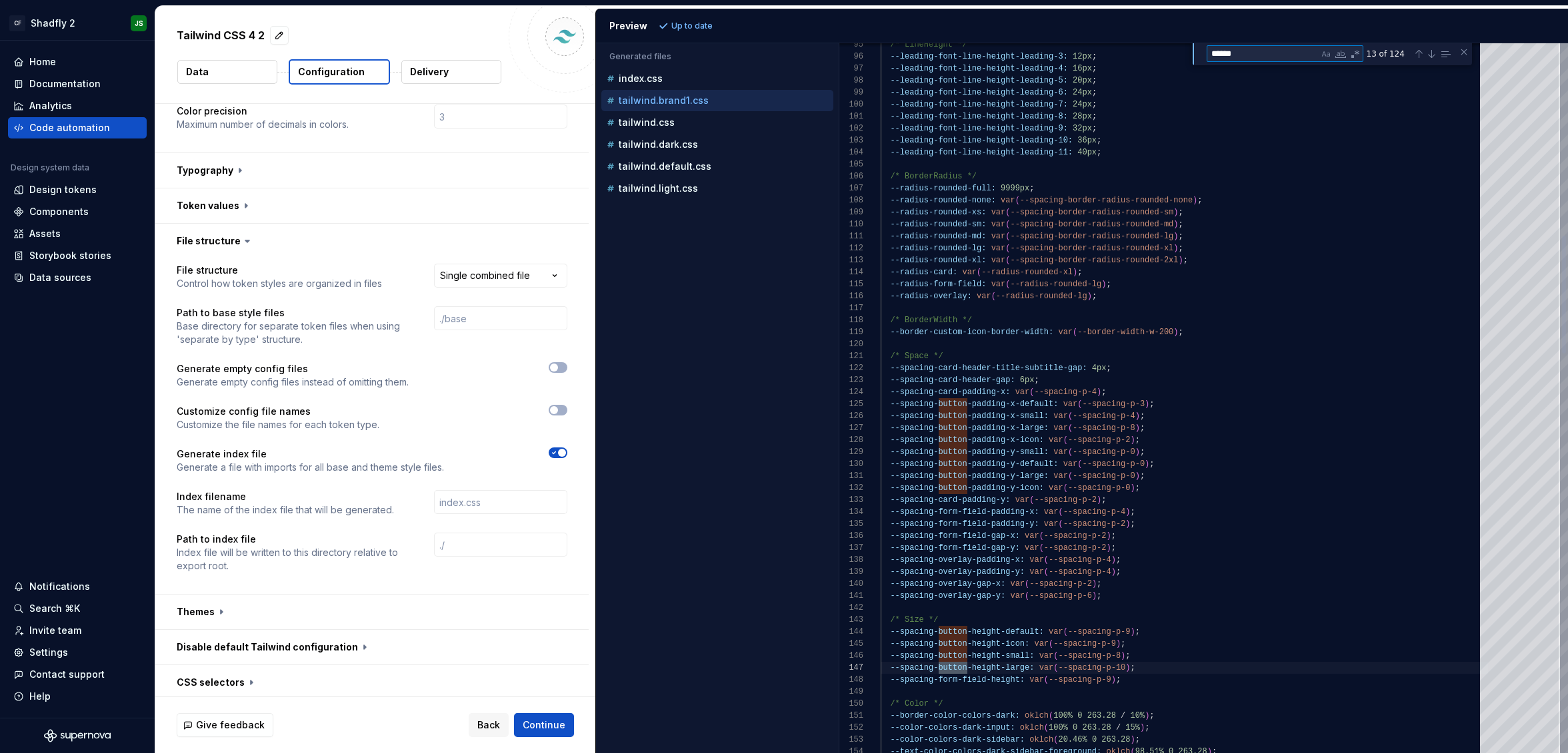
scroll to position [84, 154]
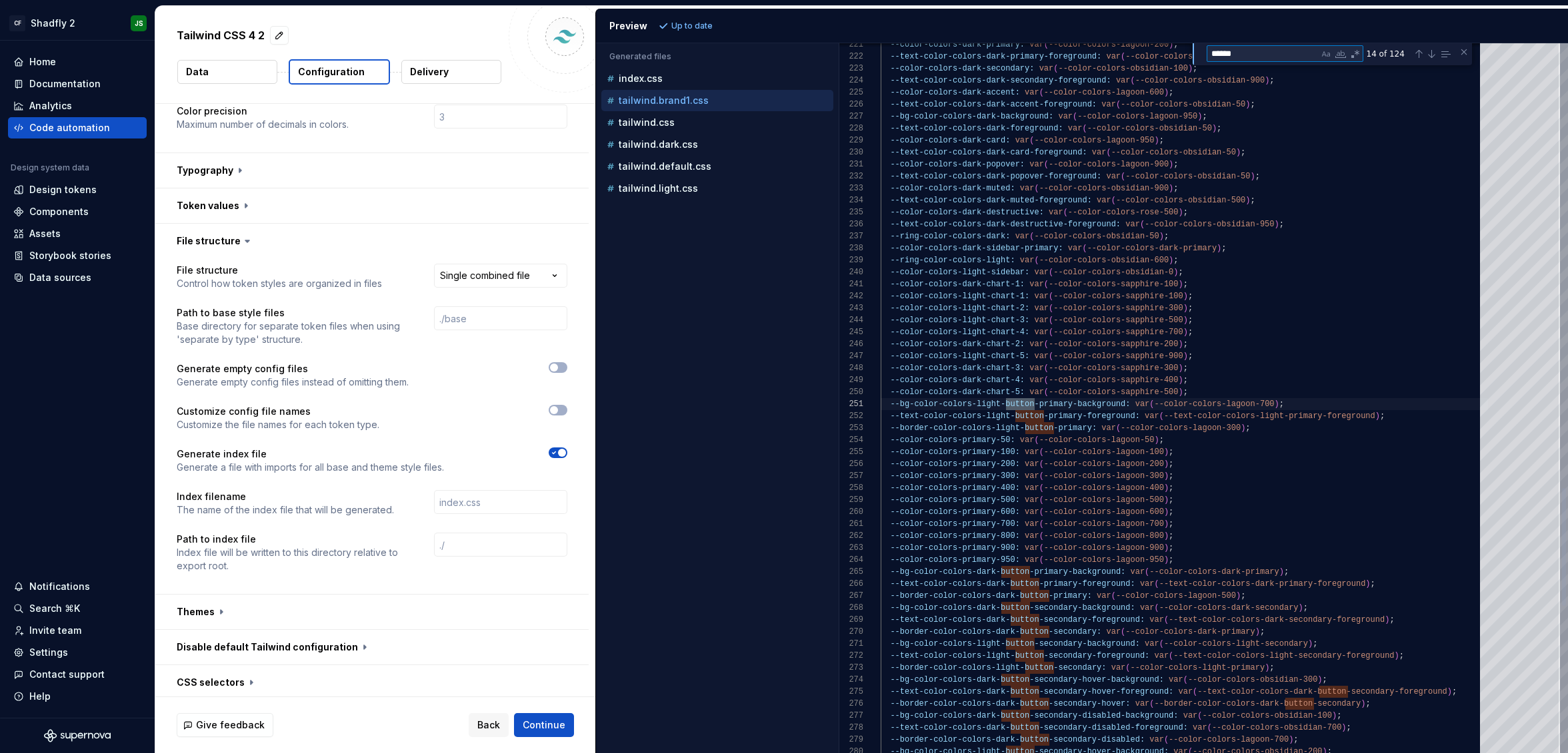
type textarea "**********"
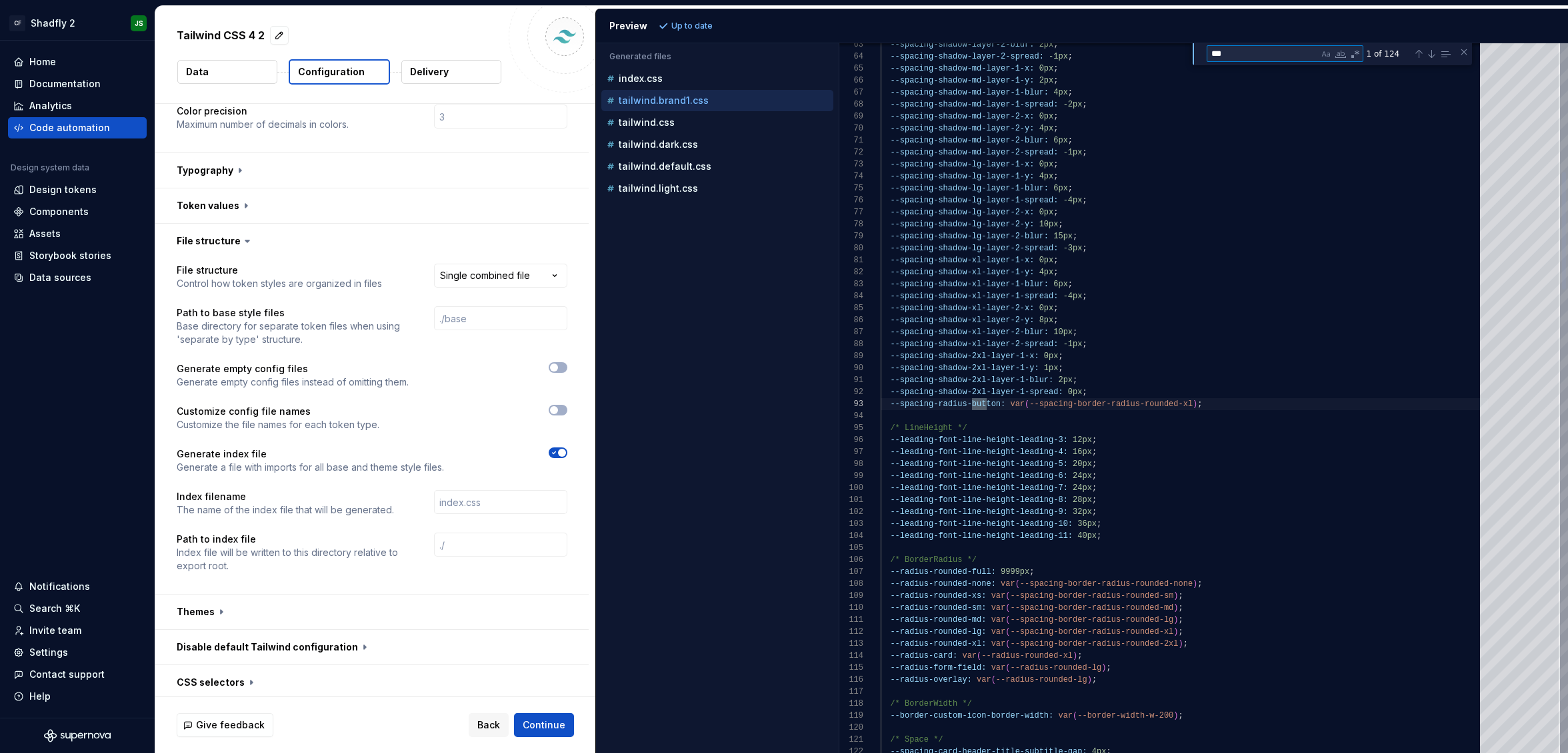
type textarea "**"
type textarea "**********"
type textarea "*"
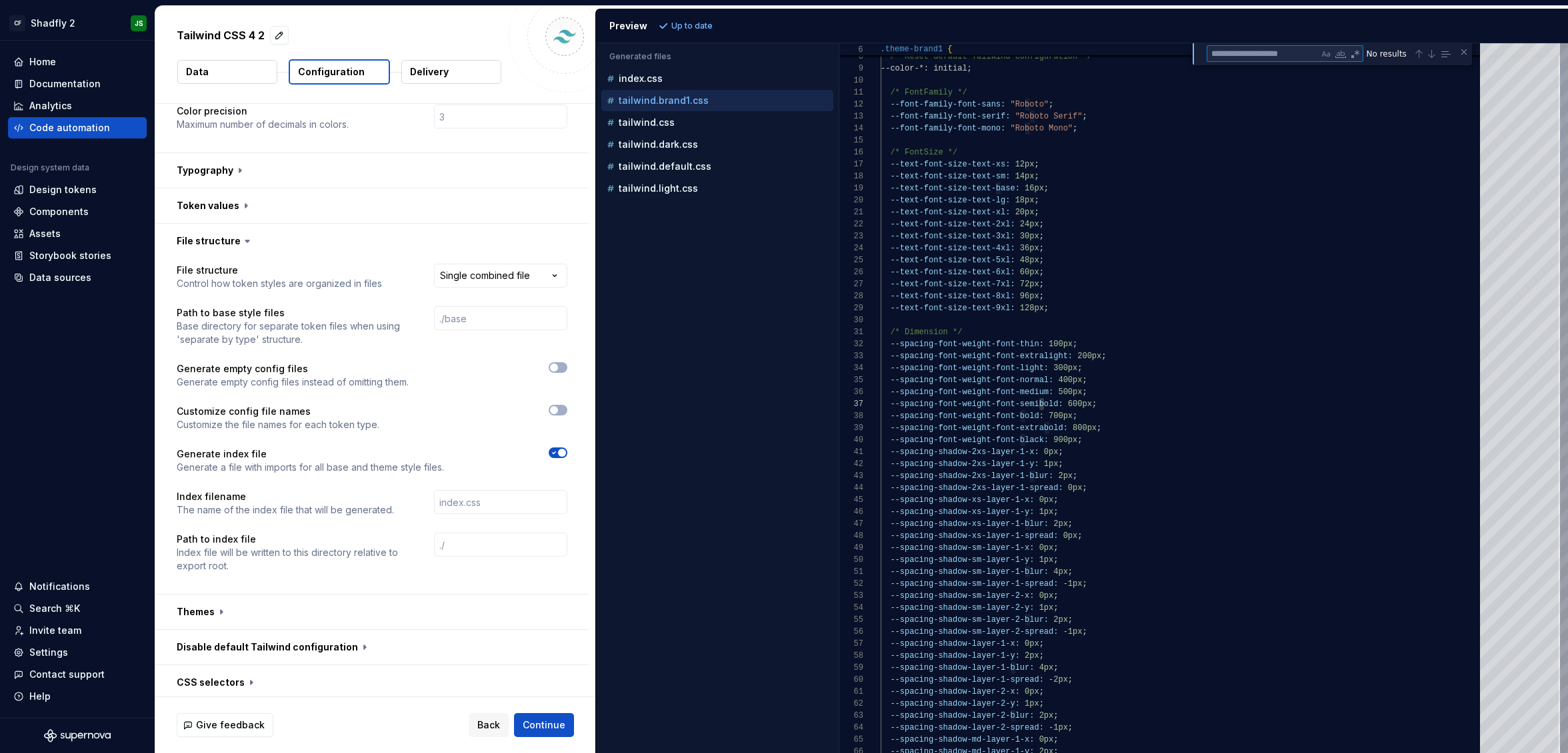
type textarea "**********"
type textarea "*"
type textarea "**********"
type textarea "*****"
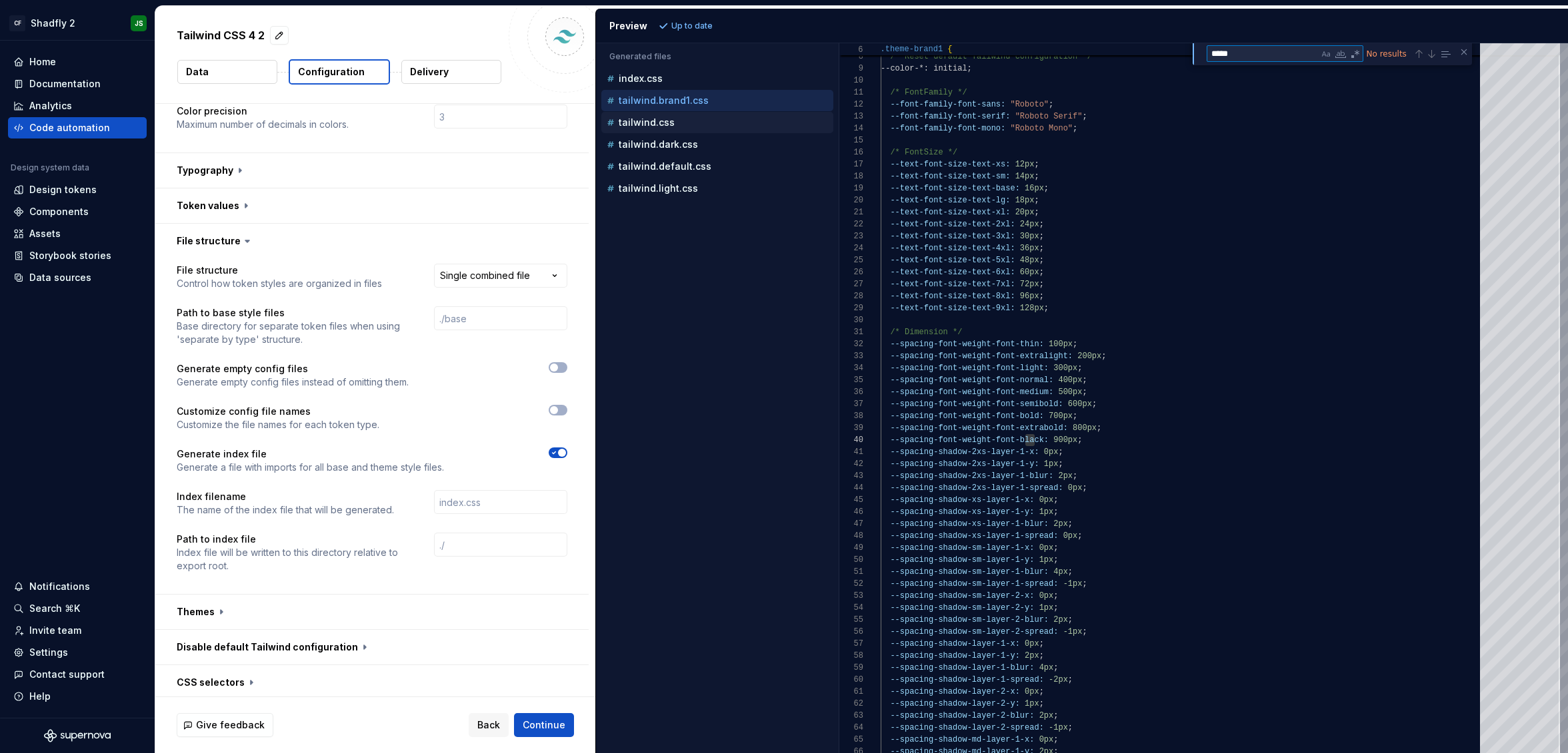
click at [672, 128] on div "tailwind.css" at bounding box center [718, 122] width 229 height 13
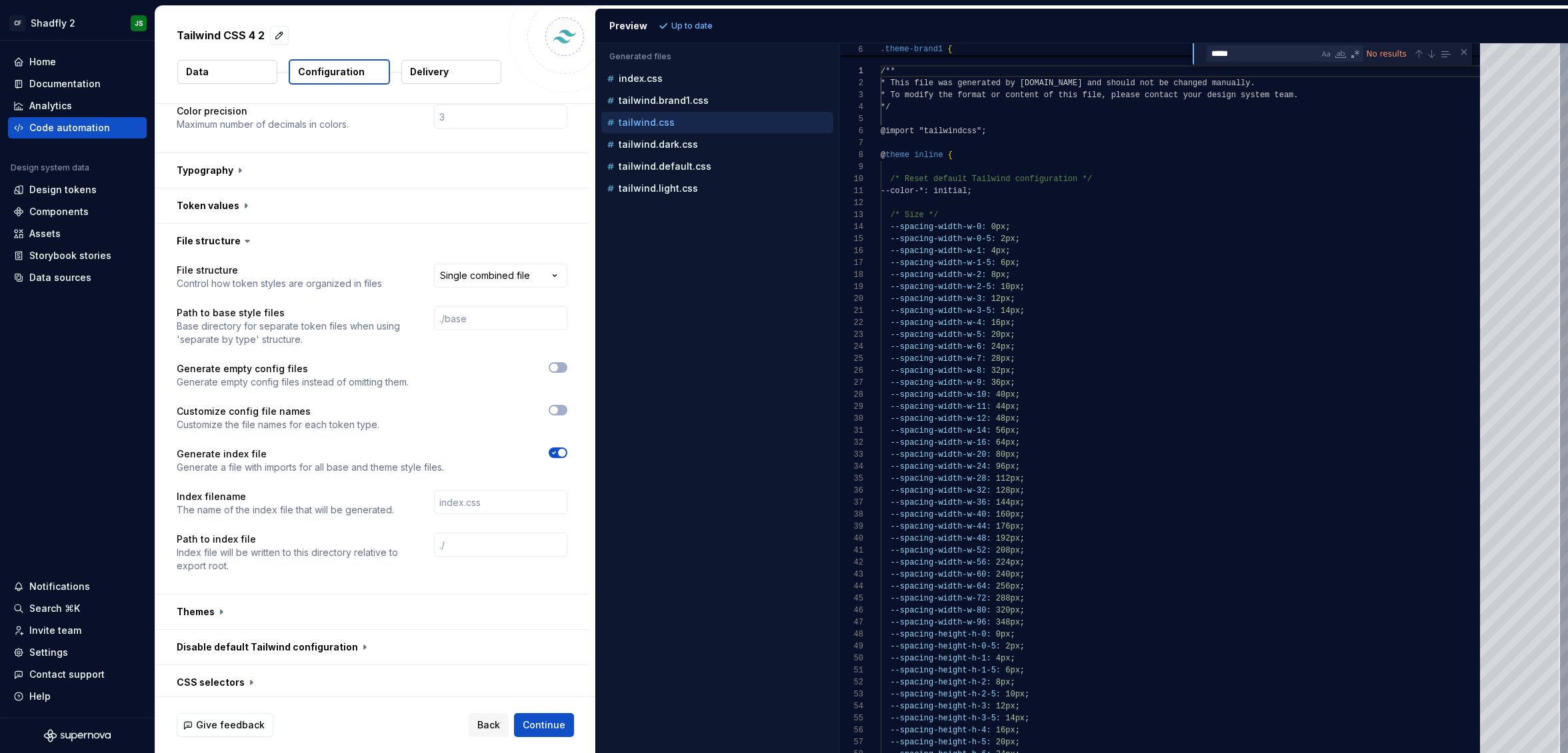
scroll to position [120, 0]
click at [1256, 48] on textarea "*****" at bounding box center [1263, 54] width 111 height 16
click at [642, 144] on p "tailwind.dark.css" at bounding box center [658, 145] width 80 height 11
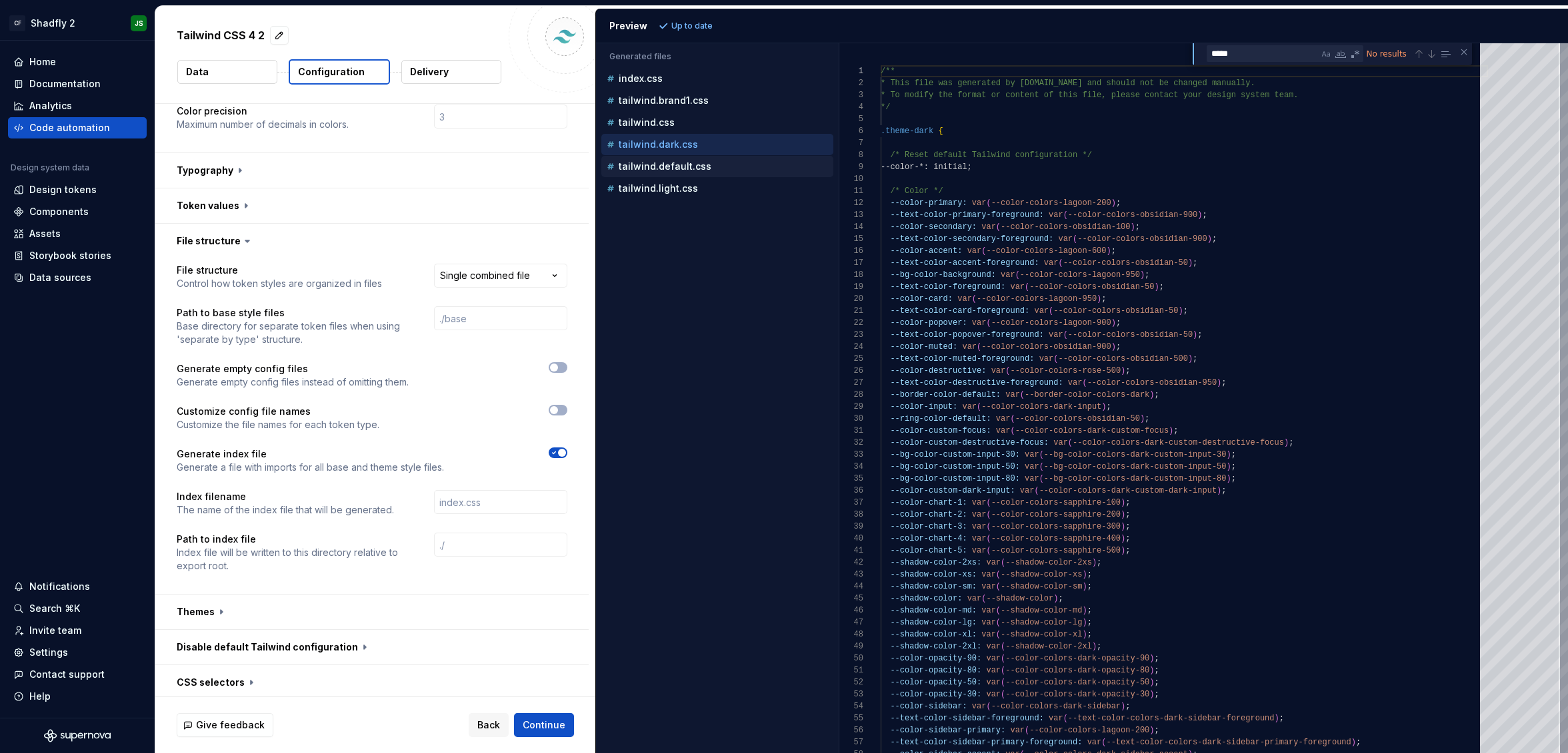
click at [647, 167] on p "tailwind.default.css" at bounding box center [665, 166] width 92 height 11
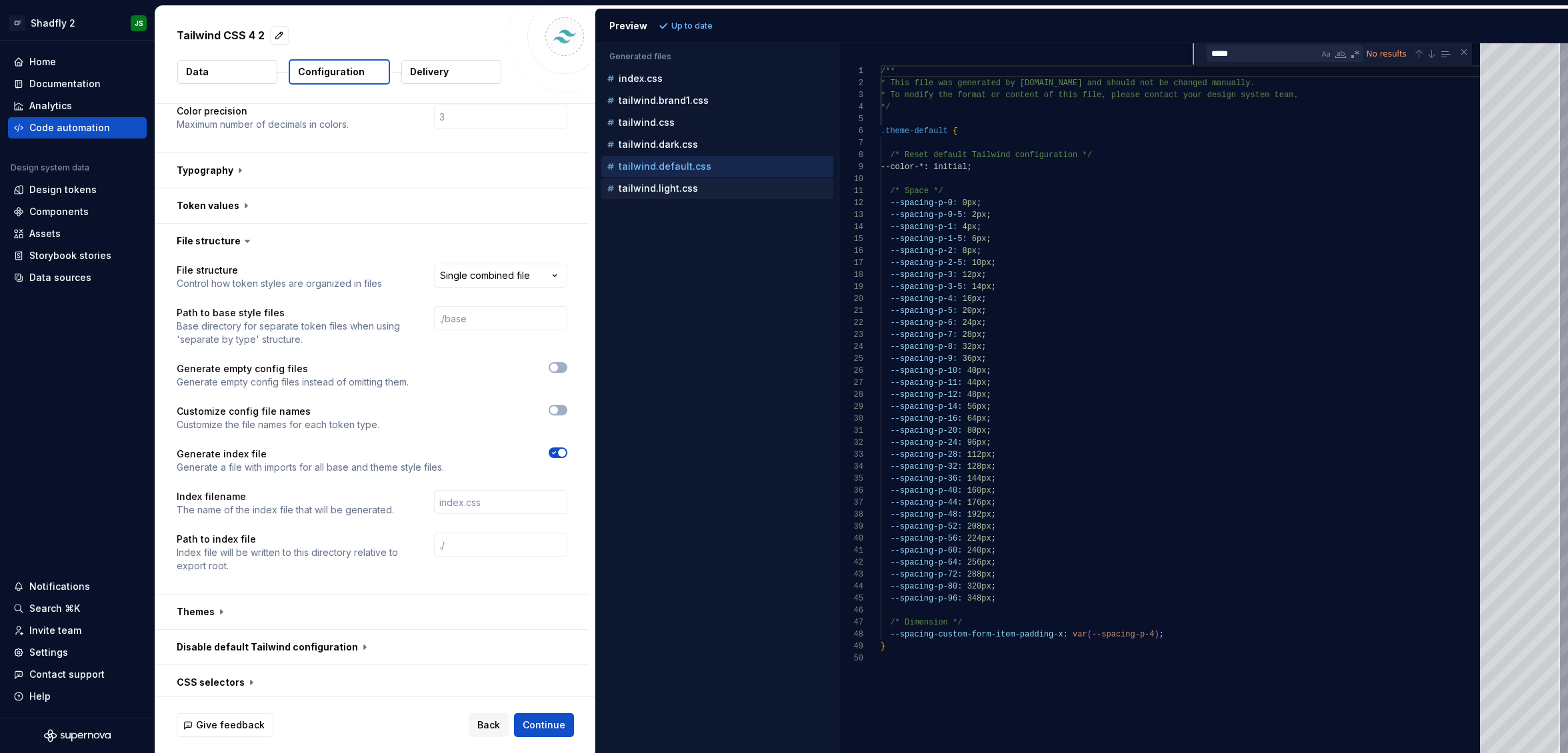
click at [655, 188] on p "tailwind.light.css" at bounding box center [658, 188] width 80 height 11
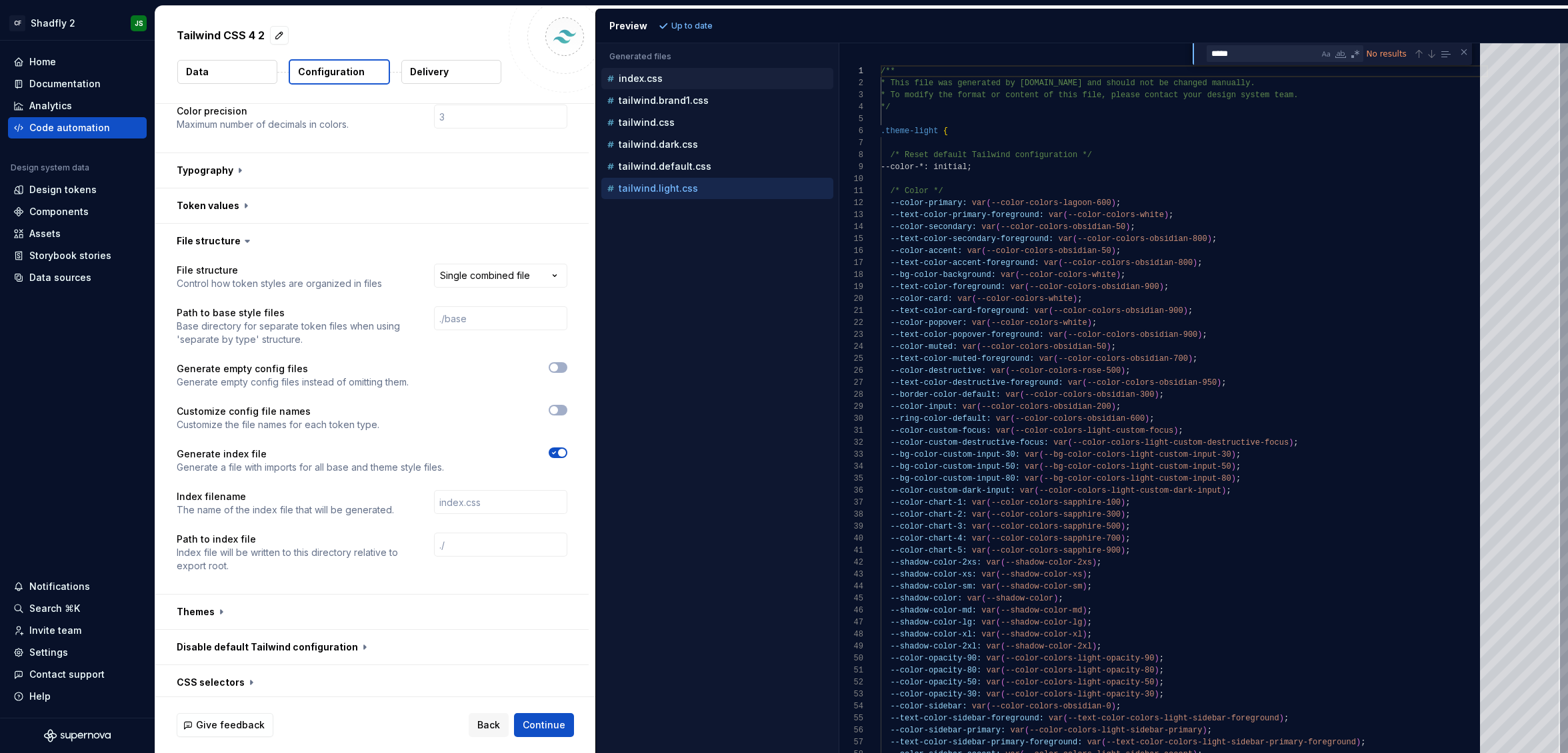
click at [634, 71] on button "index.css" at bounding box center [717, 79] width 232 height 15
type textarea "**********"
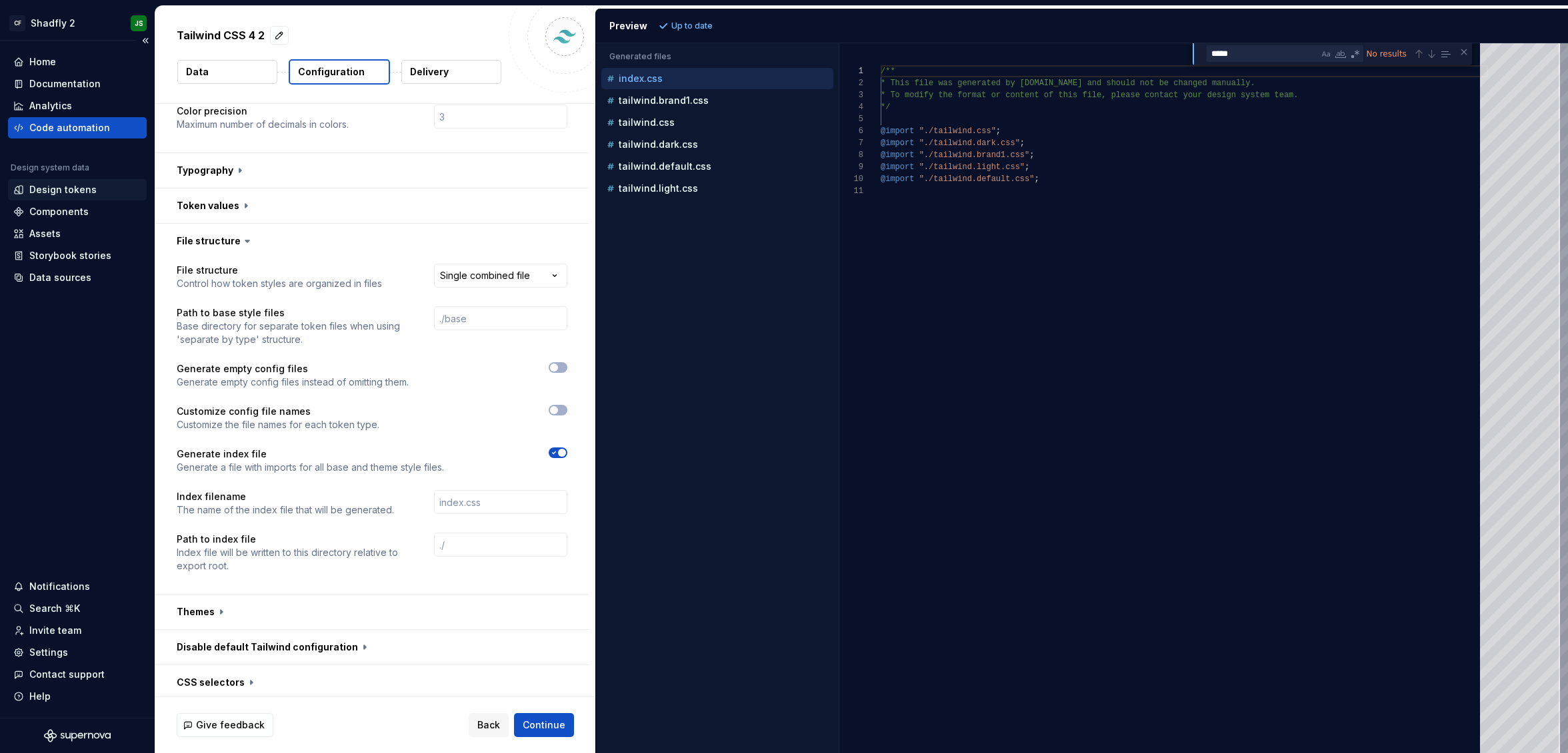
click at [84, 190] on div "Design tokens" at bounding box center [63, 189] width 67 height 13
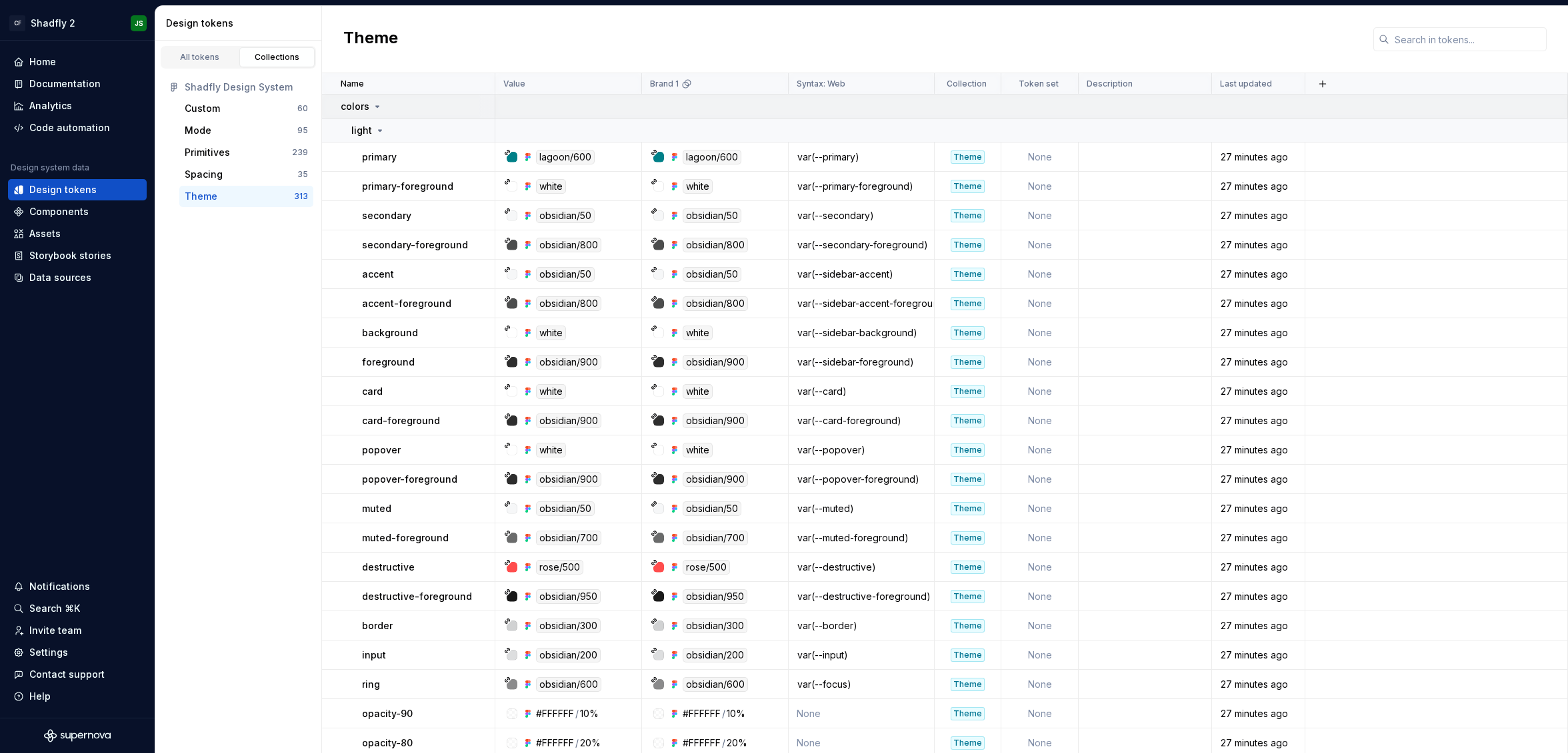
click at [379, 104] on icon at bounding box center [377, 107] width 11 height 11
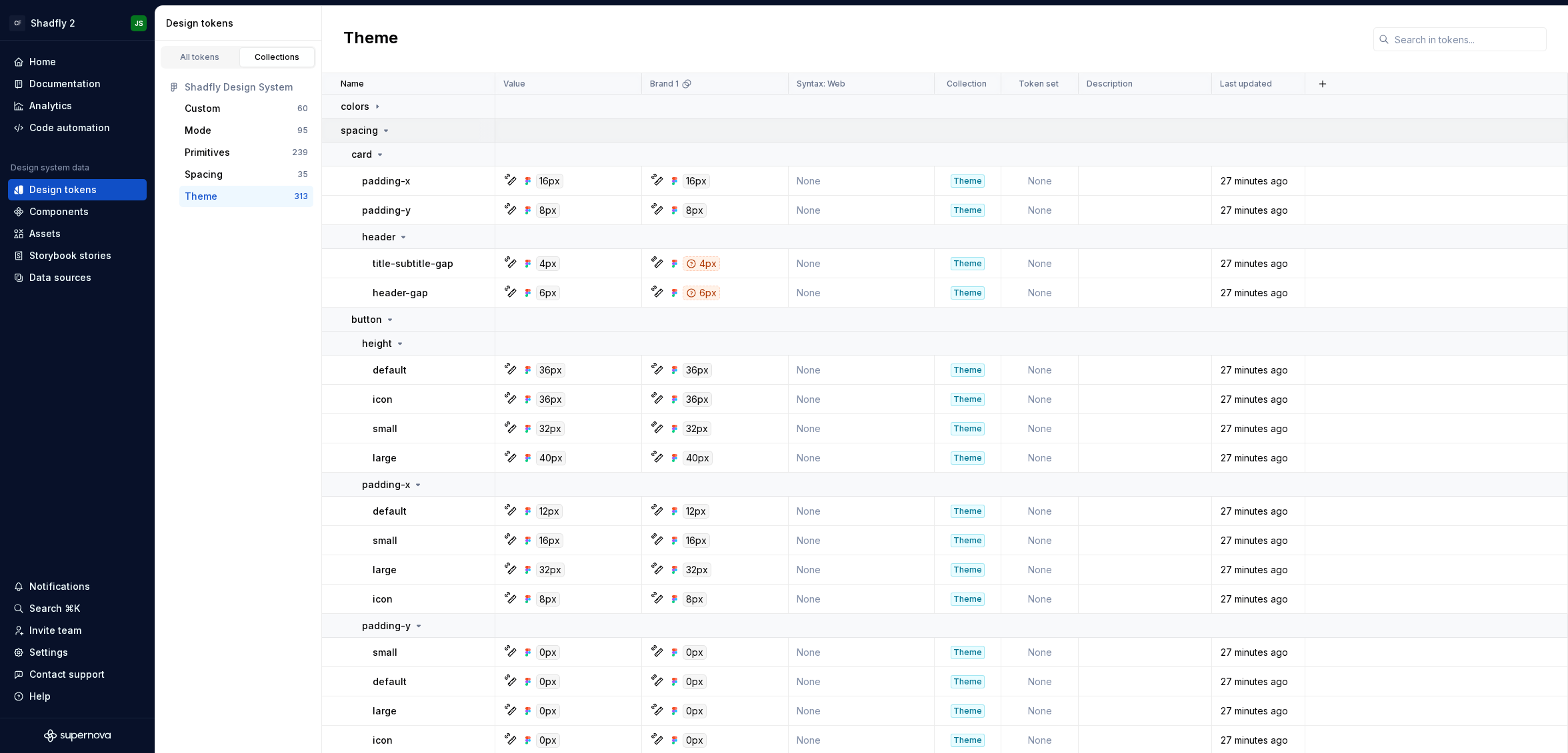
click at [380, 123] on td "spacing" at bounding box center [408, 130] width 173 height 24
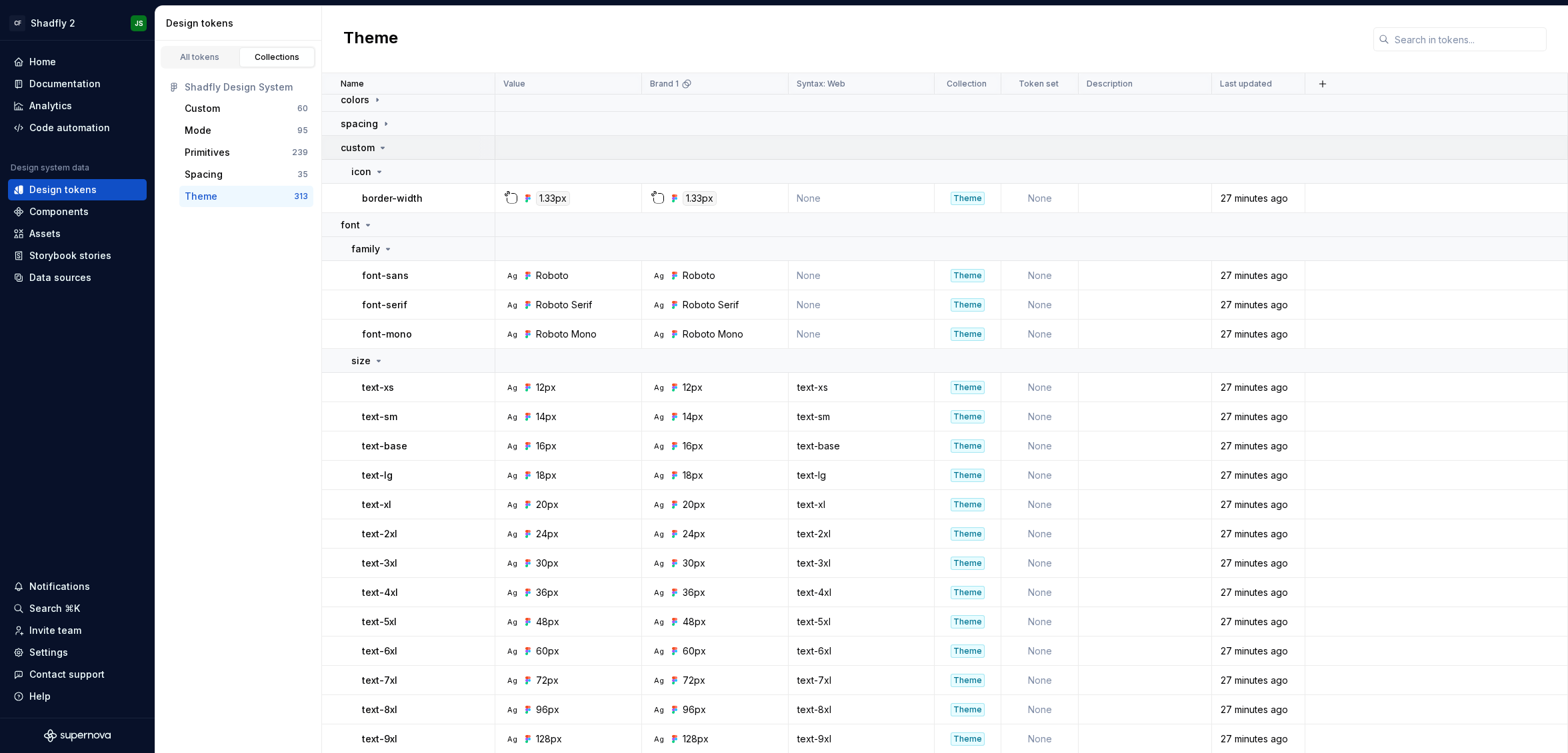
click at [381, 150] on icon at bounding box center [383, 148] width 11 height 11
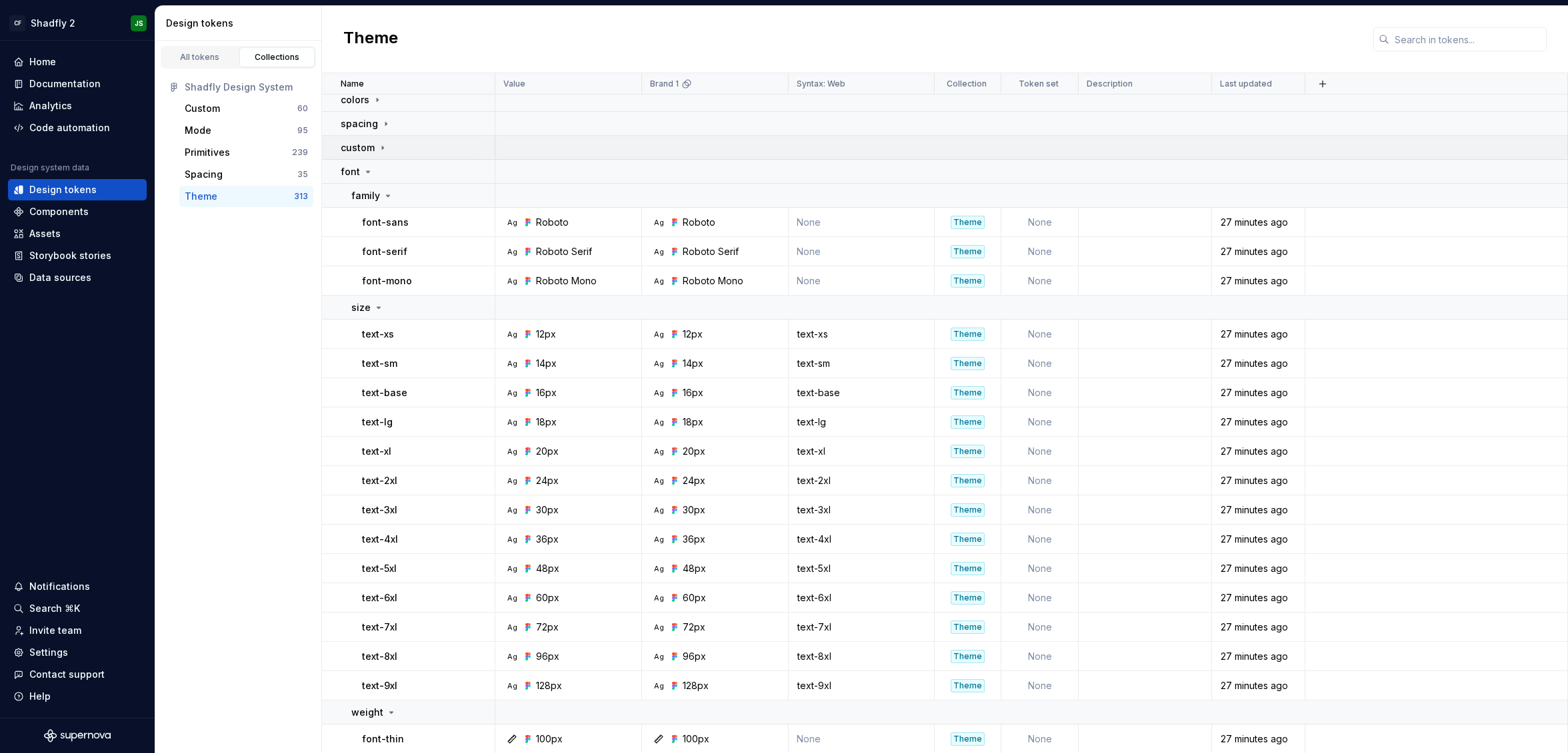
scroll to position [4, 0]
click at [367, 173] on icon at bounding box center [368, 175] width 11 height 11
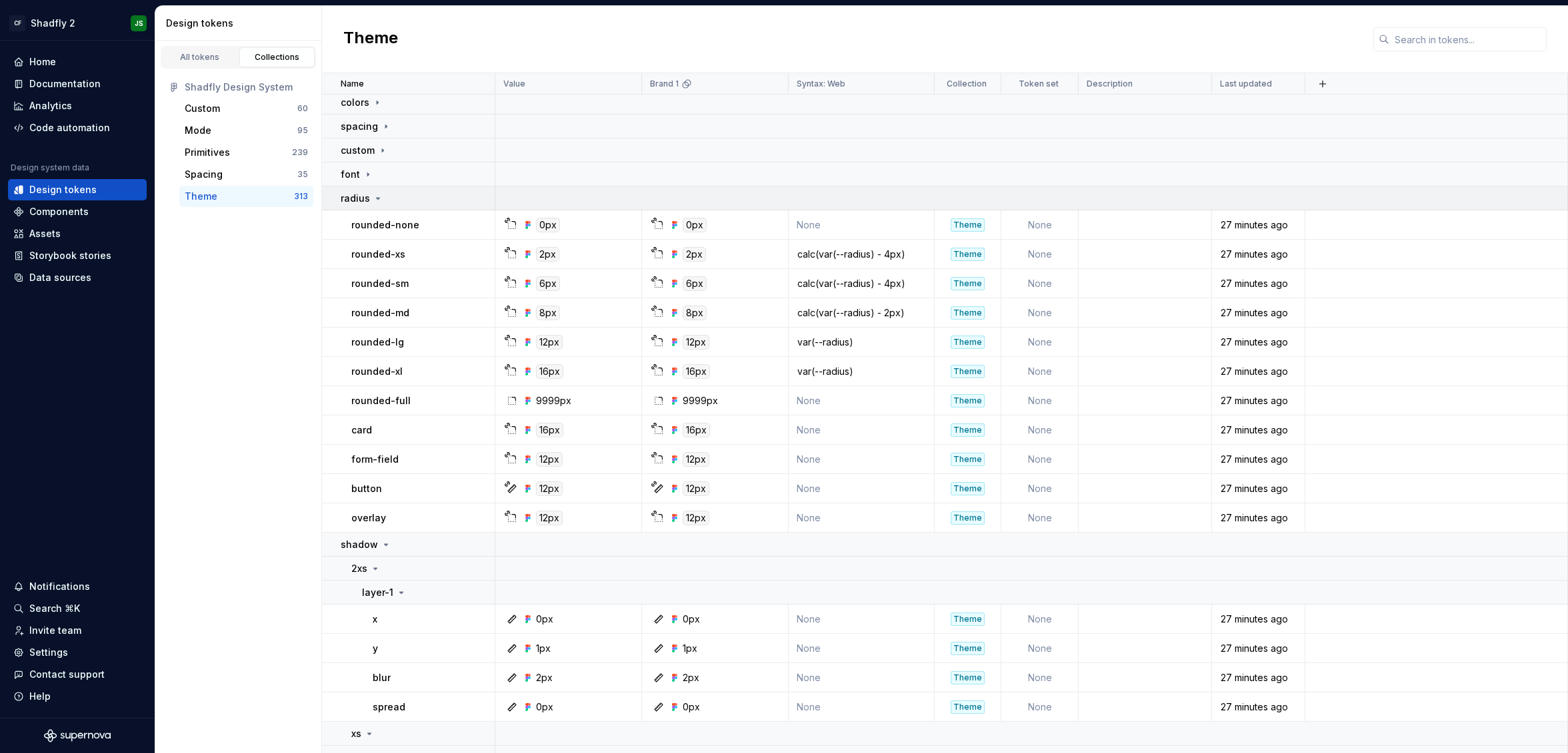
click at [374, 197] on icon at bounding box center [378, 199] width 11 height 11
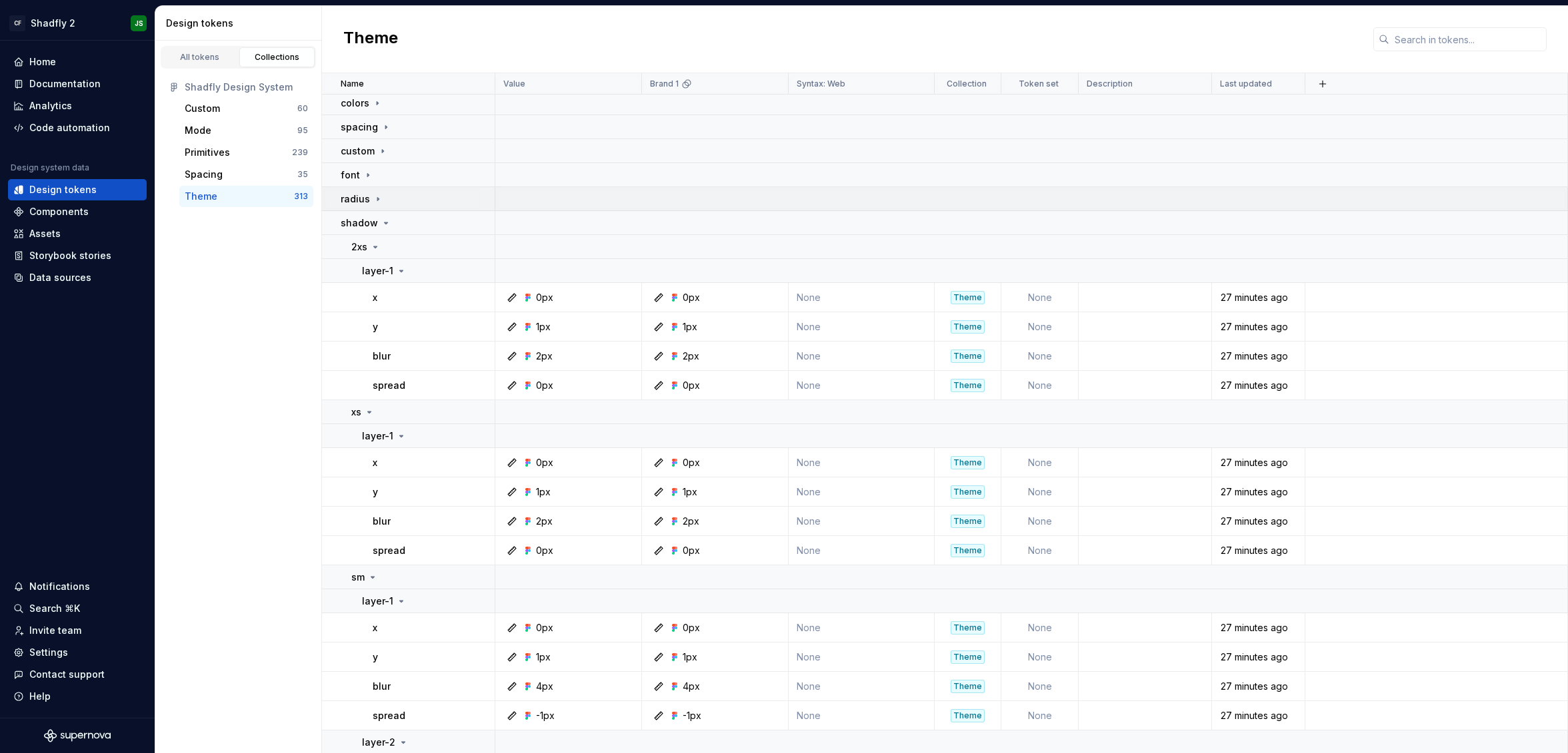
scroll to position [0, 0]
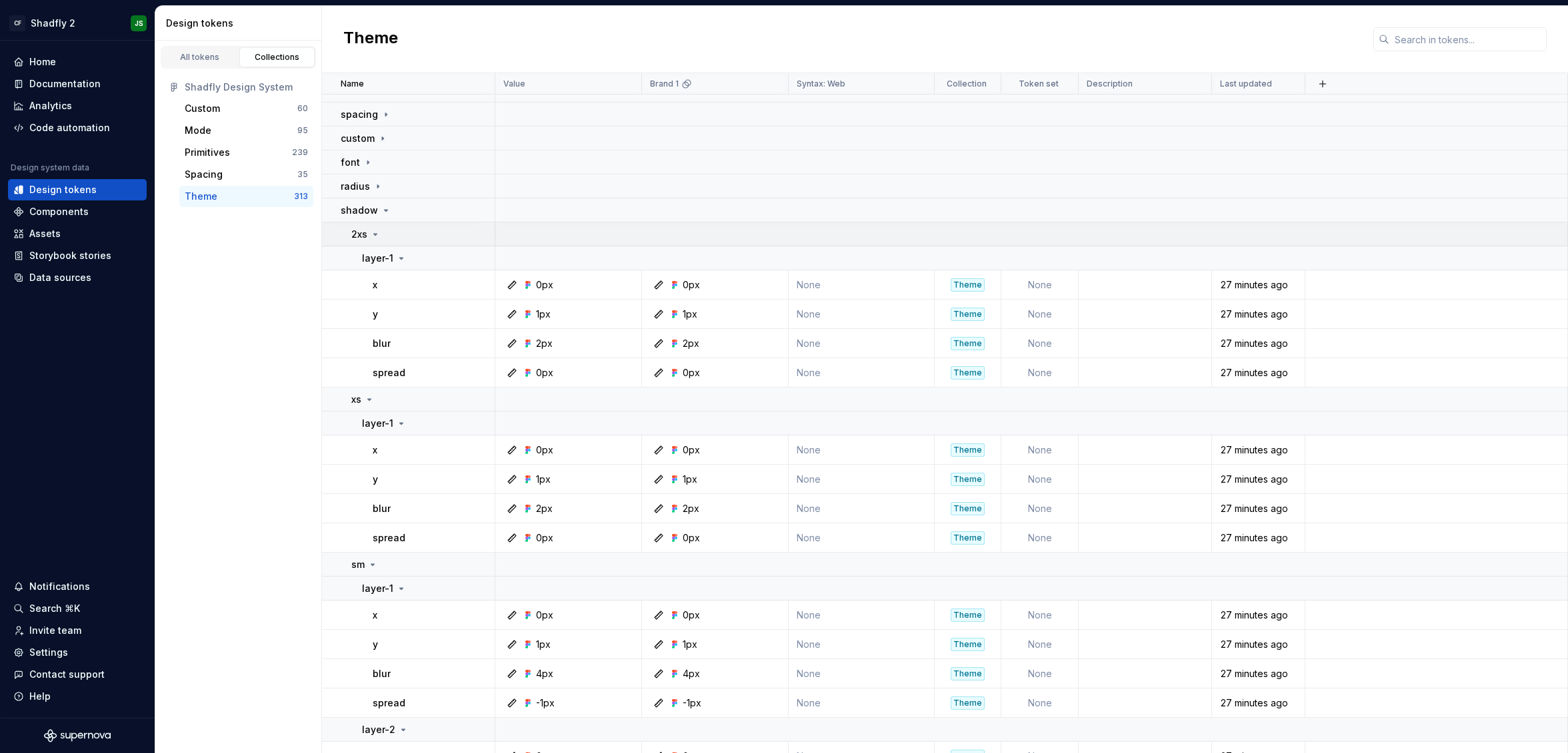
click at [381, 224] on td "2xs" at bounding box center [408, 235] width 173 height 24
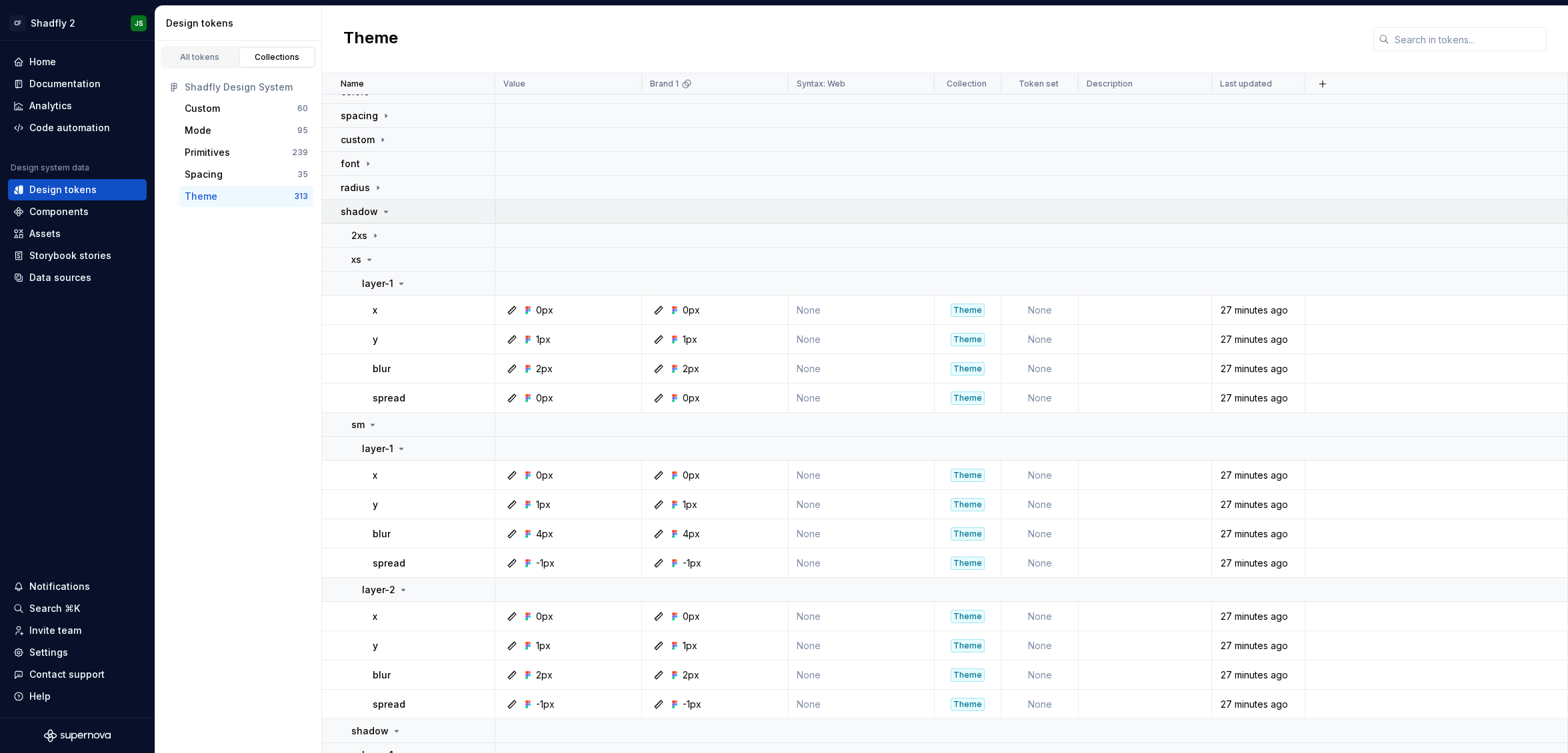
click at [381, 216] on icon at bounding box center [386, 213] width 11 height 11
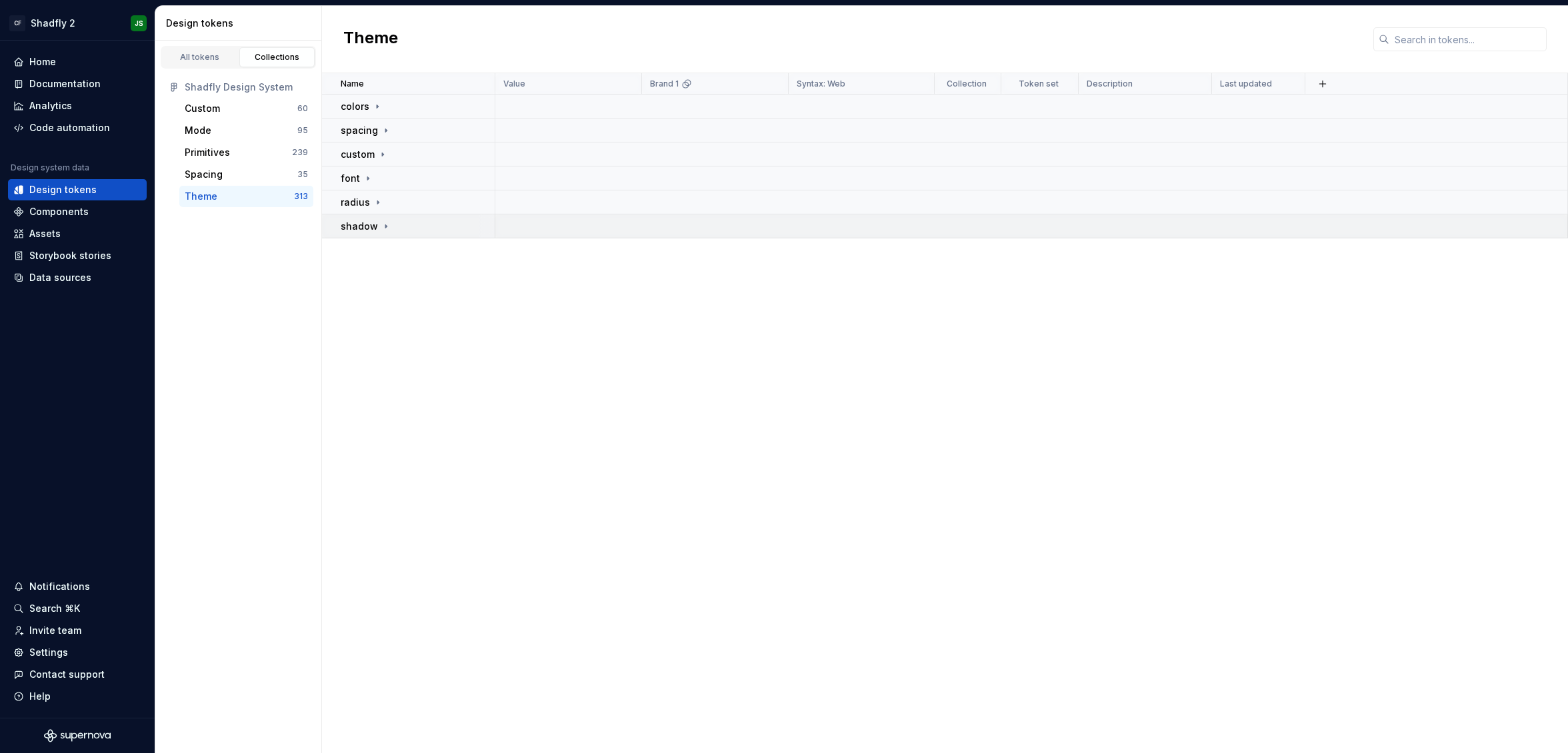
scroll to position [0, 0]
click at [192, 56] on div "All tokens" at bounding box center [200, 57] width 67 height 11
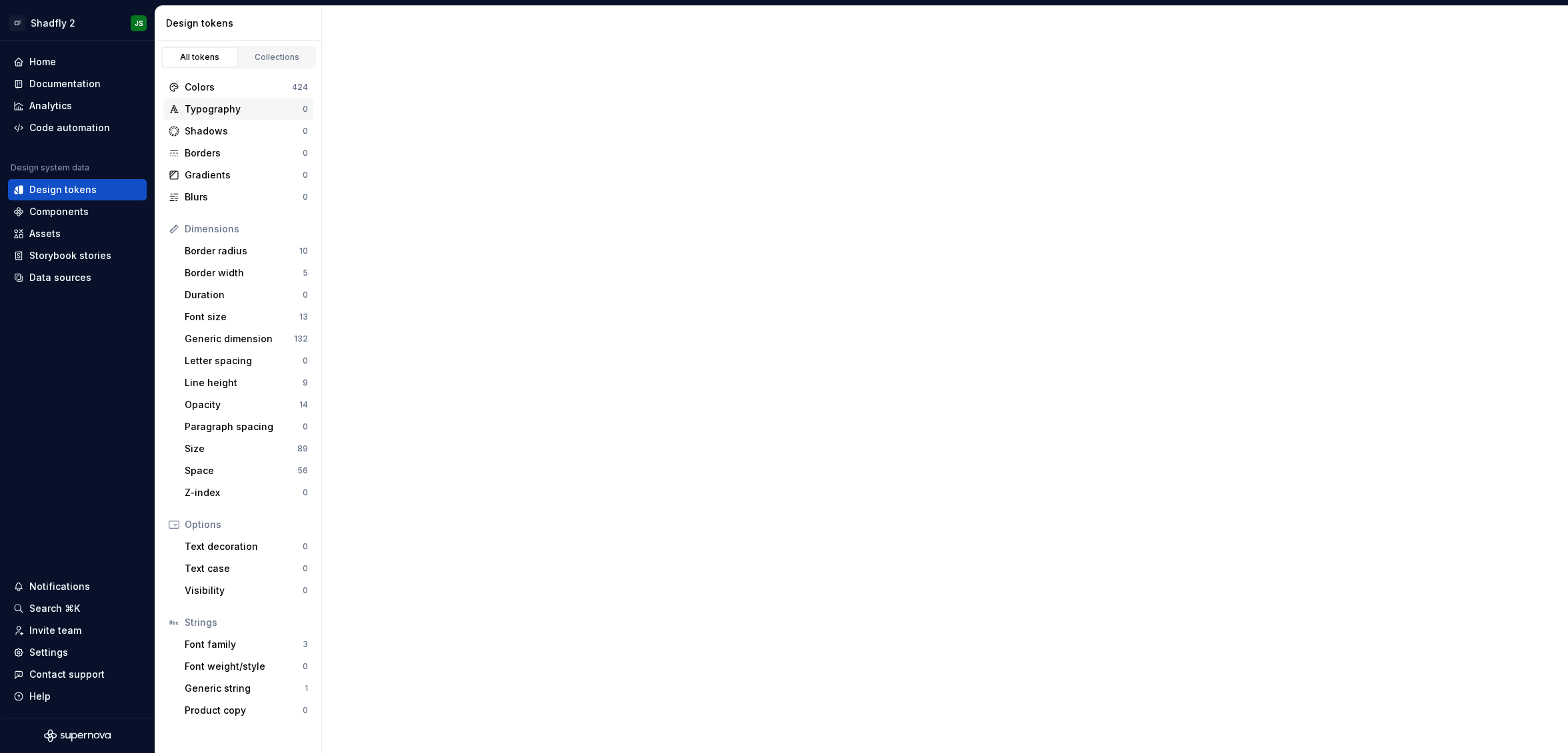
click at [208, 115] on div "Typography" at bounding box center [244, 109] width 118 height 13
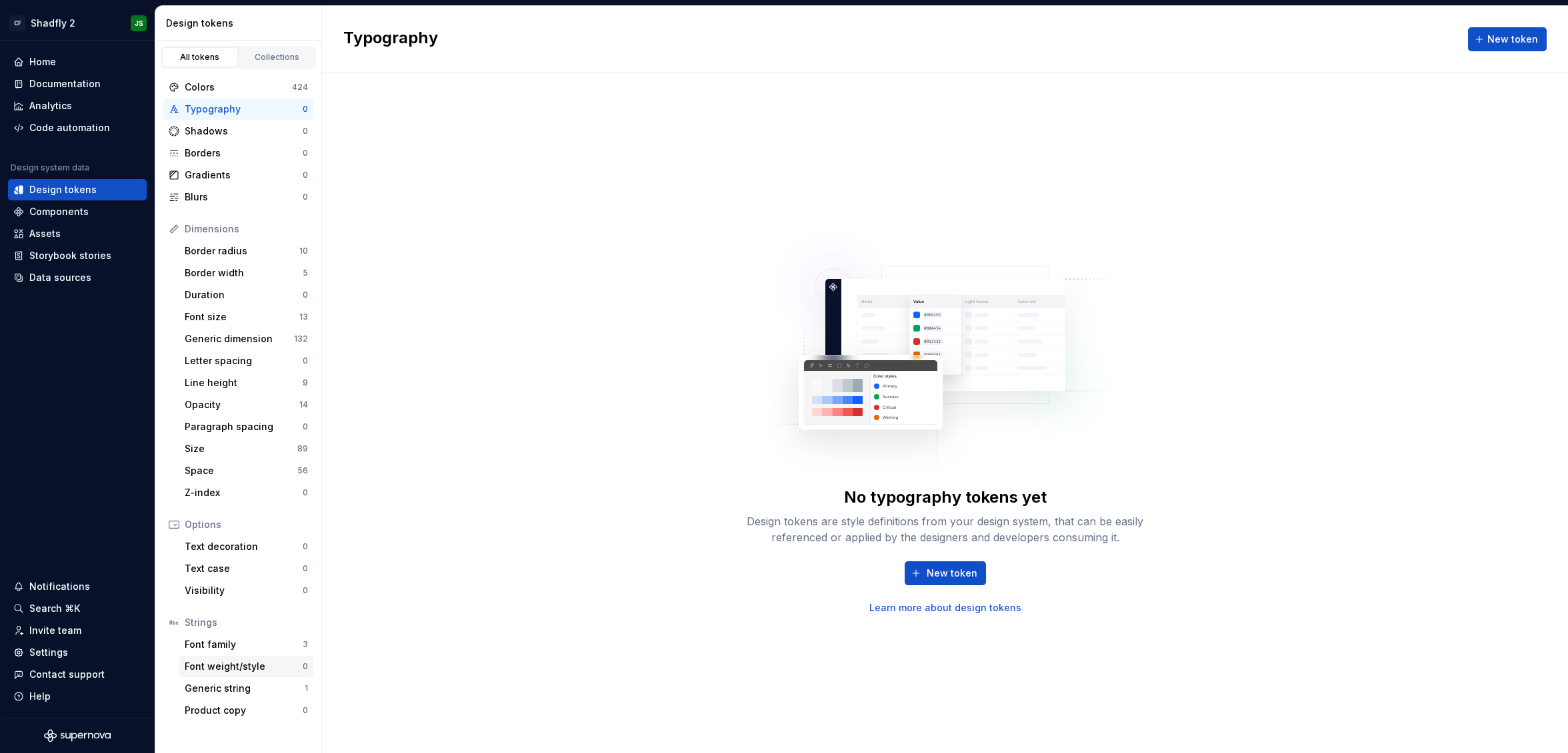
click at [253, 663] on div "Font weight/style" at bounding box center [244, 667] width 118 height 13
click at [245, 653] on div "Font family 3" at bounding box center [246, 644] width 134 height 21
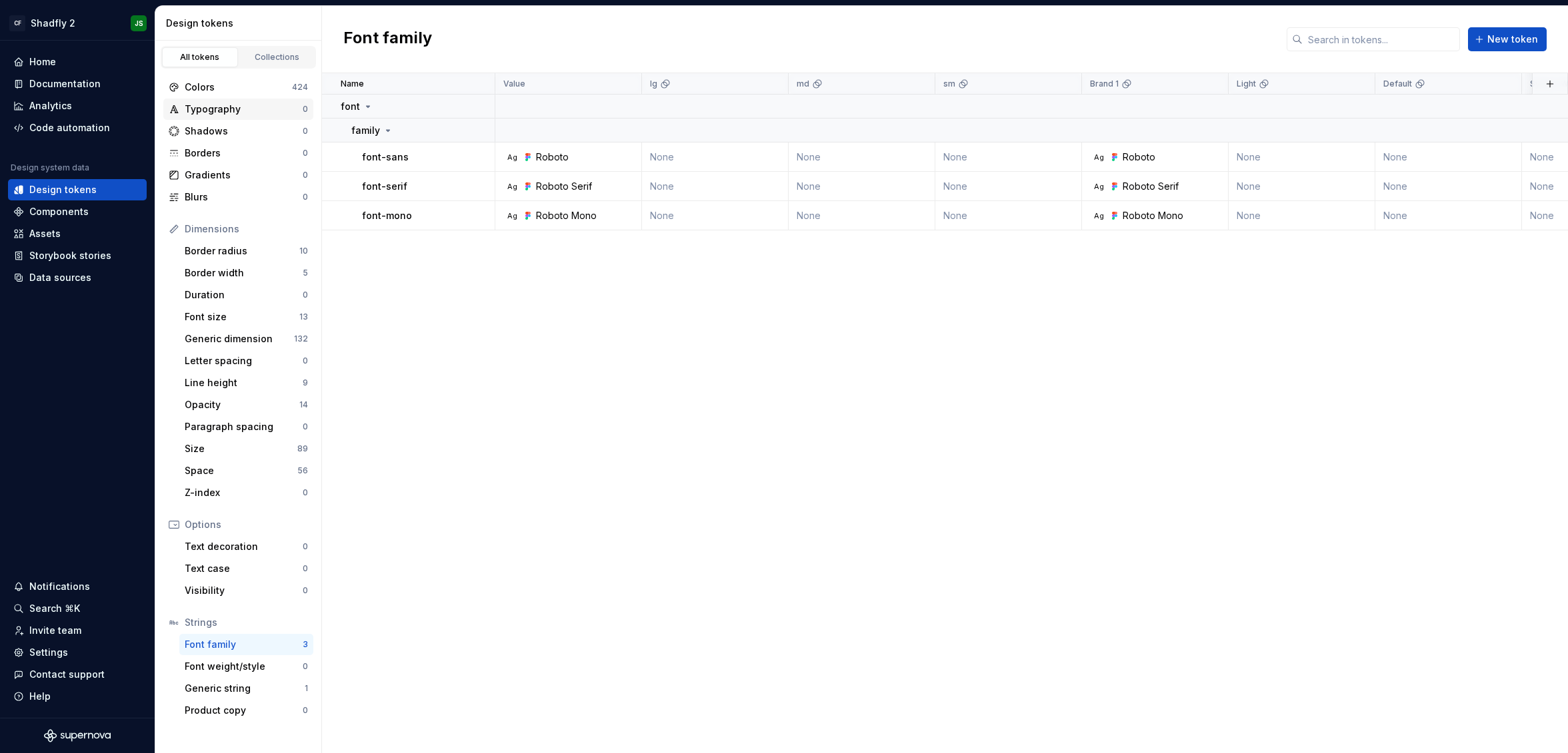
click at [257, 111] on div "Typography" at bounding box center [244, 109] width 118 height 13
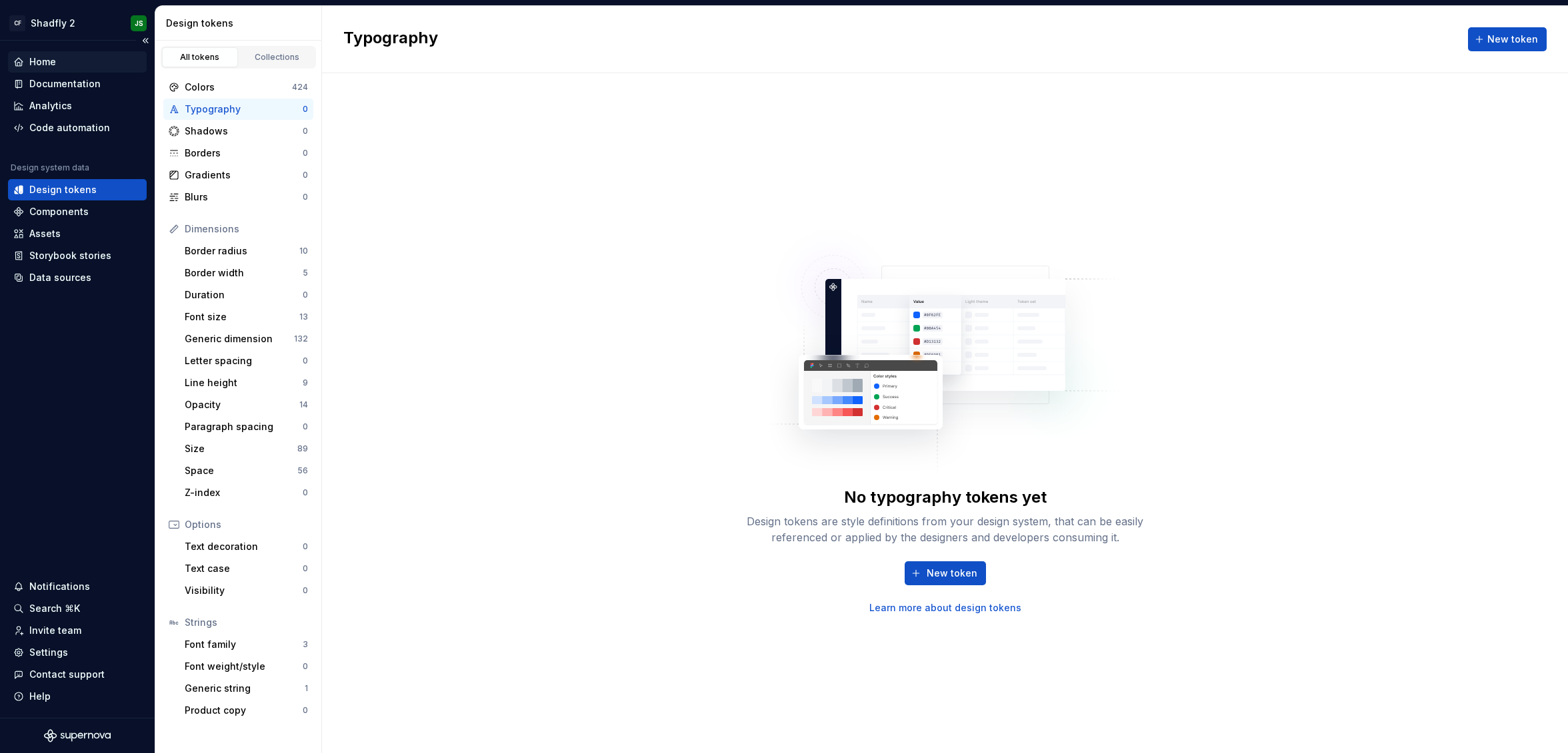
click at [55, 66] on div "Home" at bounding box center [43, 62] width 27 height 13
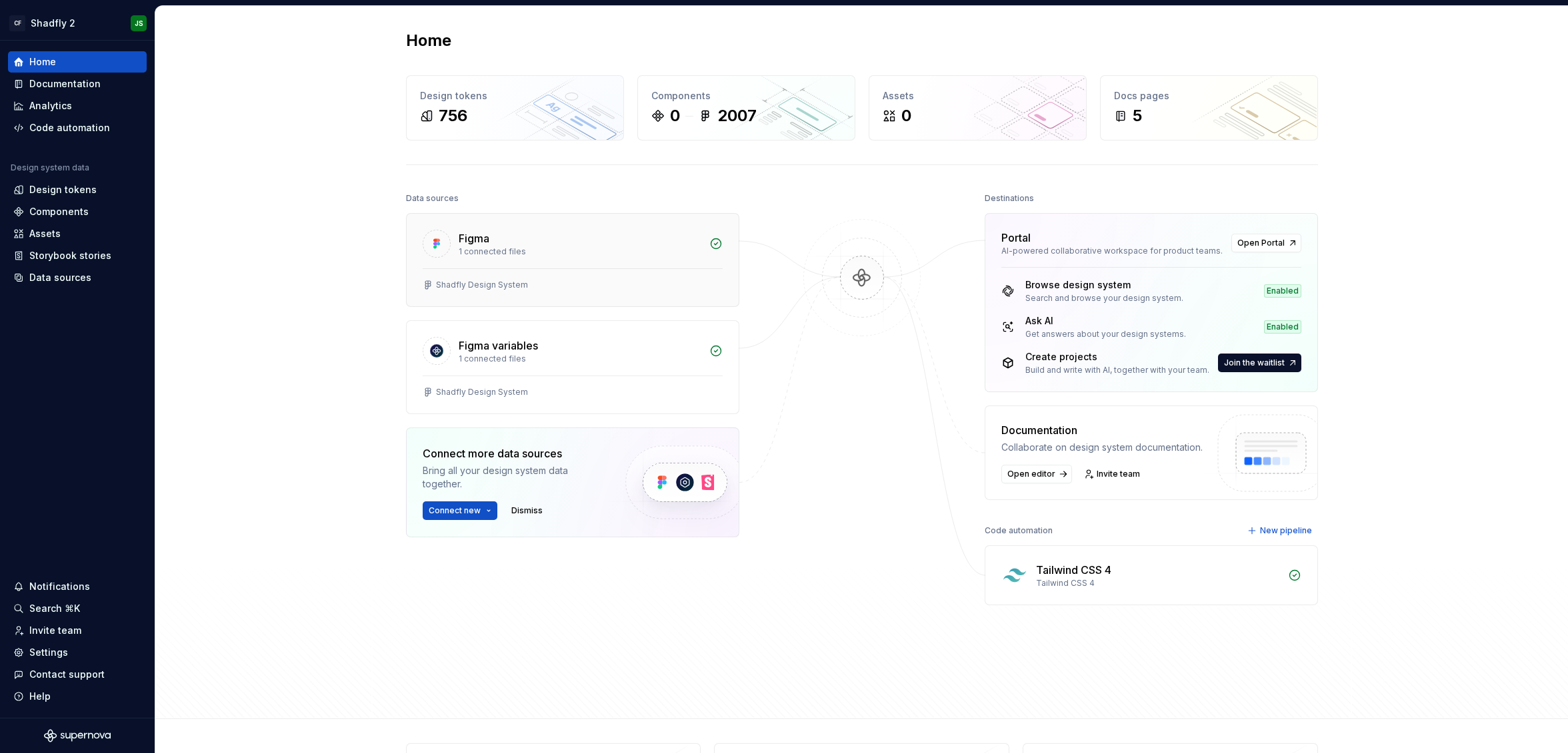
click at [609, 254] on div "1 connected files" at bounding box center [580, 252] width 242 height 11
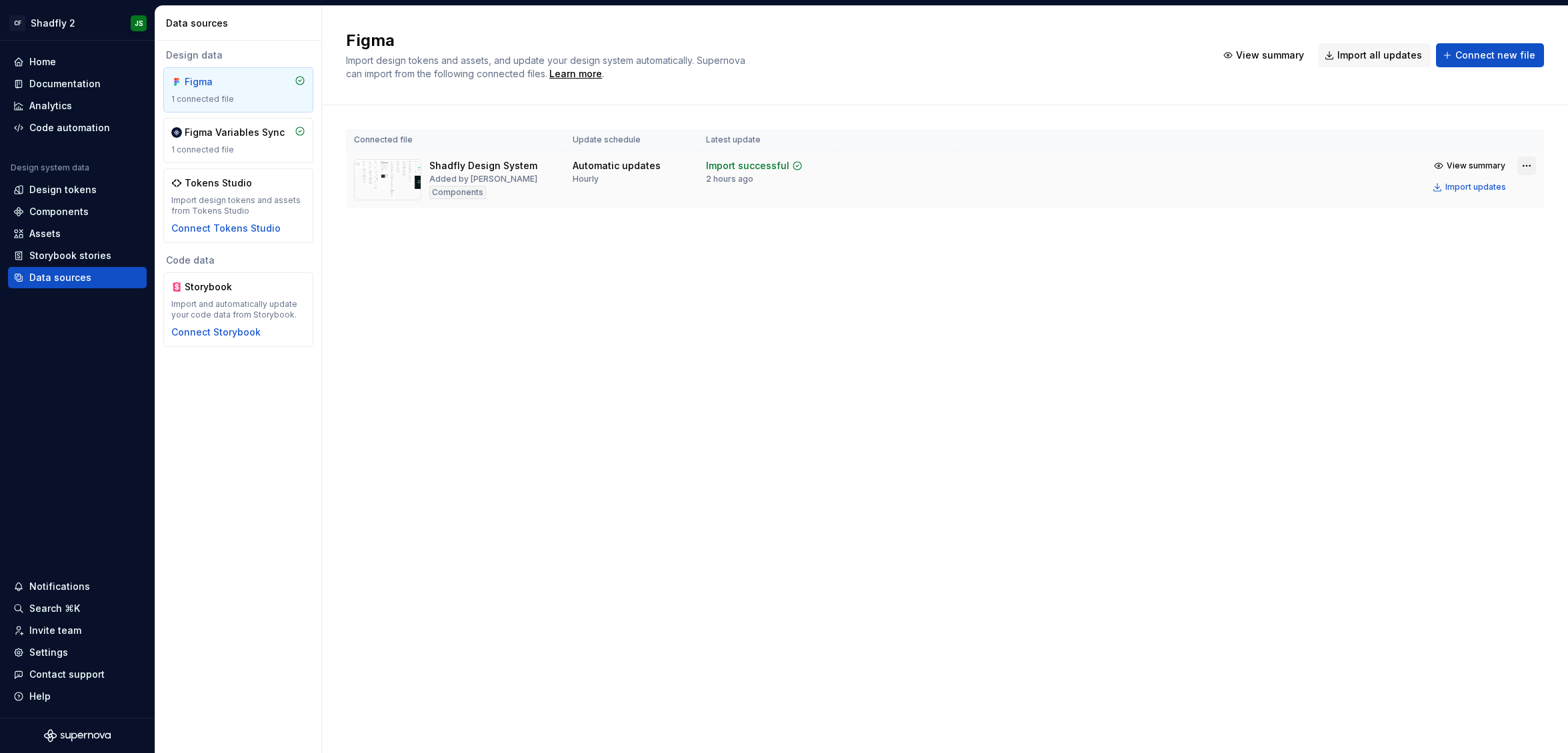
click at [1524, 168] on html "CF Shadfly 2 JS Home Documentation Analytics Code automation Design system data…" at bounding box center [784, 376] width 1568 height 753
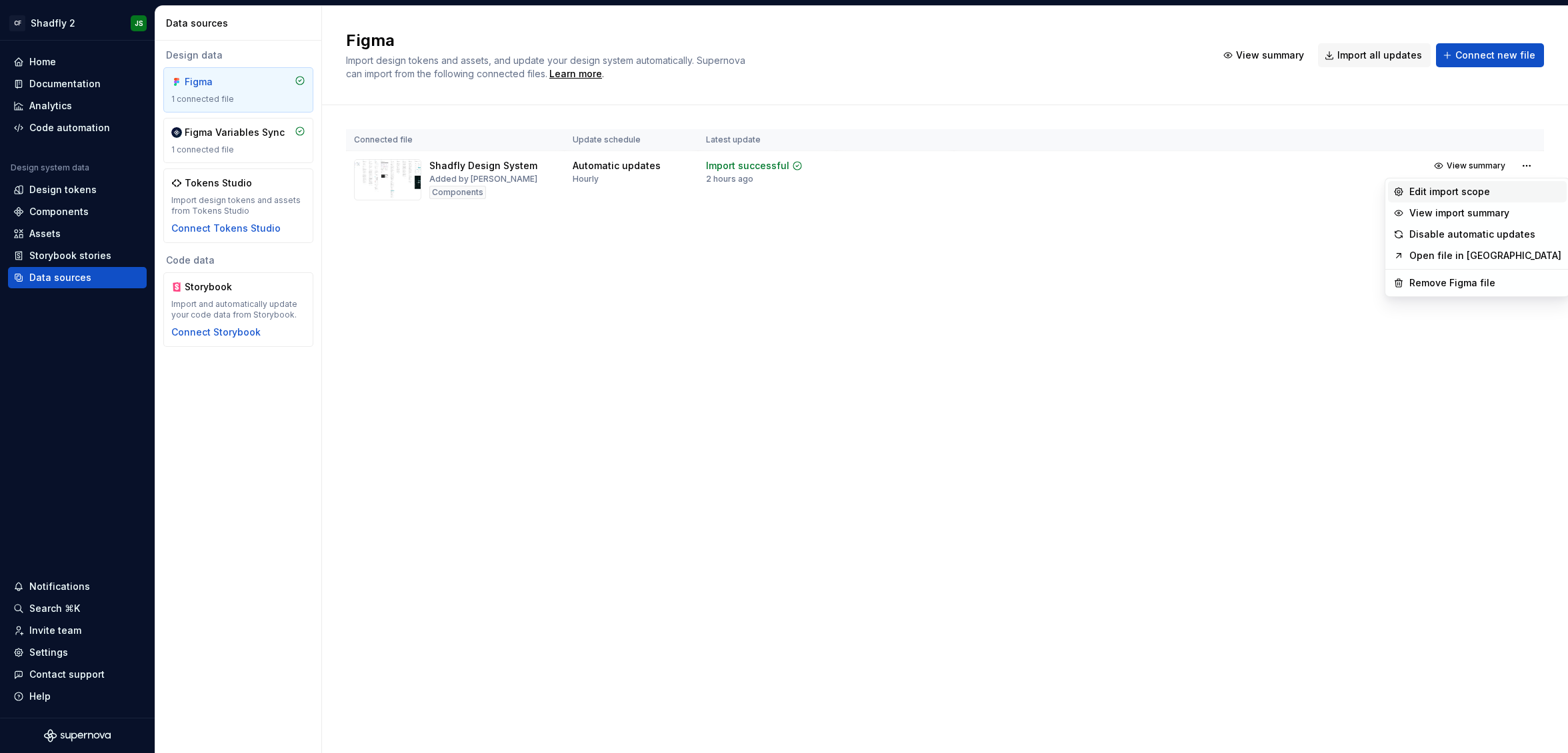
click at [1488, 185] on div "Edit import scope" at bounding box center [1485, 191] width 152 height 13
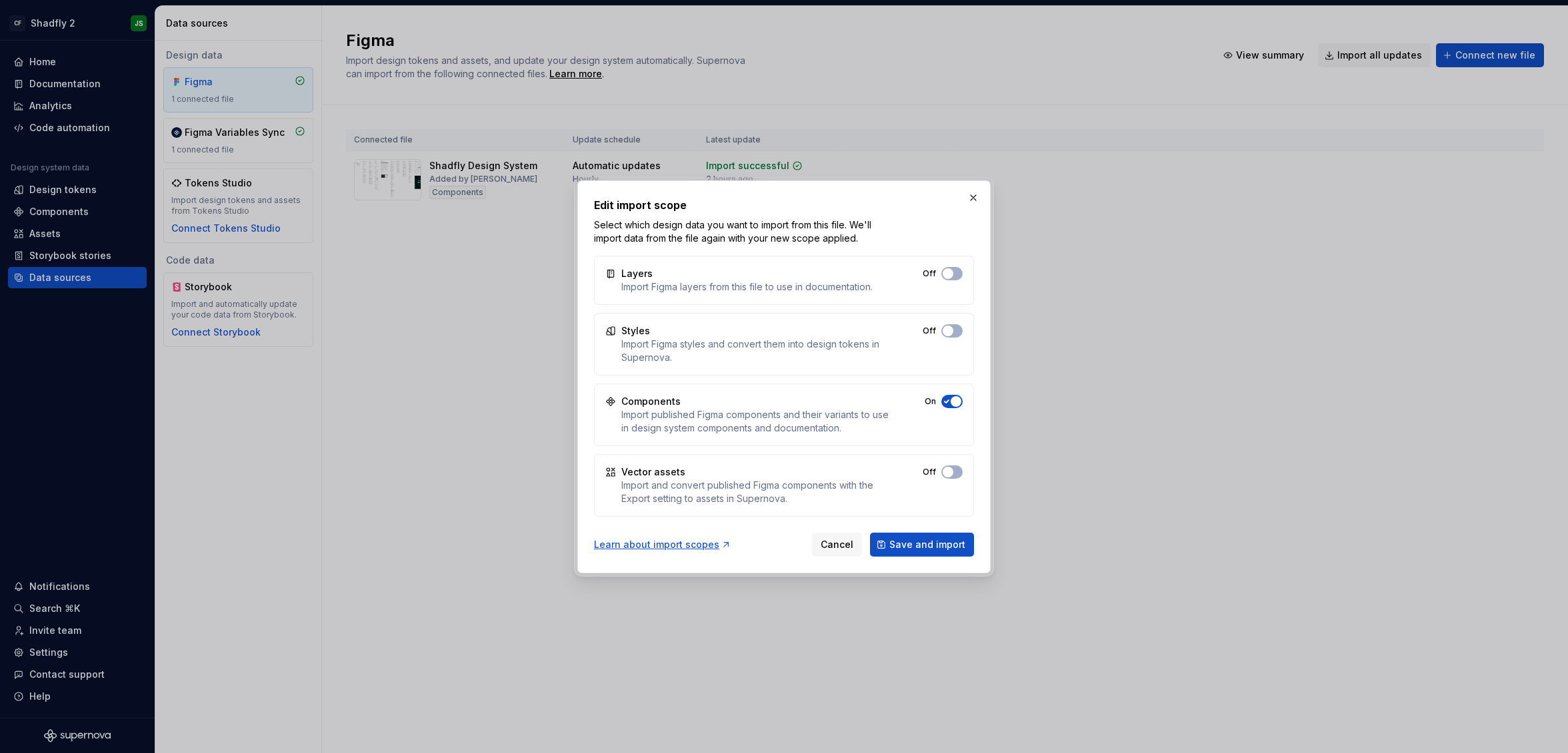
click at [952, 328] on button "Off" at bounding box center [951, 331] width 21 height 13
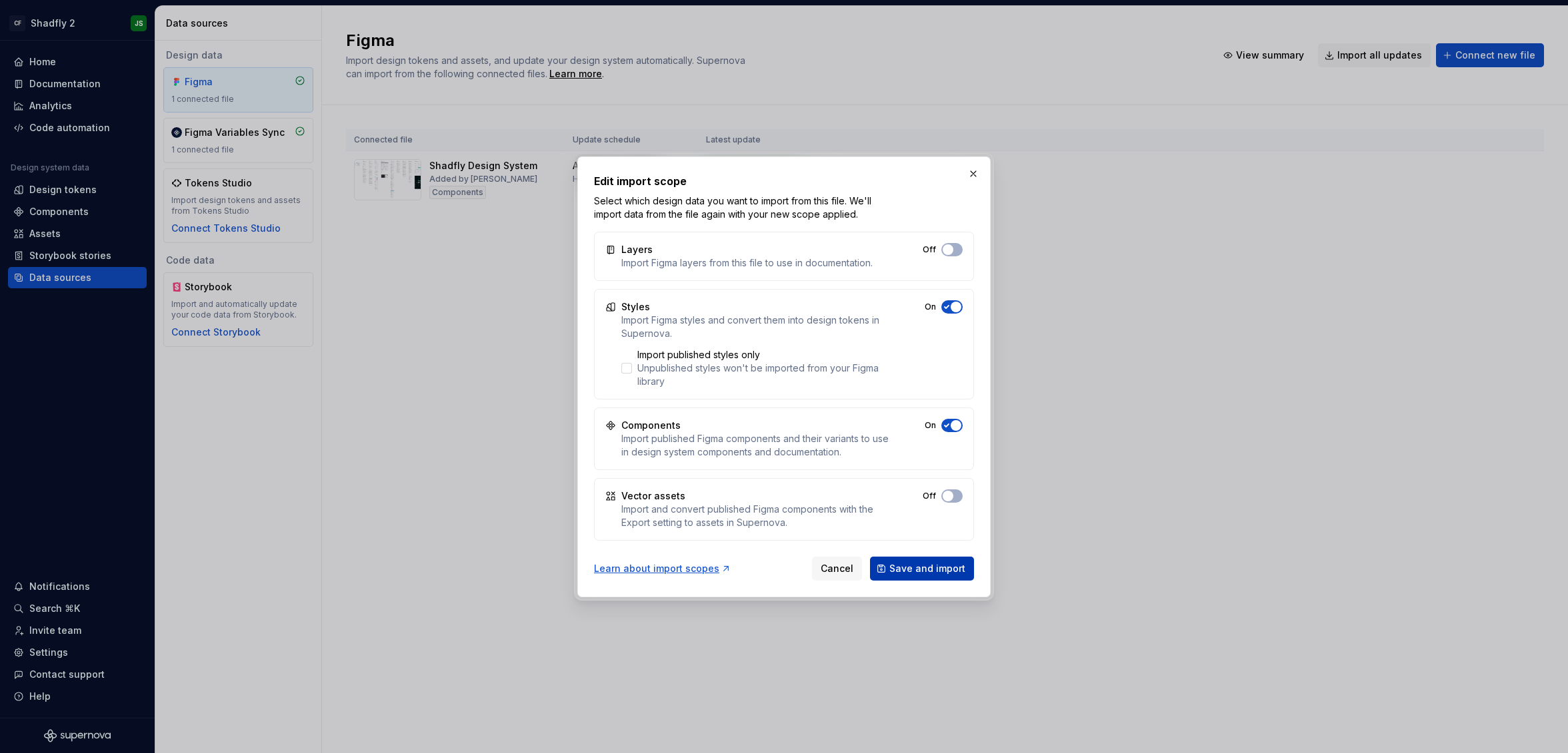
click at [921, 566] on span "Save and import" at bounding box center [927, 569] width 76 height 13
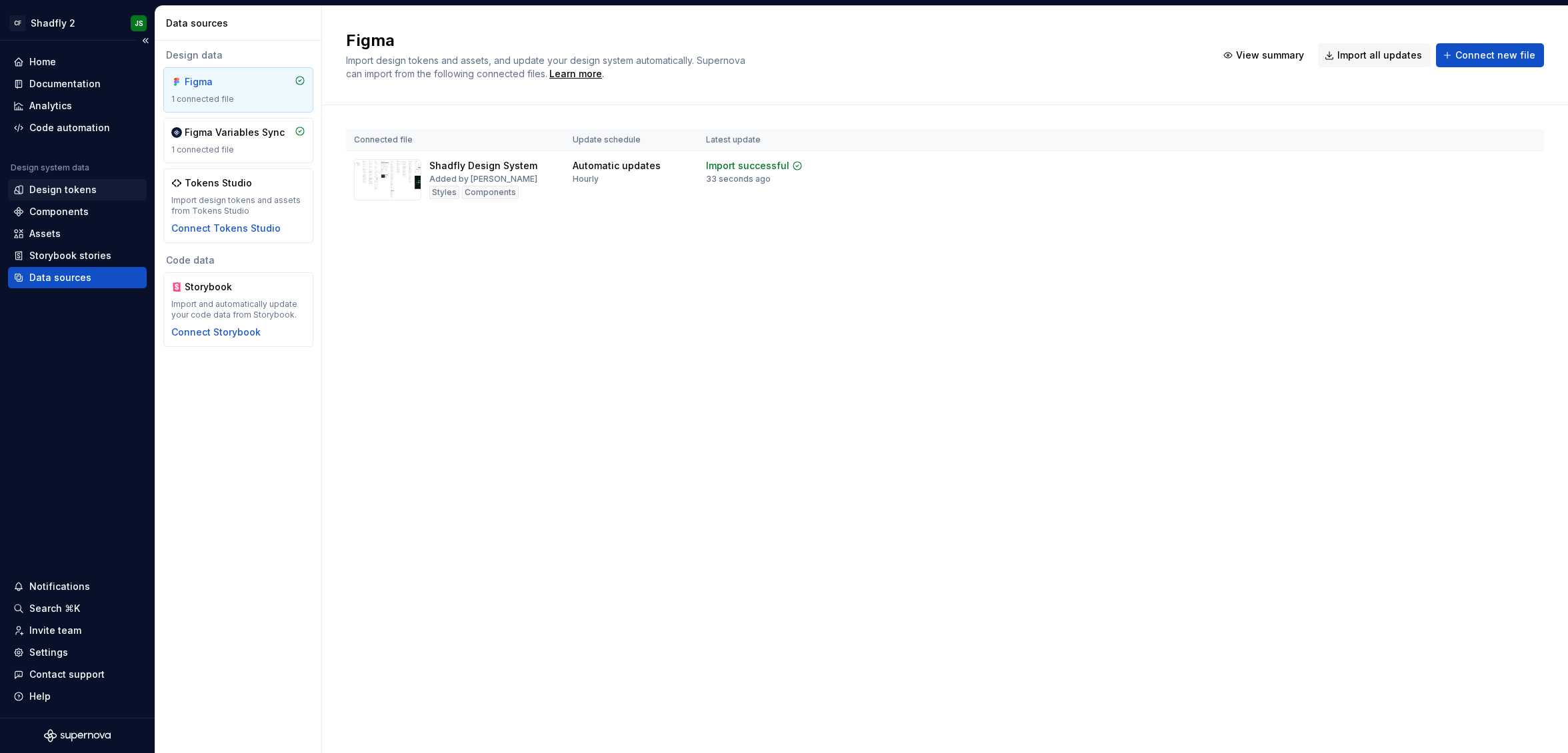
click at [80, 185] on div "Design tokens" at bounding box center [63, 189] width 67 height 13
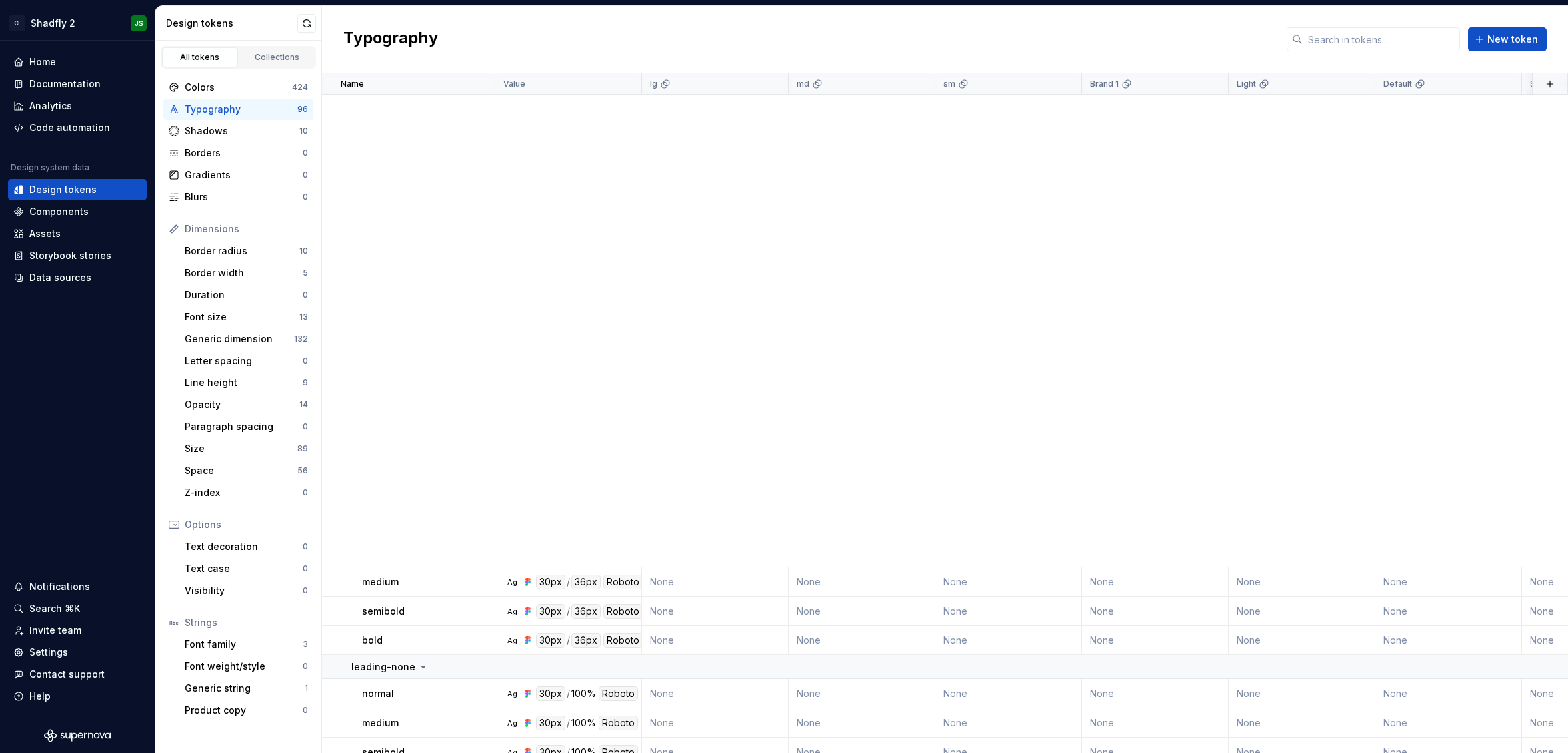
scroll to position [2922, 0]
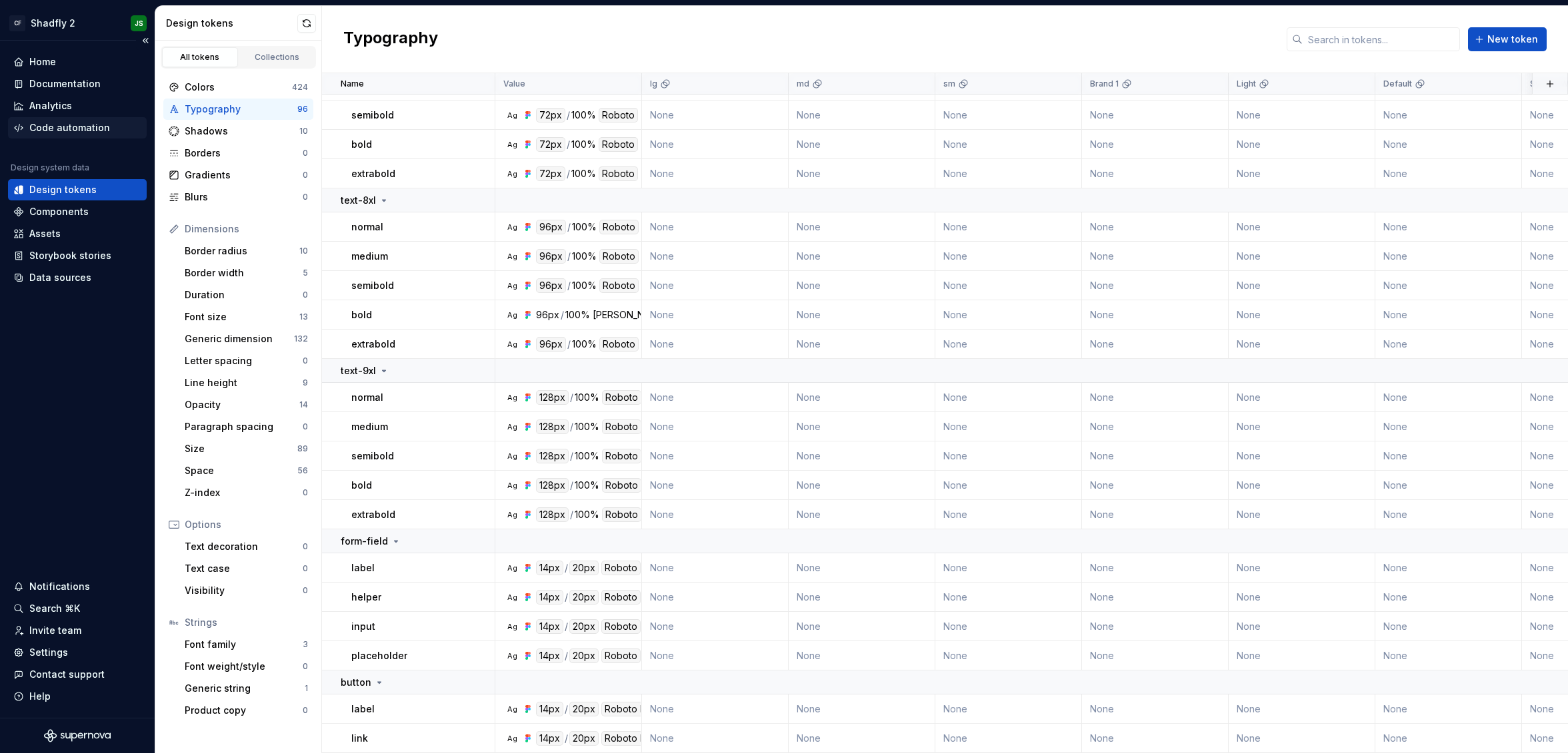
click at [85, 130] on div "Code automation" at bounding box center [69, 128] width 80 height 13
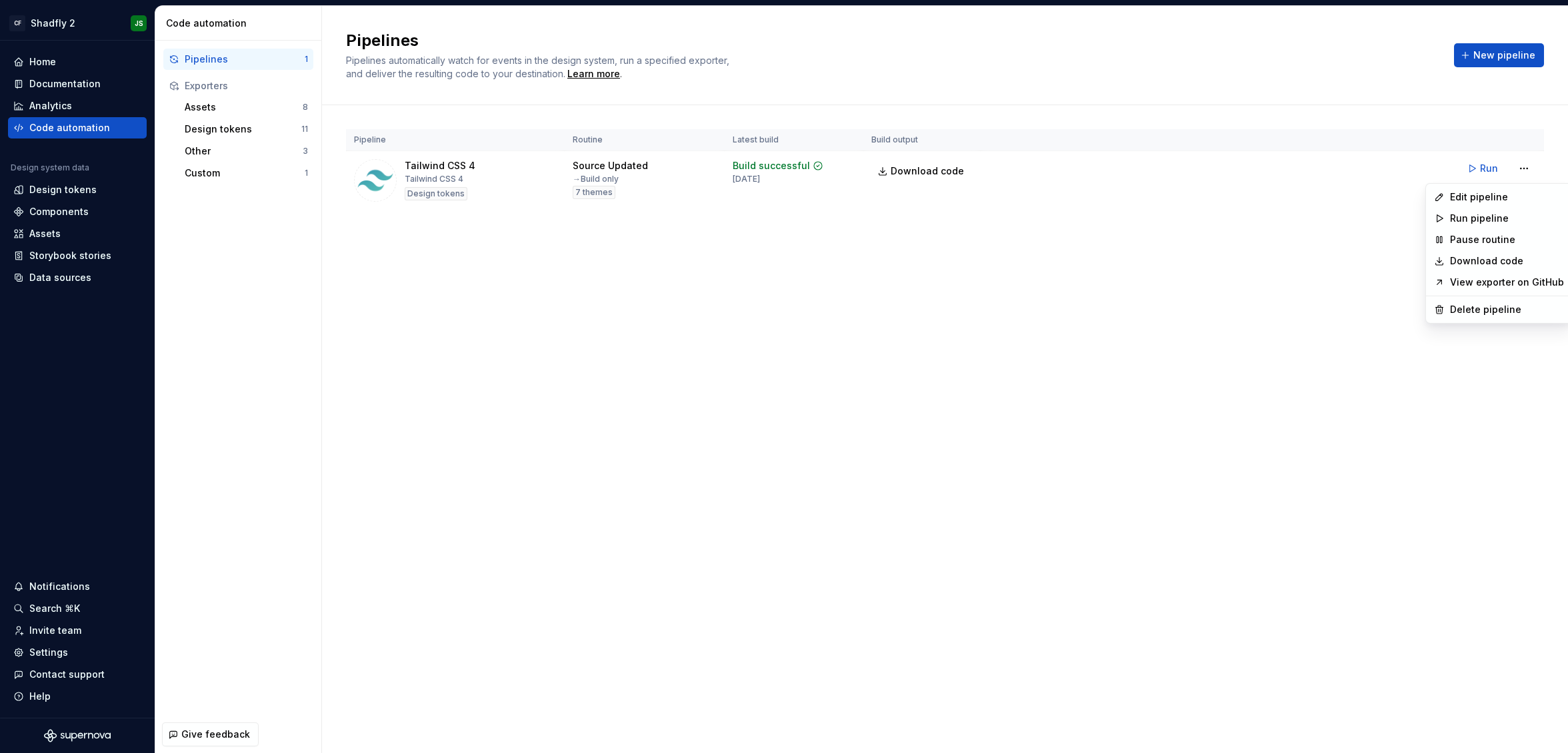
click at [1526, 171] on html "CF Shadfly 2 JS Home Documentation Analytics Code automation Design system data…" at bounding box center [784, 376] width 1568 height 753
click at [1511, 194] on div "Edit pipeline" at bounding box center [1506, 197] width 114 height 13
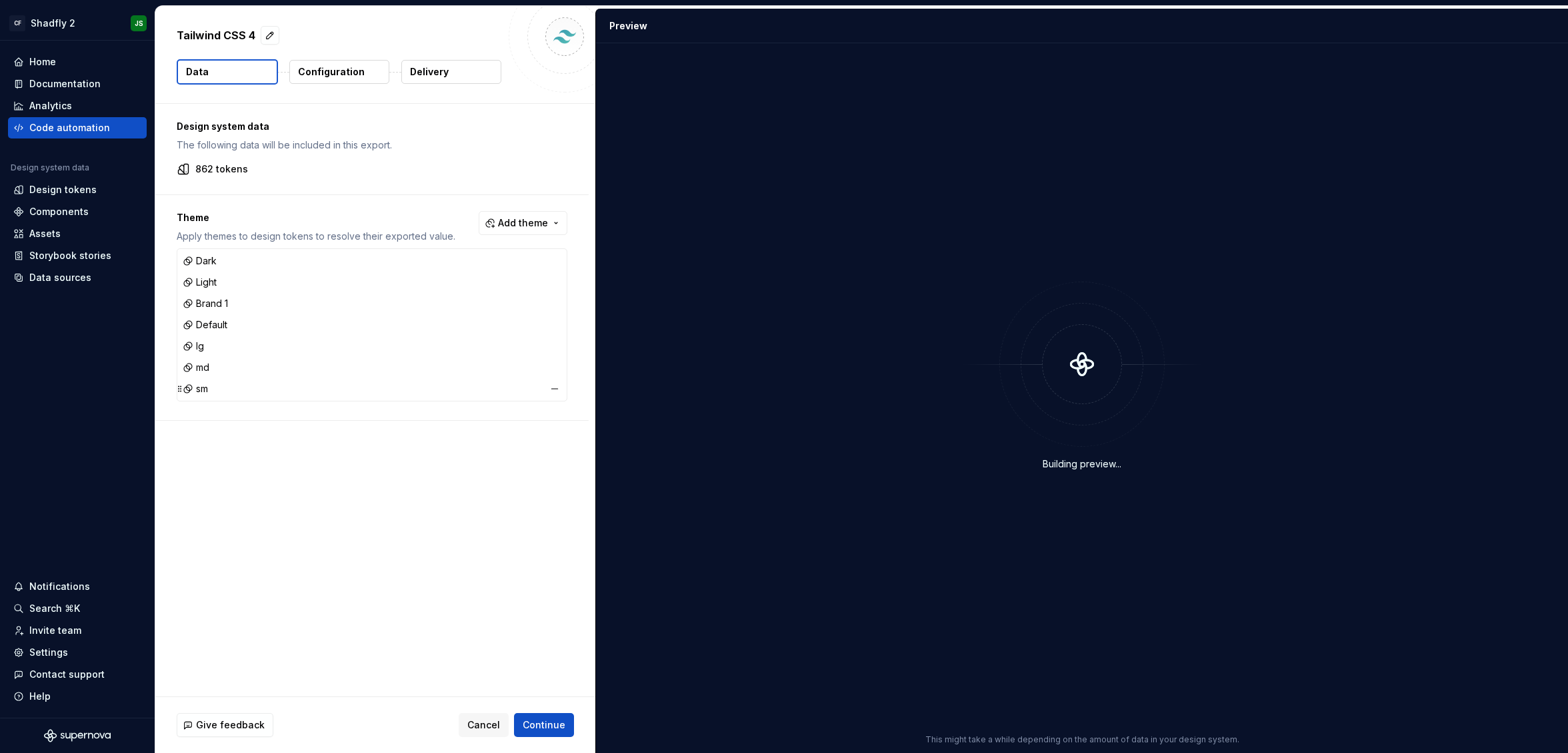
drag, startPoint x: 422, startPoint y: 384, endPoint x: 431, endPoint y: 385, distance: 9.1
click at [424, 384] on div "sm" at bounding box center [372, 389] width 384 height 18
click at [557, 390] on button "button" at bounding box center [555, 389] width 18 height 18
click at [558, 371] on button "button" at bounding box center [555, 368] width 18 height 18
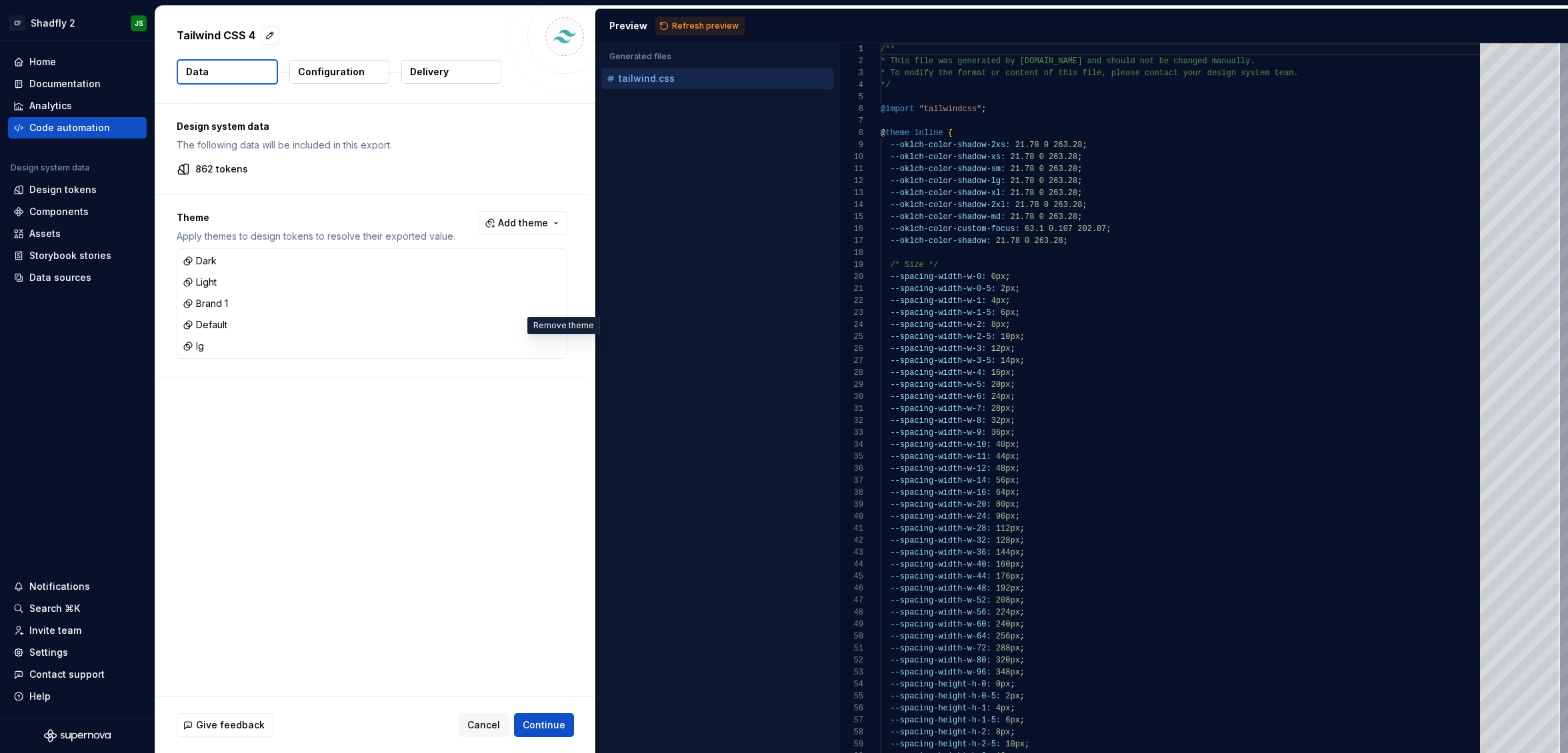
click at [557, 346] on button "button" at bounding box center [555, 346] width 18 height 18
click at [682, 24] on span "Refresh preview" at bounding box center [705, 26] width 67 height 11
type textarea "**********"
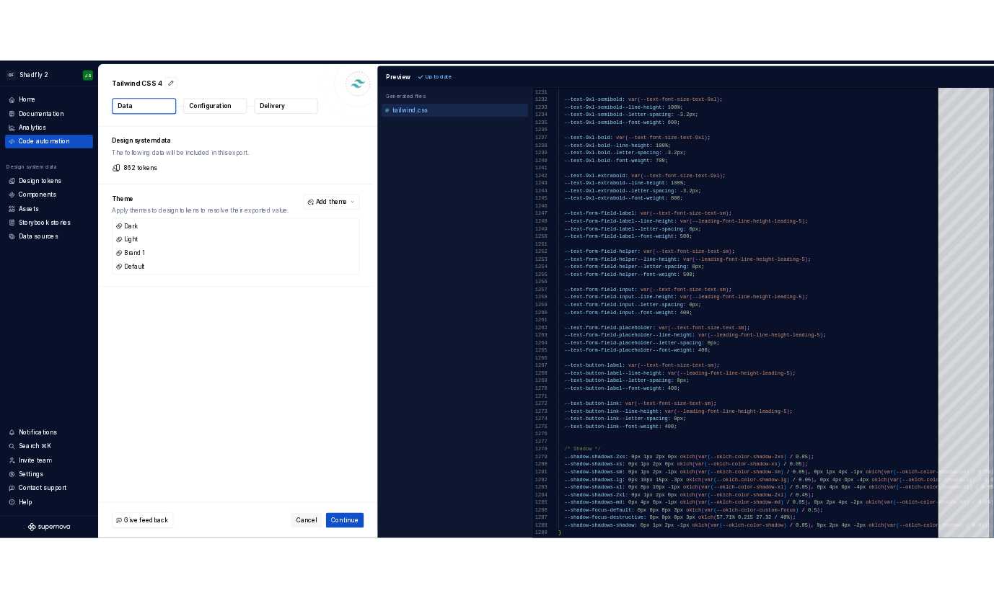
scroll to position [130, 0]
